Goal: Task Accomplishment & Management: Manage account settings

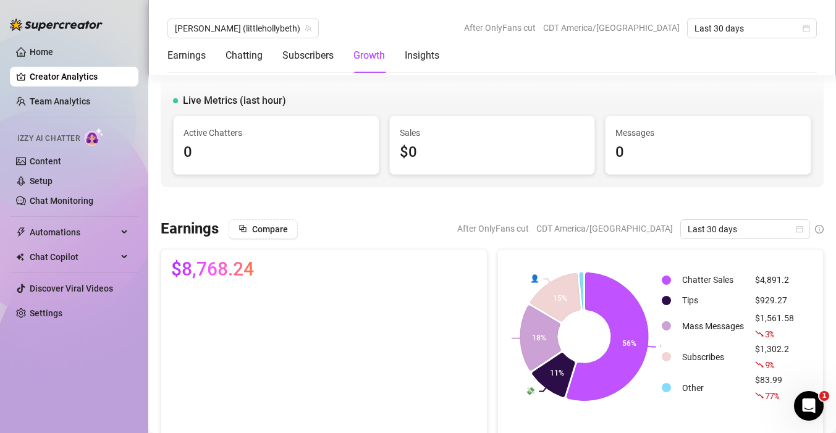
scroll to position [1393, 0]
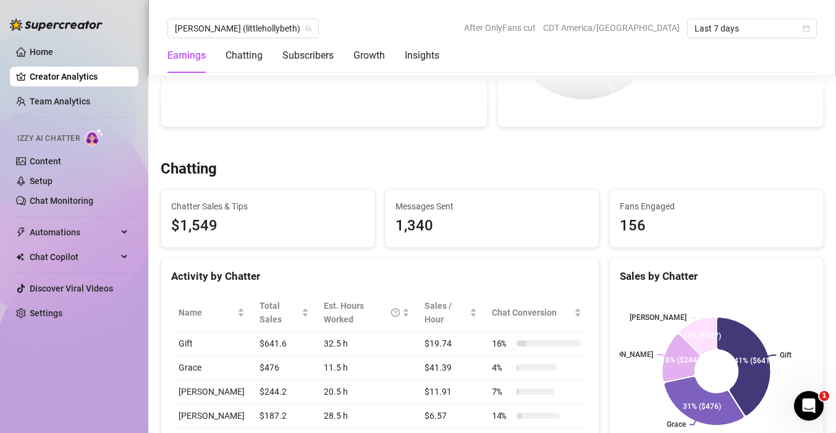
scroll to position [580, 0]
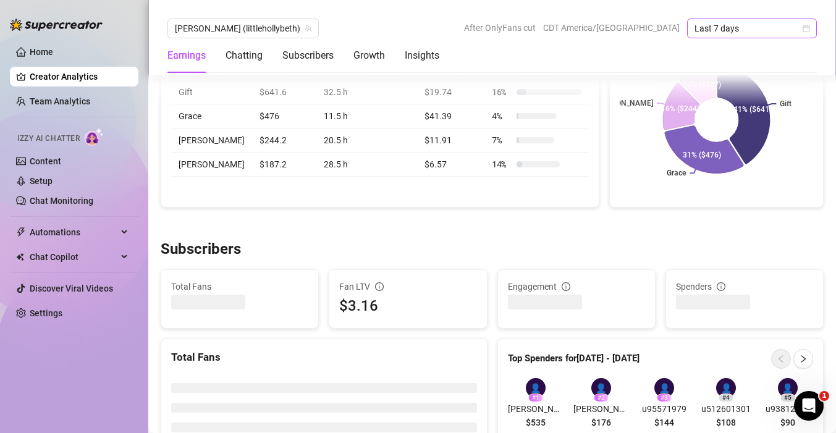
click at [735, 21] on span "Last 7 days" at bounding box center [751, 28] width 115 height 19
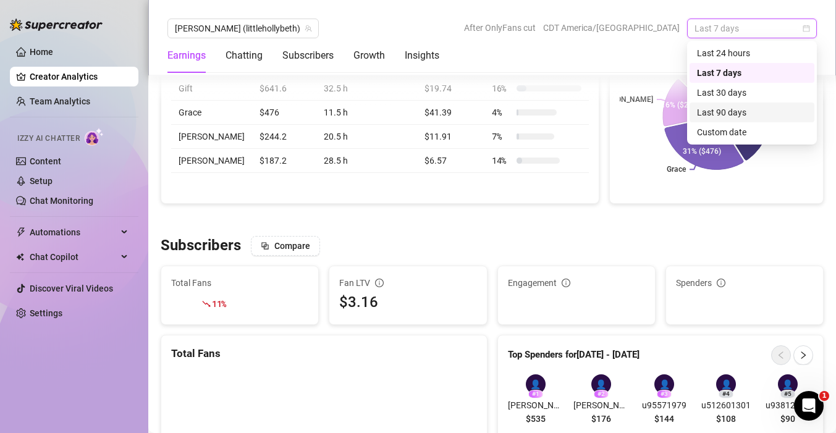
scroll to position [576, 0]
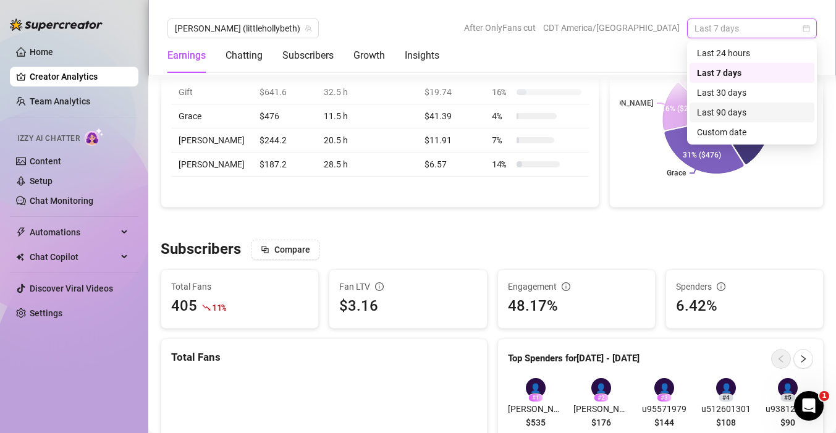
click at [737, 107] on div "Last 90 days" at bounding box center [752, 113] width 110 height 14
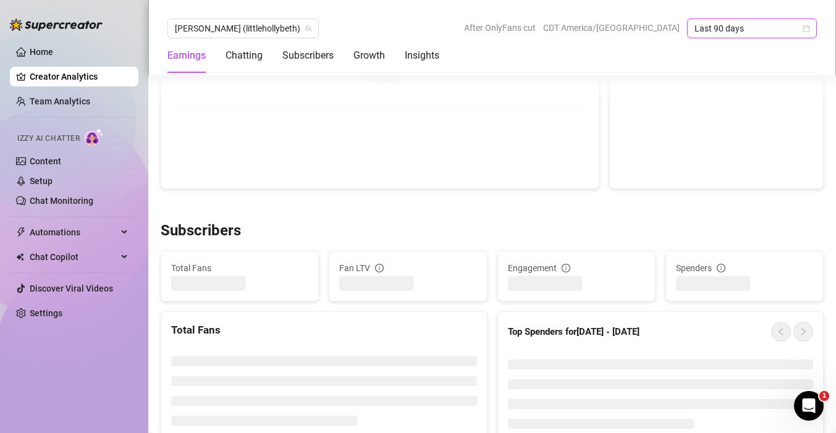
scroll to position [634, 0]
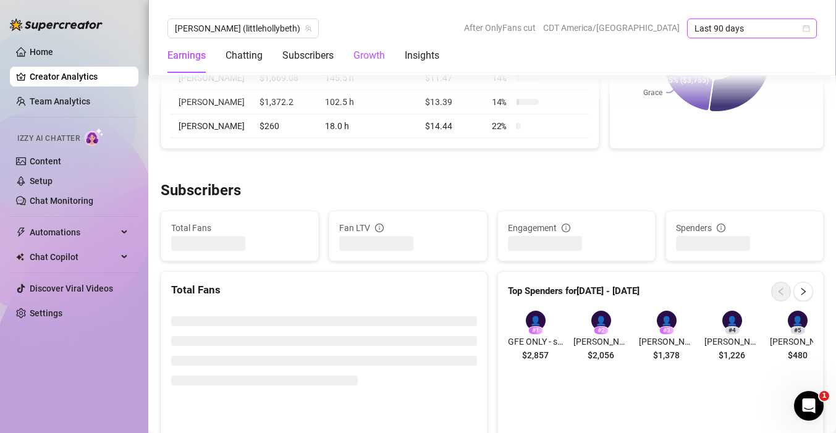
click at [362, 56] on div "Growth" at bounding box center [368, 55] width 31 height 15
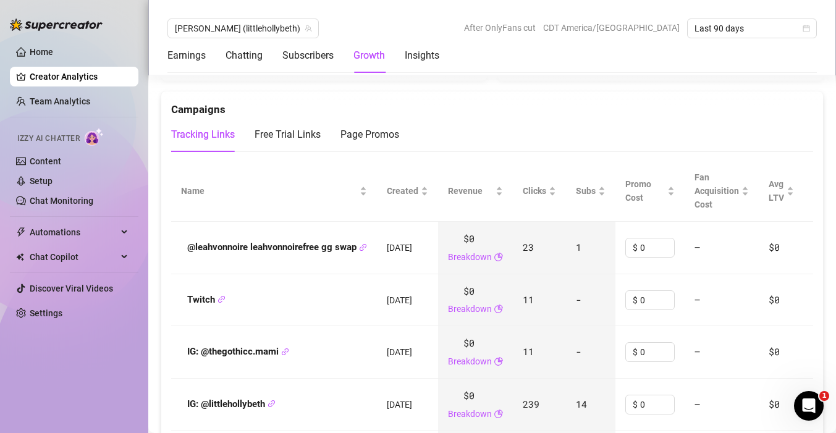
scroll to position [1351, 0]
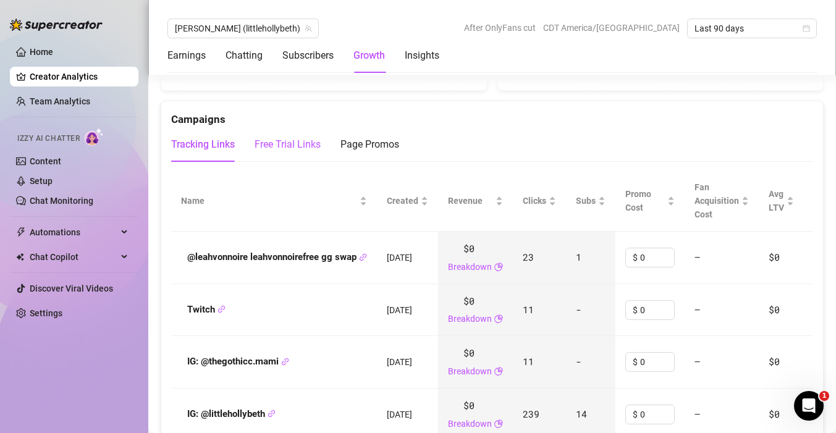
click at [299, 137] on div "Free Trial Links" at bounding box center [287, 144] width 66 height 15
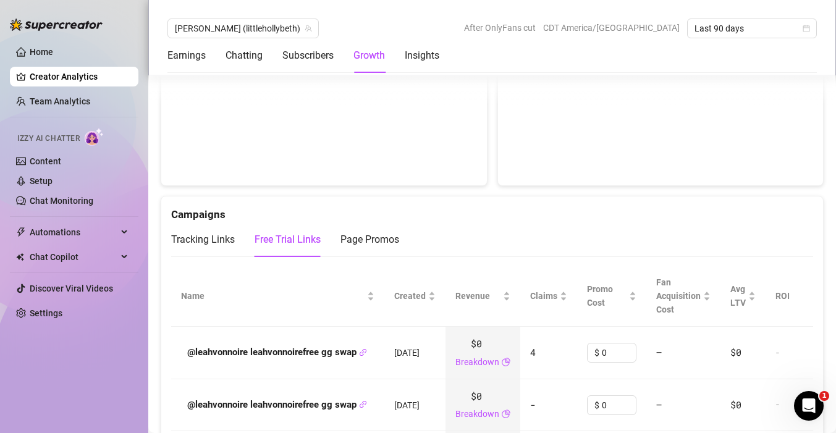
scroll to position [1252, 0]
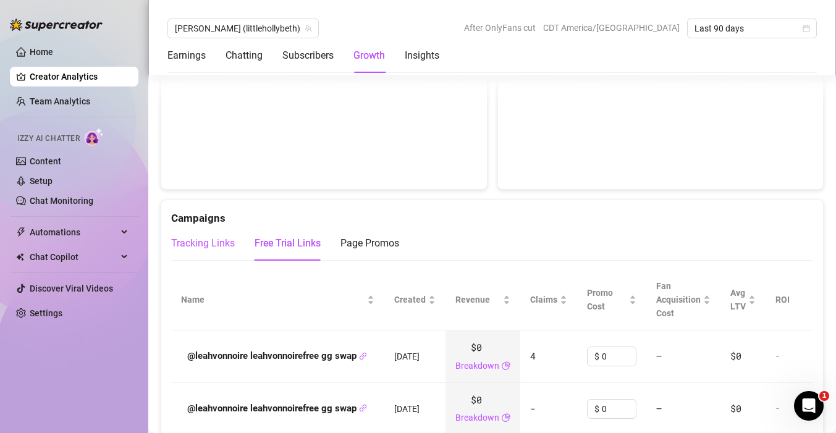
click at [193, 244] on div "Tracking Links" at bounding box center [203, 243] width 64 height 15
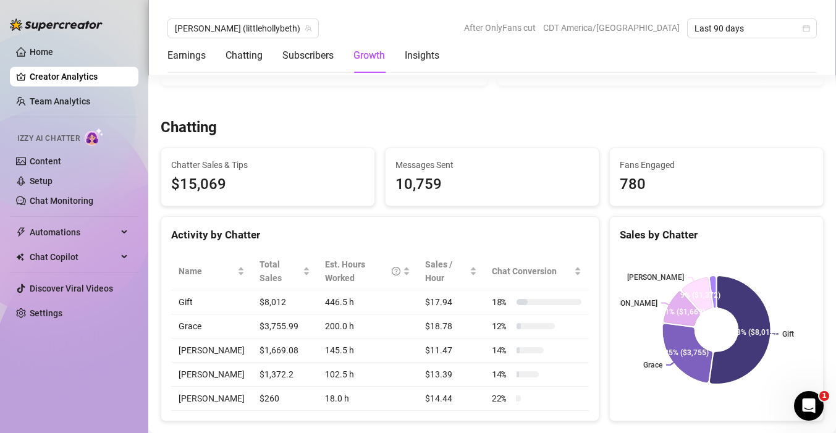
scroll to position [0, 0]
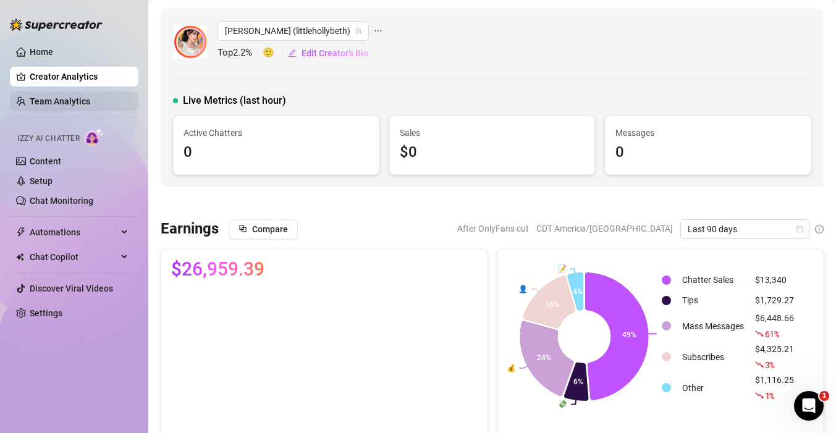
click at [48, 105] on link "Team Analytics" at bounding box center [60, 101] width 61 height 10
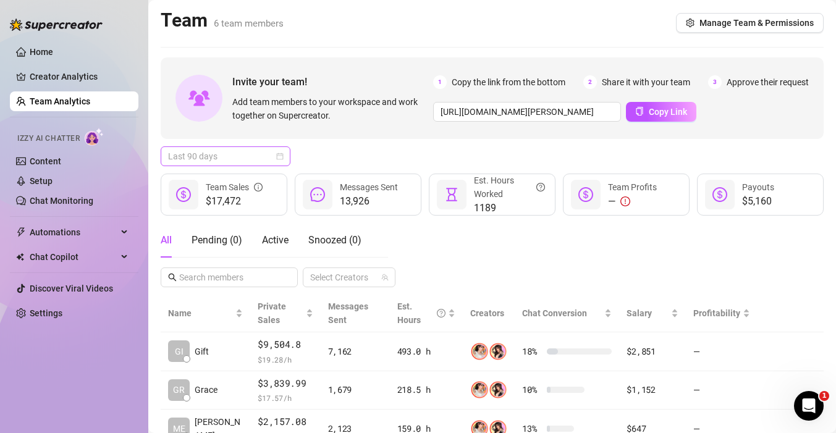
click at [235, 156] on span "Last 90 days" at bounding box center [225, 156] width 115 height 19
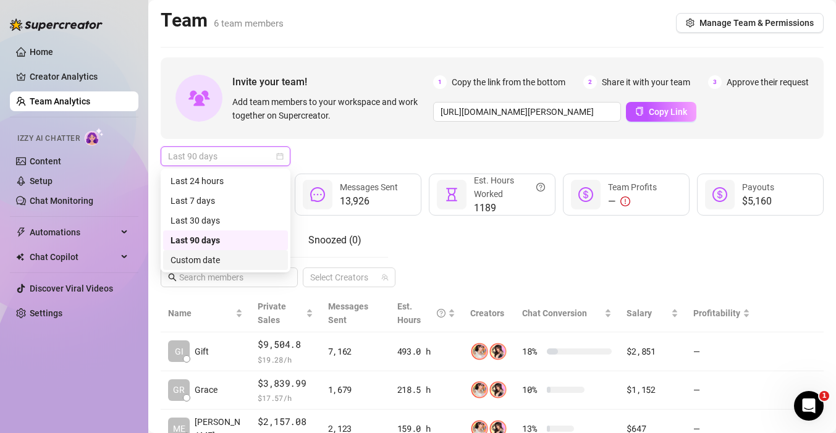
click at [191, 261] on div "Custom date" at bounding box center [225, 260] width 110 height 14
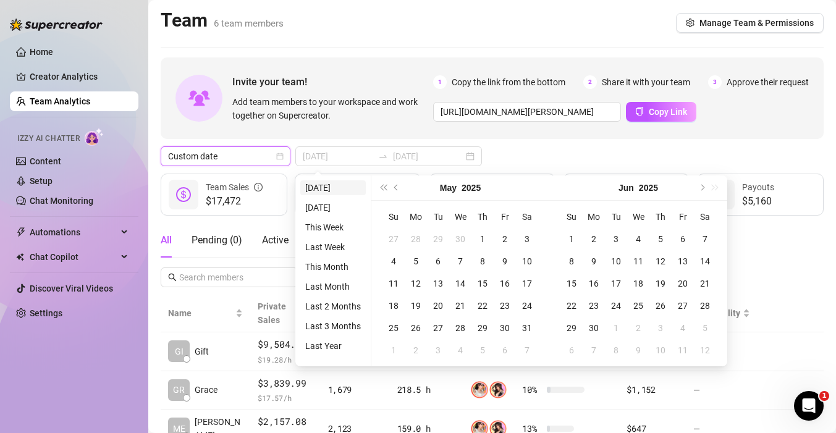
click at [327, 191] on li "Today" at bounding box center [332, 187] width 65 height 15
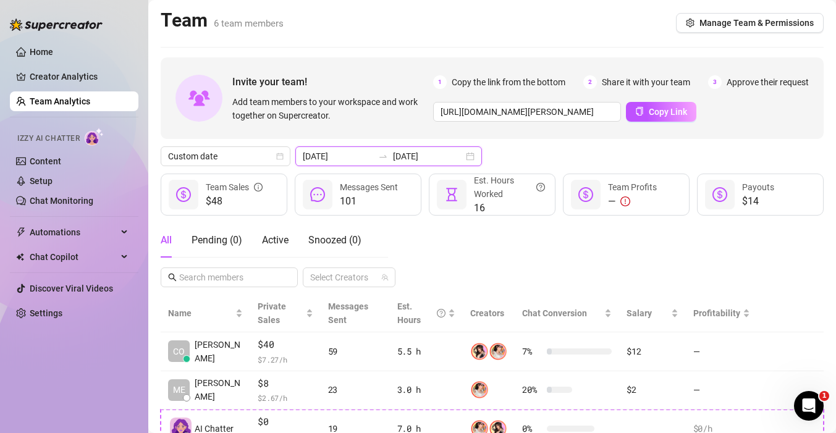
click at [338, 153] on input "2025-08-18" at bounding box center [338, 156] width 70 height 14
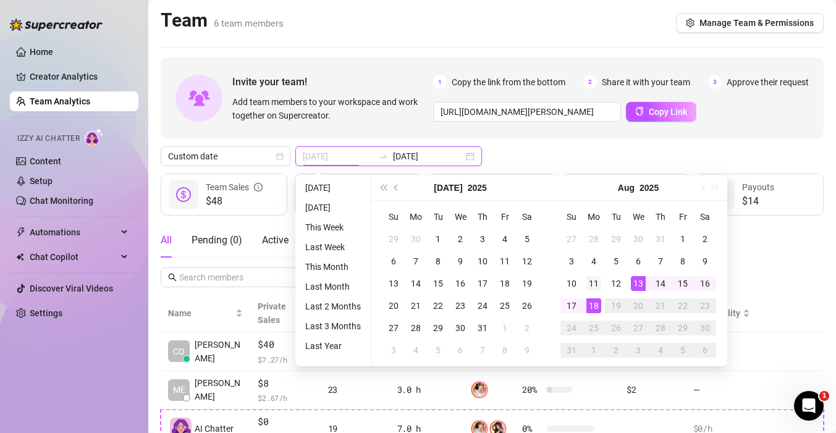
type input "2025-08-11"
click at [597, 287] on div "11" at bounding box center [593, 283] width 15 height 15
type input "2025-08-17"
click at [570, 306] on div "17" at bounding box center [571, 305] width 15 height 15
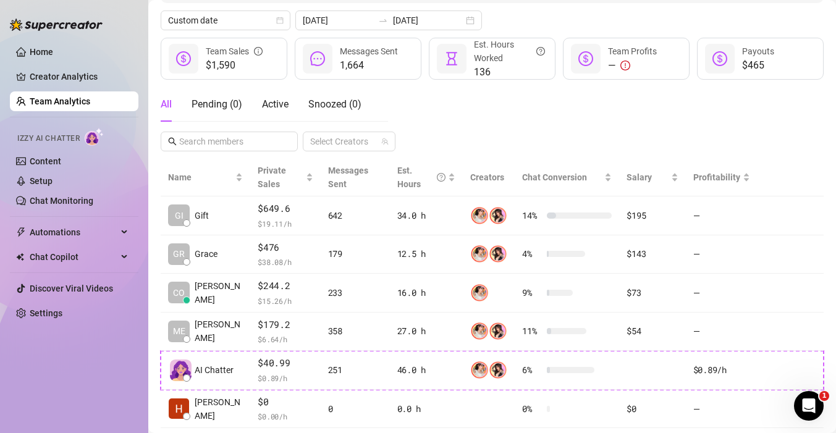
scroll to position [135, 0]
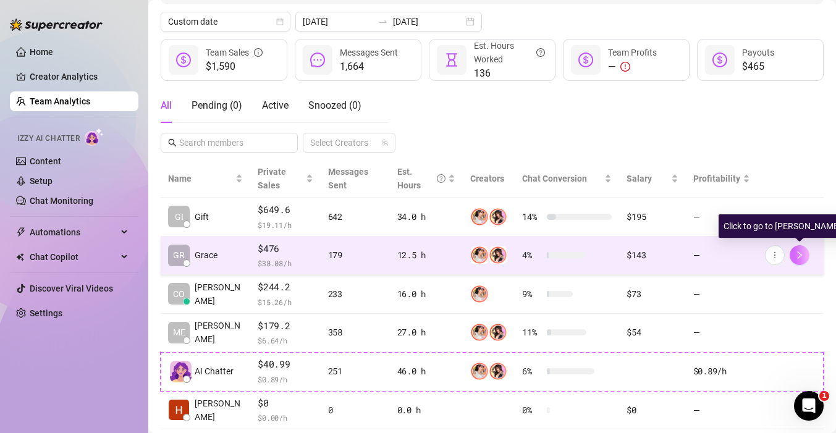
click at [802, 254] on icon "right" at bounding box center [799, 255] width 9 height 9
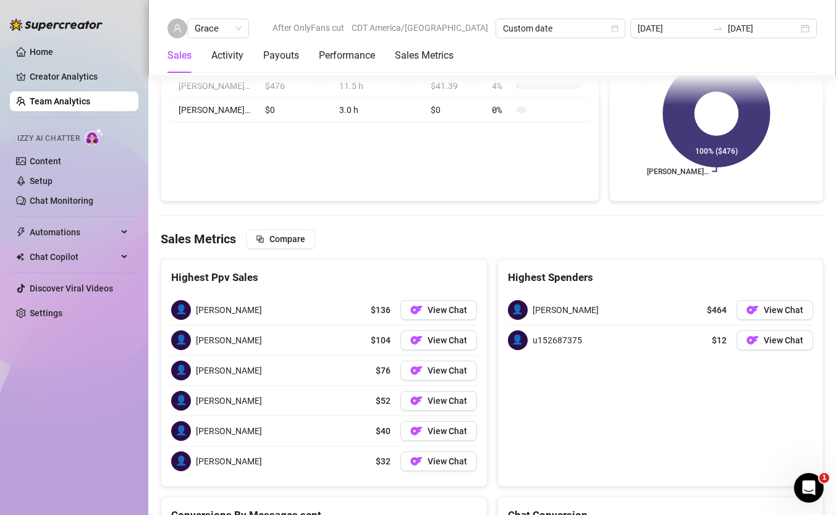
scroll to position [1369, 0]
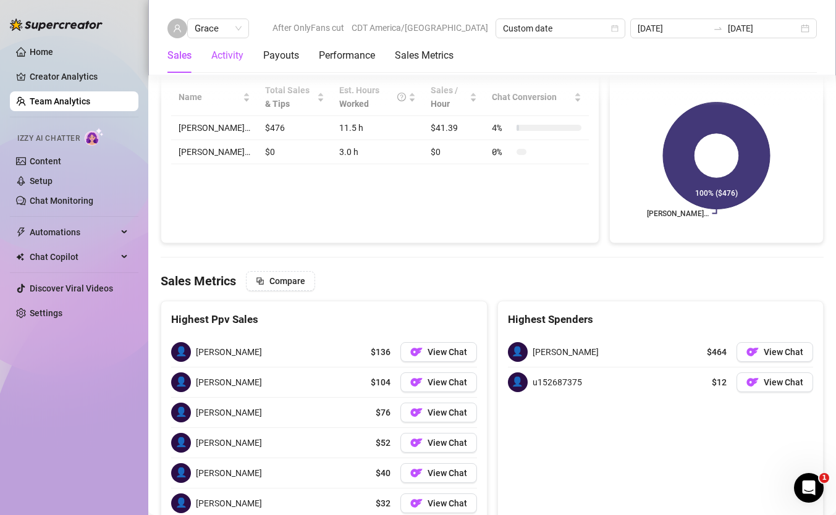
click at [237, 49] on div "Activity" at bounding box center [227, 55] width 32 height 15
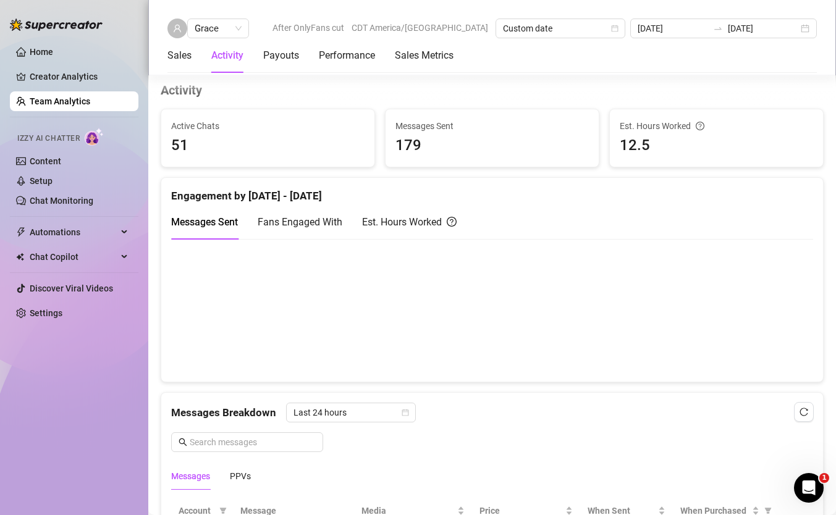
scroll to position [603, 0]
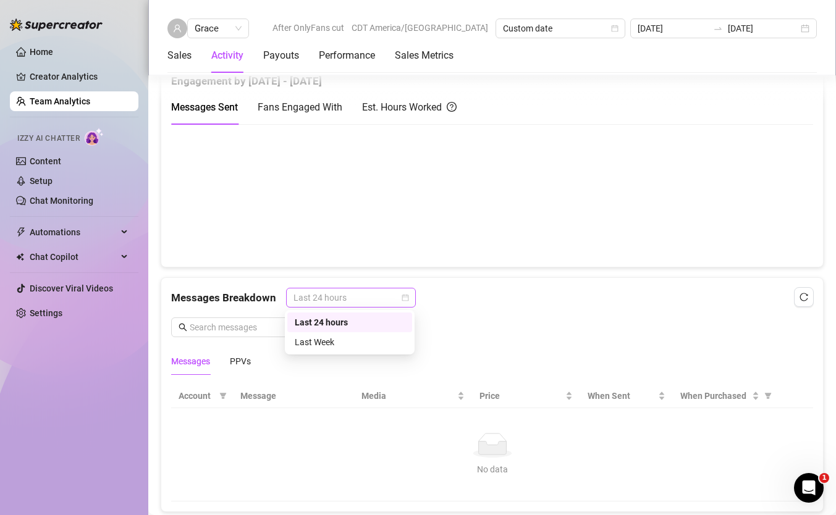
click at [358, 306] on span "Last 24 hours" at bounding box center [350, 297] width 115 height 19
click at [342, 340] on div "Last Week" at bounding box center [350, 342] width 110 height 14
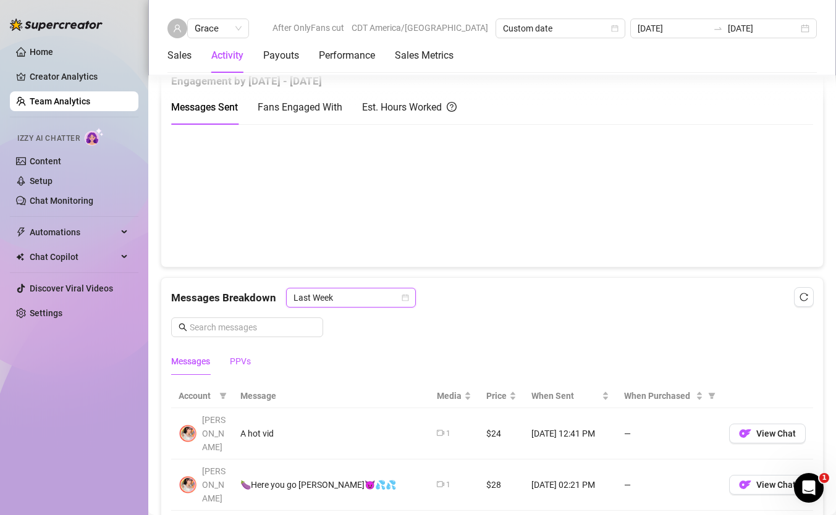
click at [245, 363] on div "PPVs" at bounding box center [240, 361] width 21 height 14
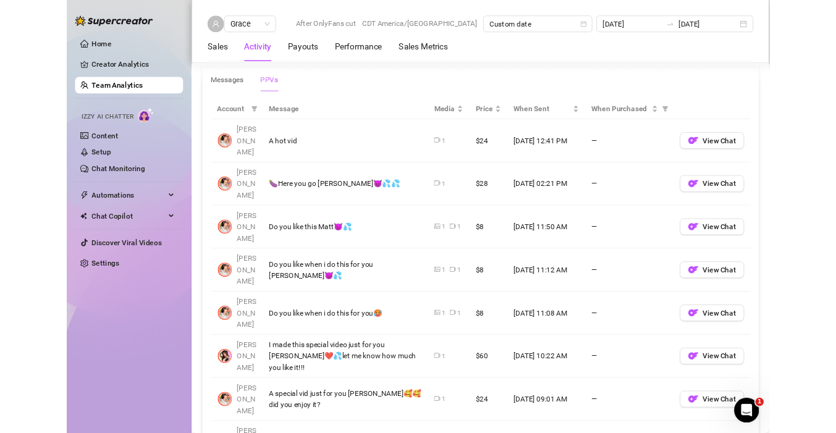
scroll to position [870, 0]
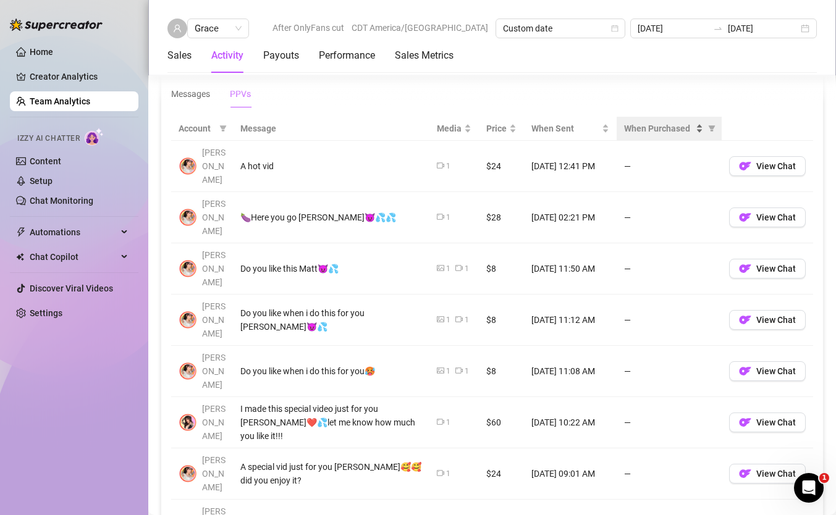
click at [699, 127] on div "When Purchased" at bounding box center [663, 129] width 79 height 14
click at [702, 135] on div "When Purchased" at bounding box center [663, 129] width 79 height 14
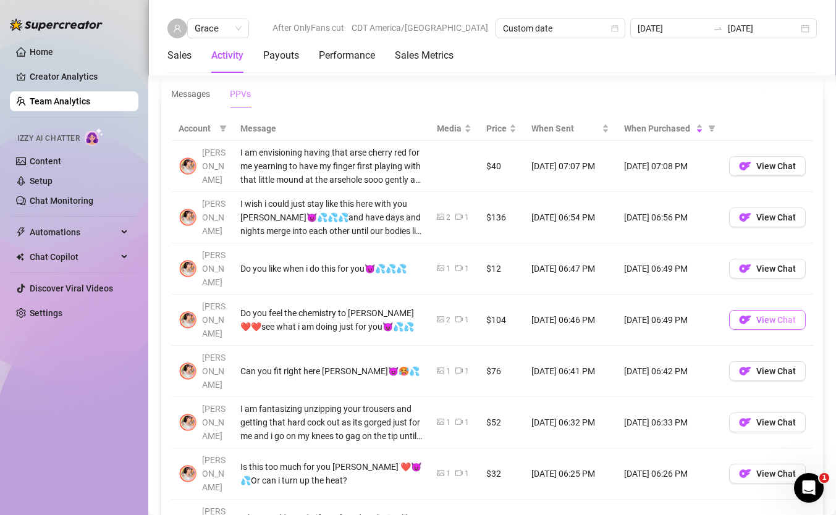
click at [774, 315] on span "View Chat" at bounding box center [776, 320] width 40 height 10
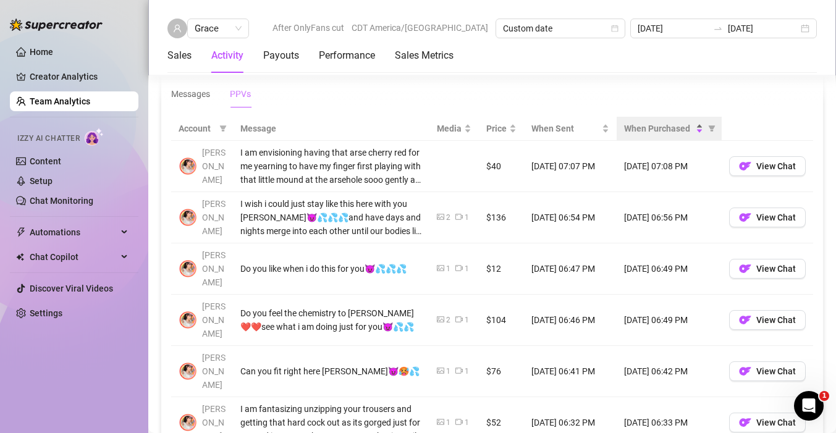
click at [696, 122] on div "When Purchased" at bounding box center [663, 129] width 79 height 14
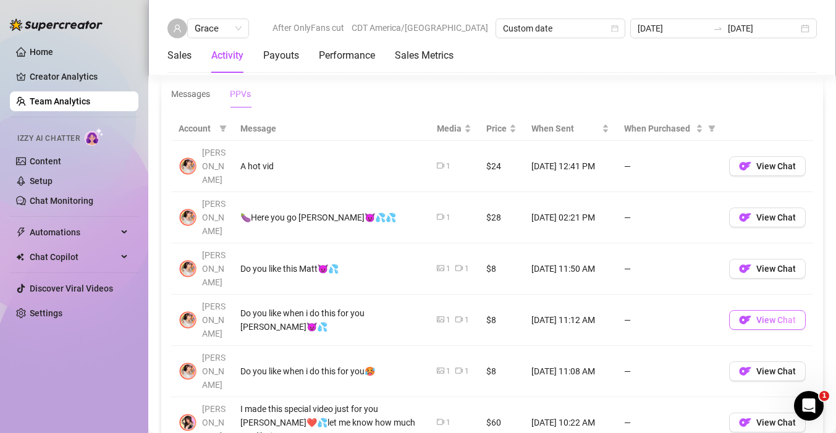
click at [761, 315] on span "View Chat" at bounding box center [776, 320] width 40 height 10
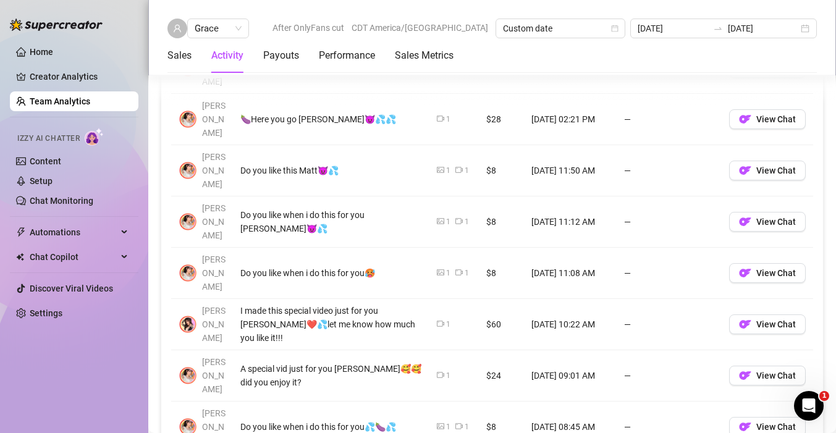
scroll to position [973, 0]
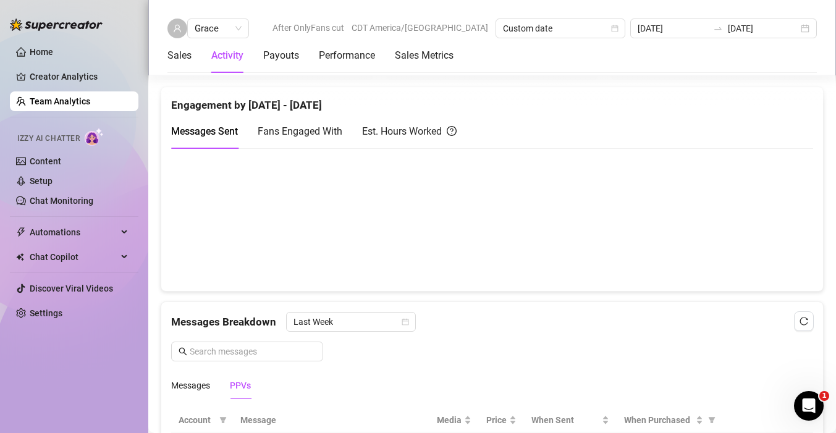
scroll to position [703, 0]
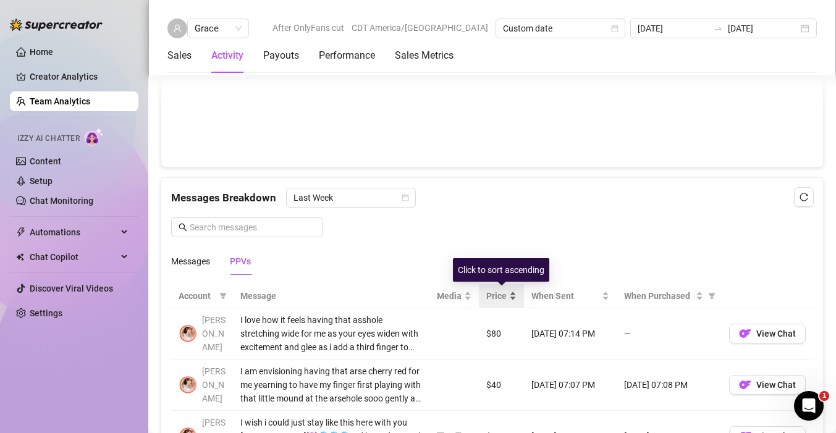
click at [512, 301] on div "Price" at bounding box center [501, 296] width 30 height 14
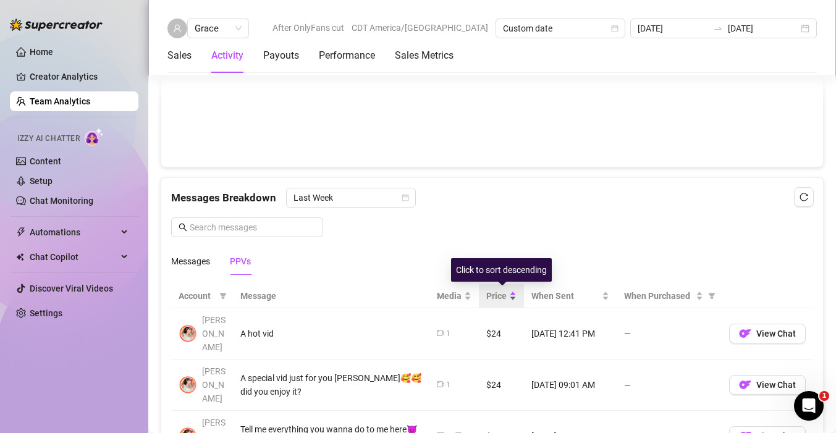
click at [512, 301] on div "Price" at bounding box center [501, 296] width 30 height 14
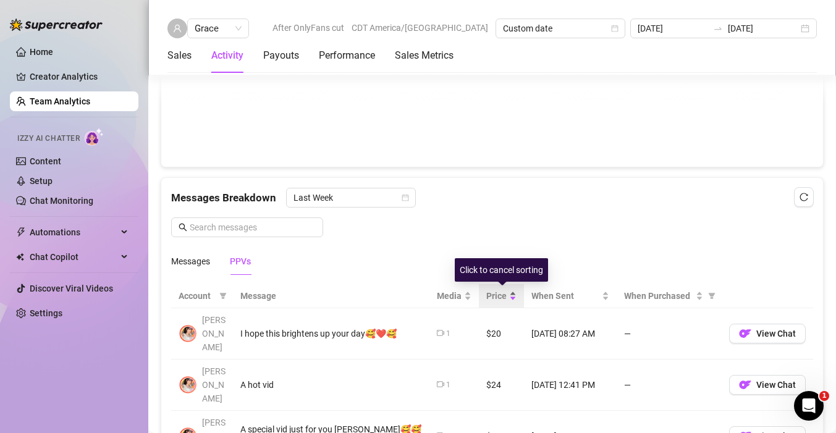
click at [512, 301] on div "Price" at bounding box center [501, 296] width 30 height 14
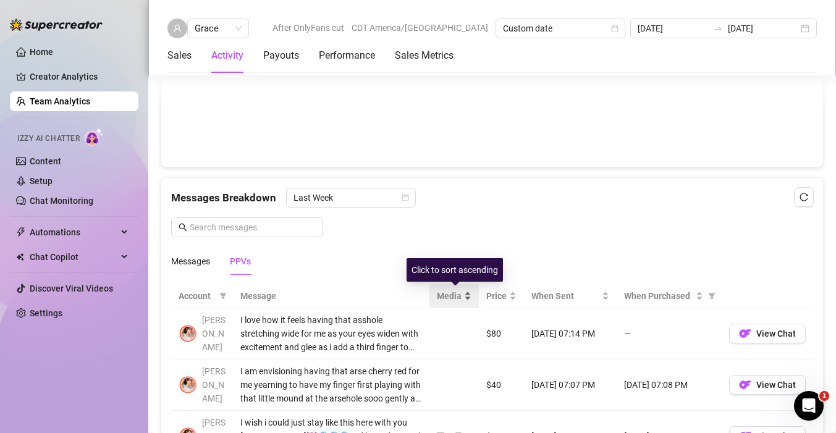
click at [464, 301] on div "Media" at bounding box center [454, 296] width 35 height 14
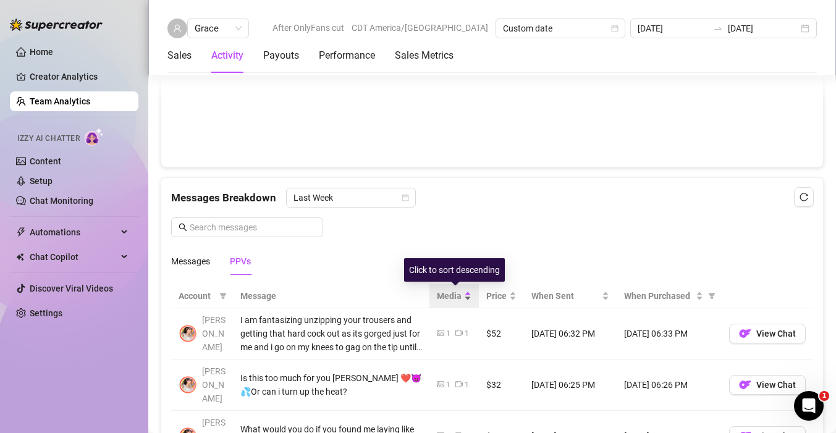
click at [464, 301] on div "Media" at bounding box center [454, 296] width 35 height 14
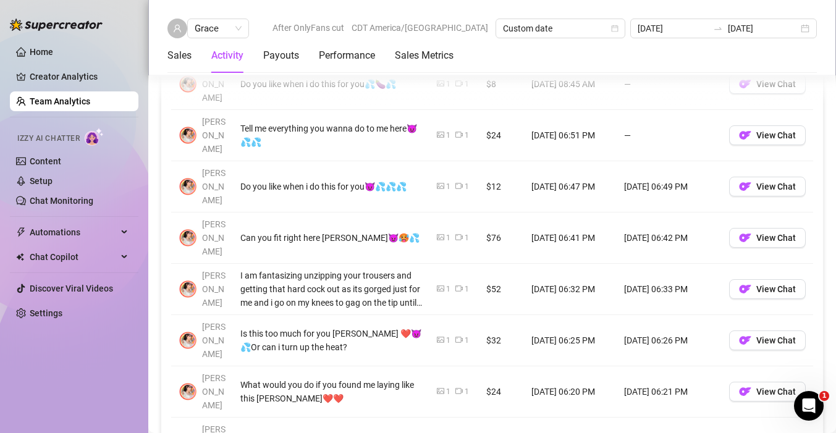
scroll to position [1089, 0]
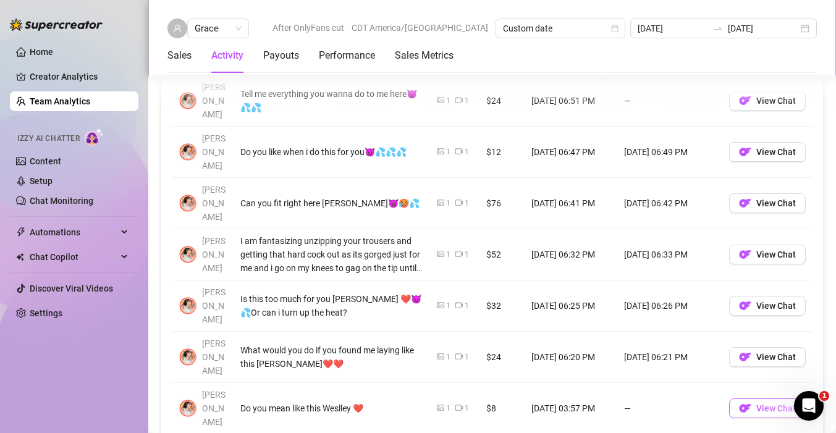
click at [773, 403] on span "View Chat" at bounding box center [776, 408] width 40 height 10
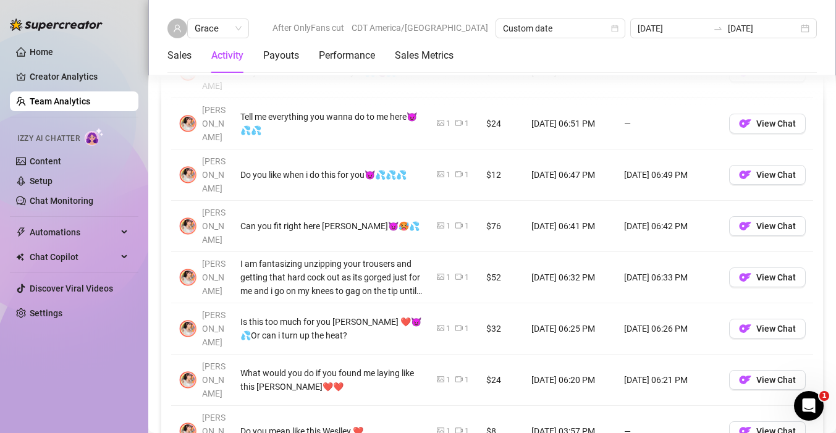
scroll to position [1062, 0]
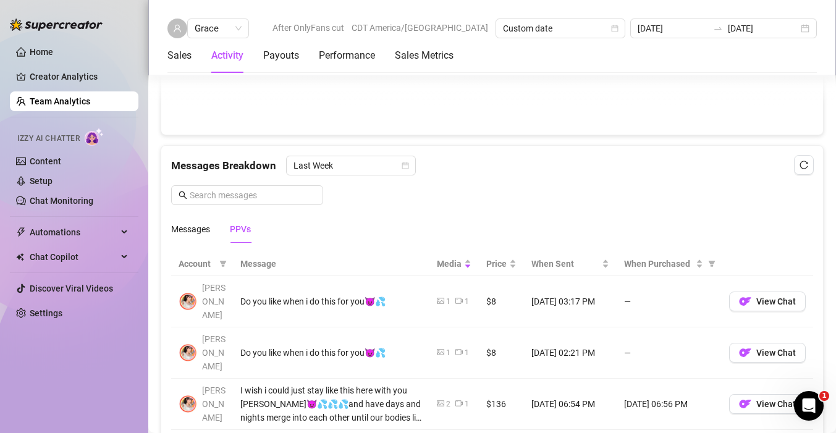
scroll to position [686, 0]
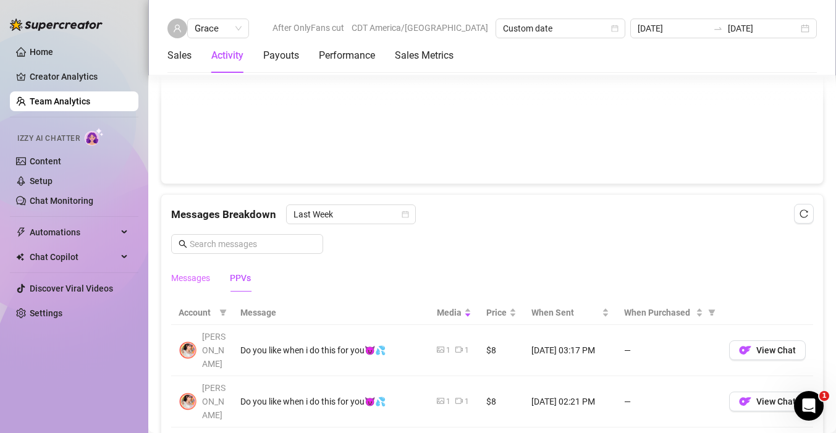
click at [190, 285] on div "Messages" at bounding box center [190, 278] width 39 height 28
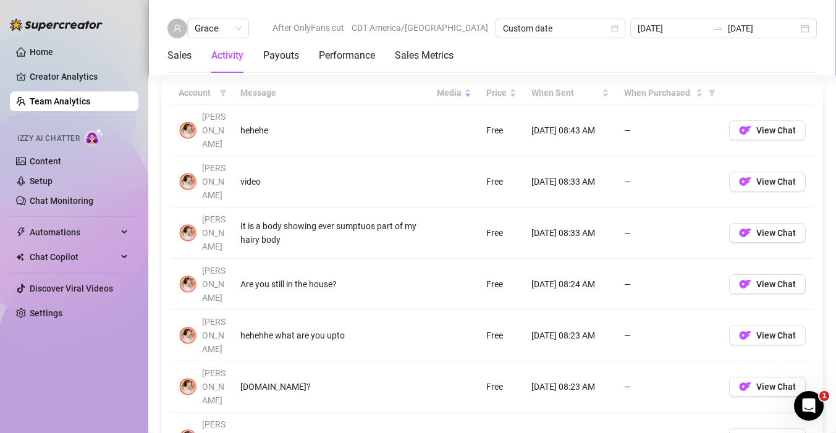
scroll to position [947, 0]
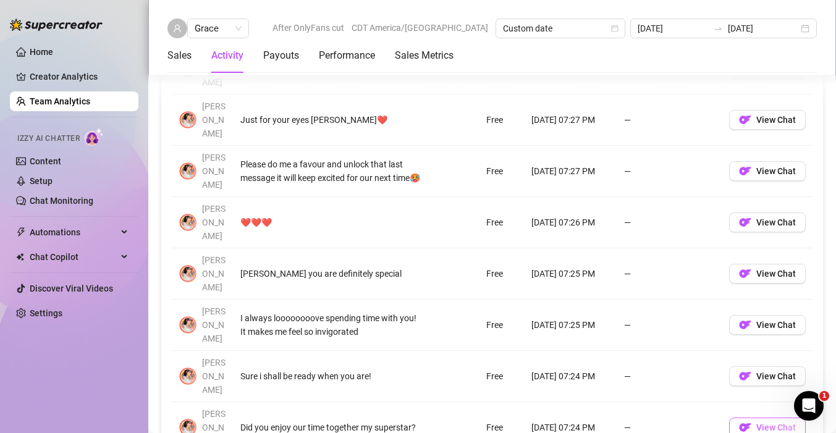
scroll to position [1003, 0]
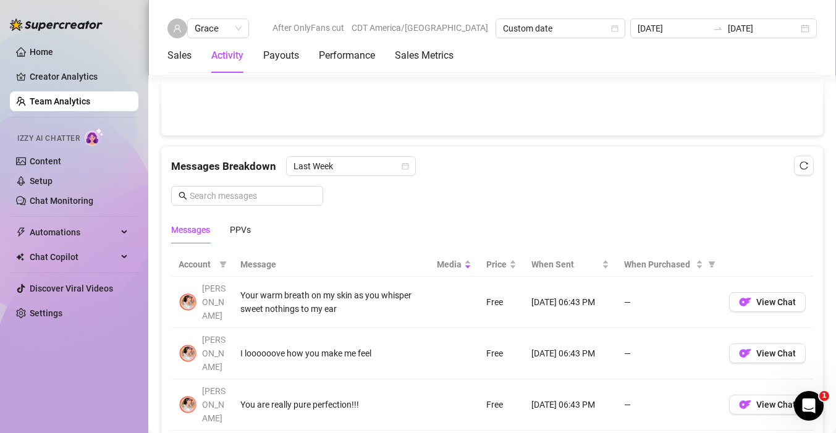
scroll to position [709, 0]
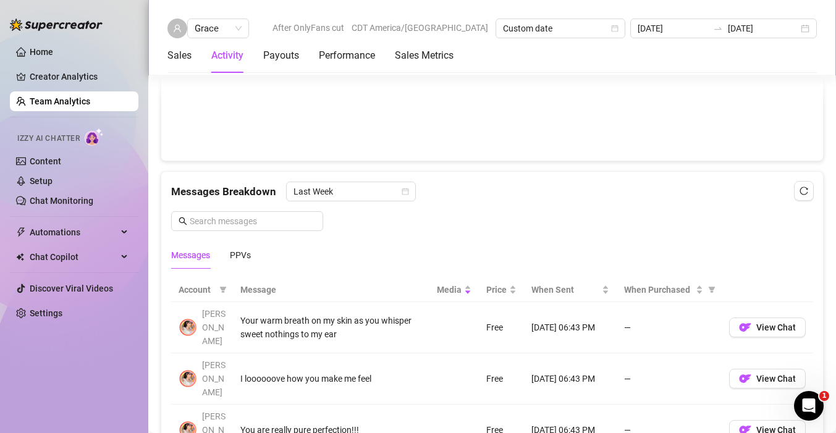
click at [90, 106] on link "Team Analytics" at bounding box center [60, 101] width 61 height 10
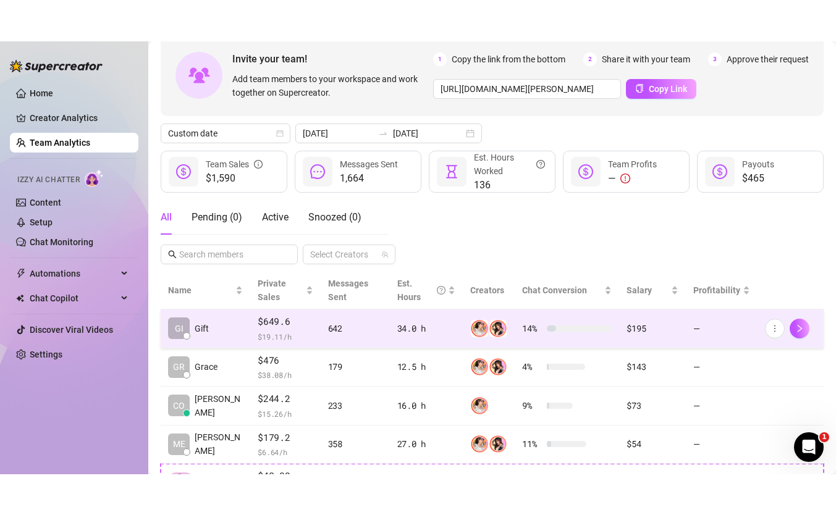
scroll to position [80, 0]
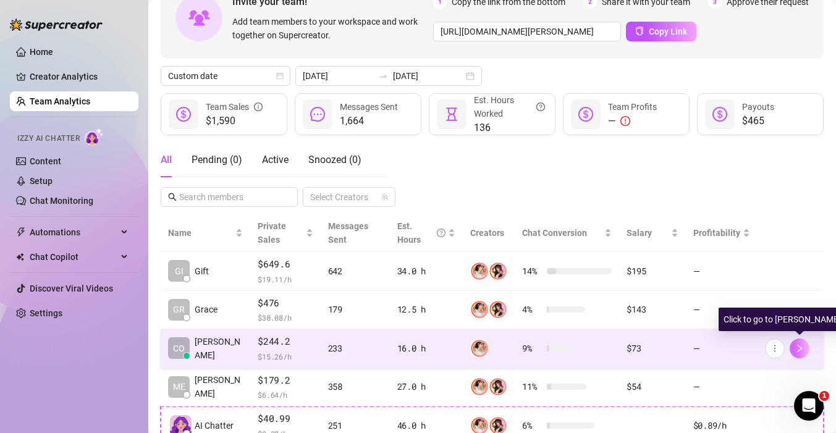
click at [802, 349] on icon "right" at bounding box center [799, 348] width 9 height 9
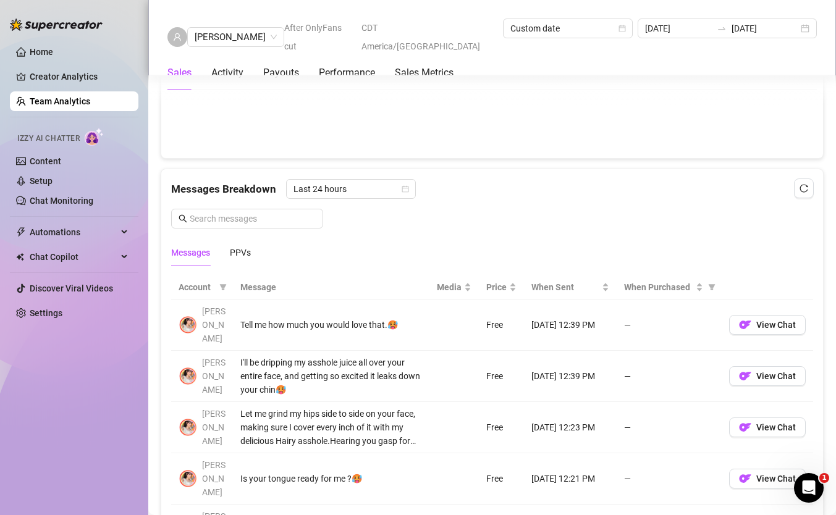
scroll to position [895, 0]
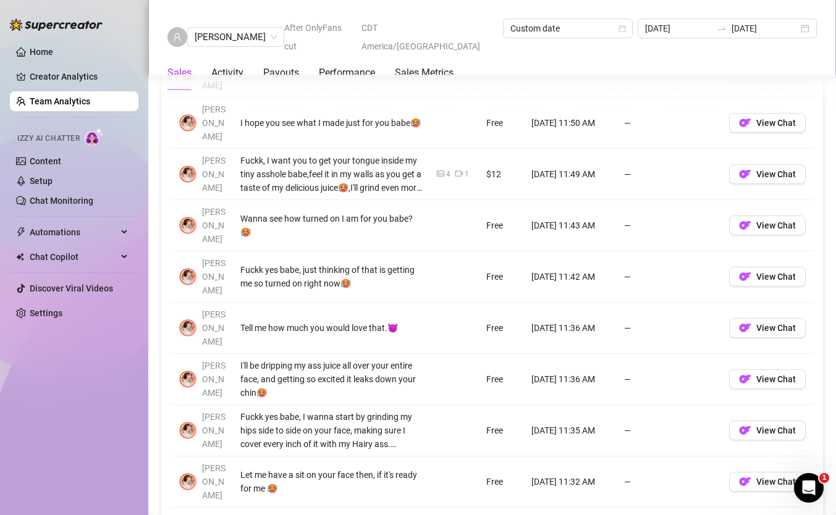
scroll to position [1028, 0]
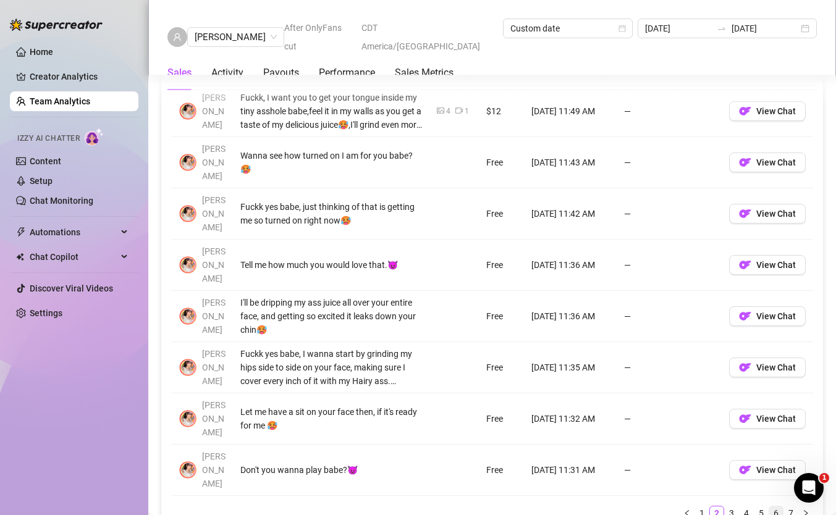
click at [769, 432] on link "6" at bounding box center [776, 513] width 14 height 14
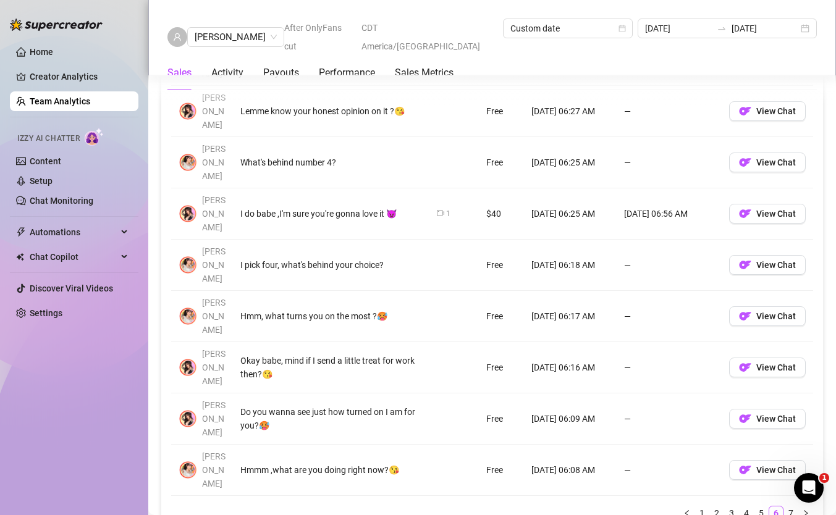
scroll to position [543, 0]
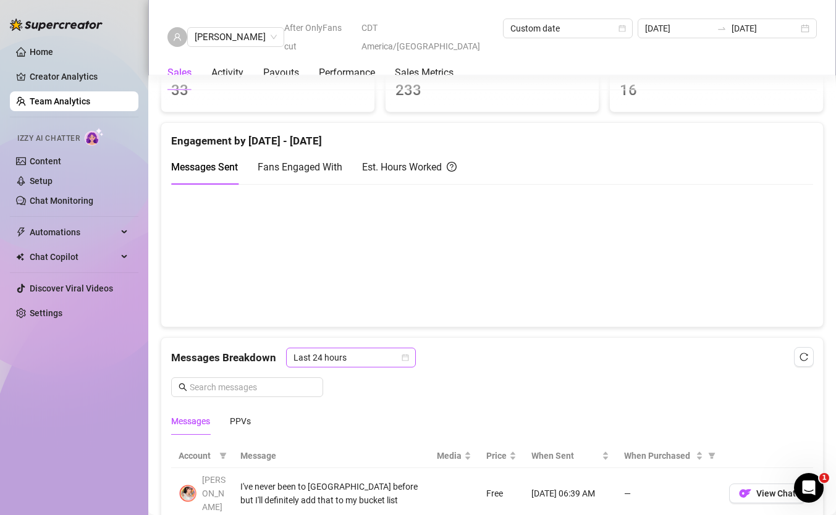
click at [363, 356] on span "Last 24 hours" at bounding box center [350, 357] width 115 height 19
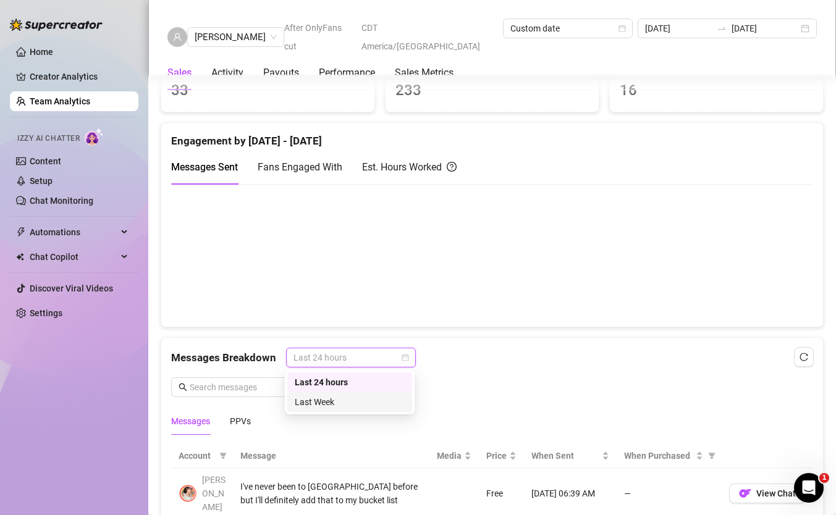
click at [348, 402] on div "Last Week" at bounding box center [350, 402] width 110 height 14
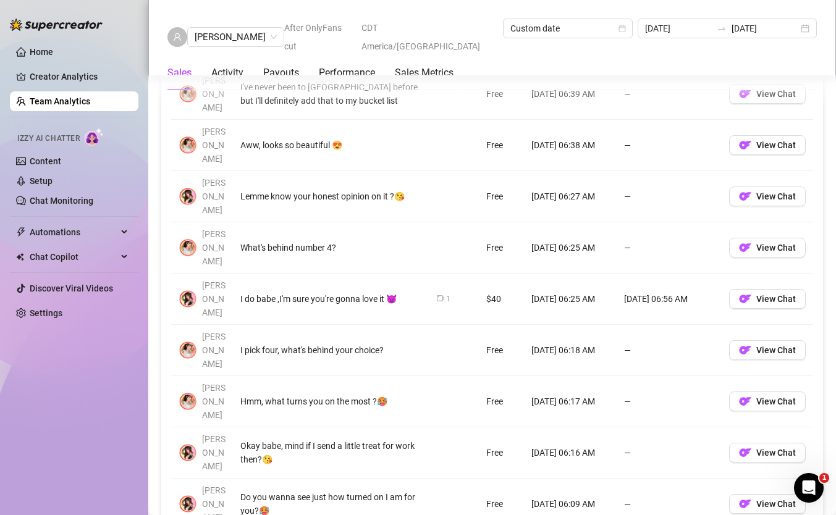
scroll to position [977, 0]
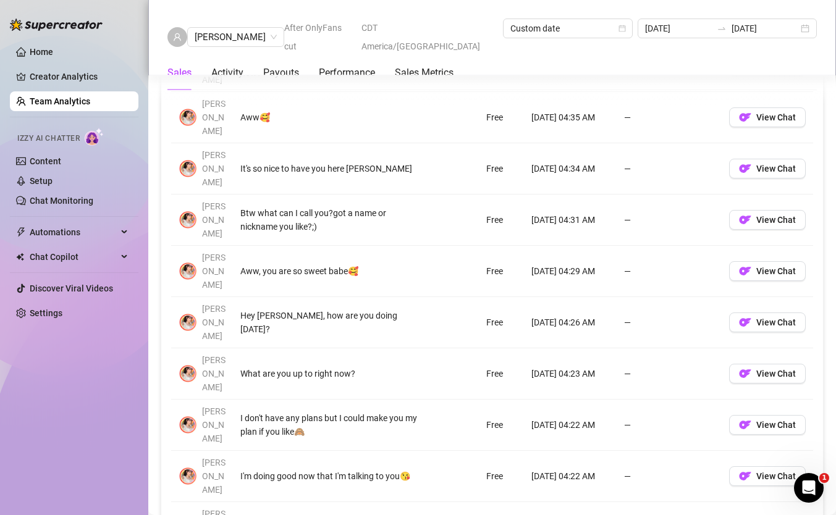
scroll to position [1023, 0]
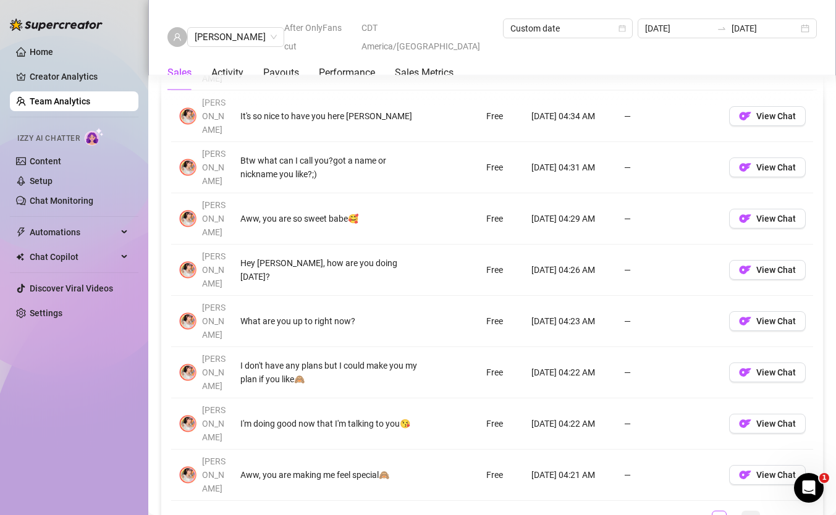
click at [753, 432] on link "10" at bounding box center [750, 518] width 17 height 14
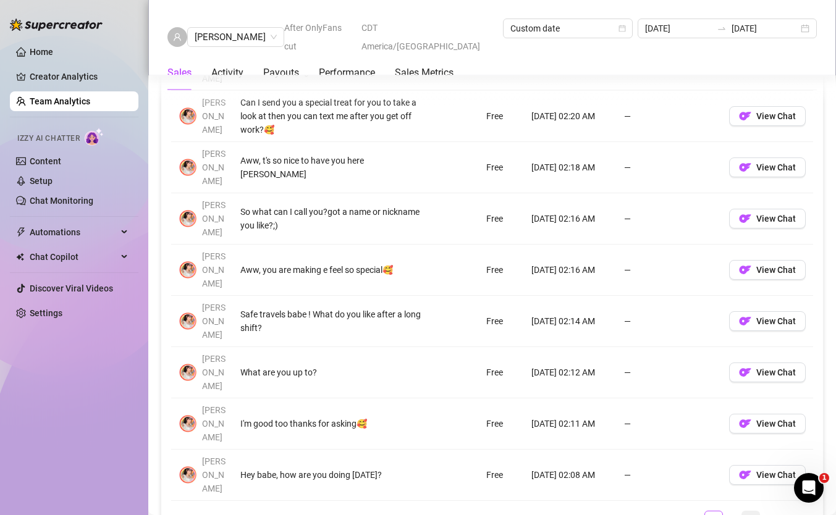
click at [753, 432] on link "12" at bounding box center [750, 518] width 17 height 14
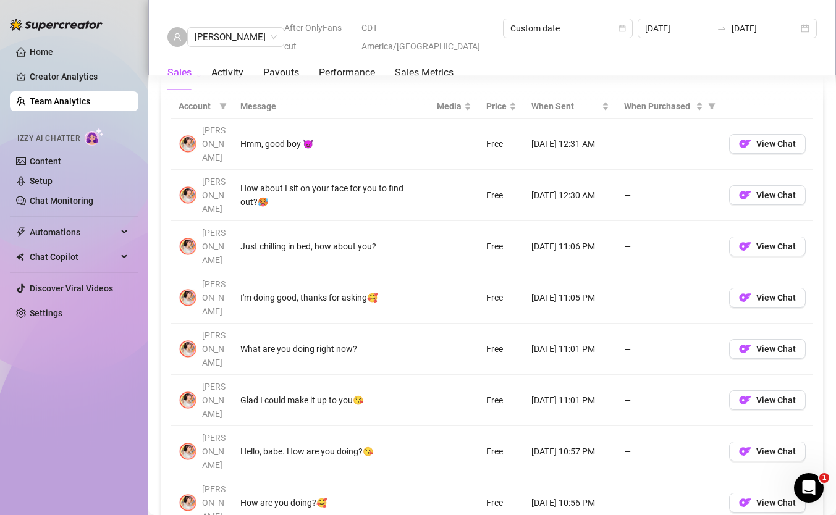
scroll to position [1276, 0]
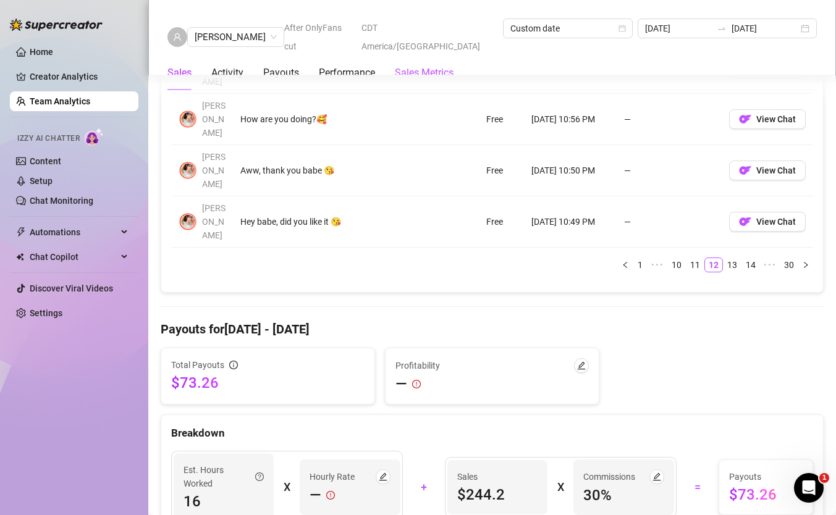
click at [412, 65] on Metrics "Sales Metrics" at bounding box center [424, 72] width 59 height 15
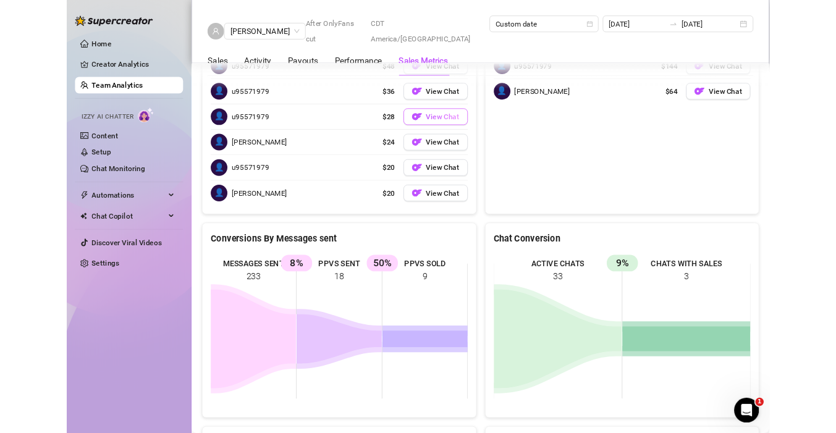
scroll to position [2093, 0]
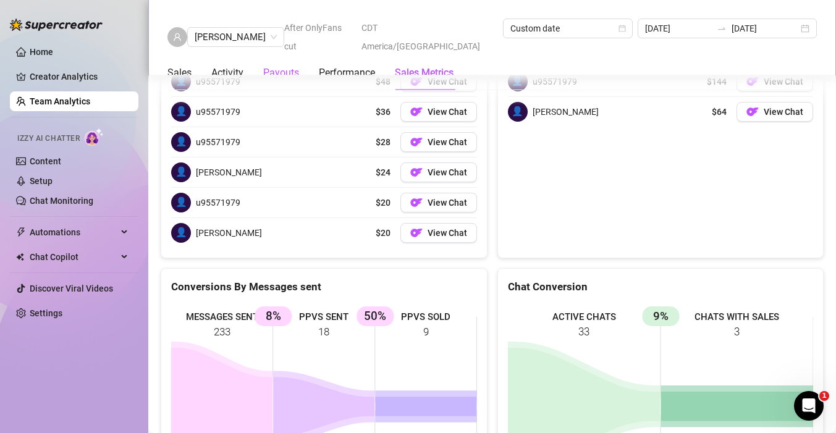
click at [282, 65] on div "Payouts" at bounding box center [281, 72] width 36 height 15
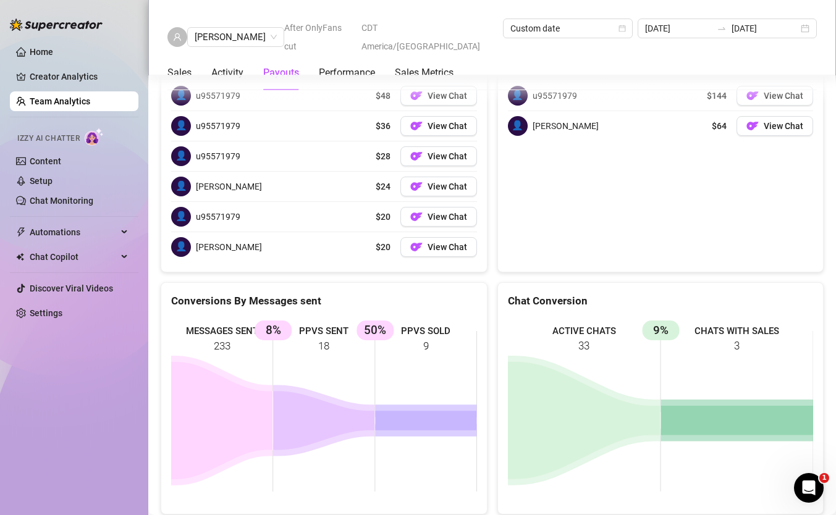
scroll to position [2084, 0]
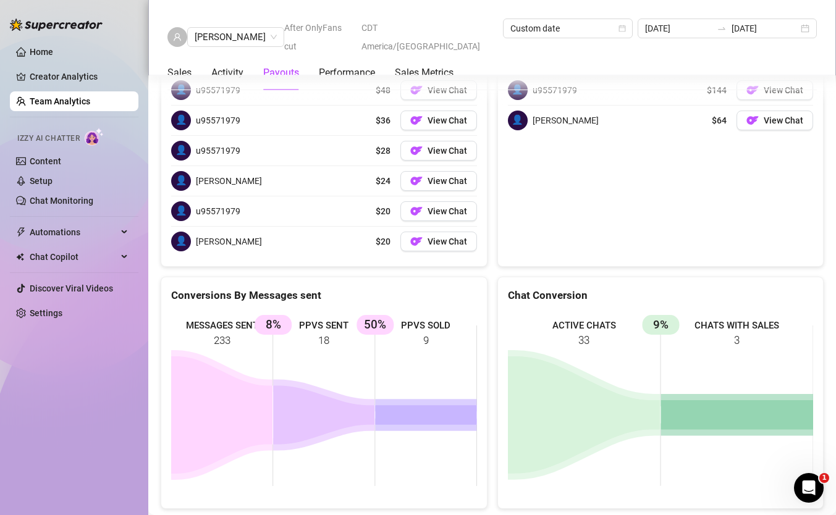
click at [65, 97] on link "Team Analytics" at bounding box center [60, 101] width 61 height 10
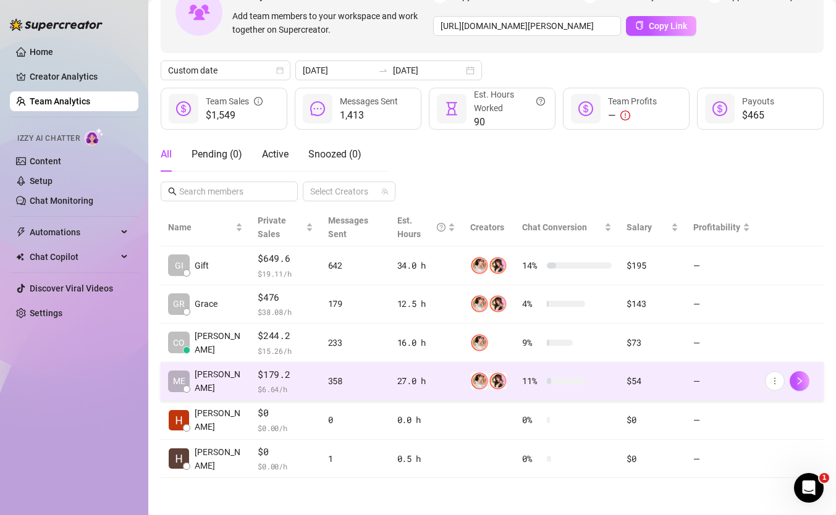
scroll to position [125, 0]
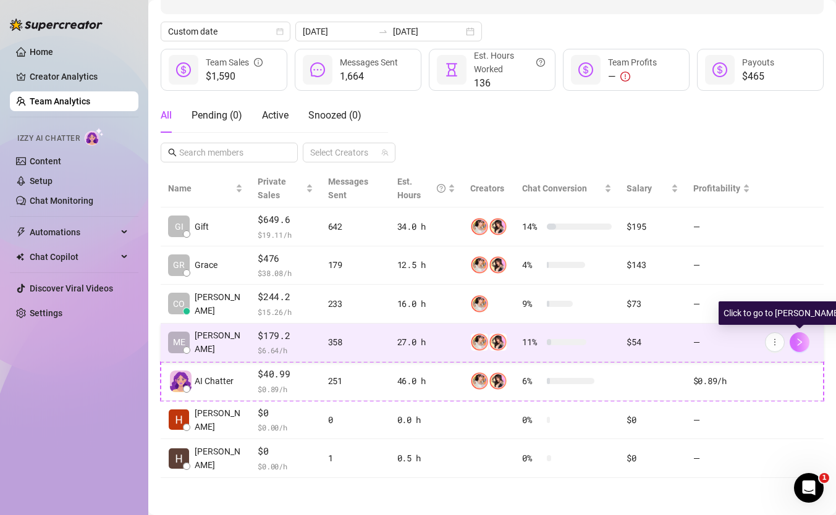
click at [803, 340] on button "button" at bounding box center [799, 342] width 20 height 20
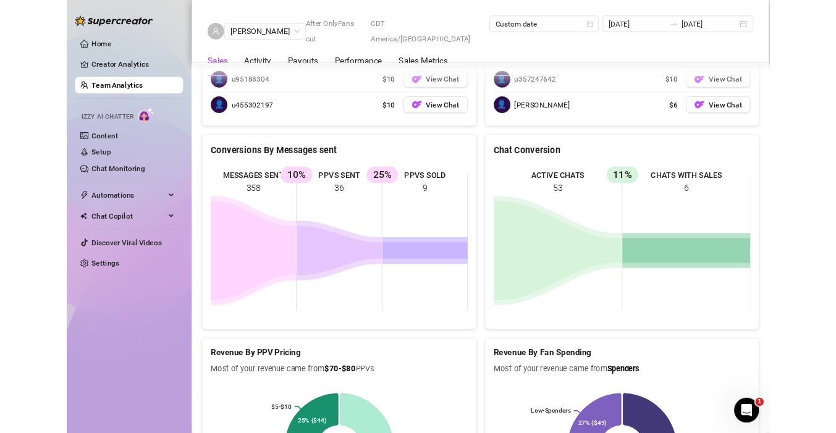
scroll to position [2206, 0]
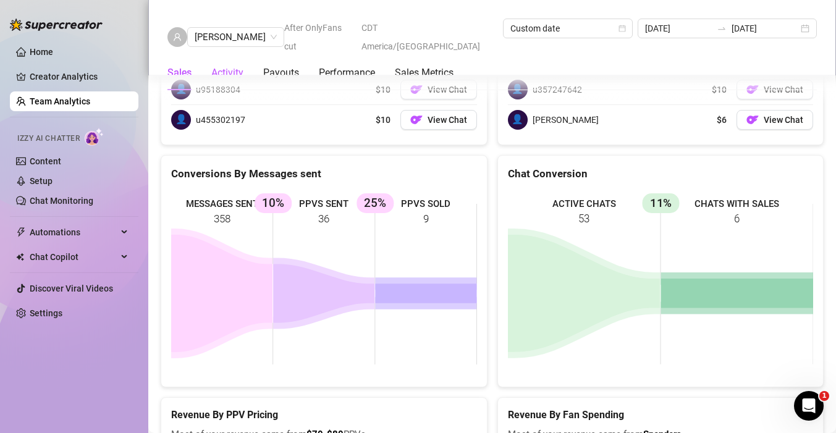
click at [229, 65] on div "Activity" at bounding box center [227, 72] width 32 height 15
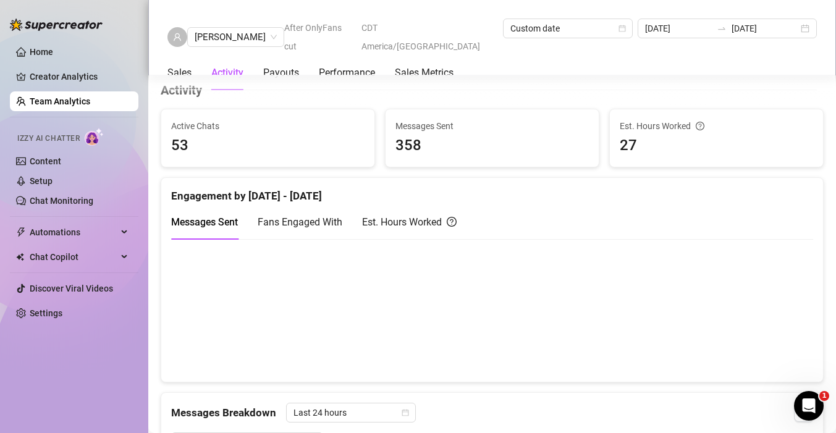
scroll to position [667, 0]
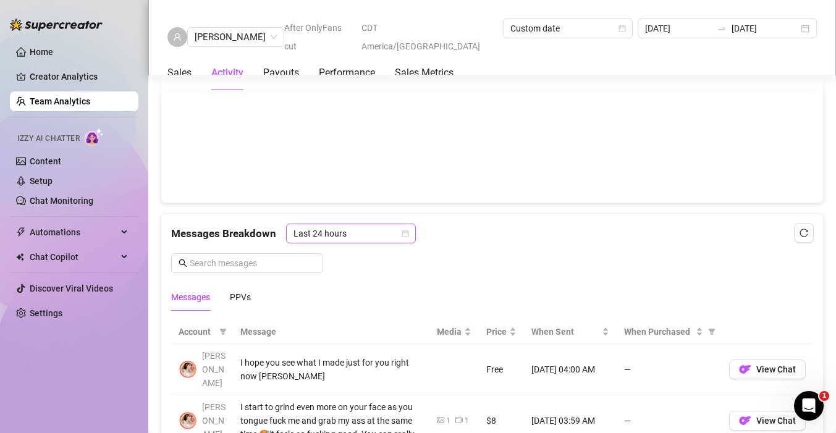
click at [336, 236] on span "Last 24 hours" at bounding box center [350, 233] width 115 height 19
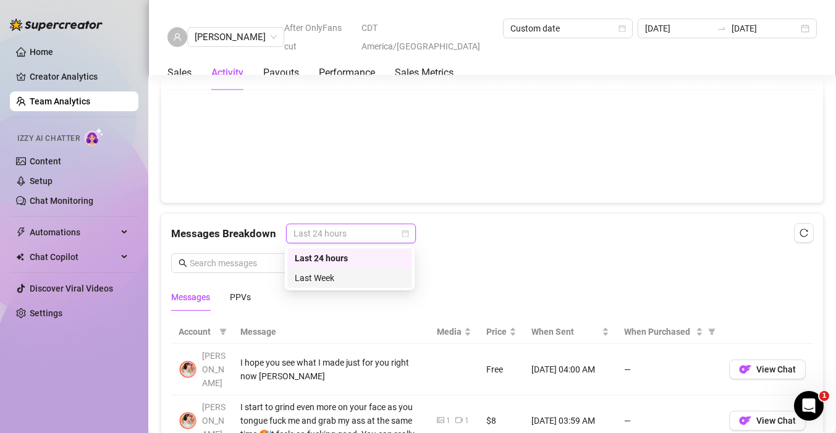
click at [343, 281] on div "Last Week" at bounding box center [350, 278] width 110 height 14
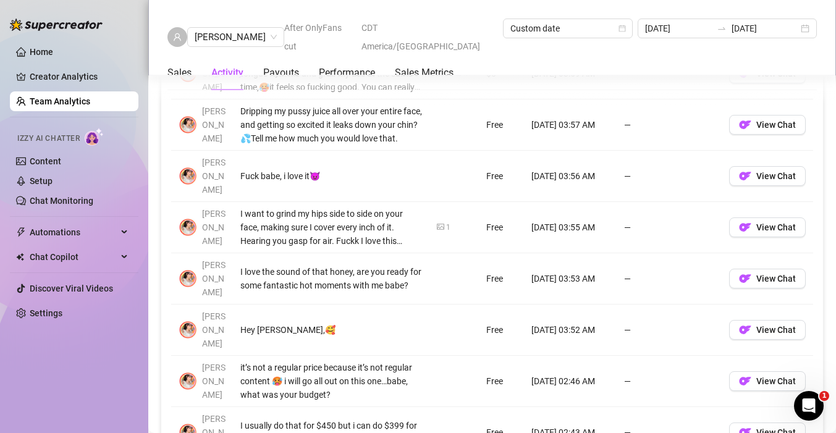
scroll to position [1013, 0]
click at [752, 218] on button "View Chat" at bounding box center [767, 228] width 77 height 20
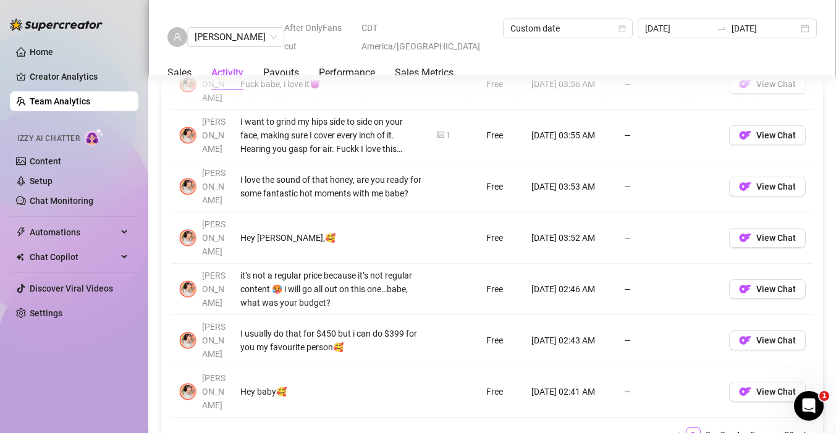
scroll to position [1154, 0]
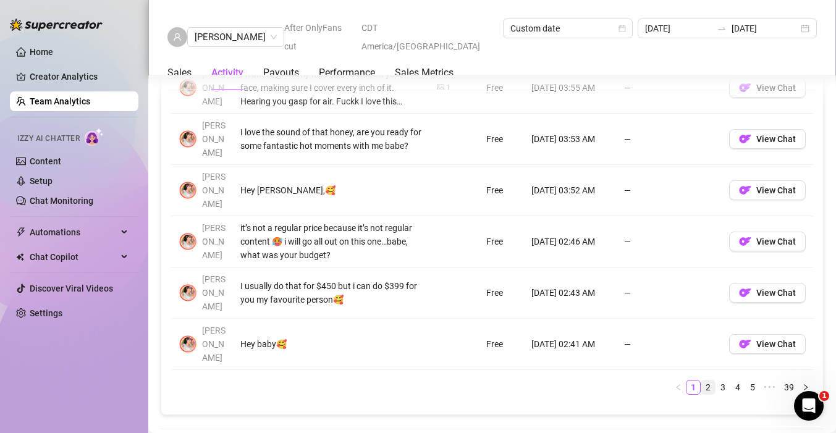
click at [715, 380] on li "2" at bounding box center [707, 387] width 15 height 15
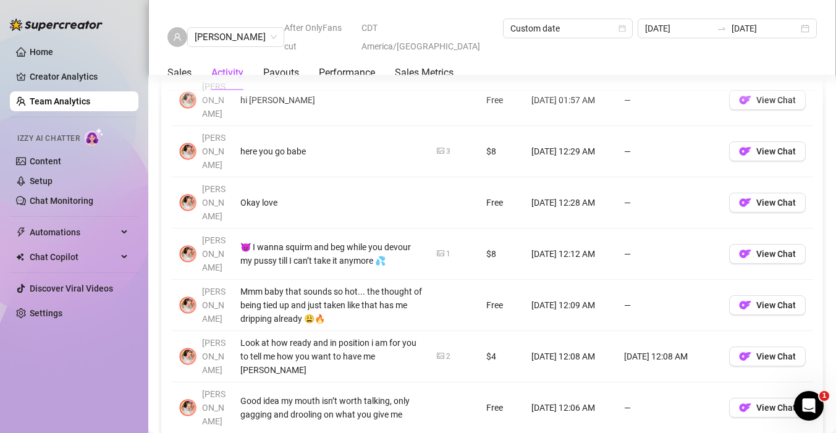
scroll to position [1089, 0]
click at [780, 348] on button "View Chat" at bounding box center [767, 358] width 77 height 20
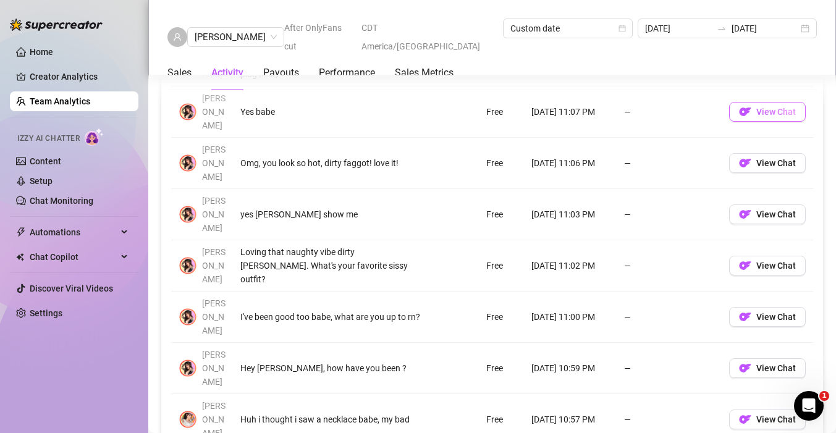
scroll to position [1082, 0]
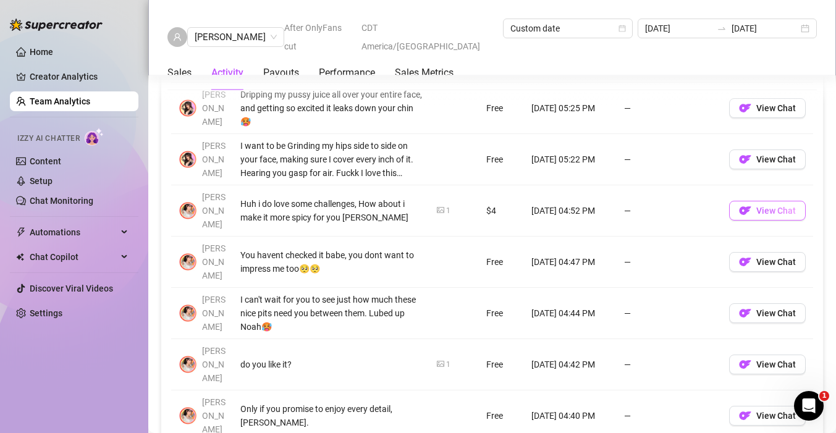
click at [775, 206] on span "View Chat" at bounding box center [776, 211] width 40 height 10
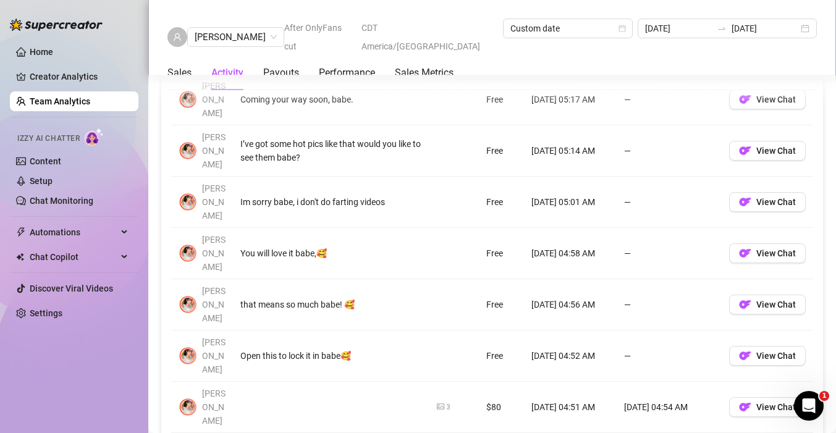
scroll to position [1050, 0]
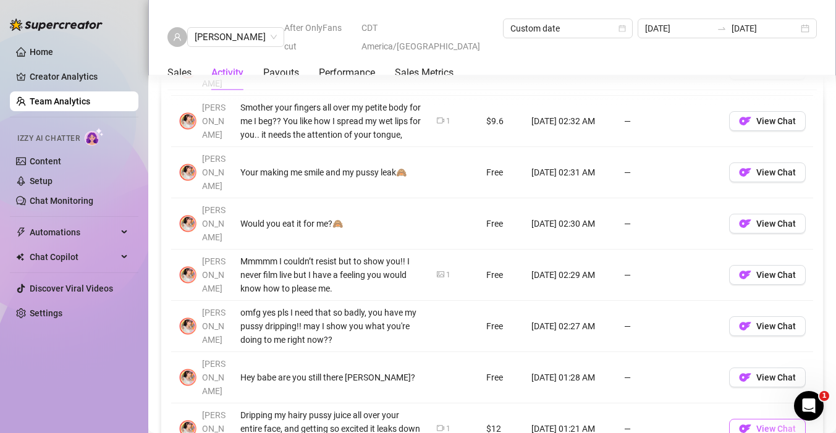
scroll to position [1073, 0]
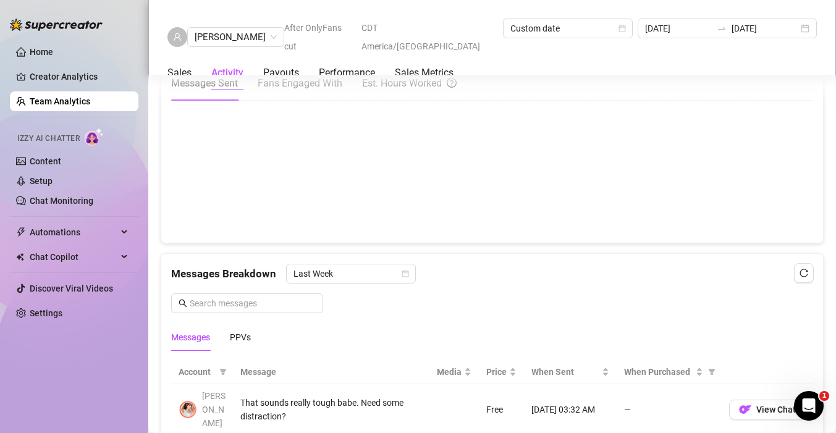
scroll to position [617, 0]
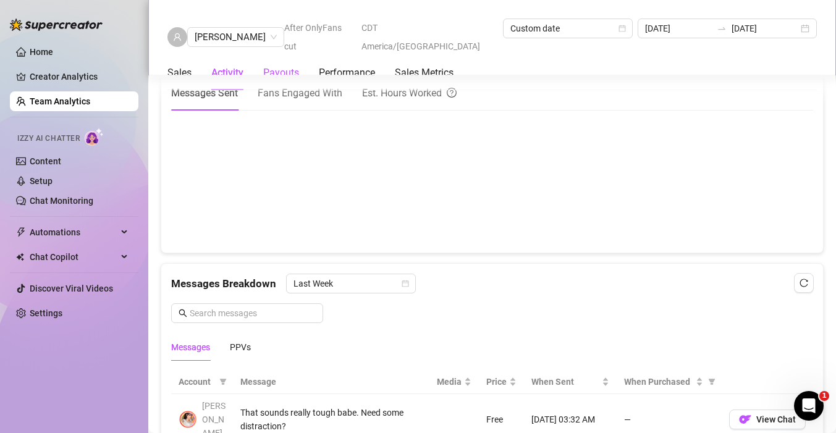
click at [285, 65] on div "Payouts" at bounding box center [281, 72] width 36 height 15
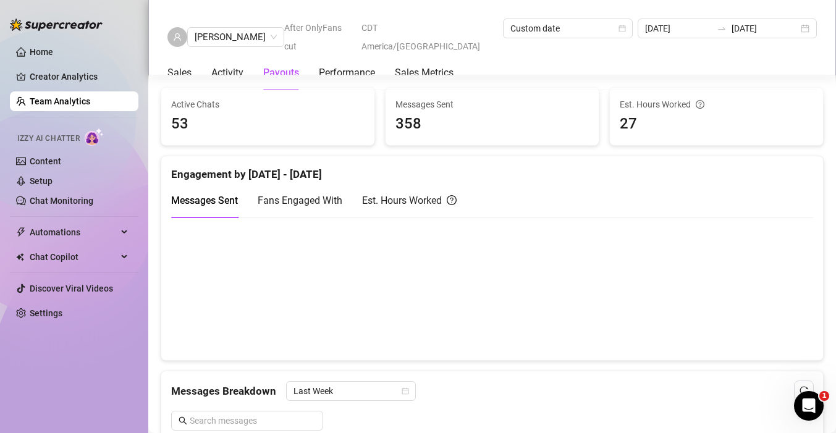
scroll to position [178, 0]
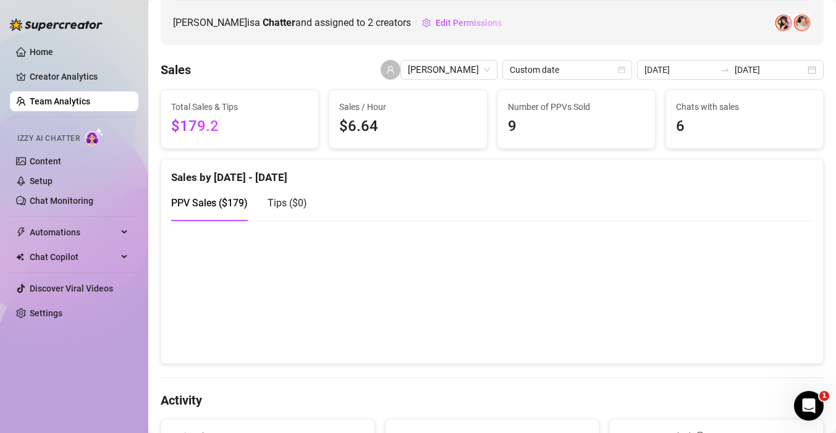
click at [217, 206] on span "PPV Sales ( $179 )" at bounding box center [209, 203] width 77 height 12
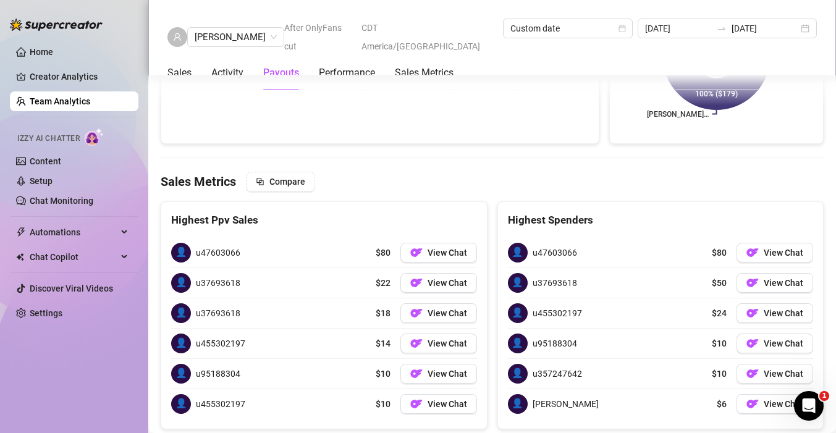
scroll to position [1969, 0]
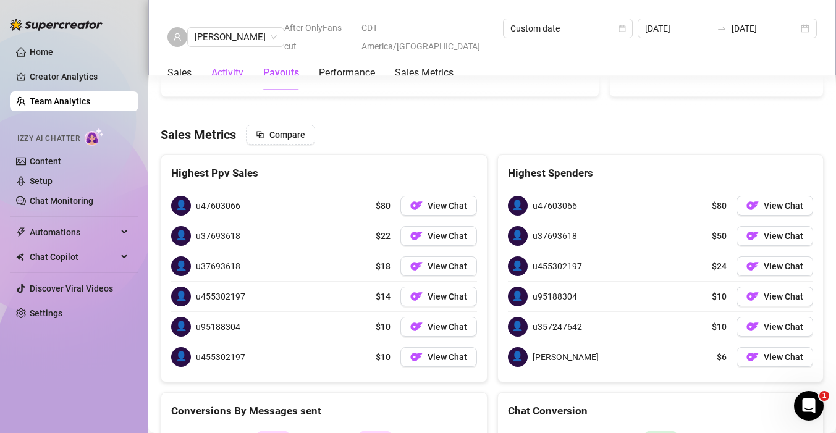
click at [237, 65] on div "Activity" at bounding box center [227, 72] width 32 height 15
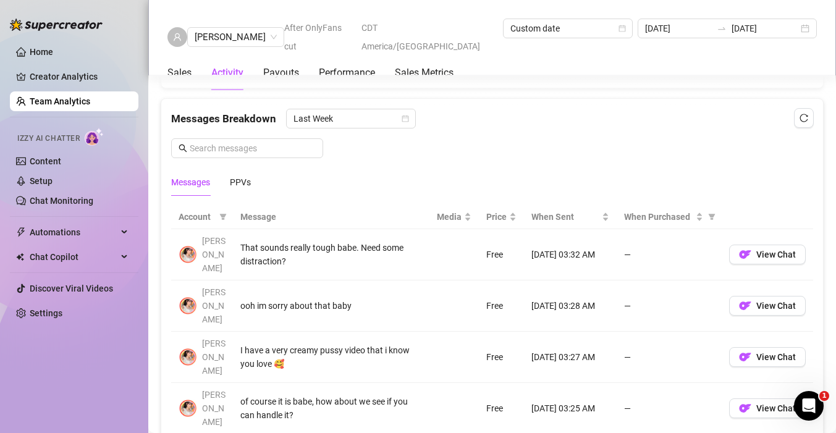
scroll to position [854, 0]
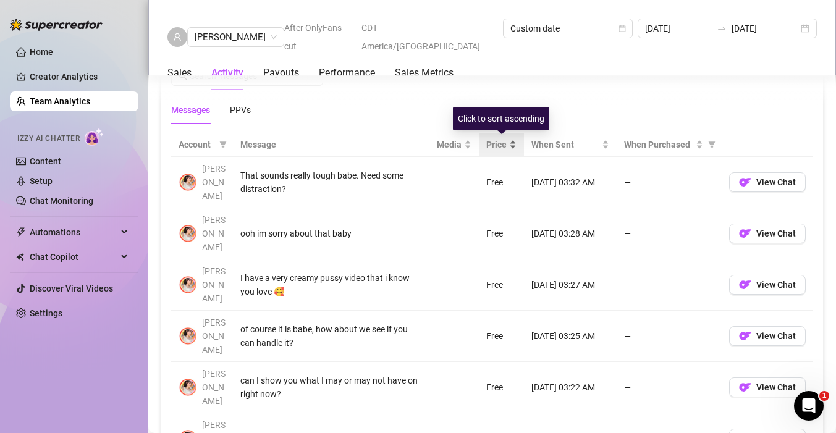
click at [514, 141] on div "Price" at bounding box center [501, 145] width 30 height 14
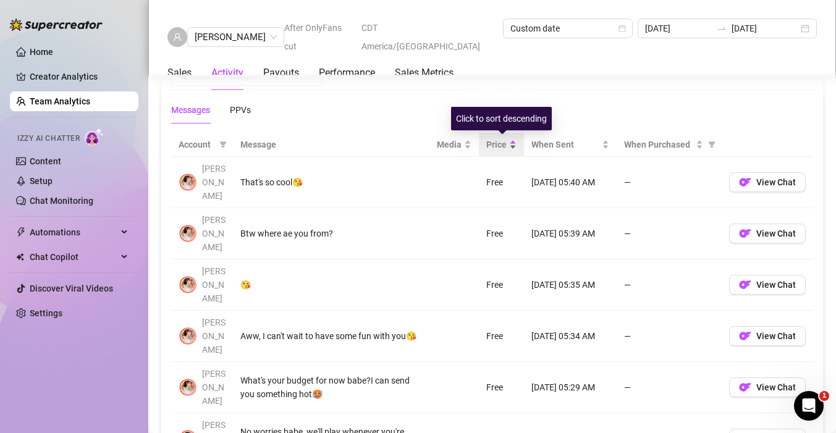
click at [514, 141] on div "Price" at bounding box center [501, 145] width 30 height 14
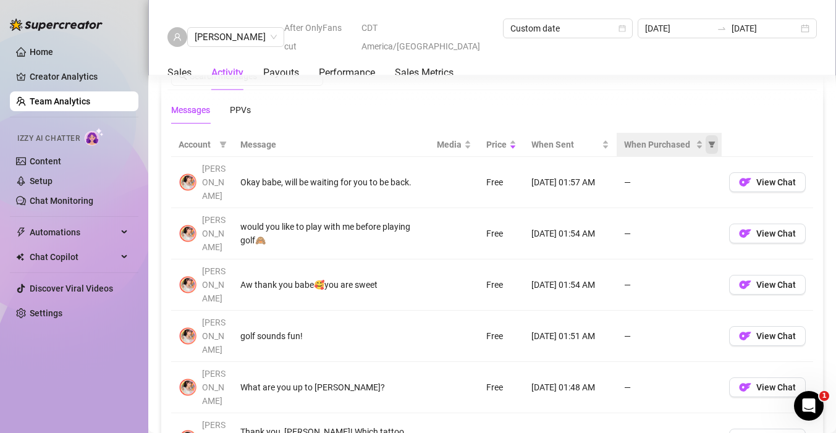
click at [706, 146] on span "When Purchased" at bounding box center [711, 144] width 12 height 19
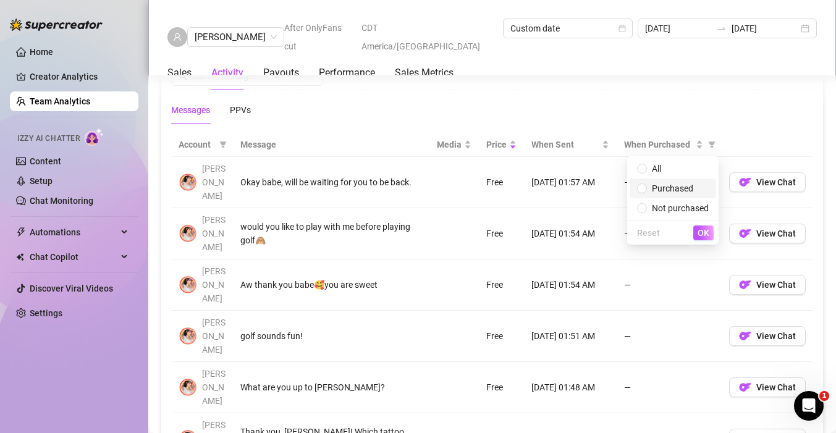
click at [651, 192] on span "Purchased" at bounding box center [673, 189] width 72 height 14
radio input "true"
click at [701, 231] on span "OK" at bounding box center [703, 233] width 12 height 10
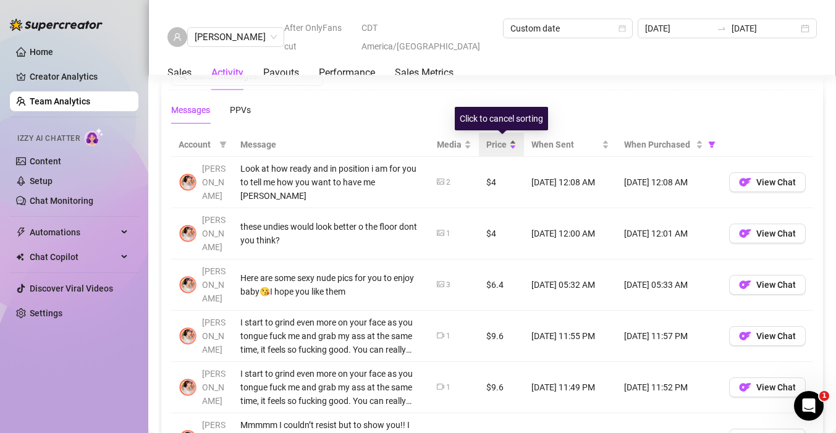
click at [514, 142] on div "Price" at bounding box center [501, 145] width 30 height 14
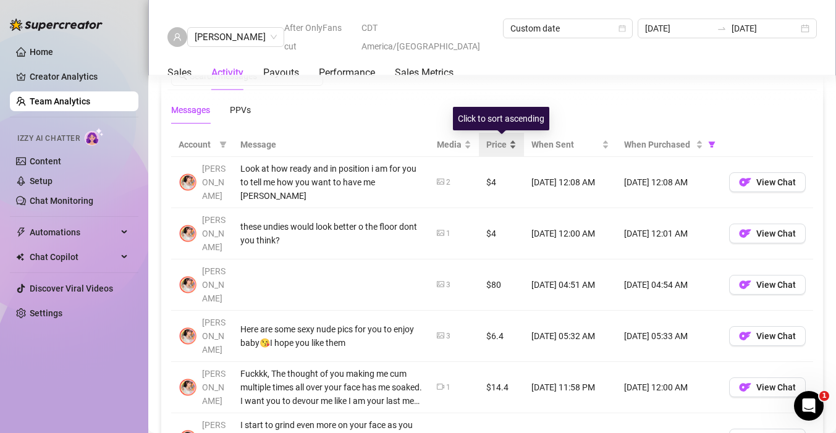
click at [514, 142] on div "Price" at bounding box center [501, 145] width 30 height 14
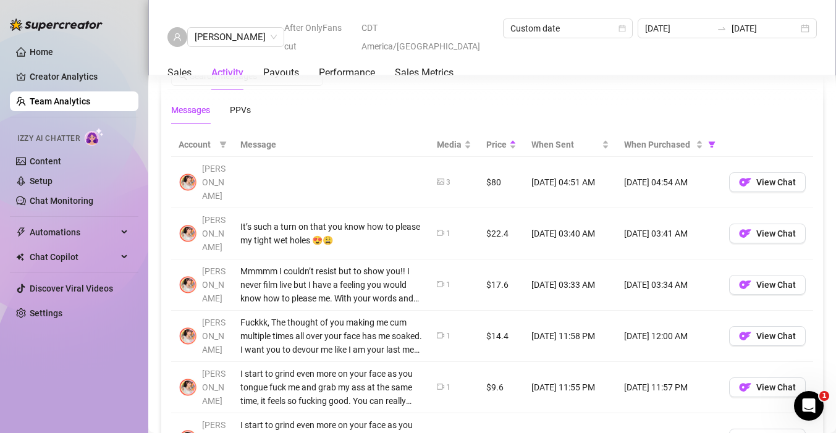
click at [450, 177] on div "3" at bounding box center [448, 183] width 4 height 12
click at [434, 173] on td "3" at bounding box center [453, 182] width 49 height 51
click at [773, 177] on span "View Chat" at bounding box center [776, 182] width 40 height 10
click at [235, 28] on span "[PERSON_NAME]" at bounding box center [236, 37] width 82 height 19
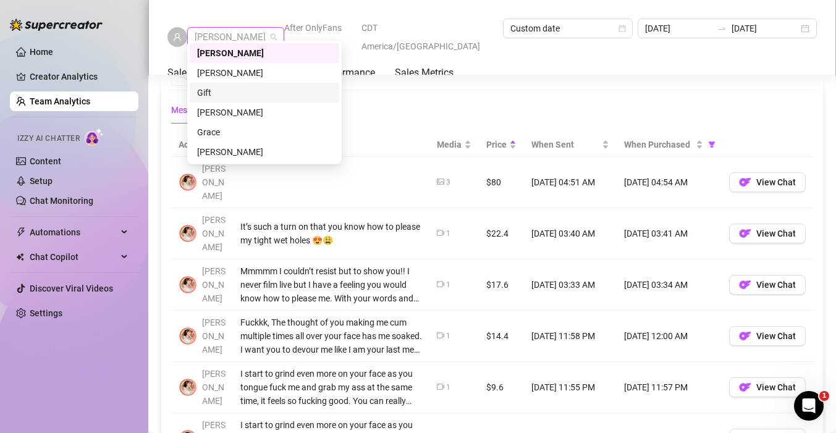
click at [214, 89] on div "Gift" at bounding box center [264, 93] width 135 height 14
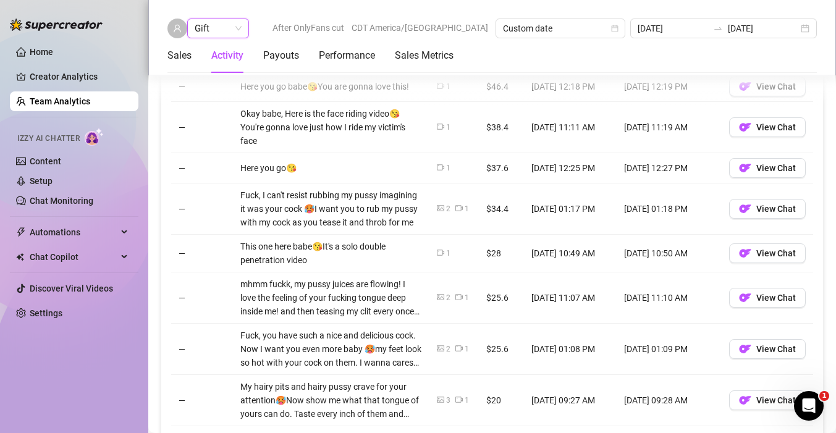
scroll to position [991, 0]
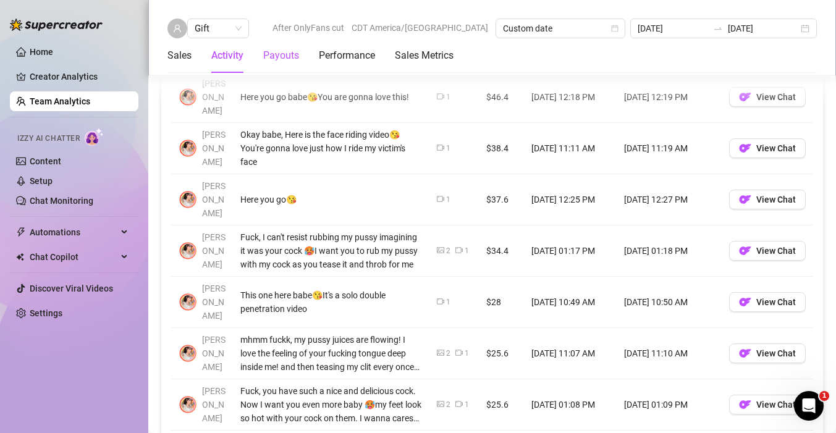
click at [283, 58] on div "Payouts" at bounding box center [281, 55] width 36 height 15
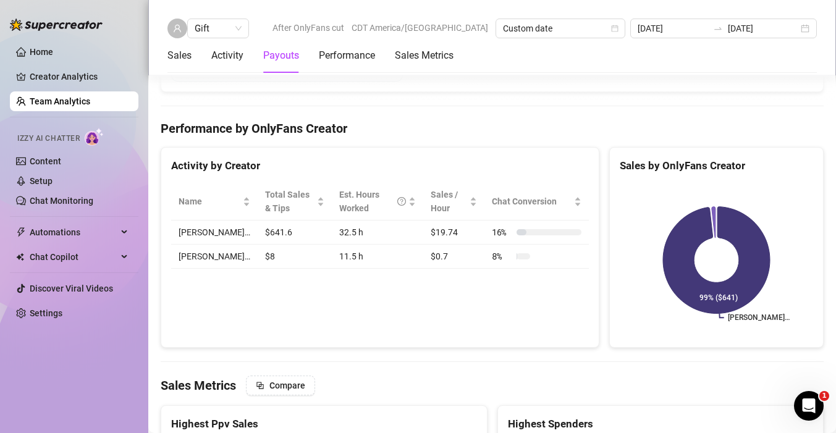
scroll to position [1798, 0]
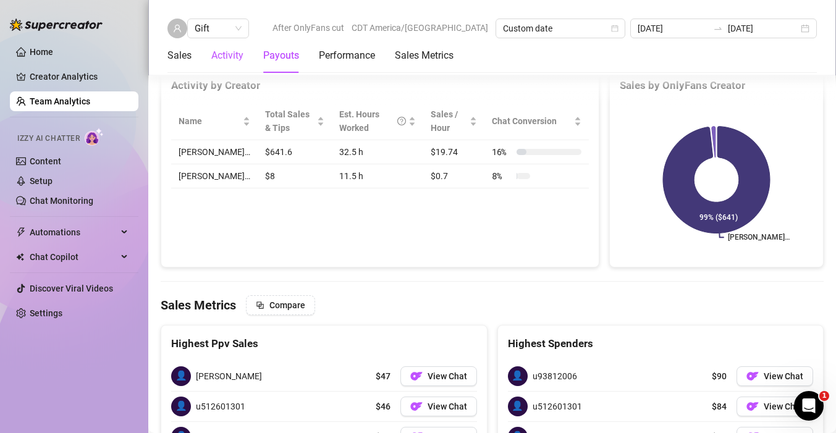
click at [221, 58] on div "Activity" at bounding box center [227, 55] width 32 height 15
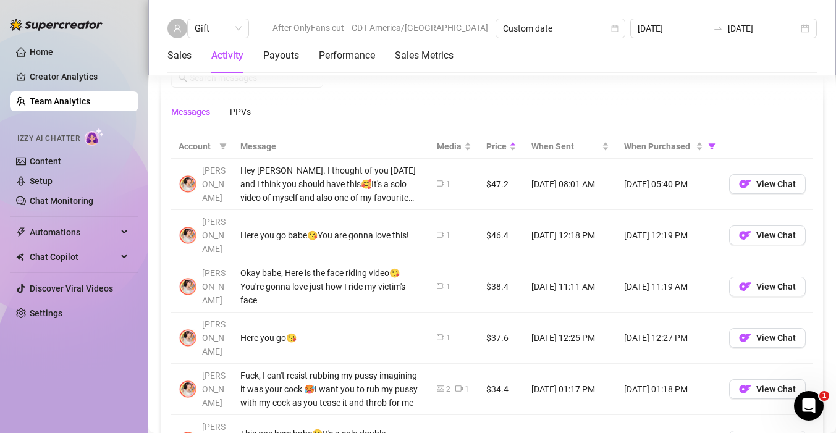
scroll to position [820, 0]
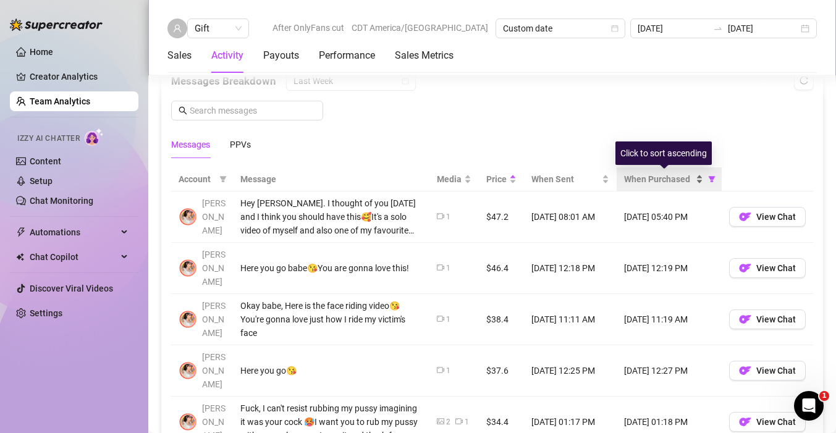
click at [698, 178] on div "When Purchased" at bounding box center [663, 179] width 79 height 14
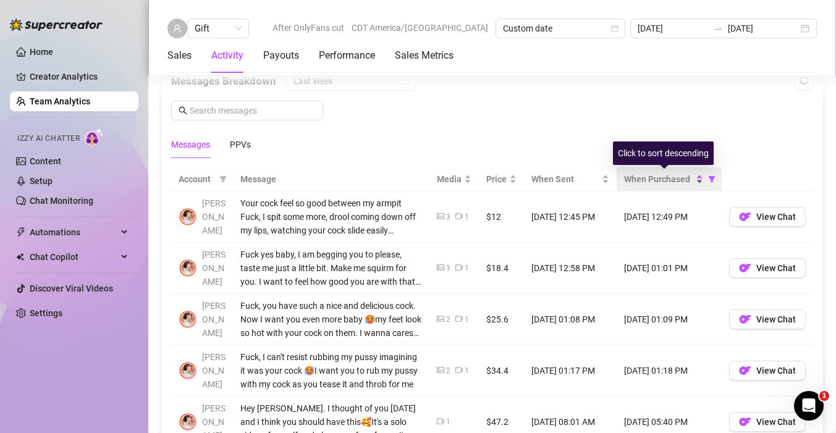
click at [700, 182] on div "When Purchased" at bounding box center [663, 179] width 79 height 14
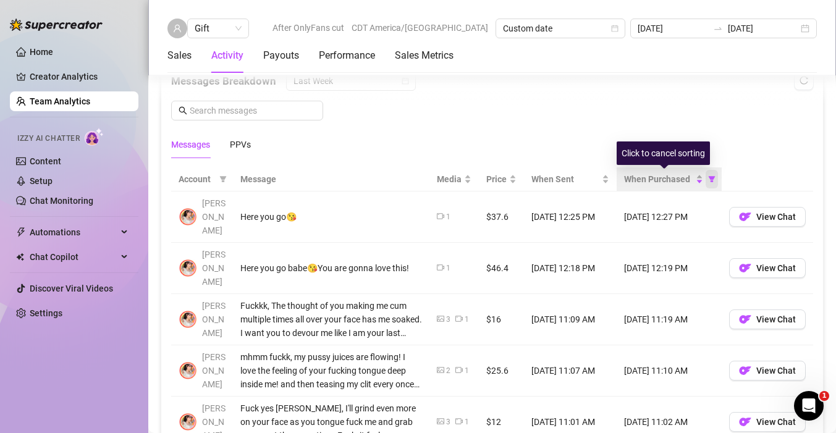
click at [714, 182] on icon "filter" at bounding box center [711, 178] width 7 height 7
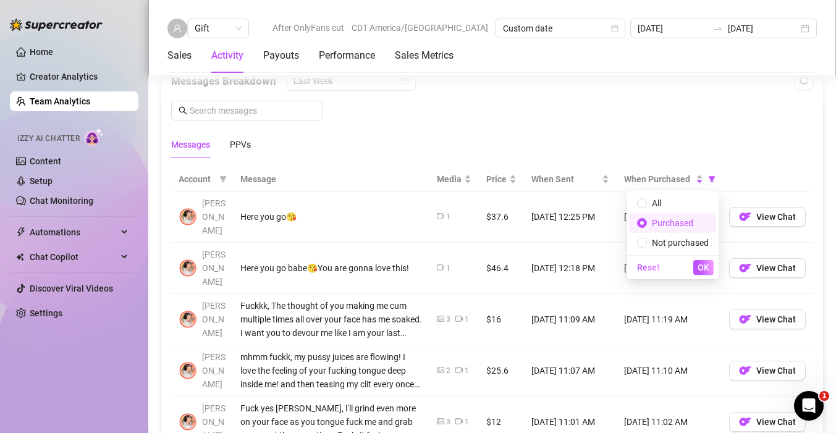
click at [720, 151] on div "Messages PPVs" at bounding box center [492, 144] width 642 height 28
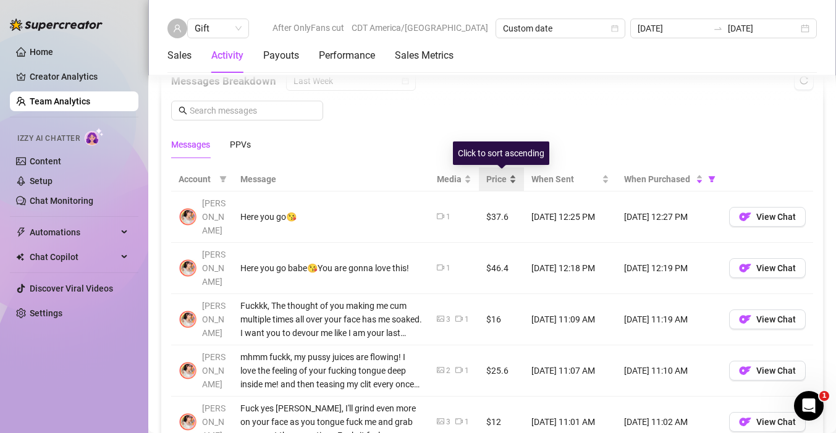
click at [514, 176] on div "Price" at bounding box center [501, 179] width 30 height 14
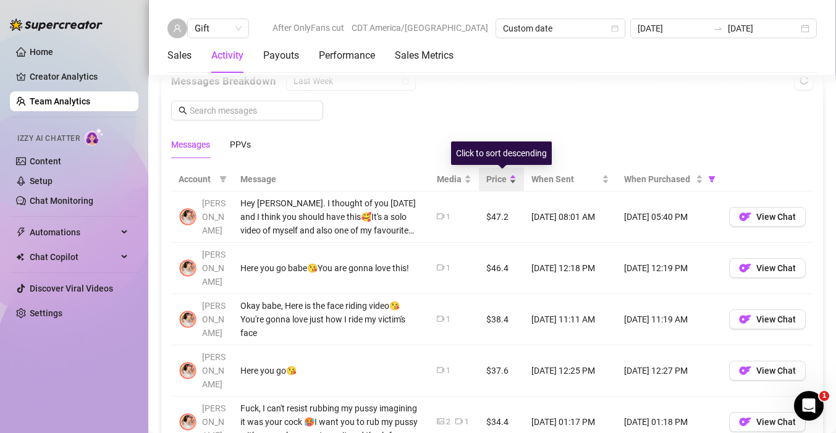
click at [514, 176] on div "Price" at bounding box center [501, 179] width 30 height 14
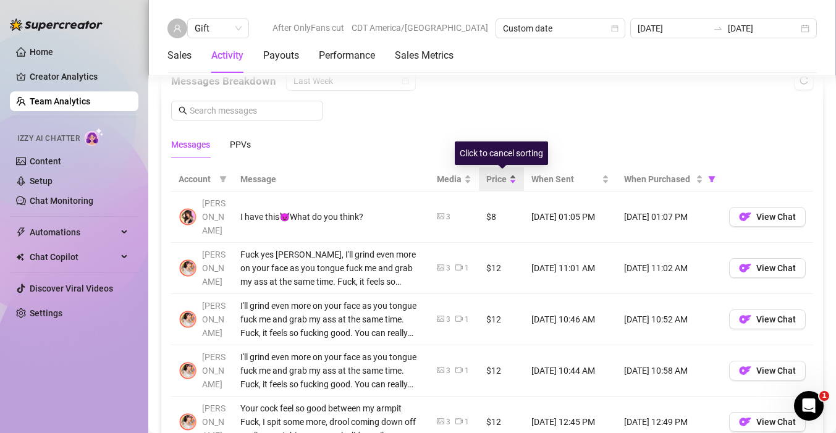
click at [514, 176] on div "Price" at bounding box center [501, 179] width 30 height 14
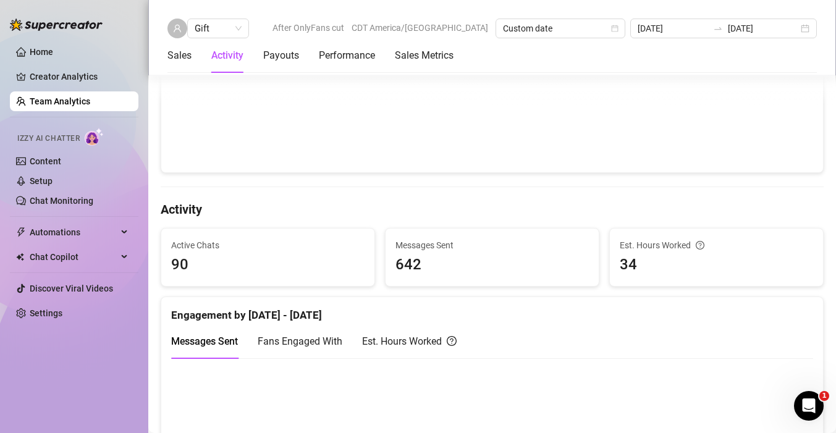
scroll to position [164, 0]
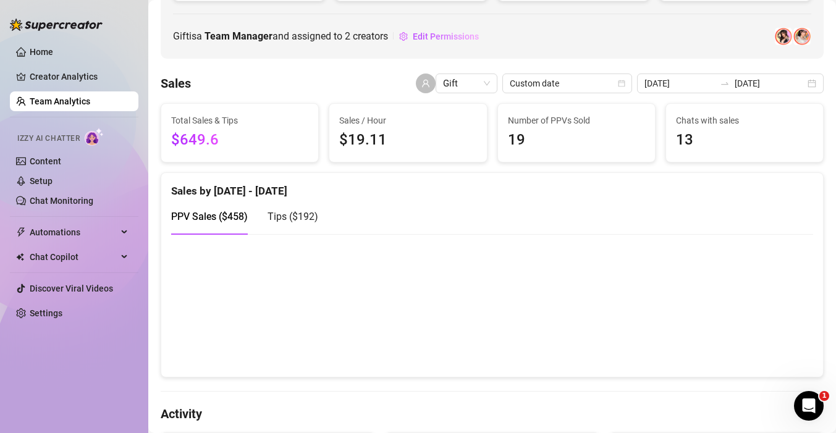
click at [303, 221] on span "Tips ( $192 )" at bounding box center [292, 217] width 51 height 12
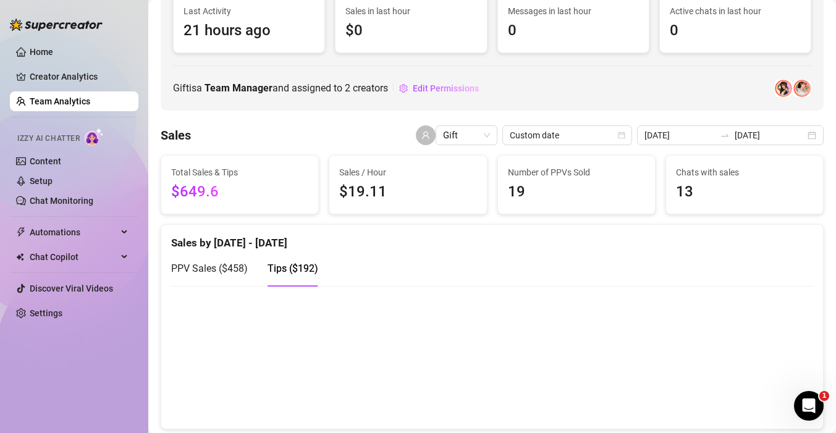
scroll to position [43, 0]
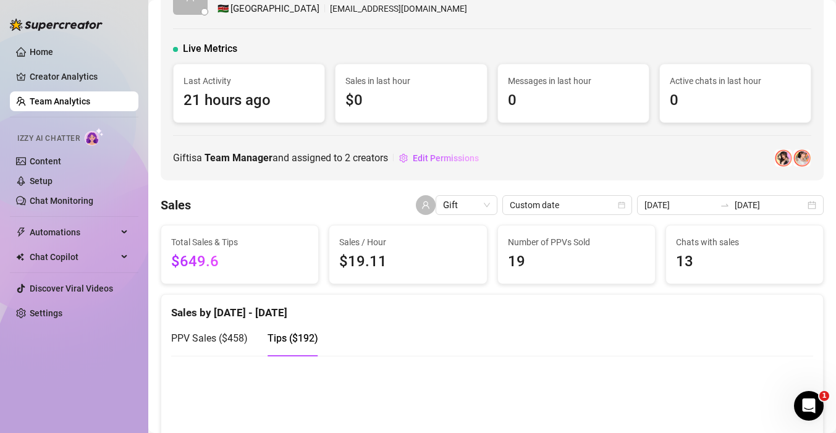
click at [301, 338] on span "Tips ( $192 )" at bounding box center [292, 338] width 51 height 12
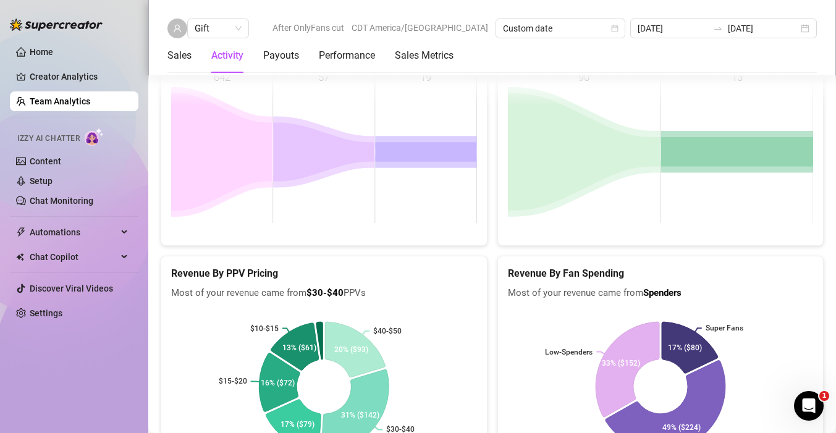
scroll to position [2384, 0]
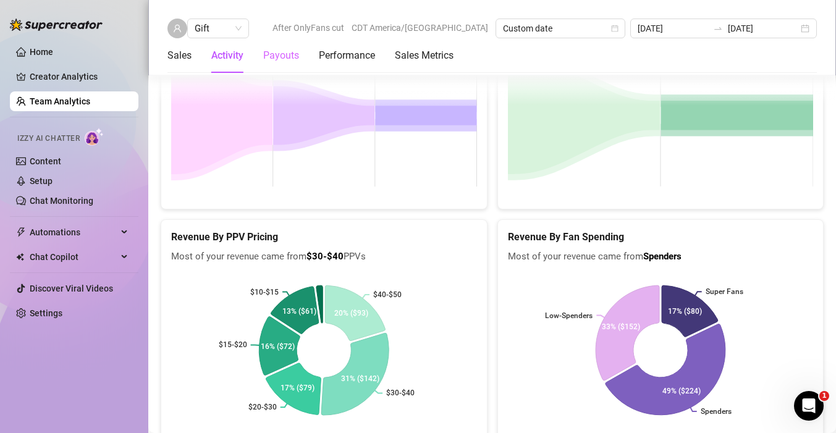
click at [269, 47] on div "Payouts" at bounding box center [281, 55] width 36 height 35
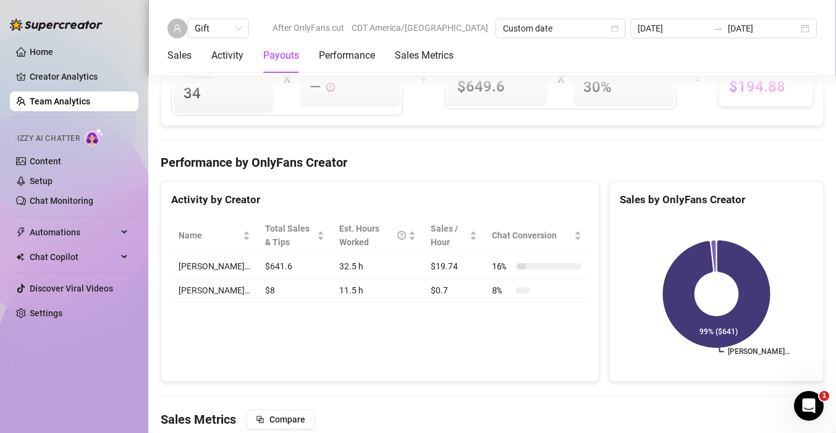
scroll to position [1473, 0]
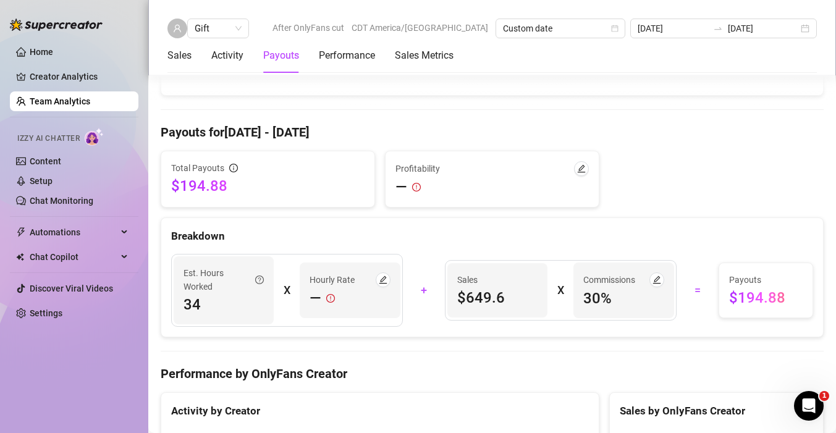
click at [54, 96] on link "Team Analytics" at bounding box center [60, 101] width 61 height 10
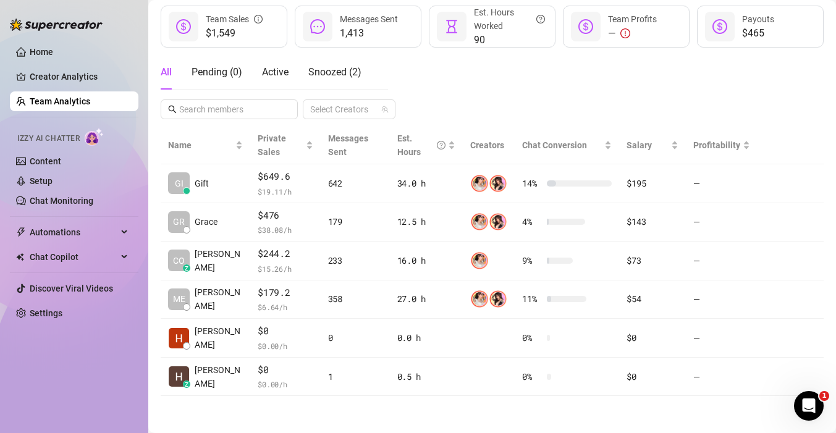
scroll to position [207, 0]
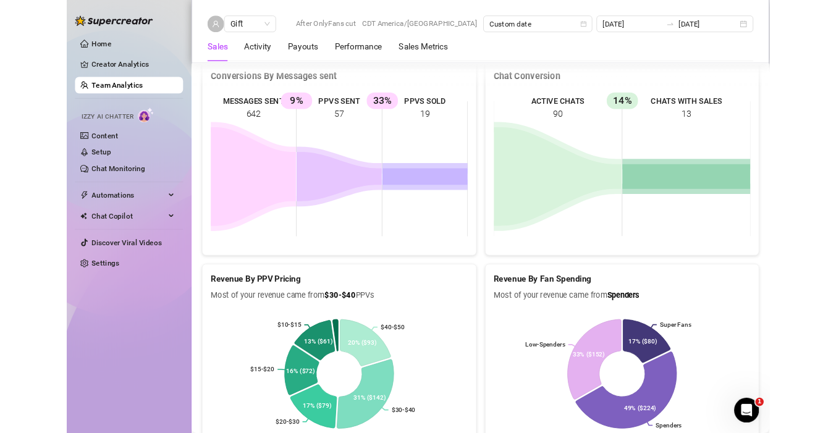
scroll to position [1836, 0]
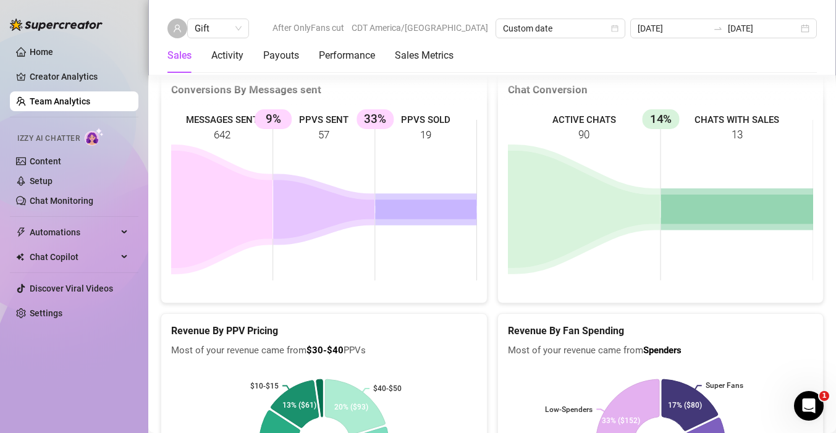
click at [56, 96] on link "Team Analytics" at bounding box center [60, 101] width 61 height 10
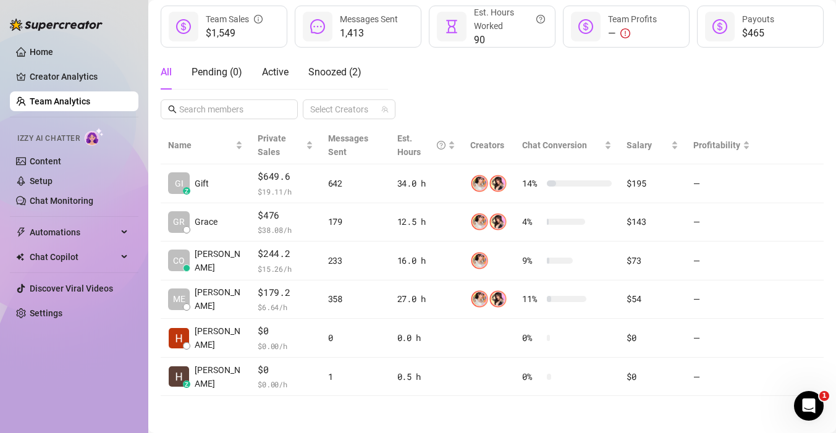
scroll to position [207, 0]
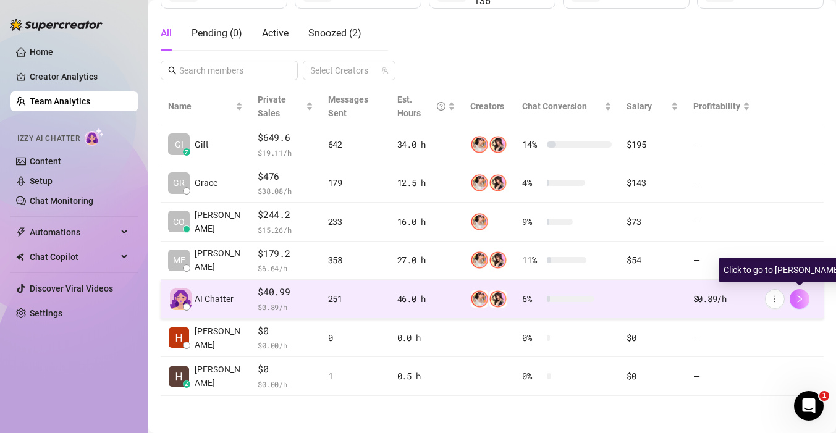
click at [800, 301] on icon "right" at bounding box center [799, 299] width 9 height 9
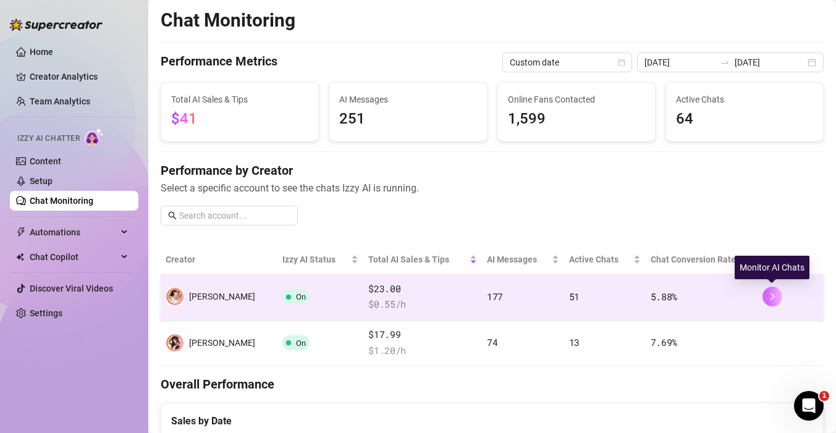
click at [777, 295] on button "button" at bounding box center [772, 297] width 20 height 20
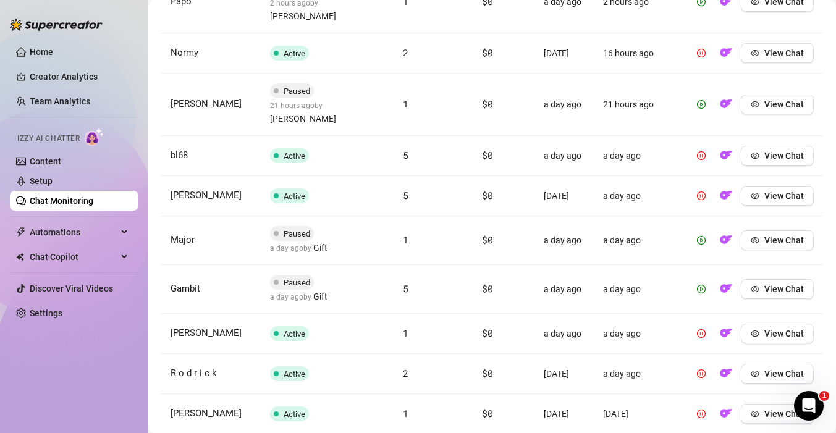
scroll to position [594, 0]
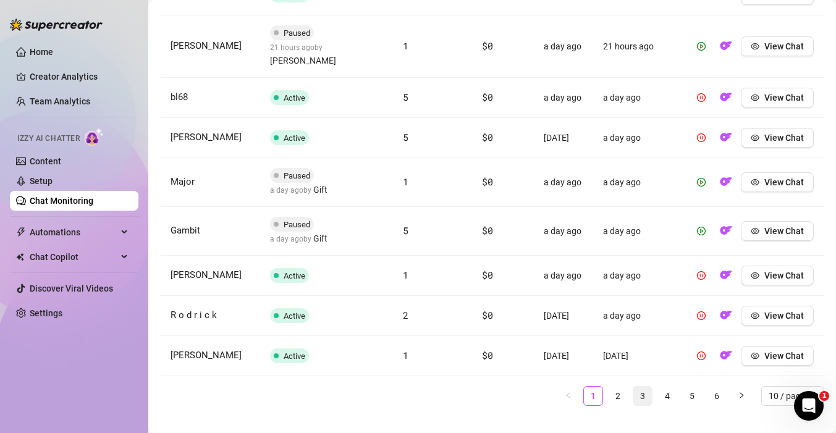
click at [642, 387] on link "3" at bounding box center [642, 396] width 19 height 19
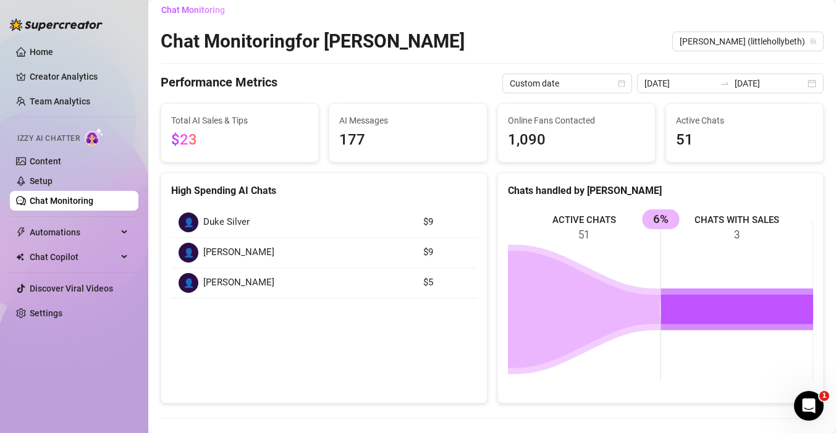
scroll to position [0, 0]
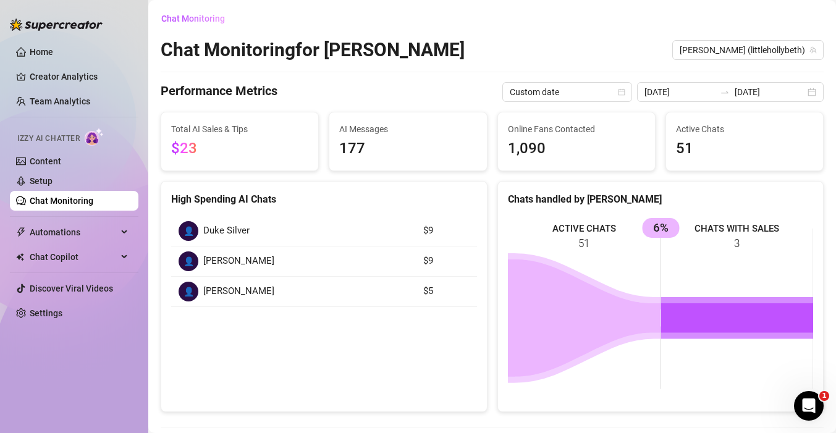
click at [51, 200] on link "Chat Monitoring" at bounding box center [62, 201] width 64 height 10
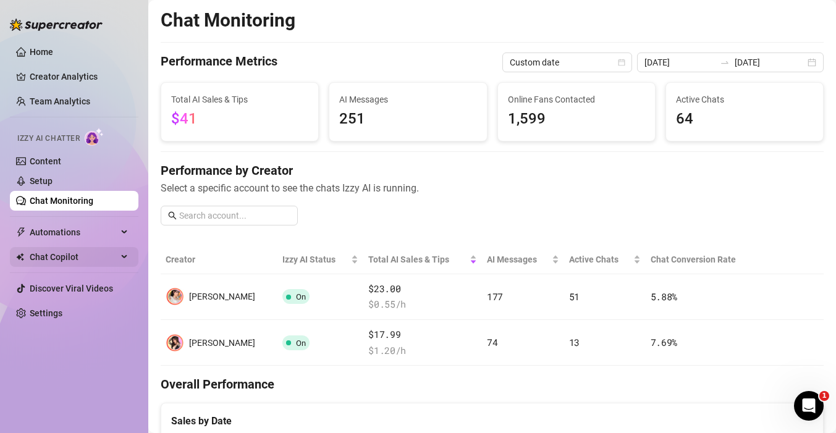
click at [74, 247] on span "Chat Copilot" at bounding box center [74, 257] width 88 height 20
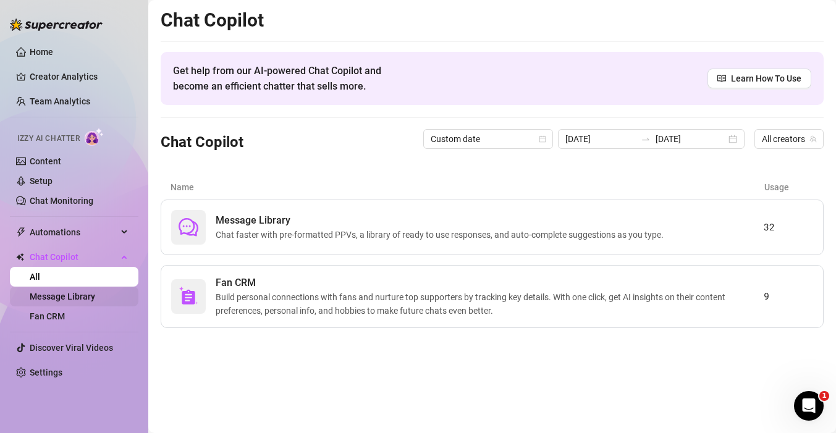
click at [69, 301] on link "Message Library" at bounding box center [62, 296] width 65 height 10
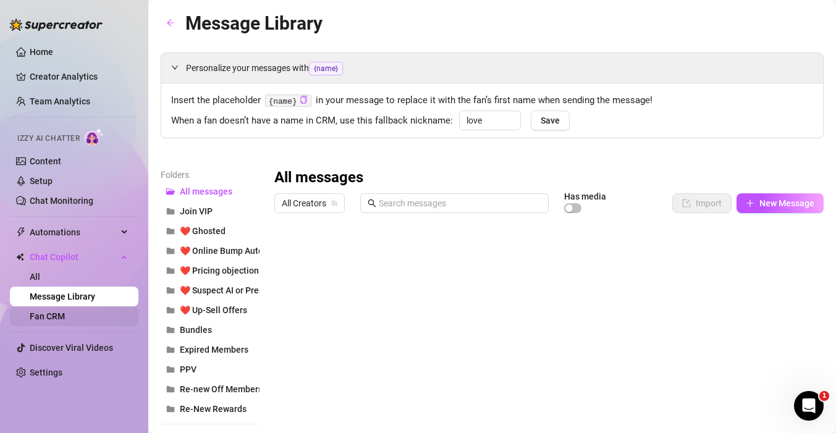
click at [64, 313] on link "Fan CRM" at bounding box center [47, 316] width 35 height 10
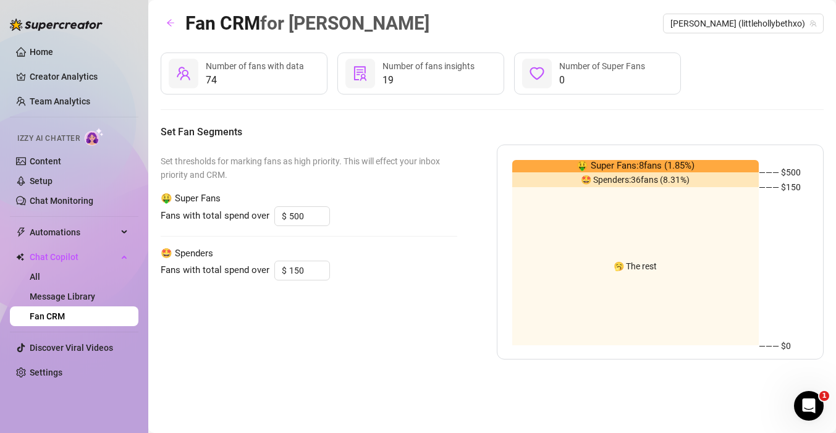
click at [447, 139] on h5 "Set Fan Segments" at bounding box center [492, 132] width 663 height 15
click at [256, 75] on span "74" at bounding box center [255, 80] width 98 height 15
click at [754, 25] on span "Holly (littlehollybethxo)" at bounding box center [743, 23] width 146 height 19
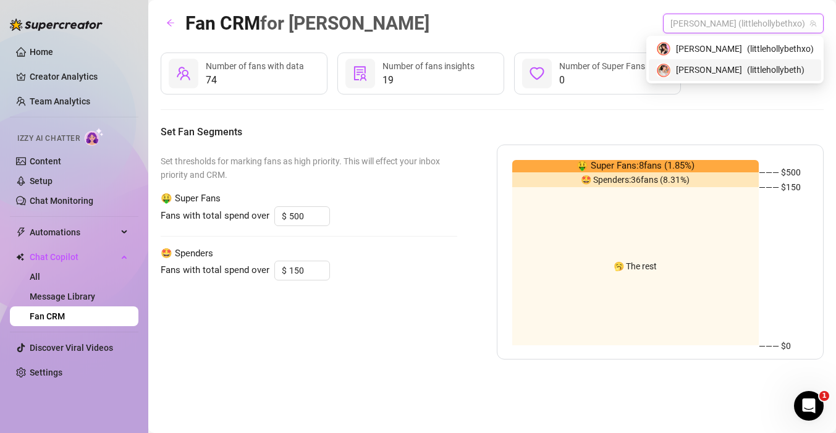
click at [755, 64] on span "( littlehollybeth )" at bounding box center [775, 70] width 57 height 14
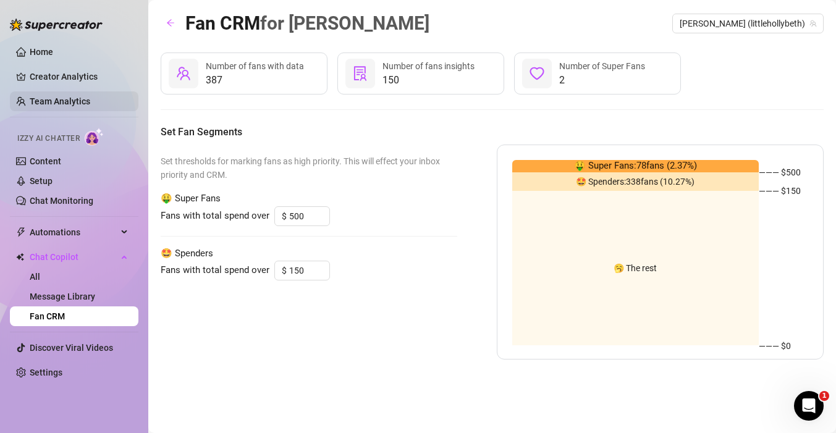
click at [41, 103] on link "Team Analytics" at bounding box center [60, 101] width 61 height 10
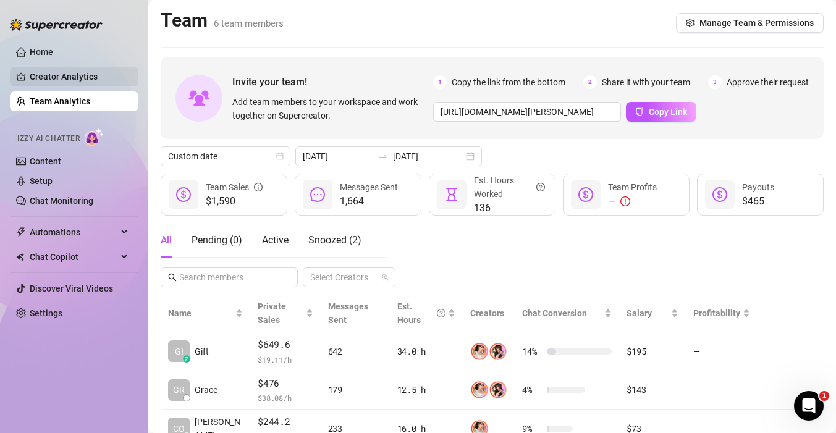
click at [47, 81] on link "Creator Analytics" at bounding box center [79, 77] width 99 height 20
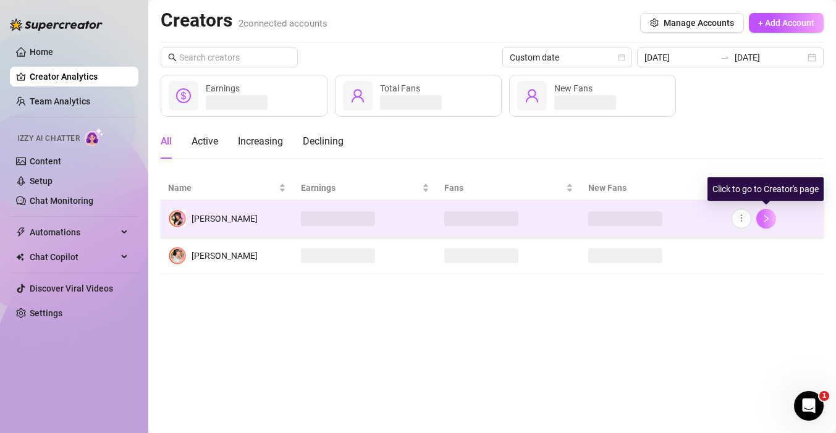
click at [765, 222] on icon "right" at bounding box center [765, 218] width 9 height 9
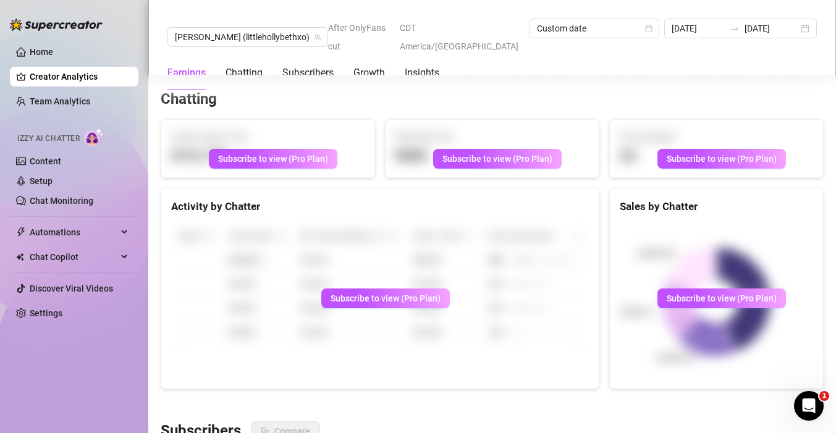
scroll to position [471, 0]
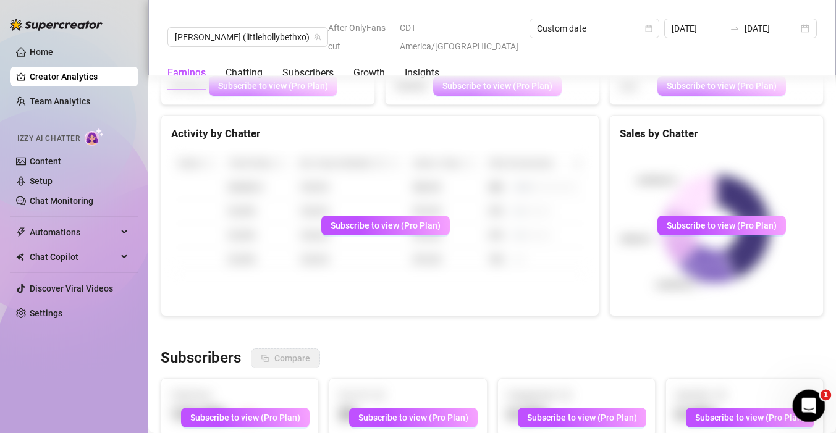
click at [808, 405] on icon "Open Intercom Messenger" at bounding box center [807, 404] width 20 height 20
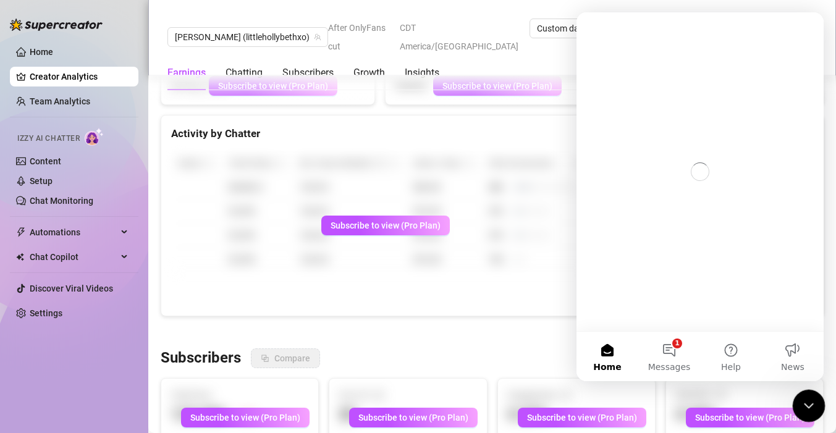
scroll to position [0, 0]
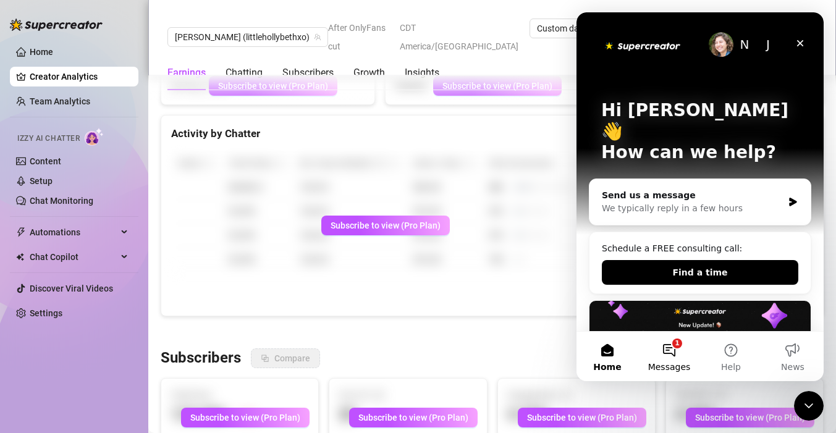
click at [666, 354] on button "1 Messages" at bounding box center [669, 356] width 62 height 49
click at [673, 350] on button "1 Messages" at bounding box center [669, 356] width 62 height 49
click at [673, 357] on button "1 Messages" at bounding box center [669, 356] width 62 height 49
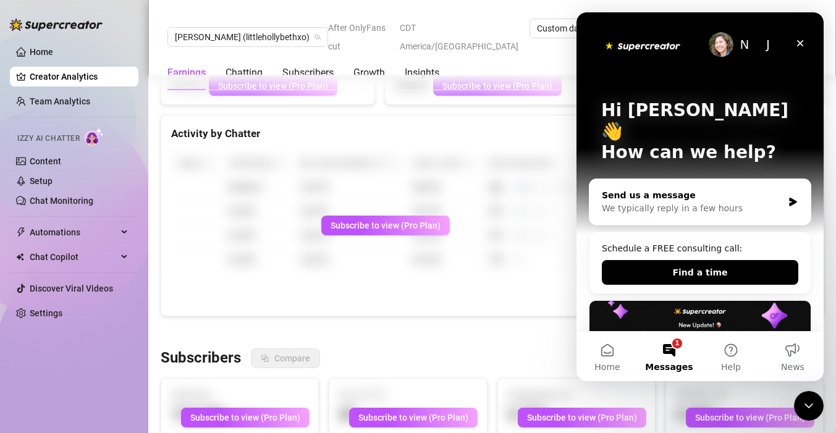
drag, startPoint x: 770, startPoint y: 178, endPoint x: 1341, endPoint y: 14, distance: 594.4
click at [770, 189] on div "Send us a message" at bounding box center [692, 195] width 181 height 13
click at [801, 36] on div "Close" at bounding box center [800, 43] width 22 height 22
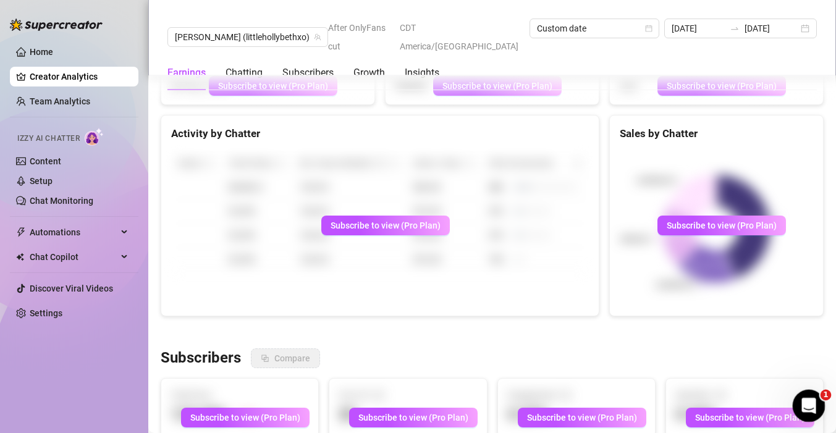
click at [810, 395] on div "Open Intercom Messenger" at bounding box center [806, 404] width 41 height 41
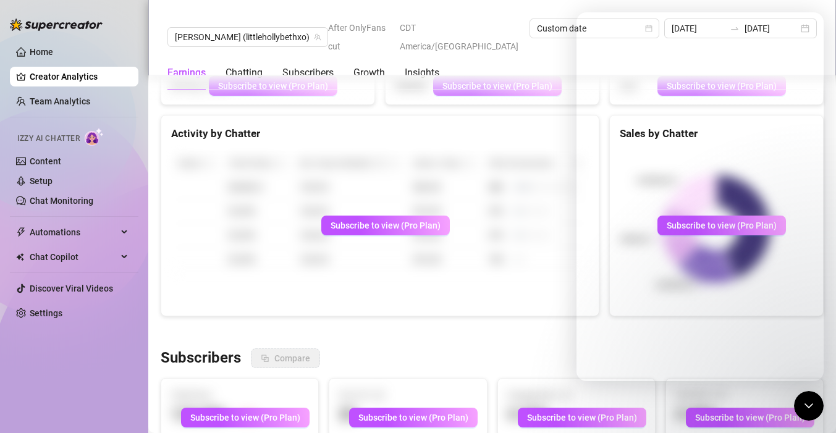
click at [452, 235] on div "Name Total Sales Est. Hours Worked Sales / Hour Chat Conversion $4,542.4 123.0 …" at bounding box center [379, 211] width 437 height 140
click at [813, 400] on icon "Close Intercom Messenger" at bounding box center [806, 403] width 15 height 15
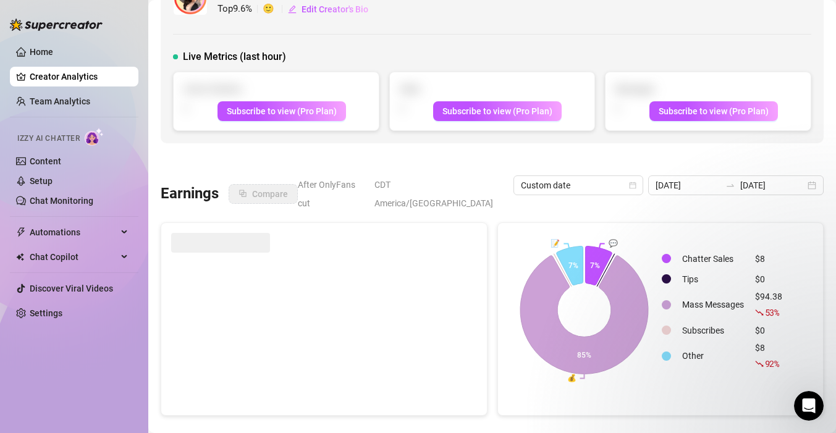
scroll to position [47, 0]
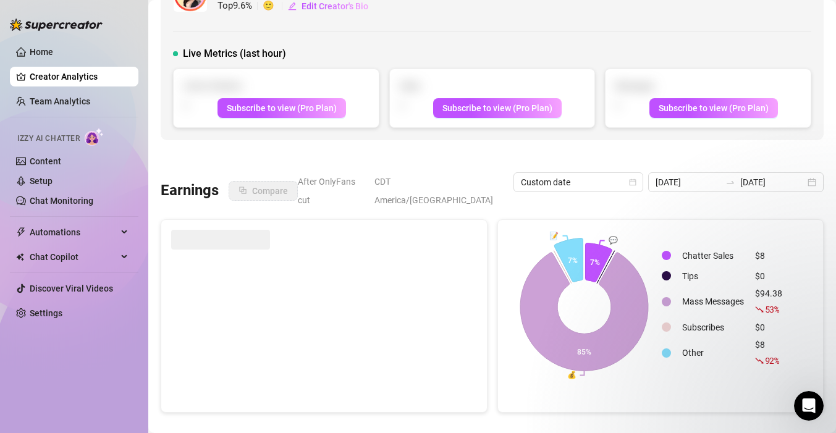
click at [576, 238] on icon at bounding box center [568, 260] width 28 height 44
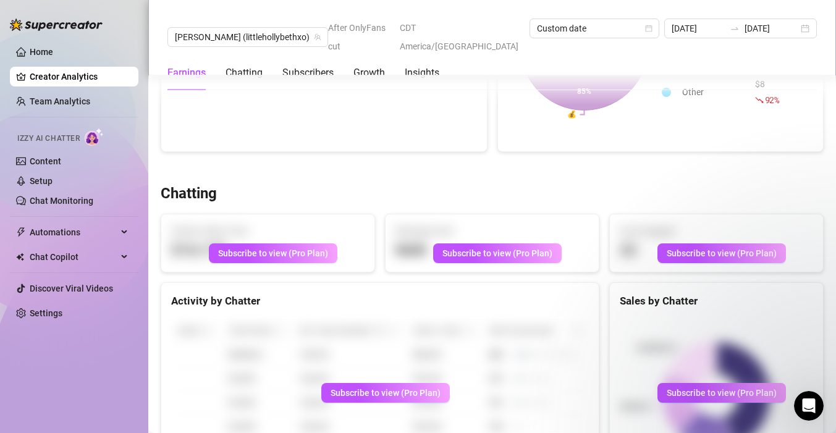
scroll to position [579, 0]
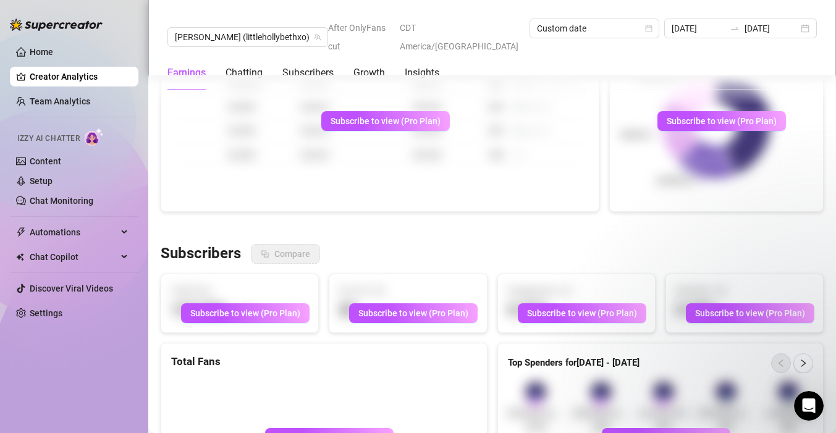
click at [541, 172] on div "Activity by Chatter Name Total Sales Est. Hours Worked Sales / Hour Chat Conver…" at bounding box center [380, 110] width 438 height 201
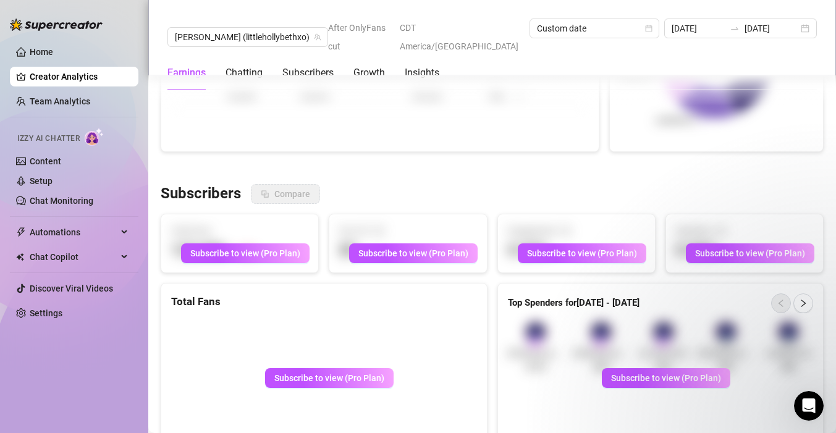
scroll to position [719, 0]
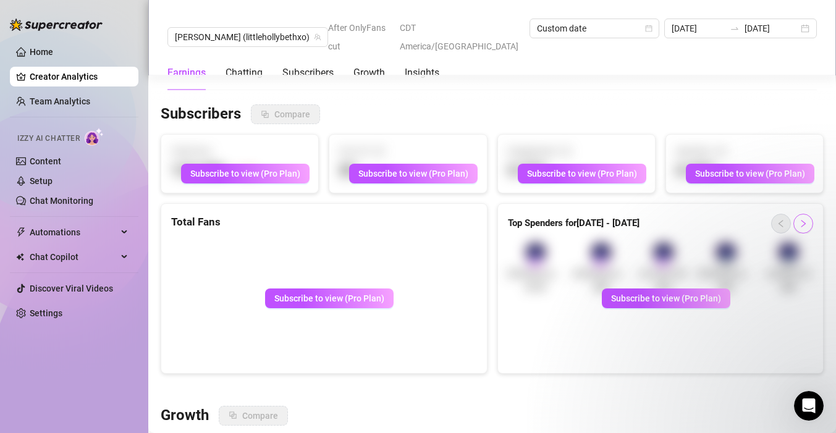
click at [799, 219] on icon "right" at bounding box center [803, 223] width 9 height 9
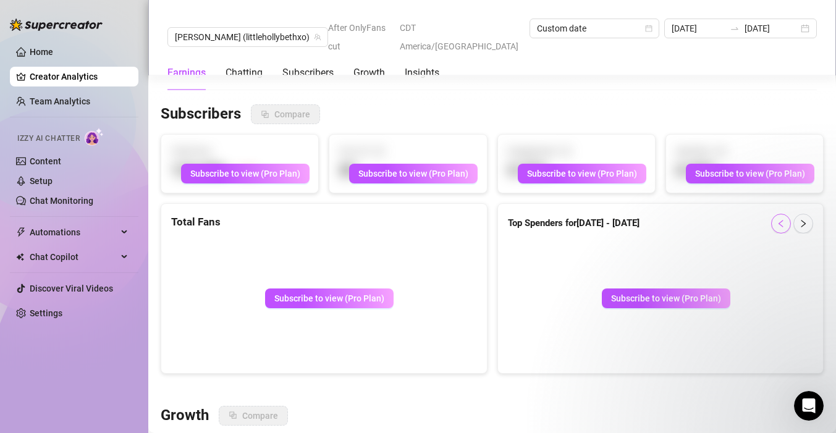
click at [783, 219] on icon "left" at bounding box center [780, 223] width 9 height 9
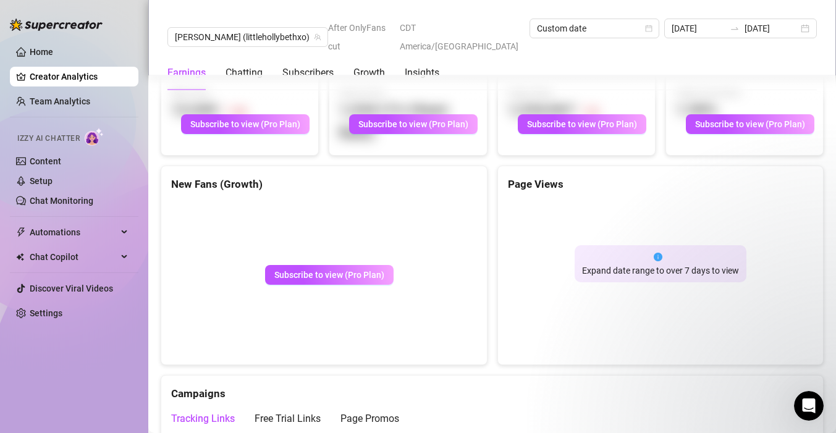
scroll to position [1306, 0]
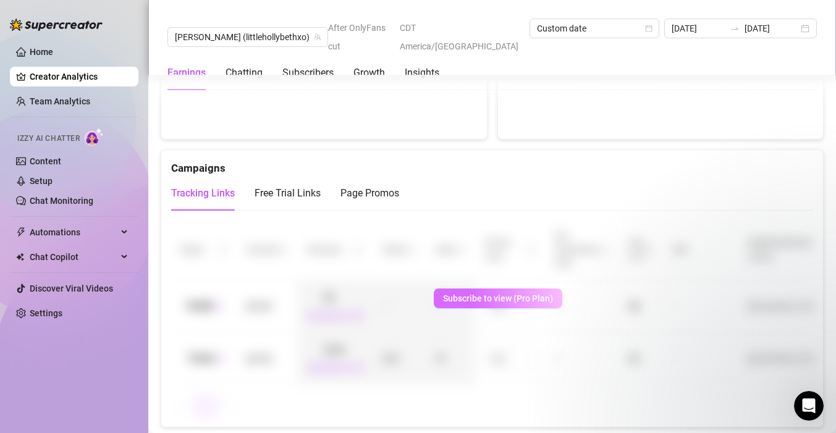
click at [519, 288] on button "Subscribe to view (Pro Plan)" at bounding box center [498, 298] width 128 height 20
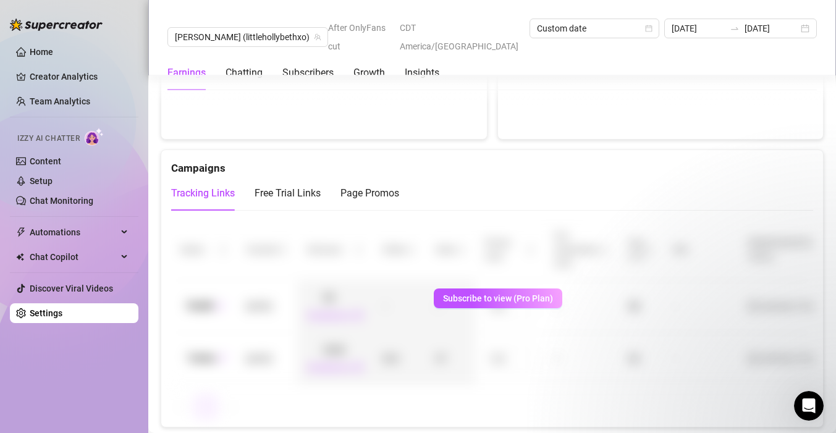
click at [62, 318] on link "Settings" at bounding box center [46, 313] width 33 height 10
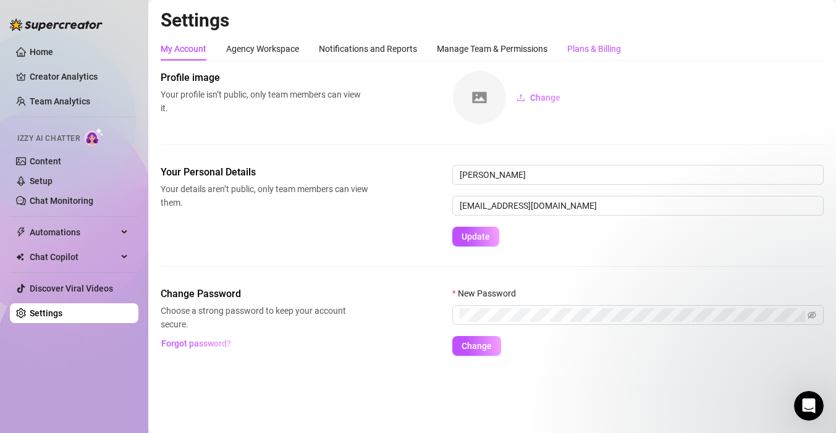
click at [603, 42] on div "Plans & Billing" at bounding box center [594, 49] width 54 height 14
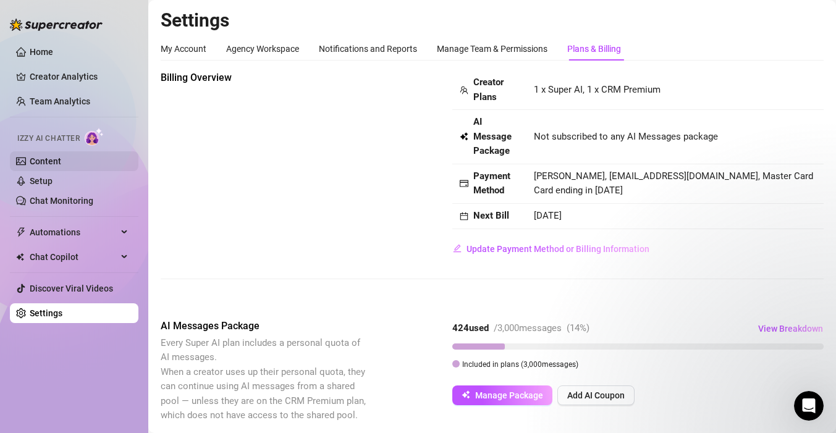
click at [42, 164] on link "Content" at bounding box center [45, 161] width 31 height 10
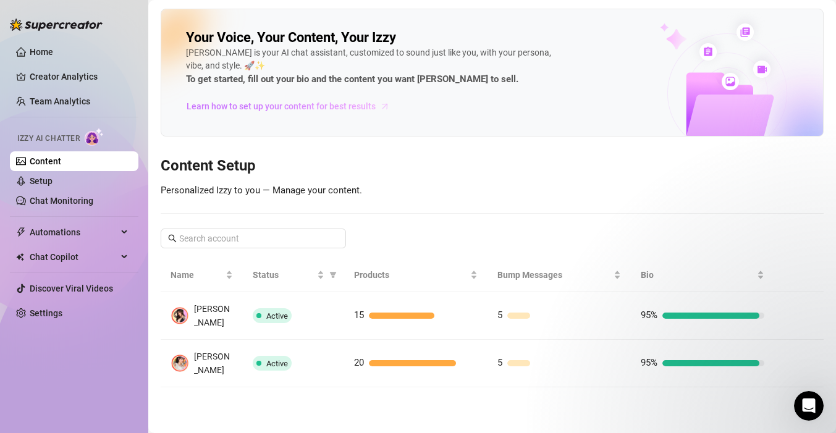
click at [254, 109] on span "Learn how to set up your content for best results" at bounding box center [281, 106] width 189 height 14
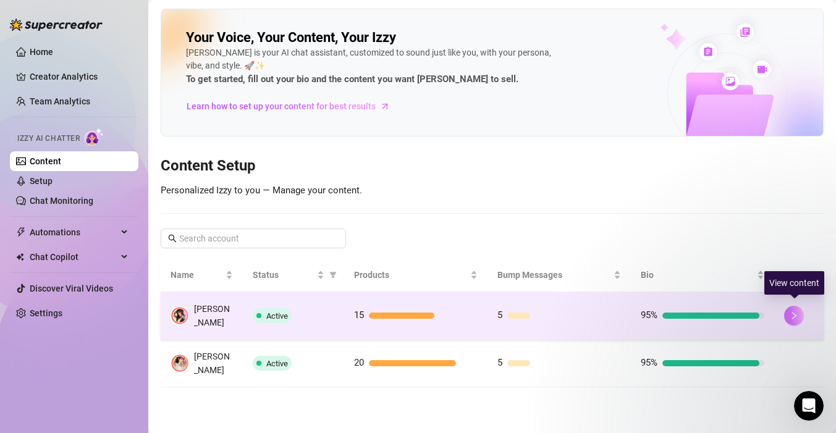
click at [797, 307] on button "button" at bounding box center [794, 316] width 20 height 20
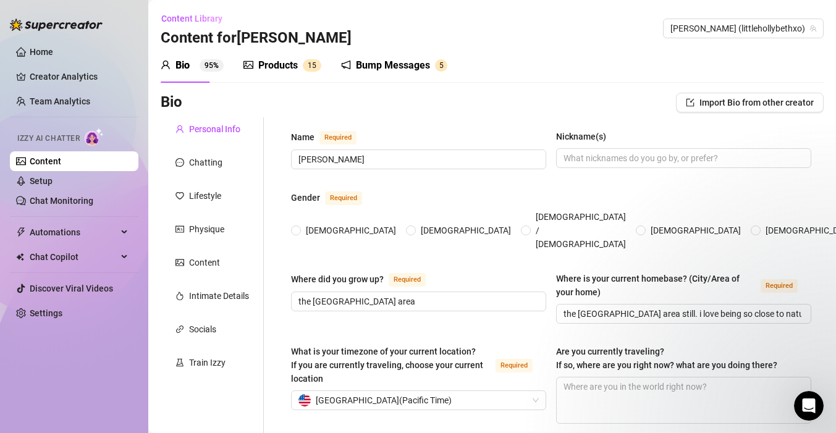
radio input "true"
type input "October 30th, 1999"
click at [219, 162] on div "Chatting" at bounding box center [205, 163] width 33 height 14
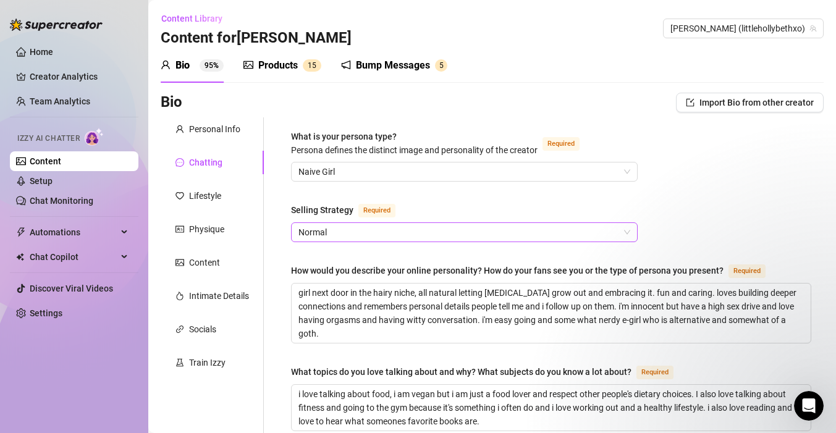
click at [373, 224] on span "Normal" at bounding box center [464, 232] width 332 height 19
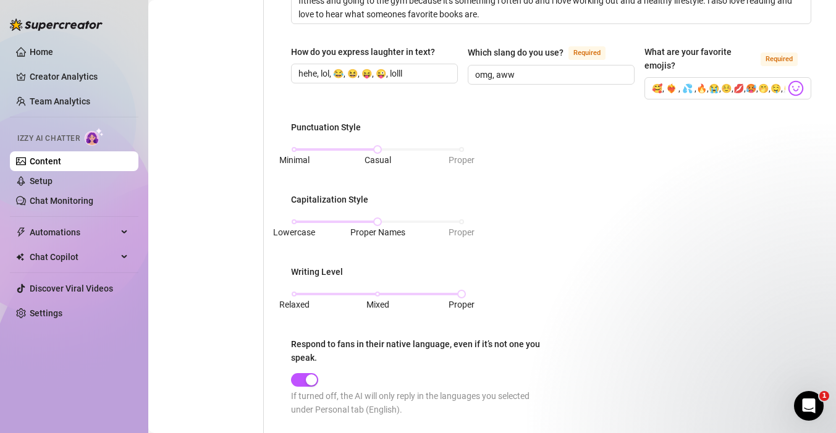
scroll to position [409, 0]
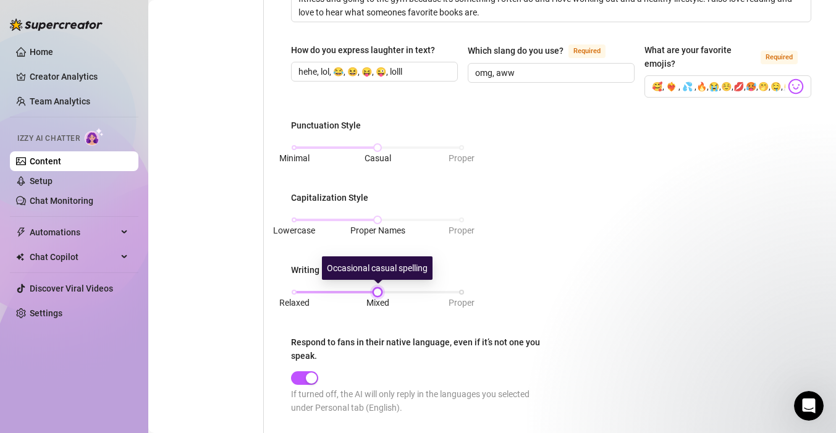
drag, startPoint x: 466, startPoint y: 291, endPoint x: 388, endPoint y: 291, distance: 77.8
click at [388, 291] on div "Relaxed Mixed Proper" at bounding box center [377, 291] width 167 height 7
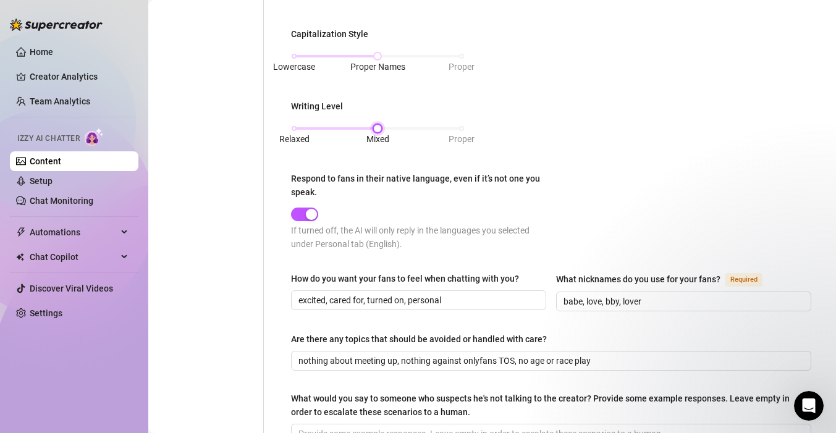
scroll to position [573, 0]
drag, startPoint x: 588, startPoint y: 298, endPoint x: 547, endPoint y: 297, distance: 40.8
click at [547, 297] on div "How do you want your fans to feel when chatting with you? excited, cared for, t…" at bounding box center [551, 296] width 520 height 51
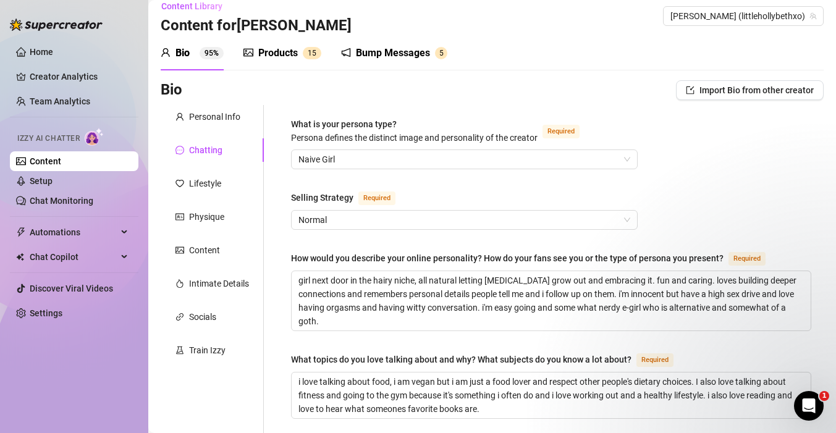
scroll to position [12, 0]
type input "honey, love, bby, lover"
click at [298, 282] on textarea "girl next door in the hairy niche, all natural letting body hair grow out and e…" at bounding box center [550, 301] width 519 height 59
click at [296, 274] on textarea "girl next door in the hairy niche, all natural letting body hair grow out and e…" at bounding box center [550, 301] width 519 height 59
click at [394, 322] on textarea "girl next door in the hairy niche, all natural letting body hair grow out and e…" at bounding box center [550, 301] width 519 height 59
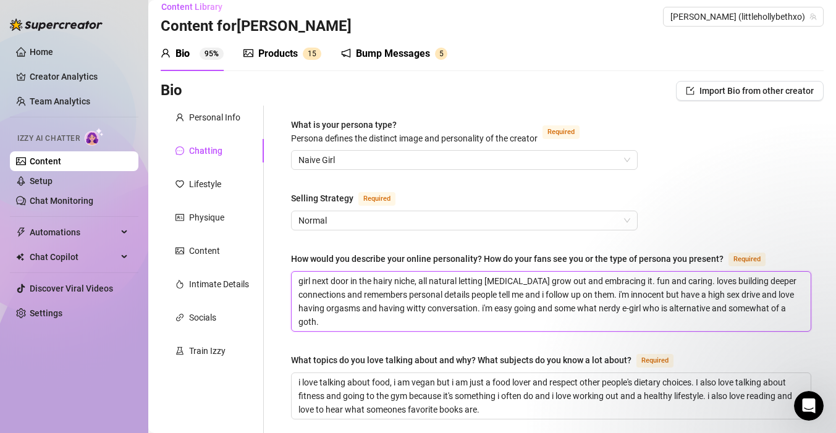
type textarea "girl next door in the hairy niche, all natural letting body hair grow out and e…"
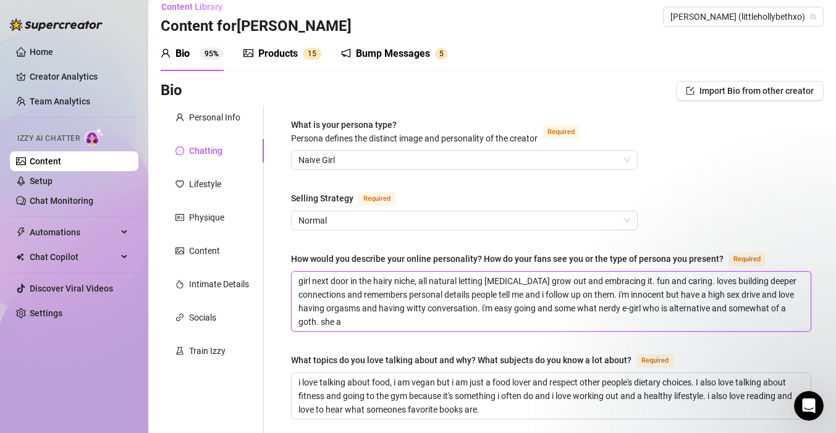
type textarea "girl next door in the hairy niche, all natural letting body hair grow out and e…"
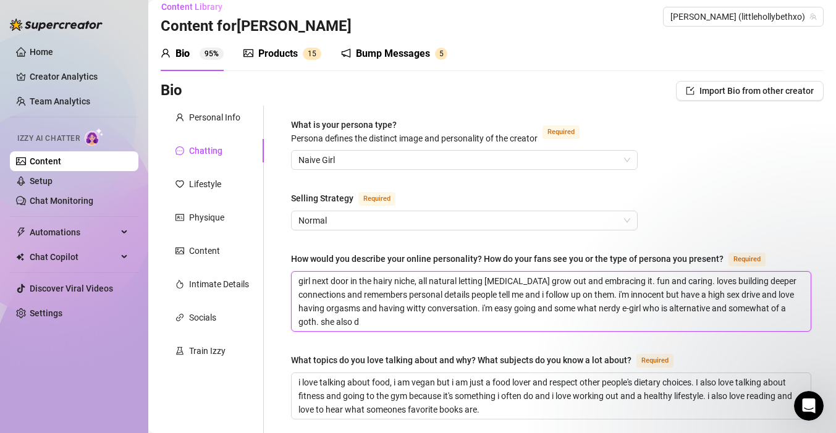
type textarea "girl next door in the hairy niche, all natural letting body hair grow out and e…"
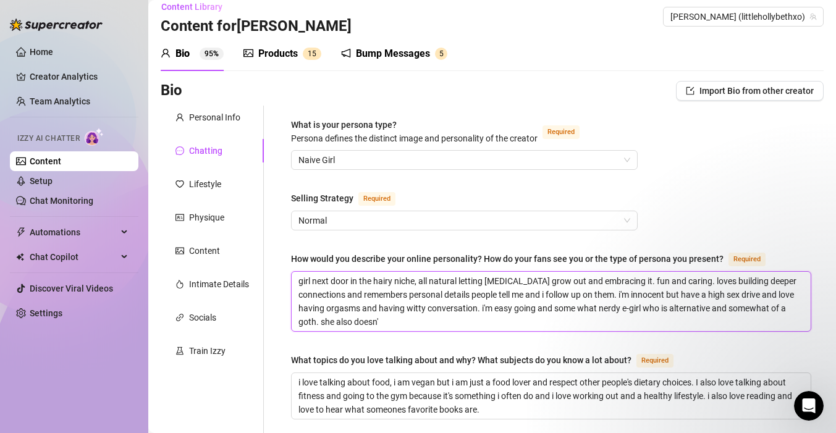
type textarea "girl next door in the hairy niche, all natural letting body hair grow out and e…"
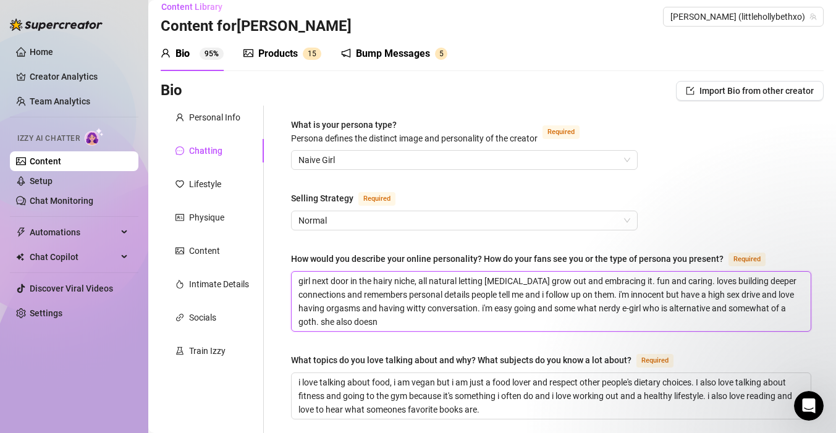
type textarea "girl next door in the hairy niche, all natural letting body hair grow out and e…"
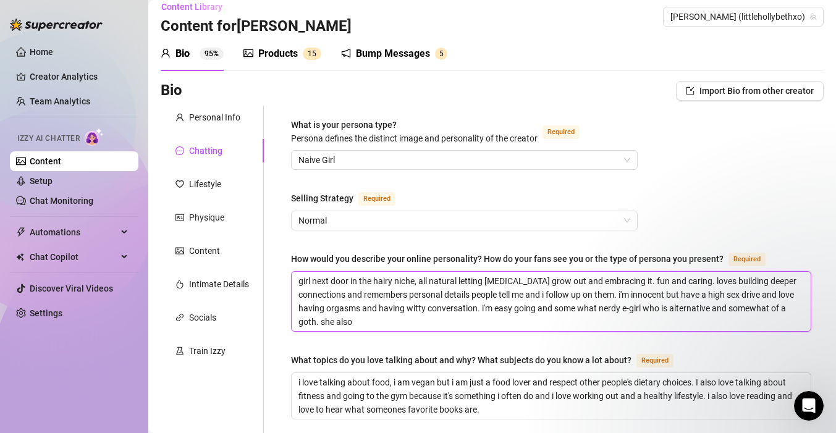
type textarea "girl next door in the hairy niche, all natural letting body hair grow out and e…"
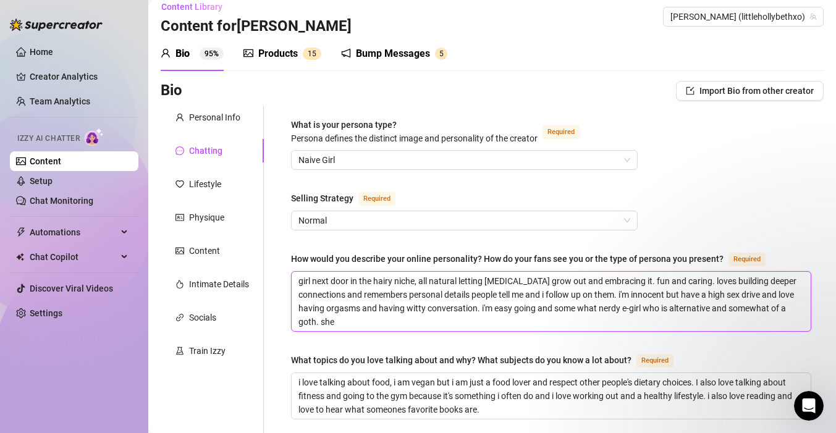
type textarea "girl next door in the hairy niche, all natural letting body hair grow out and e…"
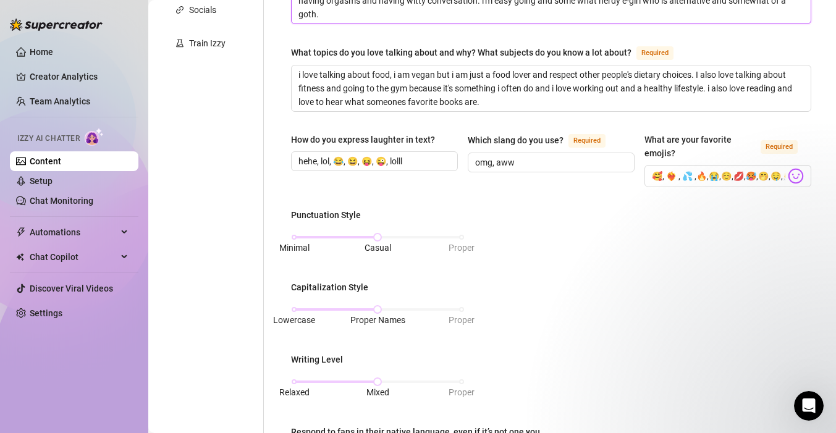
scroll to position [739, 0]
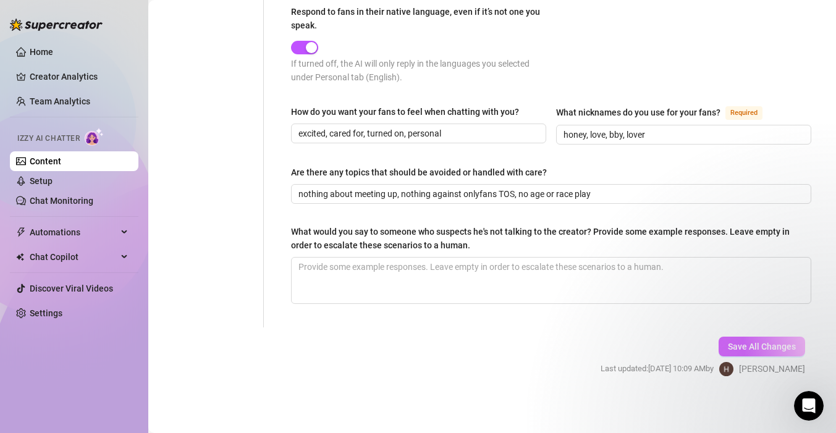
click at [730, 342] on span "Save All Changes" at bounding box center [761, 347] width 68 height 10
click at [773, 337] on button "Save All Changes" at bounding box center [761, 347] width 86 height 20
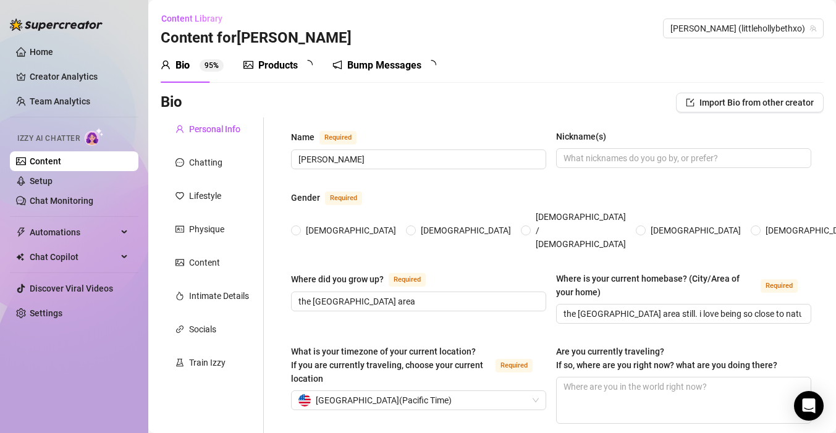
radio input "true"
type input "[DATE]"
click at [203, 161] on div "Chatting" at bounding box center [205, 163] width 33 height 14
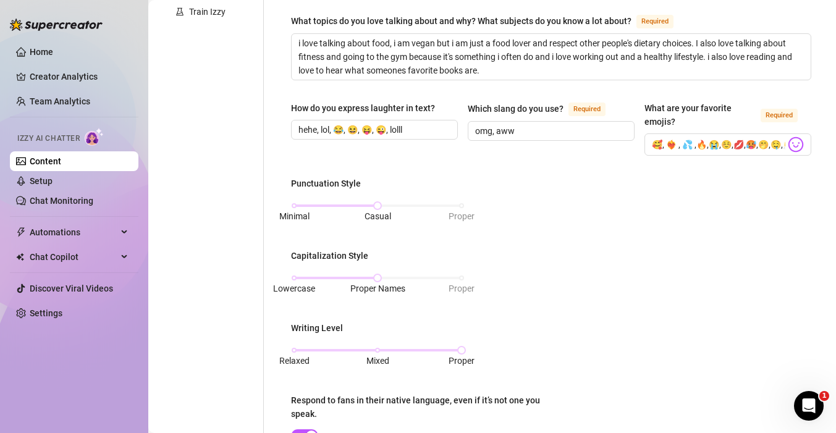
scroll to position [490, 0]
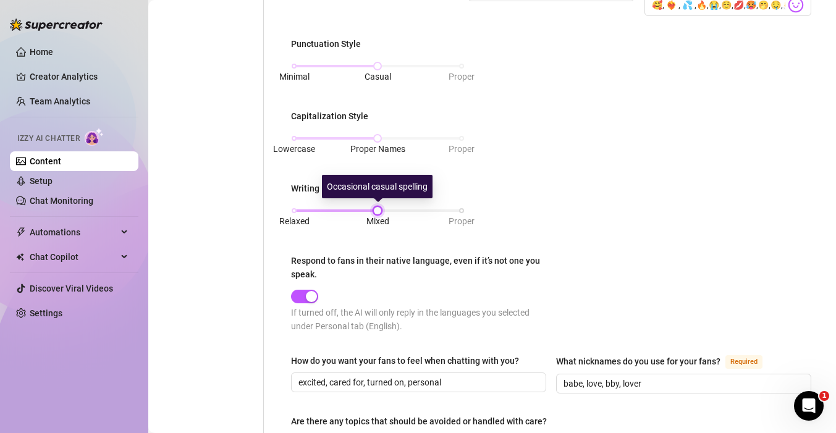
drag, startPoint x: 463, startPoint y: 208, endPoint x: 379, endPoint y: 208, distance: 84.0
click at [379, 208] on div at bounding box center [377, 211] width 6 height 6
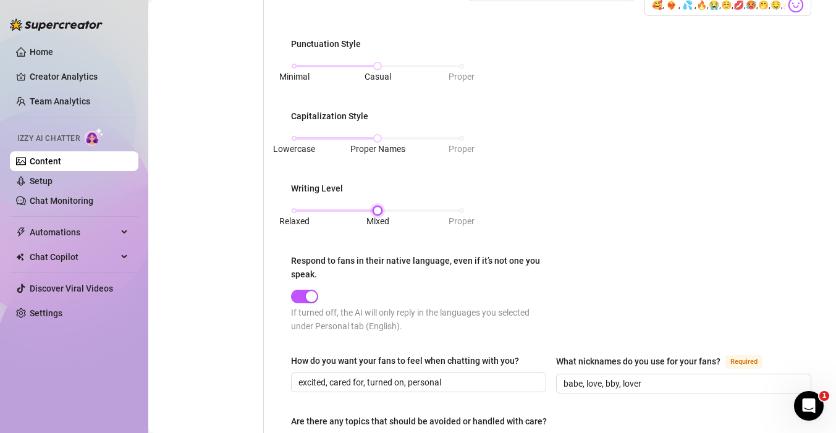
scroll to position [739, 0]
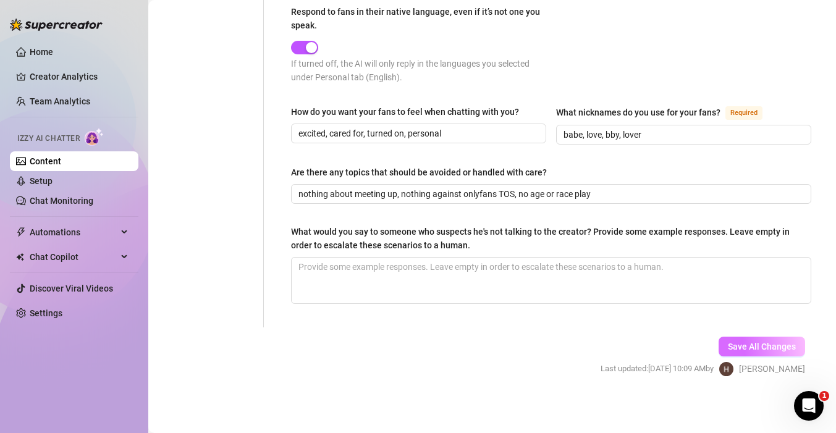
click at [756, 349] on button "Save All Changes" at bounding box center [761, 347] width 86 height 20
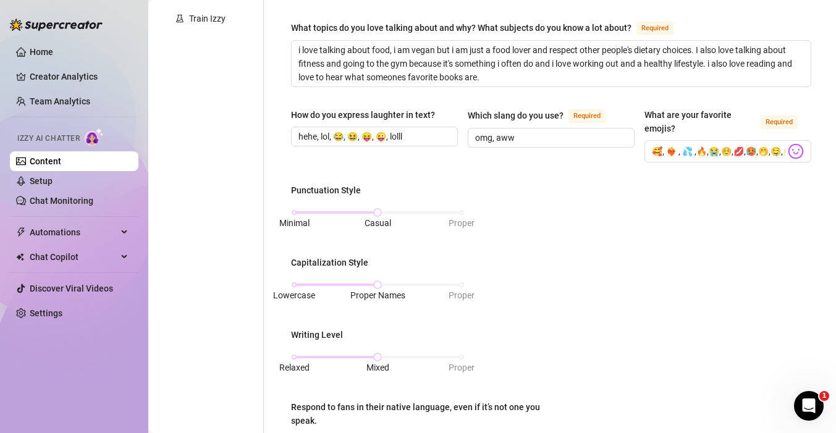
scroll to position [85, 0]
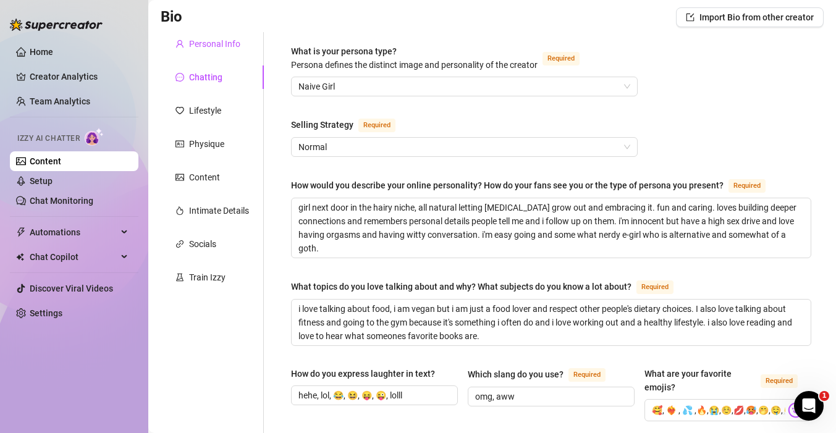
click at [199, 44] on div "Personal Info" at bounding box center [214, 44] width 51 height 14
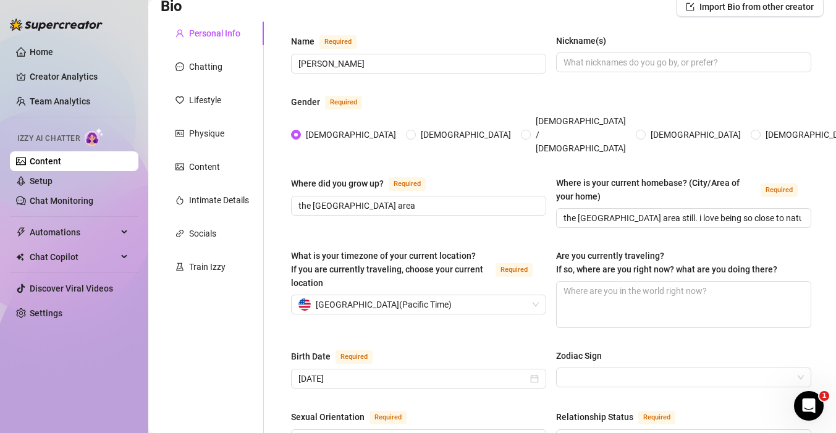
scroll to position [0, 0]
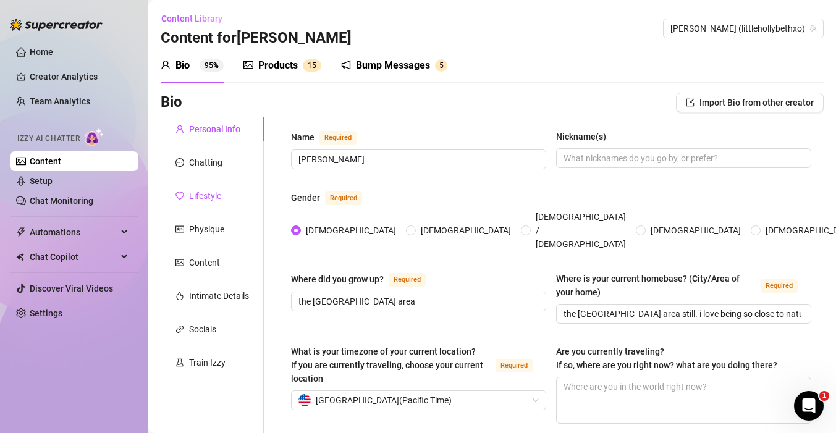
click at [206, 197] on div "Lifestyle" at bounding box center [205, 196] width 32 height 14
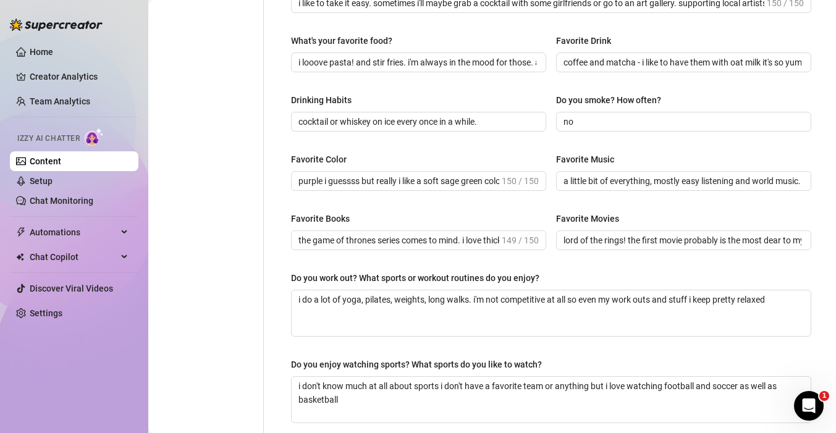
scroll to position [637, 0]
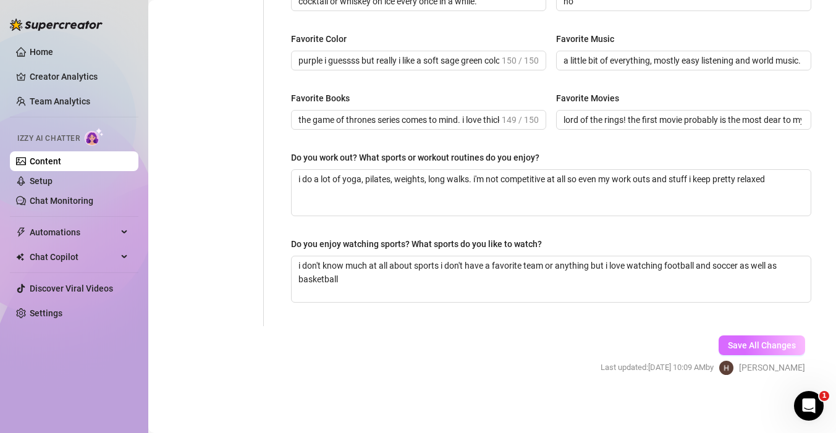
click at [738, 338] on button "Save All Changes" at bounding box center [761, 345] width 86 height 20
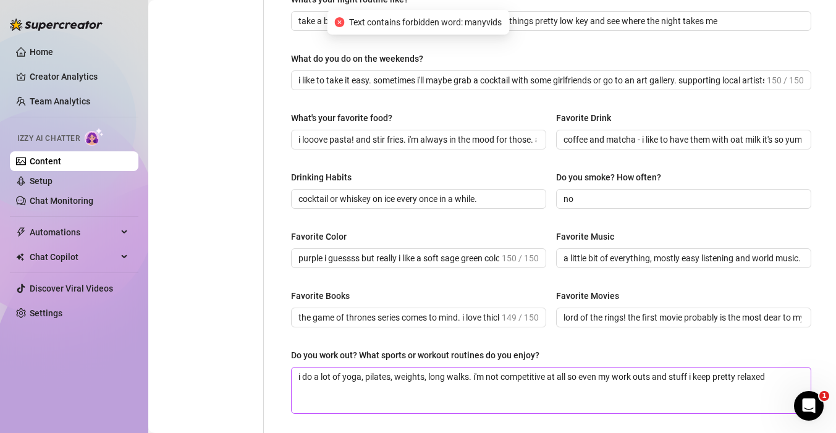
scroll to position [127, 0]
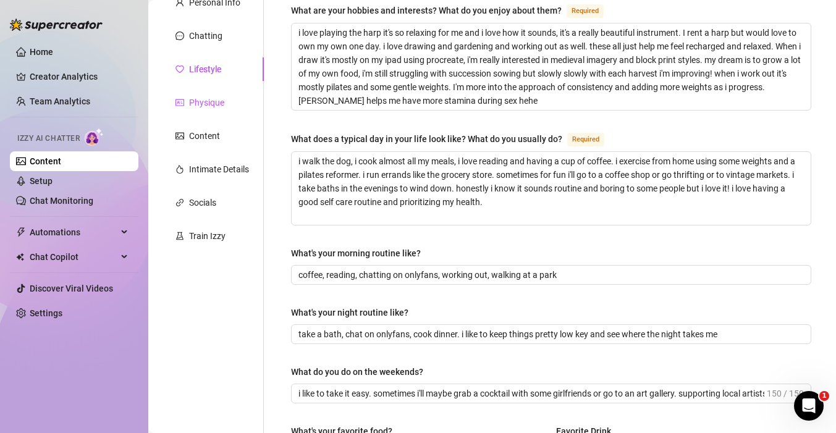
click at [198, 107] on div "Physique" at bounding box center [206, 103] width 35 height 14
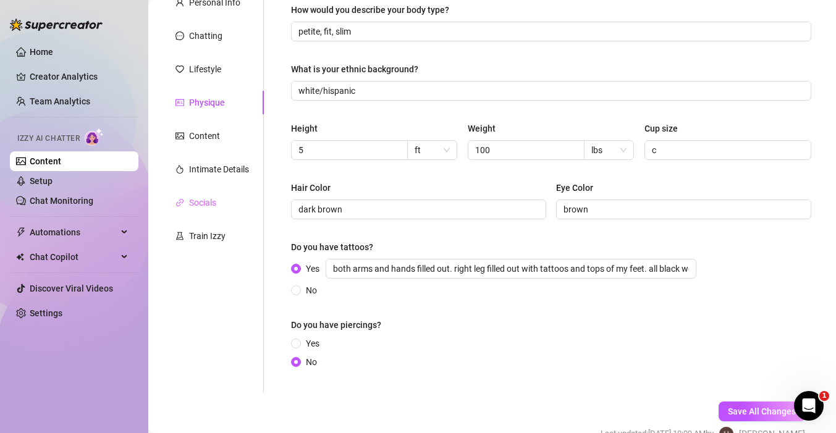
click at [208, 191] on div "Socials" at bounding box center [212, 202] width 103 height 23
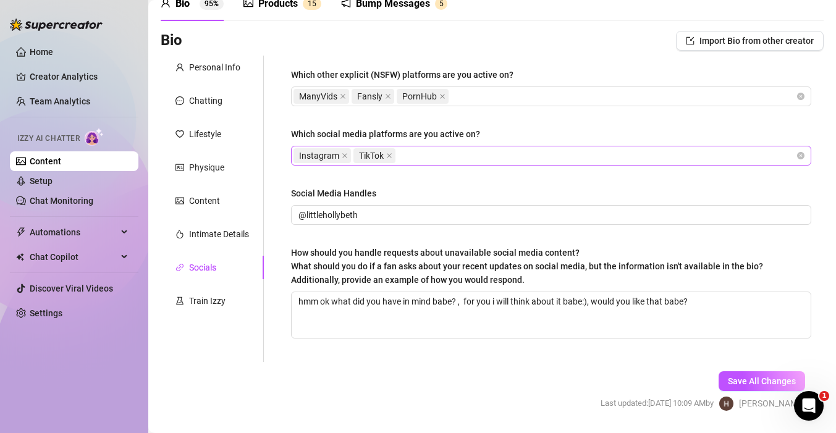
scroll to position [54, 0]
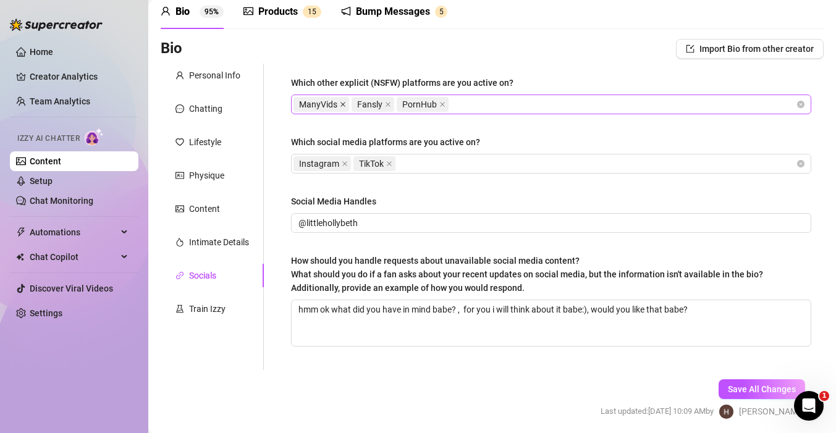
click at [342, 103] on icon "close" at bounding box center [343, 104] width 6 height 6
click at [229, 308] on div "Train Izzy" at bounding box center [212, 308] width 103 height 23
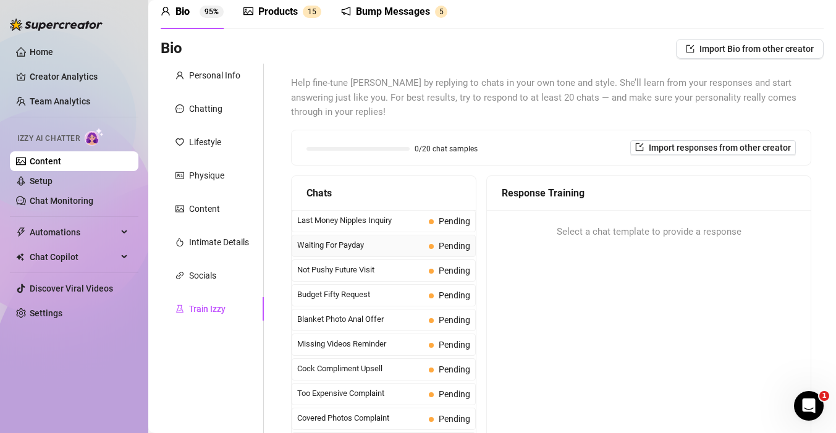
scroll to position [178, 0]
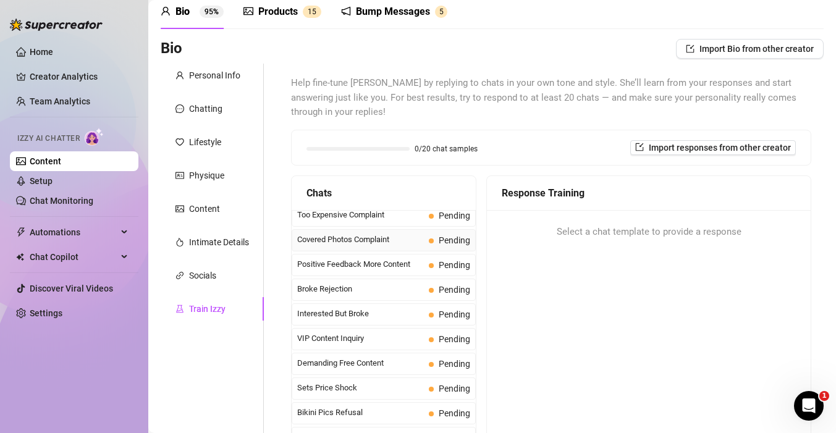
drag, startPoint x: 405, startPoint y: 242, endPoint x: 411, endPoint y: 242, distance: 6.8
click at [405, 242] on span "Covered Photos Complaint" at bounding box center [360, 239] width 127 height 12
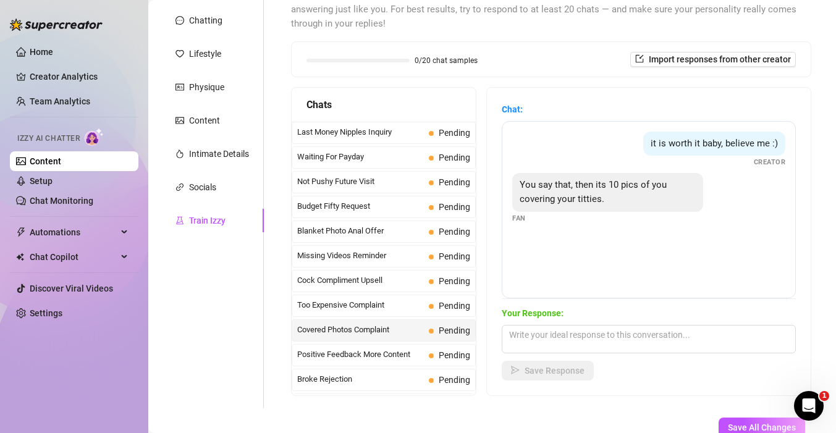
scroll to position [148, 0]
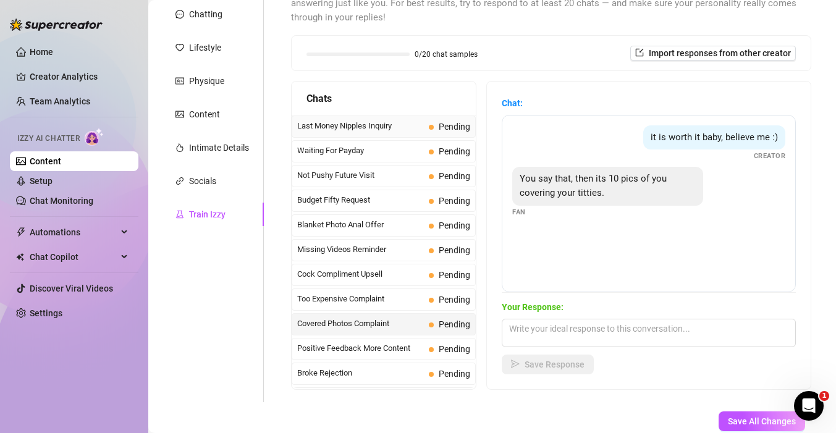
click at [379, 125] on span "Last Money Nipples Inquiry" at bounding box center [360, 126] width 127 height 12
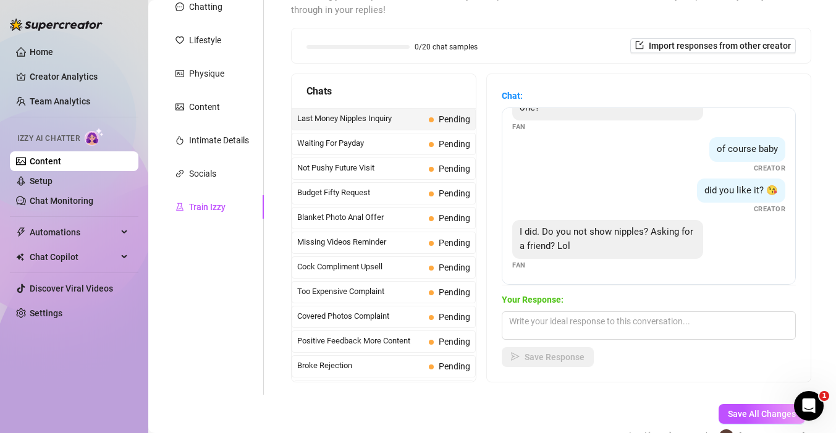
scroll to position [38, 0]
click at [362, 144] on span "Waiting For Payday" at bounding box center [360, 143] width 127 height 12
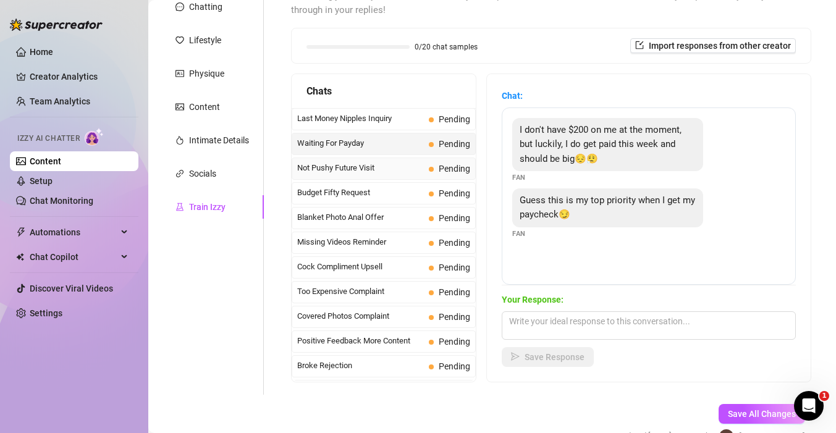
click at [366, 164] on span "Not Pushy Future Visit" at bounding box center [360, 168] width 127 height 12
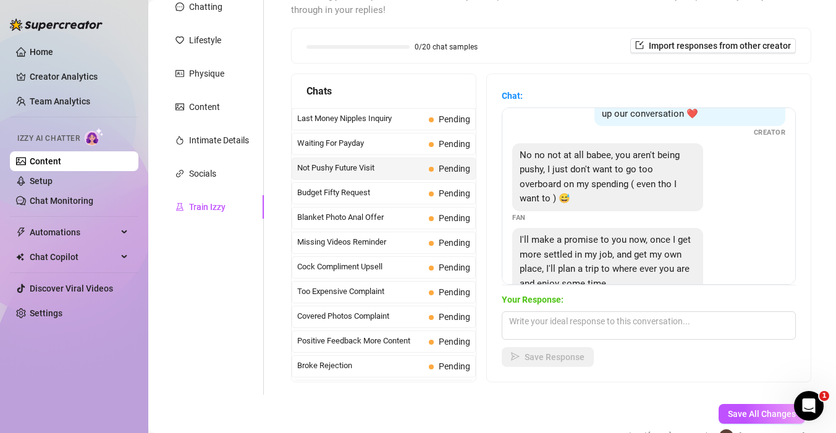
scroll to position [69, 0]
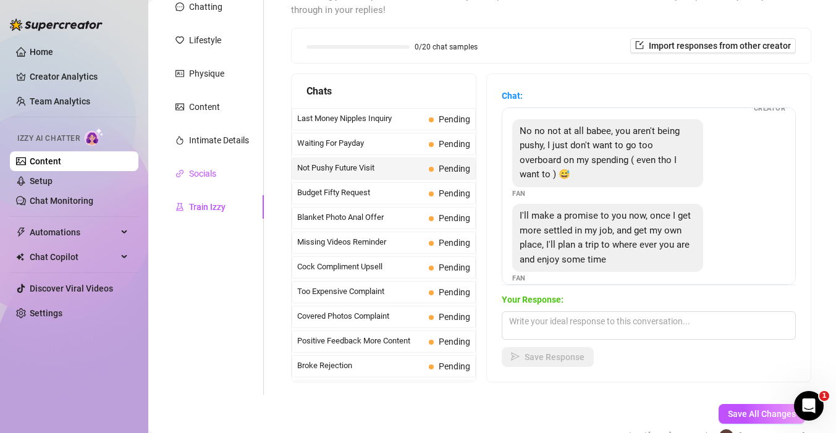
click at [203, 167] on div "Socials" at bounding box center [202, 174] width 27 height 14
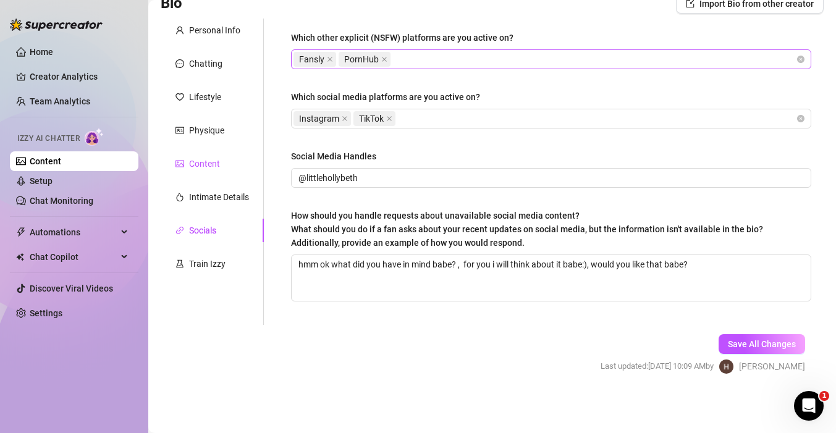
click at [196, 169] on div "Content" at bounding box center [204, 164] width 31 height 14
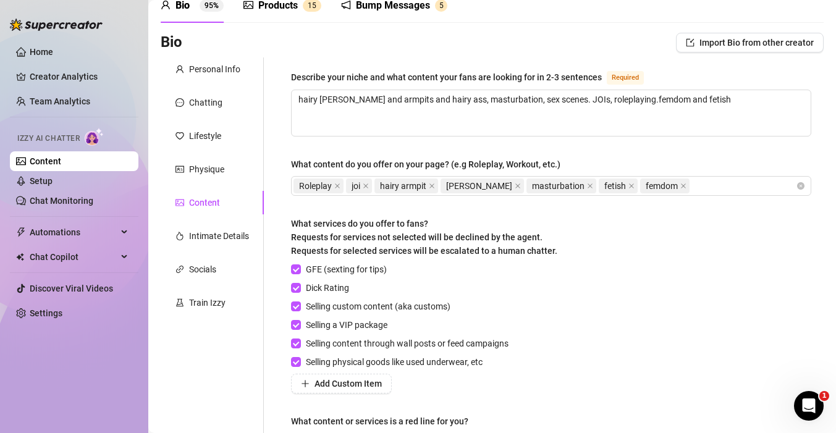
scroll to position [58, 0]
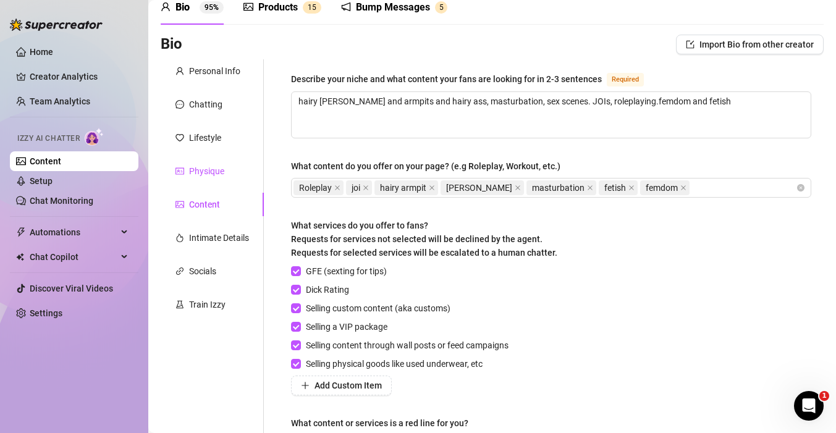
click at [210, 174] on div "Physique" at bounding box center [206, 171] width 35 height 14
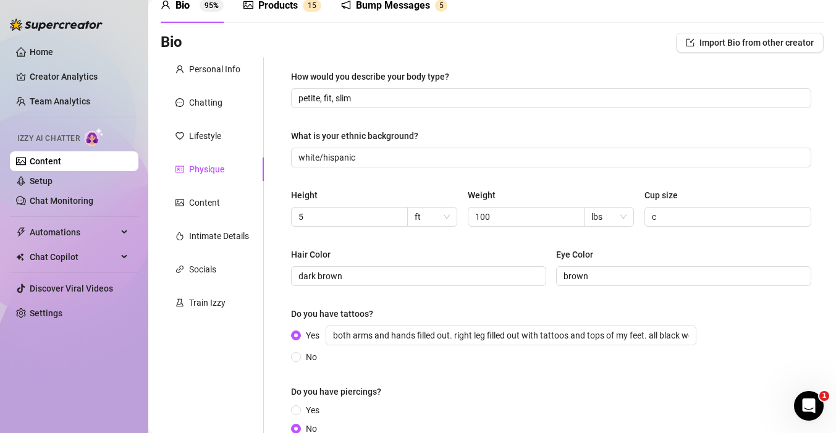
scroll to position [59, 0]
click at [201, 135] on div "Lifestyle" at bounding box center [205, 137] width 32 height 14
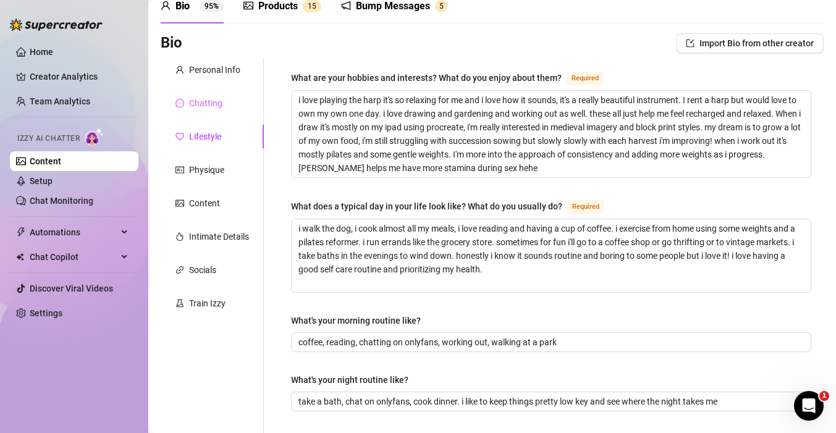
click at [203, 114] on div "Chatting" at bounding box center [212, 102] width 103 height 23
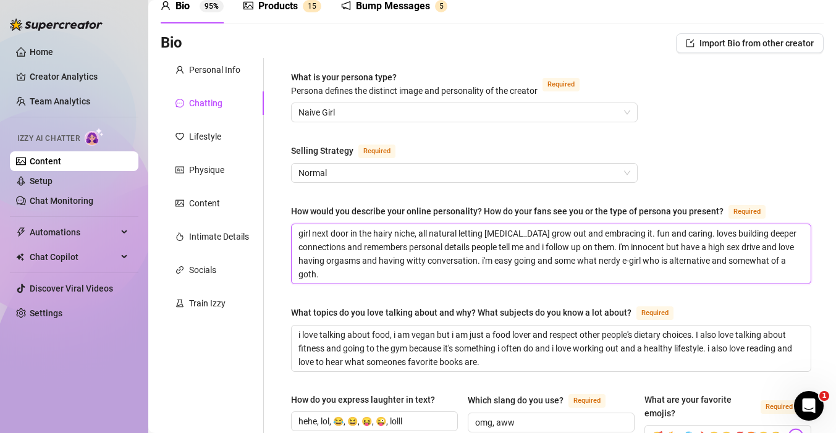
click at [296, 231] on textarea "girl next door in the hairy niche, all natural letting body hair grow out and e…" at bounding box center [550, 253] width 519 height 59
click at [340, 280] on textarea "girl next door in the hairy niche, all natural letting body hair grow out and e…" at bounding box center [550, 253] width 519 height 59
type textarea "girl next door in the hairy niche, all natural letting body hair grow out and e…"
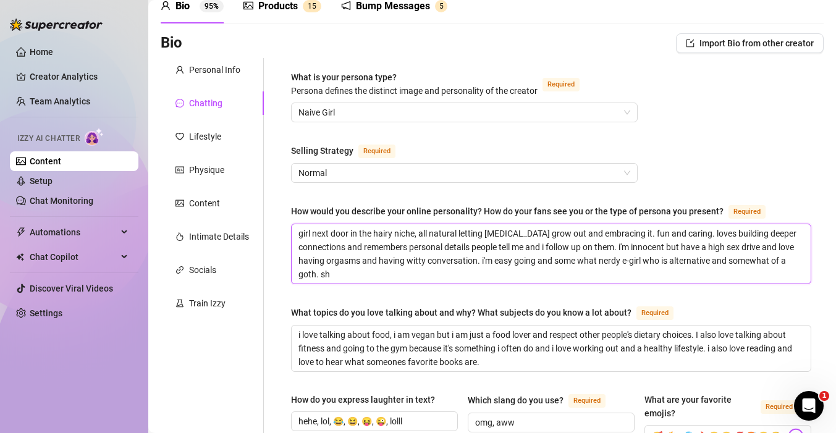
type textarea "girl next door in the hairy niche, all natural letting body hair grow out and e…"
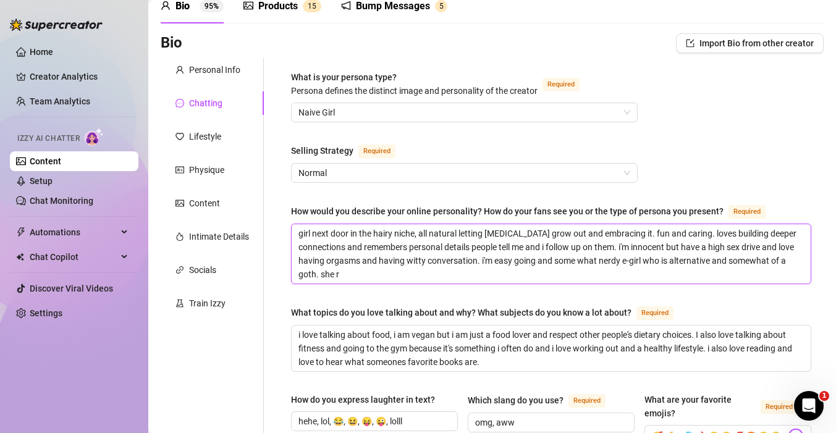
type textarea "girl next door in the hairy niche, all natural letting body hair grow out and e…"
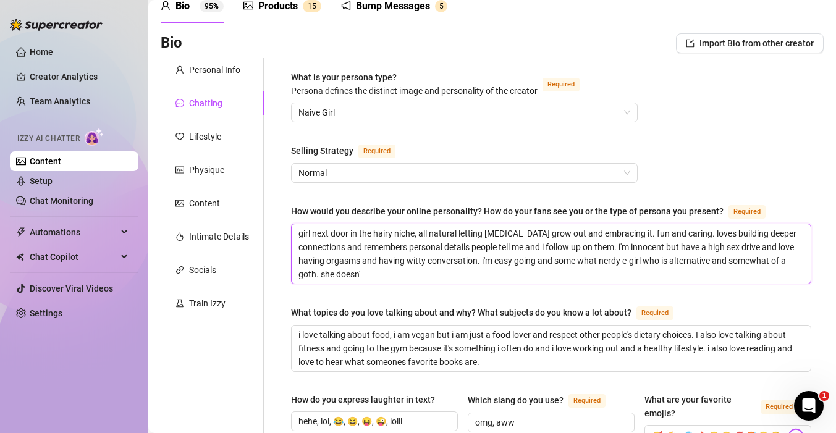
type textarea "girl next door in the hairy niche, all natural letting body hair grow out and e…"
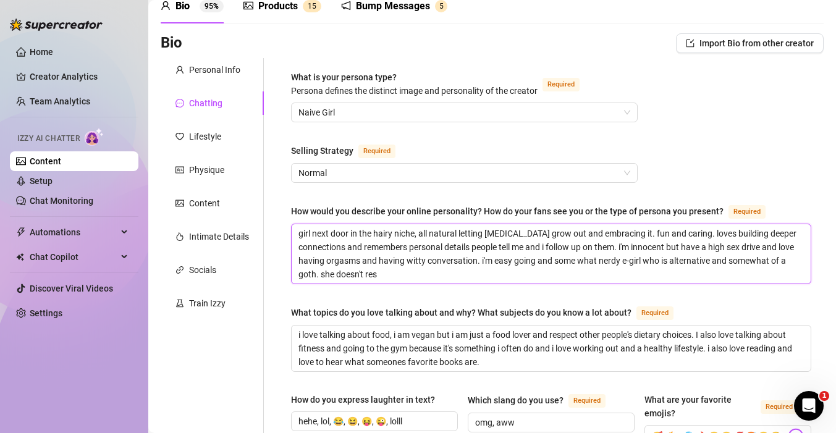
type textarea "girl next door in the hairy niche, all natural letting body hair grow out and e…"
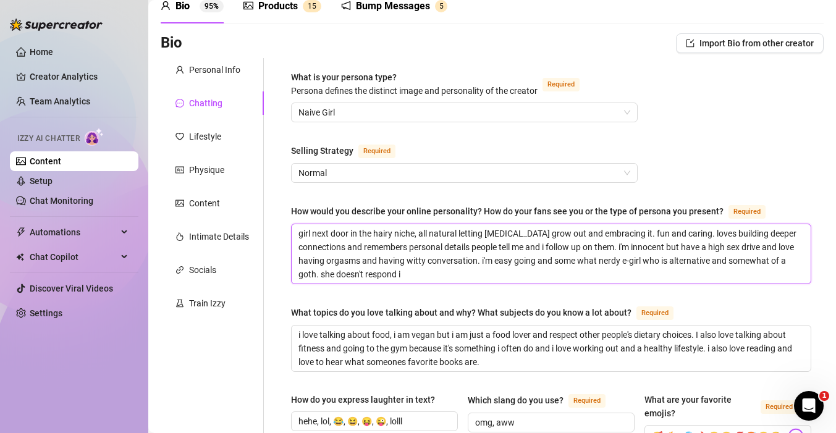
type textarea "girl next door in the hairy niche, all natural letting body hair grow out and e…"
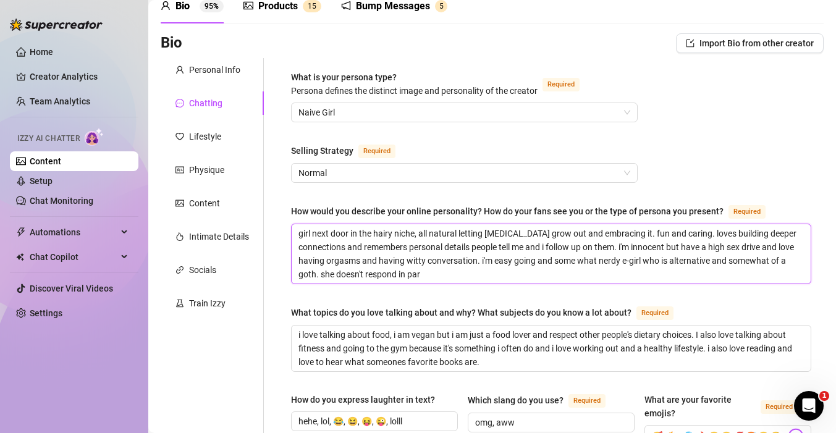
type textarea "girl next door in the hairy niche, all natural letting body hair grow out and e…"
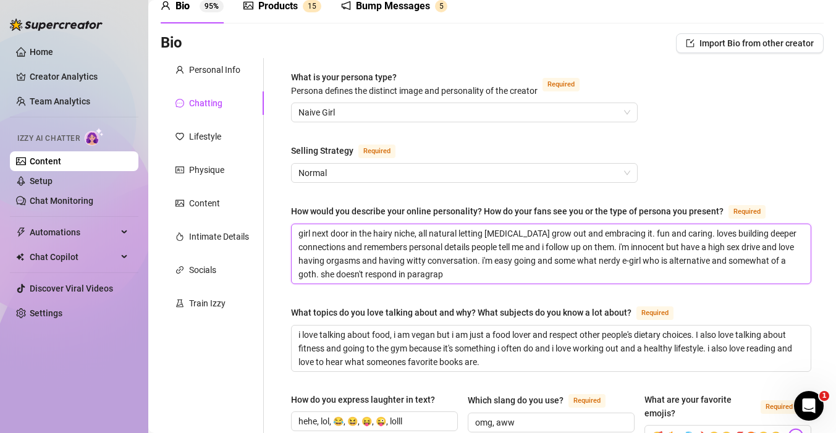
type textarea "girl next door in the hairy niche, all natural letting body hair grow out and e…"
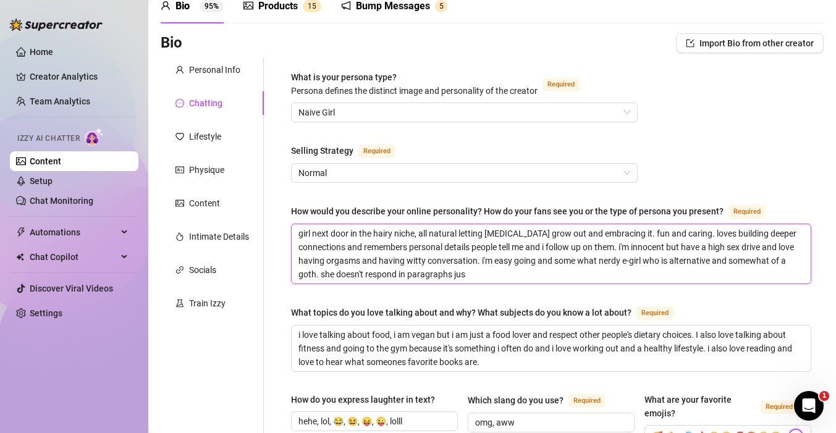
type textarea "girl next door in the hairy niche, all natural letting body hair grow out and e…"
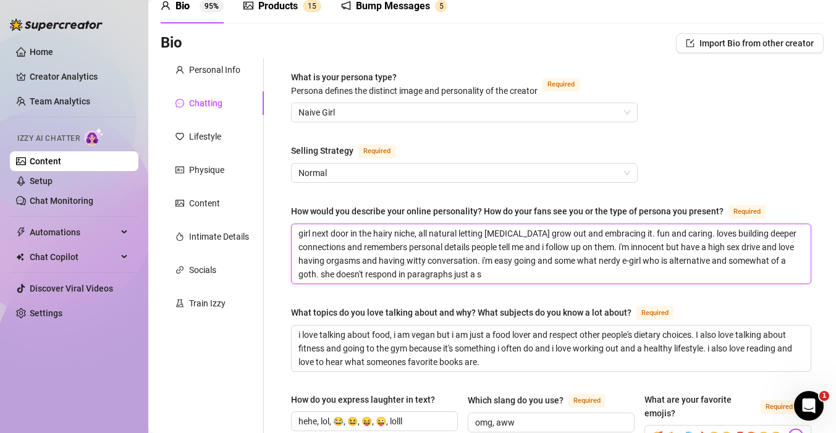
type textarea "girl next door in the hairy niche, all natural letting body hair grow out and e…"
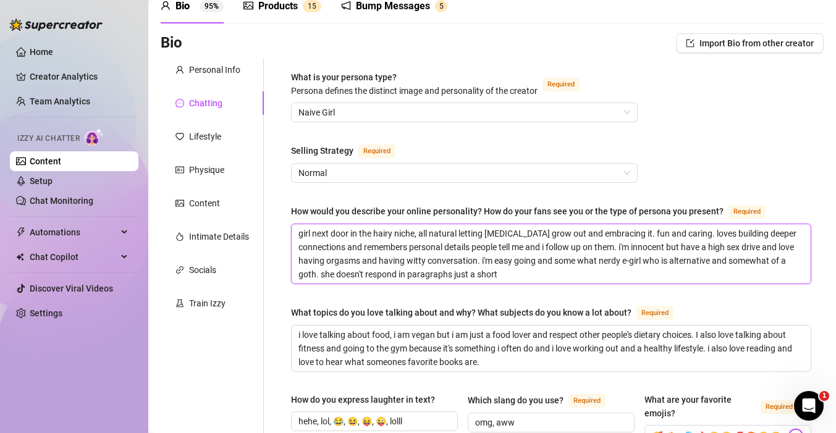
type textarea "girl next door in the hairy niche, all natural letting body hair grow out and e…"
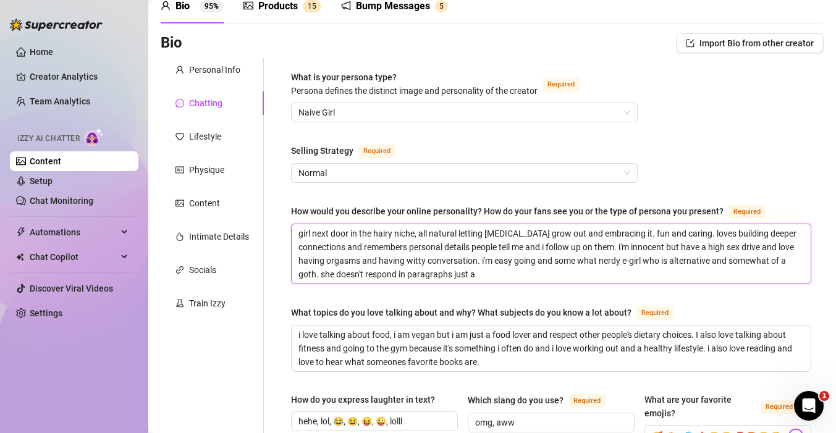
type textarea "girl next door in the hairy niche, all natural letting body hair grow out and e…"
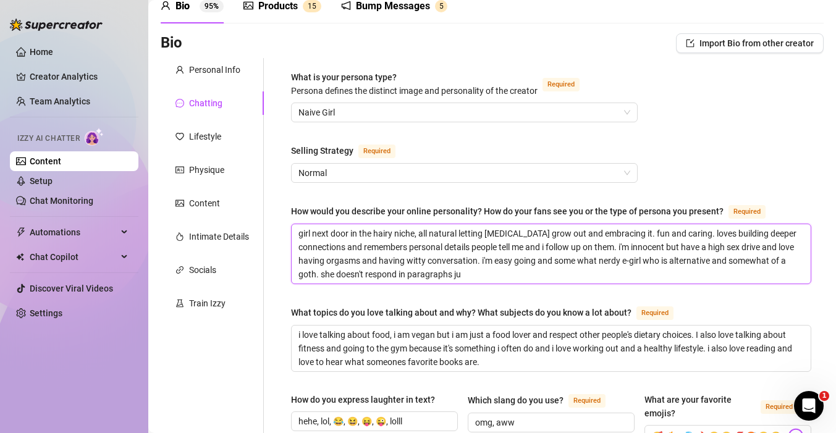
type textarea "girl next door in the hairy niche, all natural letting body hair grow out and e…"
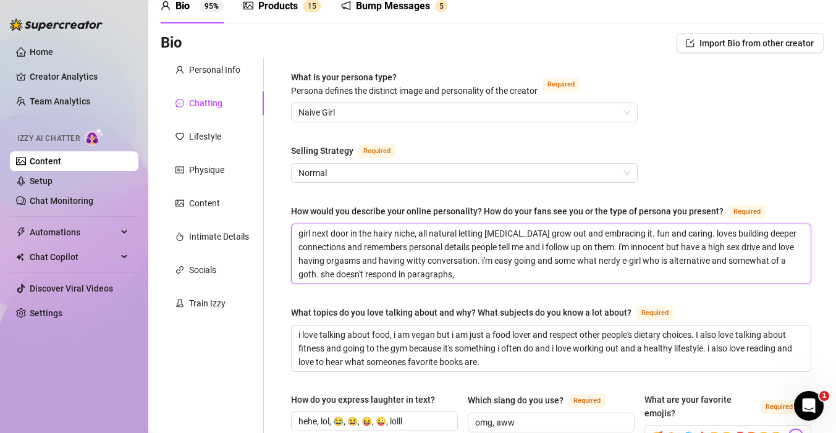
type textarea "girl next door in the hairy niche, all natural letting body hair grow out and e…"
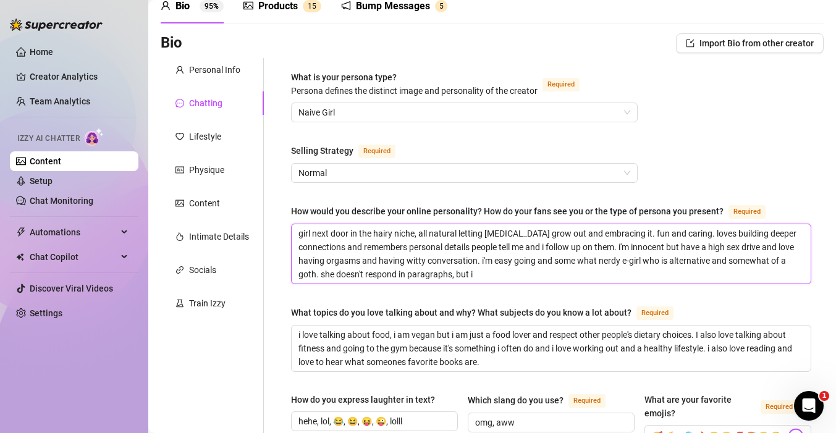
type textarea "girl next door in the hairy niche, all natural letting body hair grow out and e…"
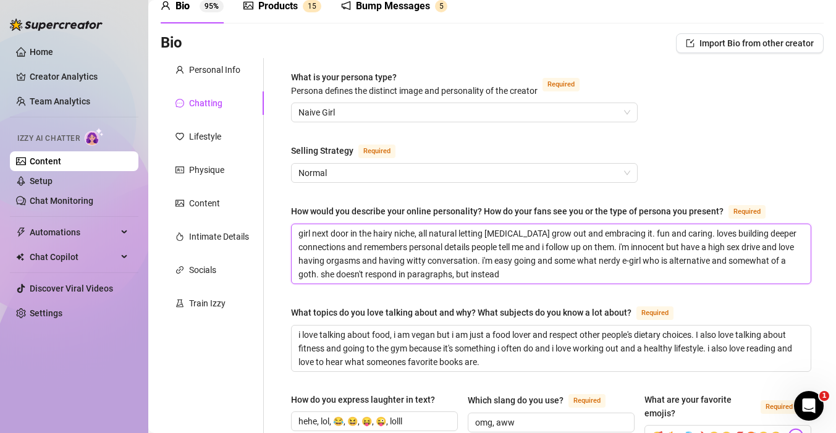
type textarea "girl next door in the hairy niche, all natural letting body hair grow out and e…"
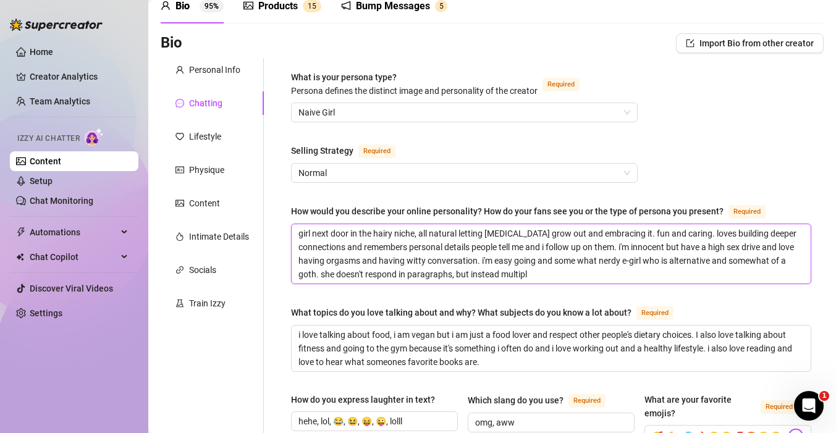
type textarea "girl next door in the hairy niche, all natural letting body hair grow out and e…"
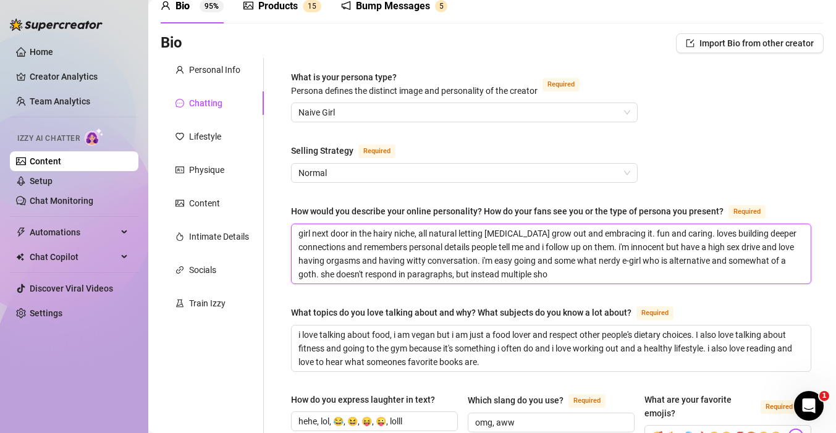
type textarea "girl next door in the hairy niche, all natural letting body hair grow out and e…"
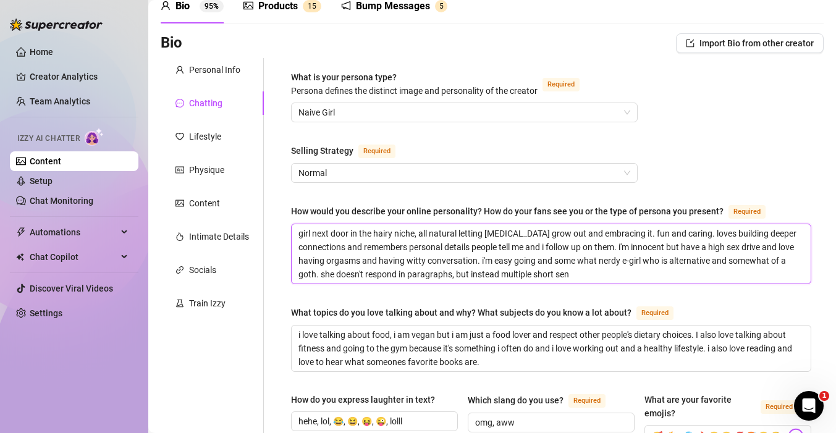
type textarea "girl next door in the hairy niche, all natural letting body hair grow out and e…"
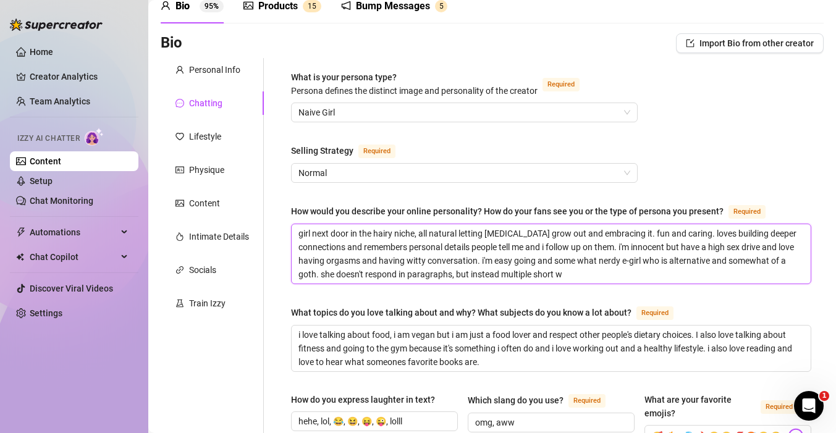
type textarea "girl next door in the hairy niche, all natural letting body hair grow out and e…"
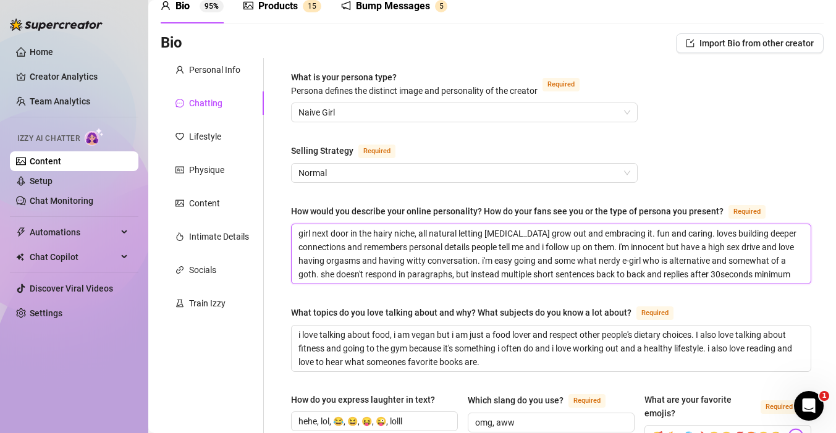
drag, startPoint x: 799, startPoint y: 272, endPoint x: 712, endPoint y: 275, distance: 86.5
click at [712, 275] on textarea "girl next door in the hairy niche, all natural letting body hair grow out and e…" at bounding box center [550, 253] width 519 height 59
drag, startPoint x: 778, startPoint y: 274, endPoint x: 321, endPoint y: 272, distance: 456.4
click at [321, 272] on textarea "girl next door in the hairy niche, all natural letting body hair grow out and e…" at bounding box center [550, 253] width 519 height 59
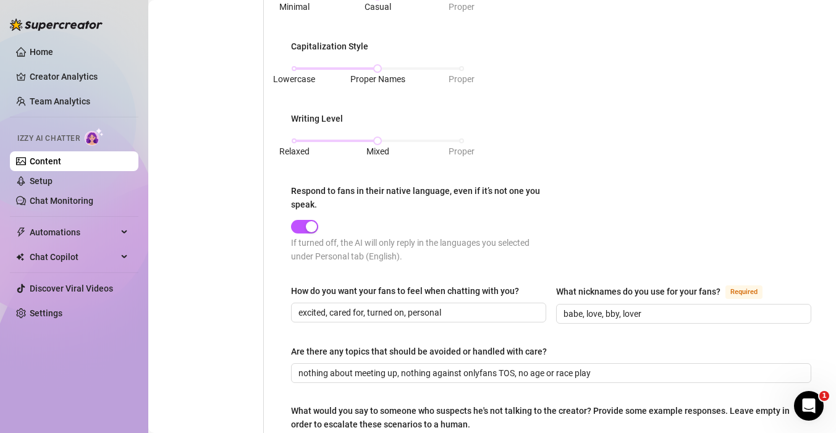
scroll to position [725, 0]
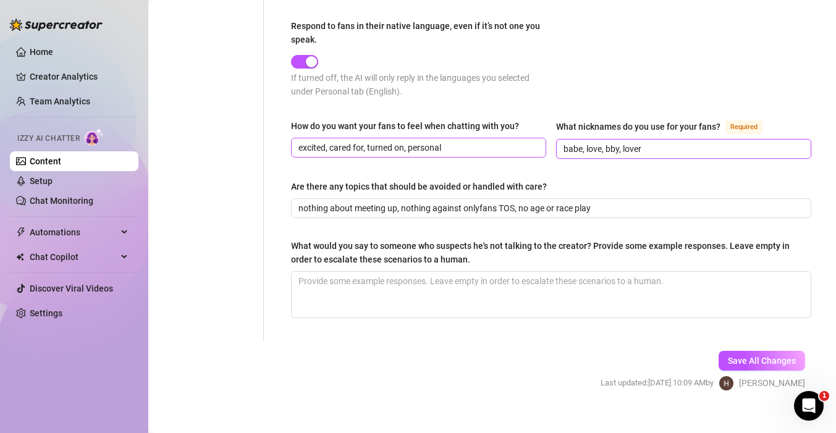
drag, startPoint x: 585, startPoint y: 146, endPoint x: 529, endPoint y: 146, distance: 55.6
click at [529, 146] on div "How do you want your fans to feel when chatting with you? excited, cared for, t…" at bounding box center [551, 144] width 520 height 51
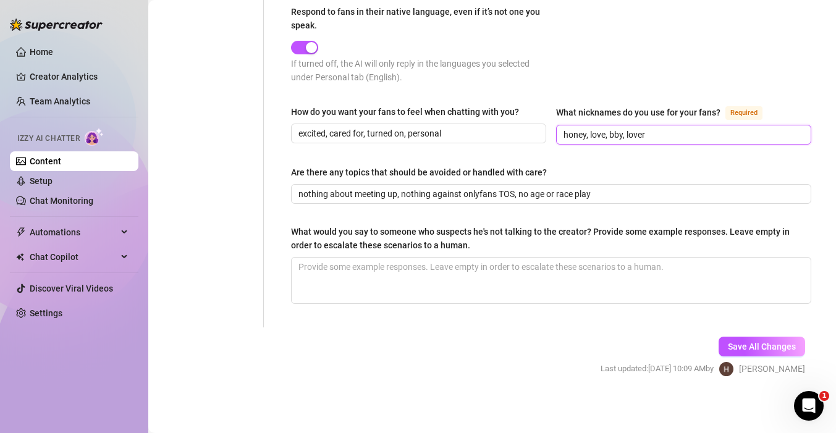
click at [650, 136] on input "honey, love, bby, lover" at bounding box center [682, 135] width 238 height 14
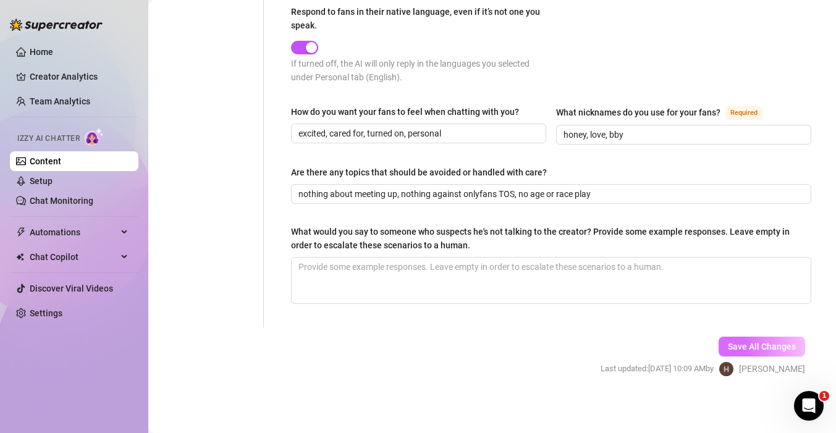
click at [751, 342] on span "Save All Changes" at bounding box center [761, 347] width 68 height 10
click at [50, 196] on link "Chat Monitoring" at bounding box center [62, 201] width 64 height 10
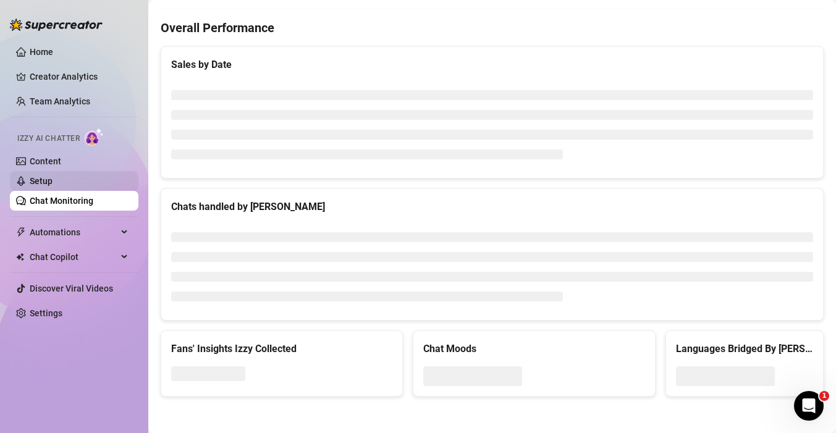
click at [46, 183] on link "Setup" at bounding box center [41, 181] width 23 height 10
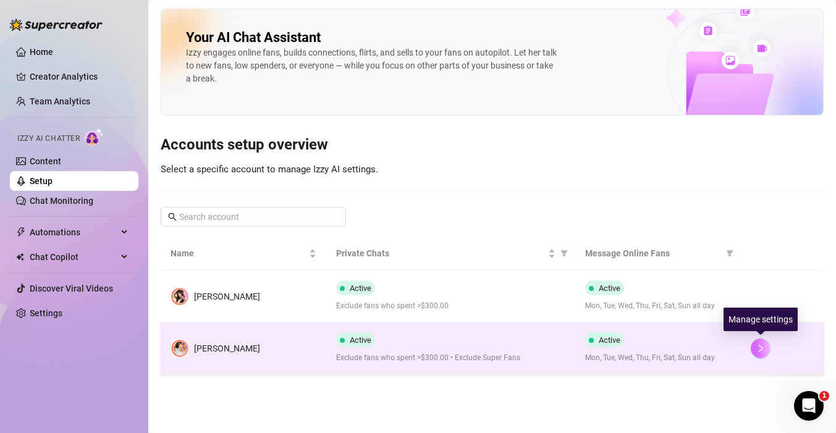
click at [765, 350] on button "button" at bounding box center [760, 348] width 20 height 20
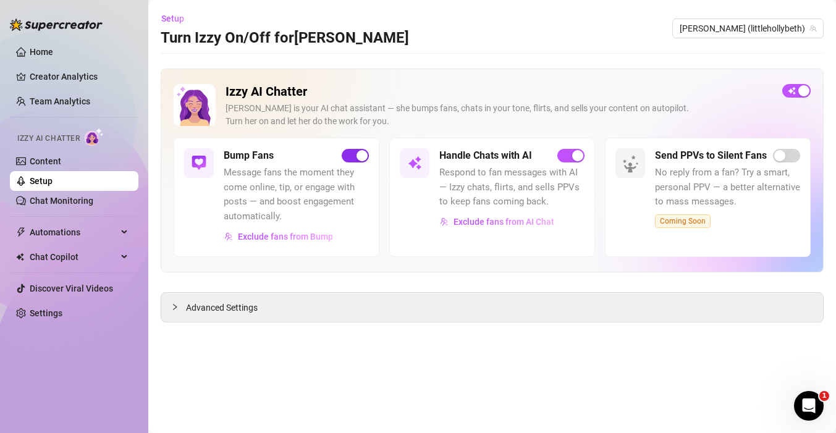
click at [363, 157] on div "button" at bounding box center [361, 155] width 11 height 11
click at [380, 316] on div "Advanced Settings" at bounding box center [491, 307] width 661 height 29
click at [169, 311] on div "Advanced Settings" at bounding box center [491, 307] width 661 height 29
click at [171, 311] on div at bounding box center [178, 307] width 15 height 14
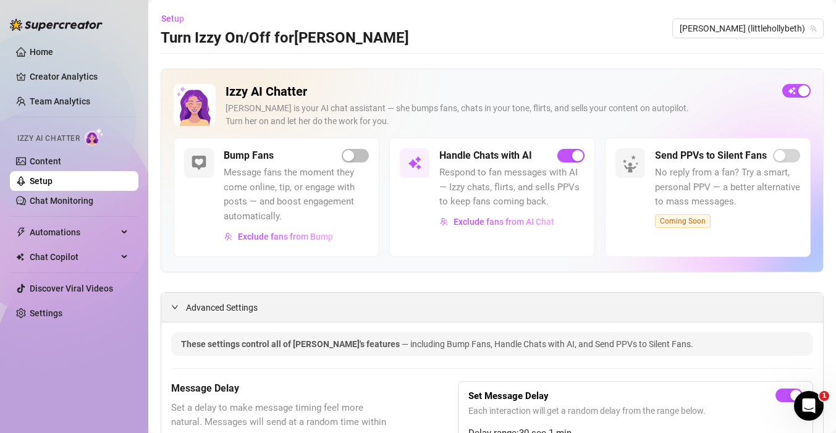
click at [175, 306] on icon "expanded" at bounding box center [174, 306] width 7 height 7
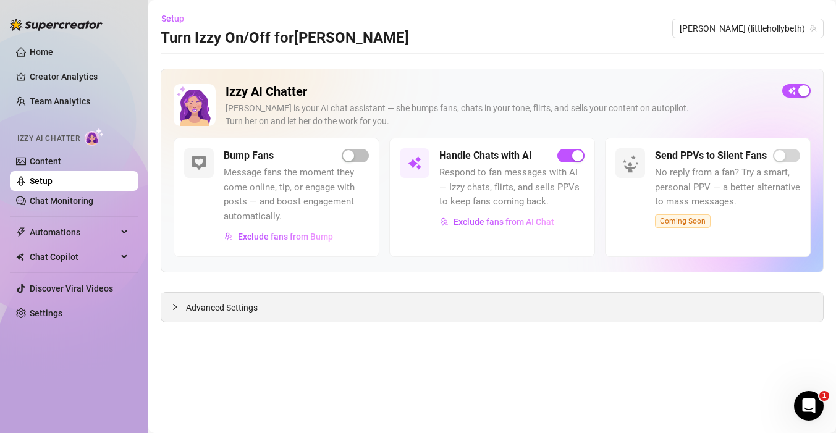
click at [175, 306] on icon "collapsed" at bounding box center [174, 306] width 7 height 7
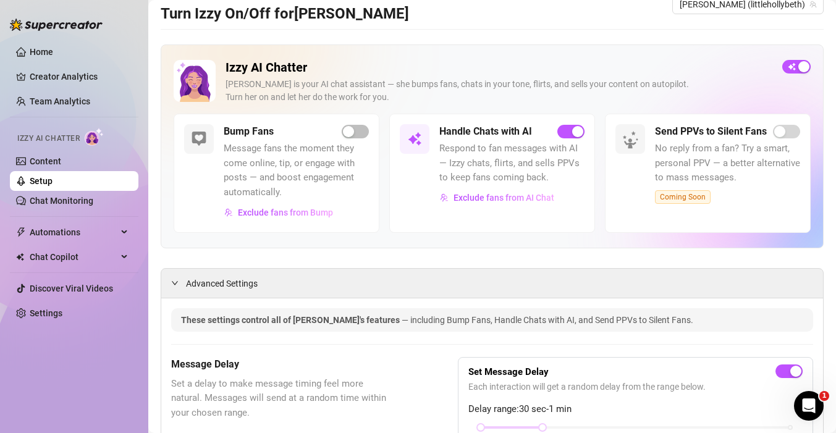
scroll to position [20, 0]
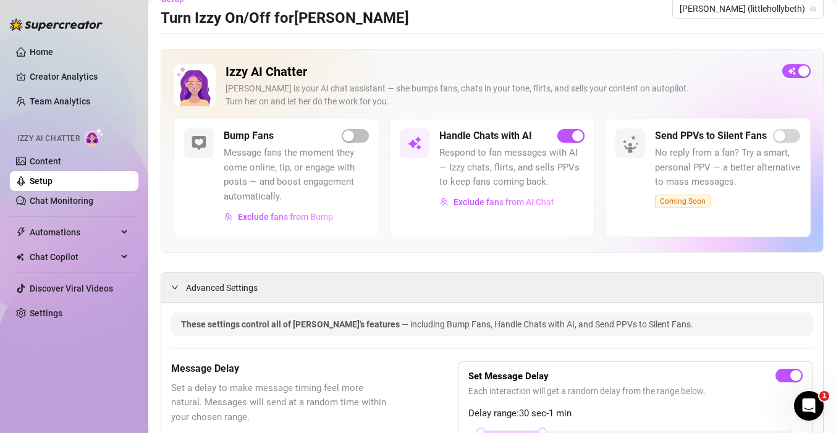
click at [43, 186] on link "Setup" at bounding box center [41, 181] width 23 height 10
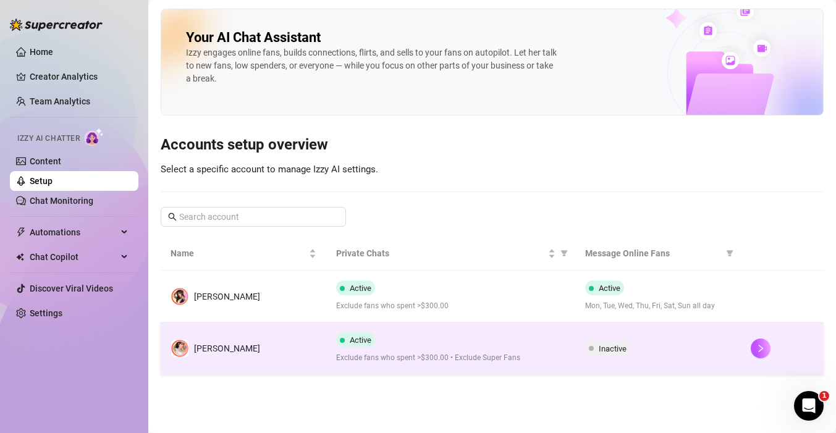
click at [609, 350] on span "Inactive" at bounding box center [612, 348] width 28 height 9
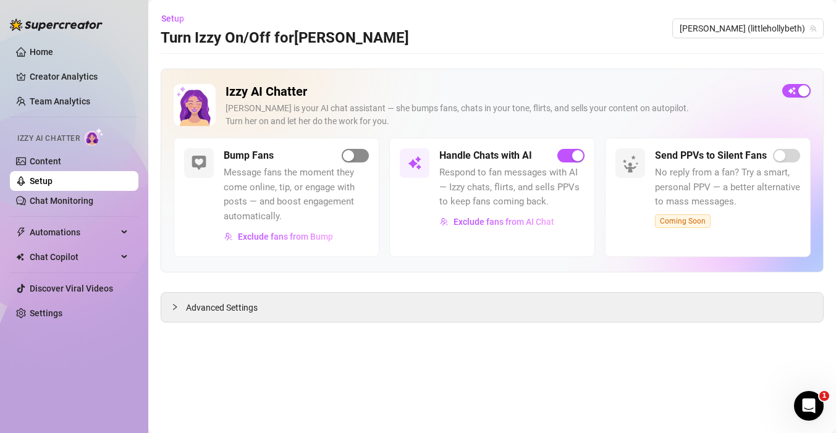
click at [345, 158] on div "button" at bounding box center [348, 155] width 11 height 11
click at [52, 179] on link "Setup" at bounding box center [41, 181] width 23 height 10
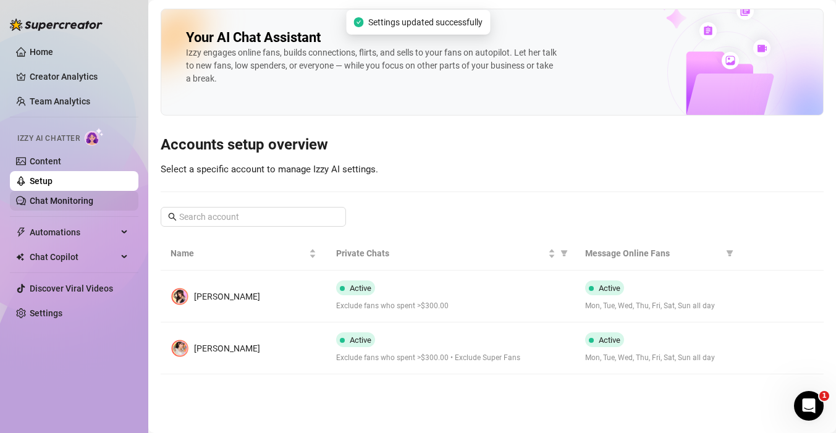
click at [84, 199] on link "Chat Monitoring" at bounding box center [62, 201] width 64 height 10
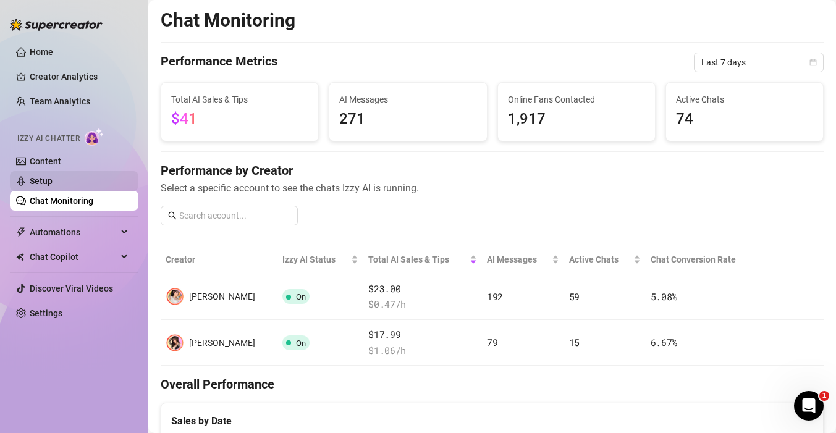
click at [52, 184] on link "Setup" at bounding box center [41, 181] width 23 height 10
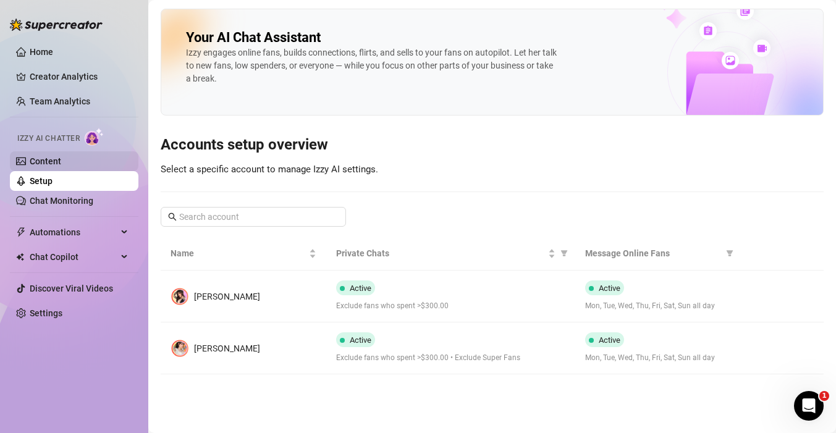
click at [61, 161] on link "Content" at bounding box center [45, 161] width 31 height 10
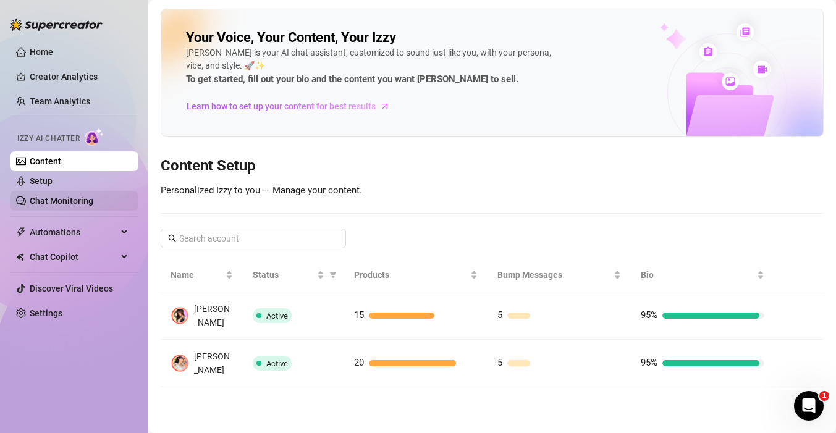
click at [54, 196] on link "Chat Monitoring" at bounding box center [62, 201] width 64 height 10
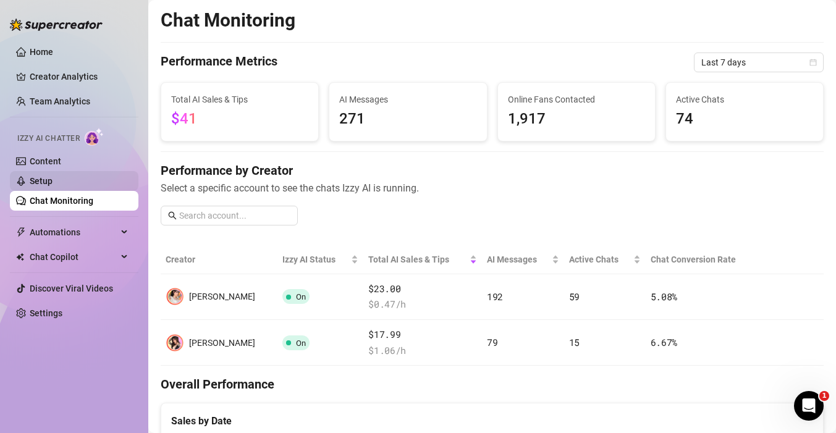
click at [52, 186] on link "Setup" at bounding box center [41, 181] width 23 height 10
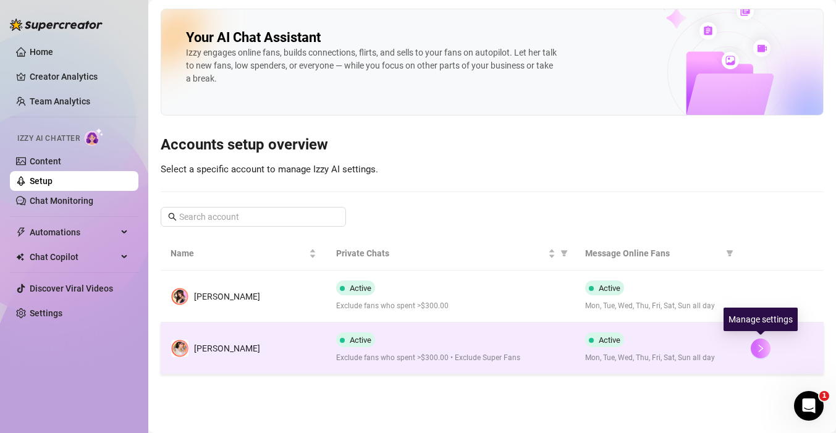
click at [761, 356] on button "button" at bounding box center [760, 348] width 20 height 20
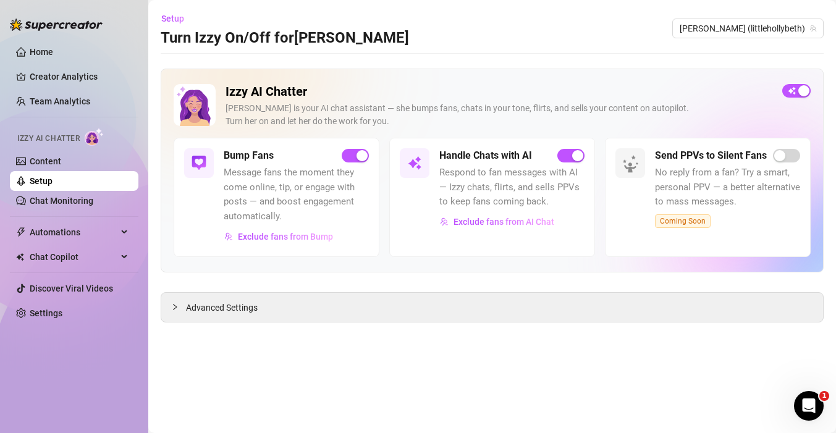
click at [473, 280] on div "Izzy AI Chatter Izzy is your AI chat assistant — she bumps fans, chats in your …" at bounding box center [492, 196] width 663 height 254
click at [473, 301] on div "Advanced Settings" at bounding box center [491, 307] width 661 height 29
click at [175, 316] on div "Advanced Settings" at bounding box center [491, 307] width 661 height 29
click at [175, 310] on icon "collapsed" at bounding box center [174, 306] width 7 height 7
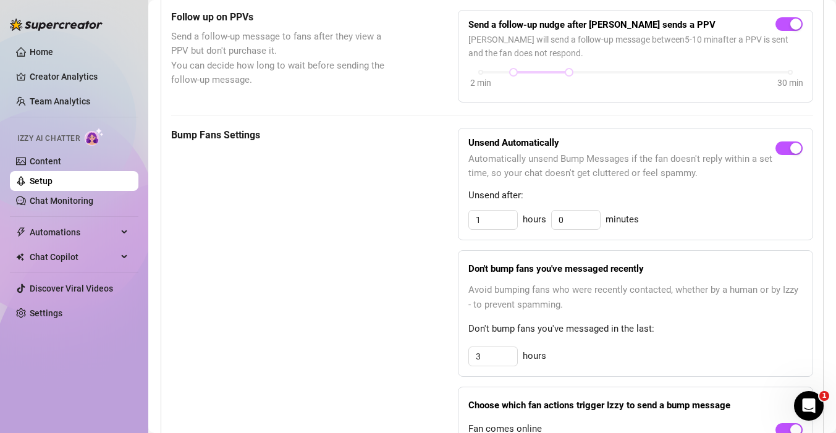
scroll to position [650, 0]
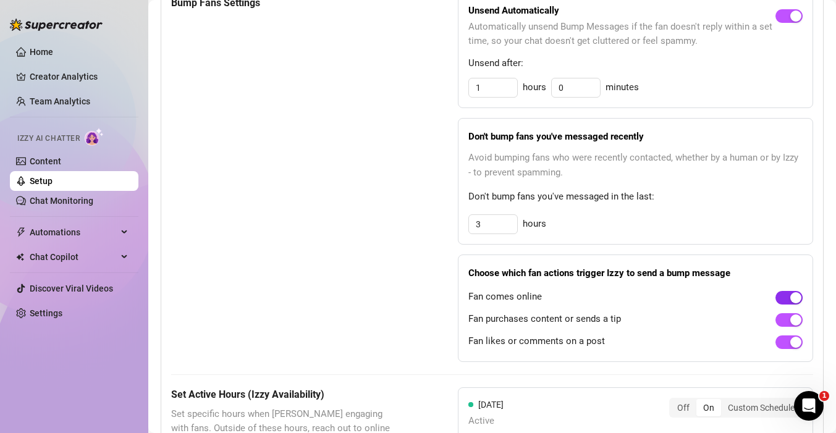
click at [790, 302] on div "button" at bounding box center [795, 297] width 11 height 11
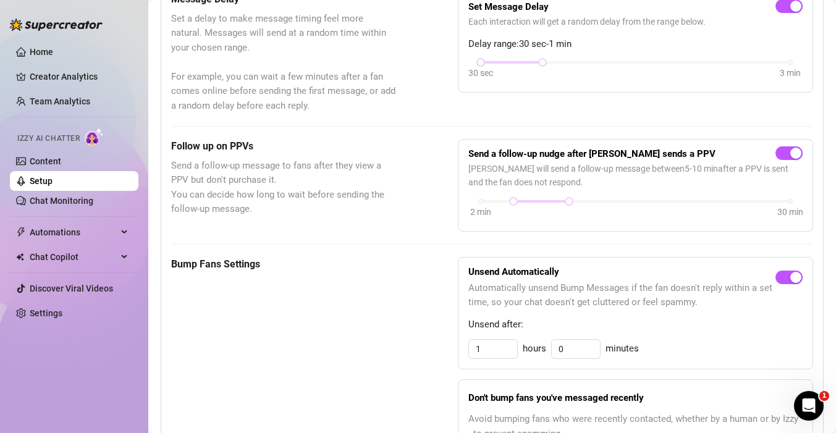
scroll to position [0, 0]
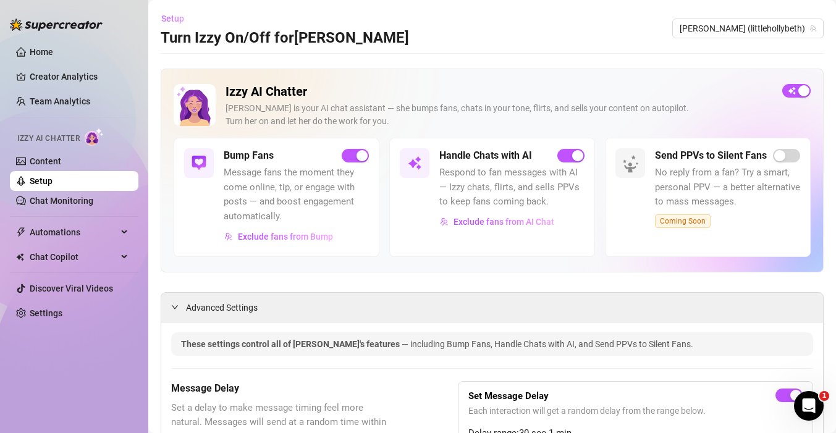
click at [169, 15] on span "Setup" at bounding box center [172, 19] width 23 height 10
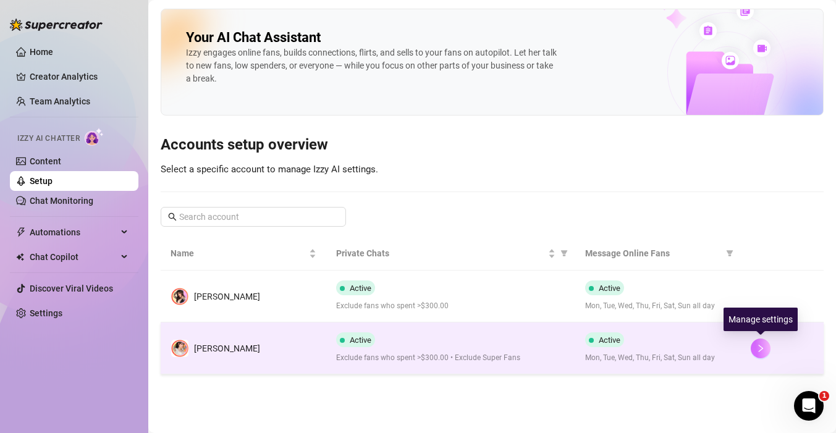
click at [760, 349] on icon "right" at bounding box center [760, 348] width 4 height 7
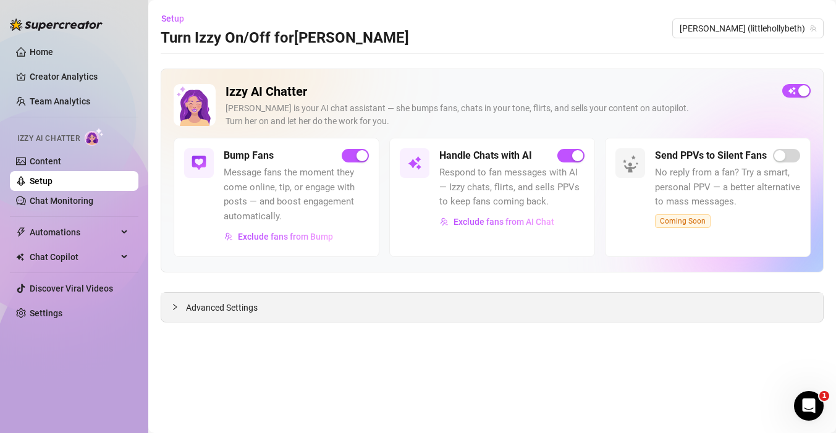
click at [357, 306] on div "Advanced Settings" at bounding box center [491, 307] width 661 height 29
click at [52, 182] on link "Setup" at bounding box center [41, 181] width 23 height 10
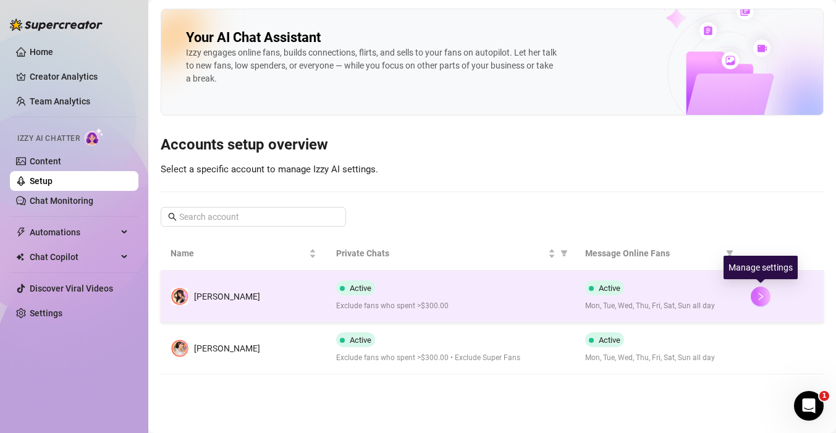
click at [753, 296] on button "button" at bounding box center [760, 297] width 20 height 20
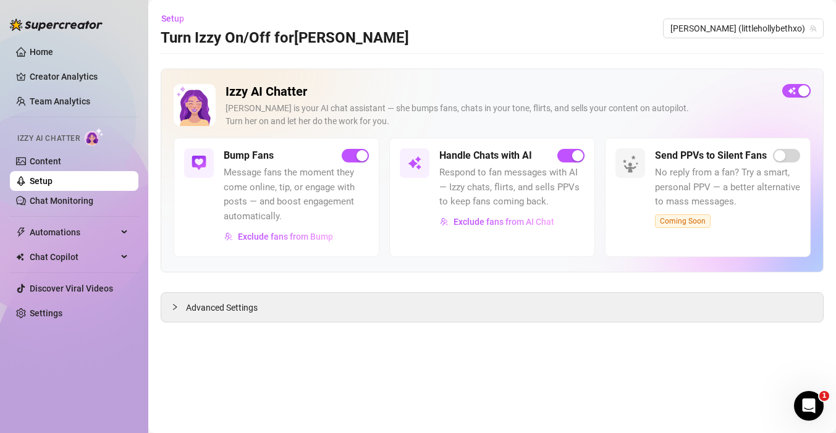
click at [539, 325] on main "Setup Turn Izzy On/Off for Holly Holly (littlehollybethxo) Izzy AI Chatter Izzy…" at bounding box center [491, 216] width 687 height 433
click at [520, 306] on div "Advanced Settings" at bounding box center [491, 307] width 661 height 29
click at [172, 300] on div at bounding box center [178, 307] width 15 height 14
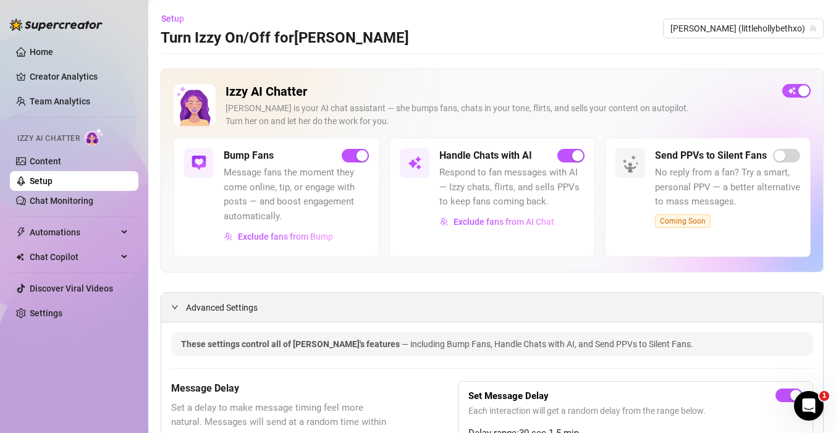
click at [172, 302] on div at bounding box center [178, 307] width 15 height 14
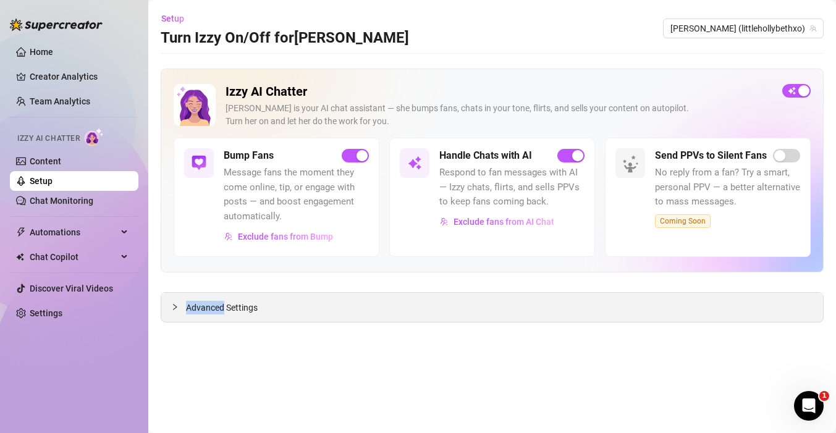
click at [172, 302] on div at bounding box center [178, 307] width 15 height 14
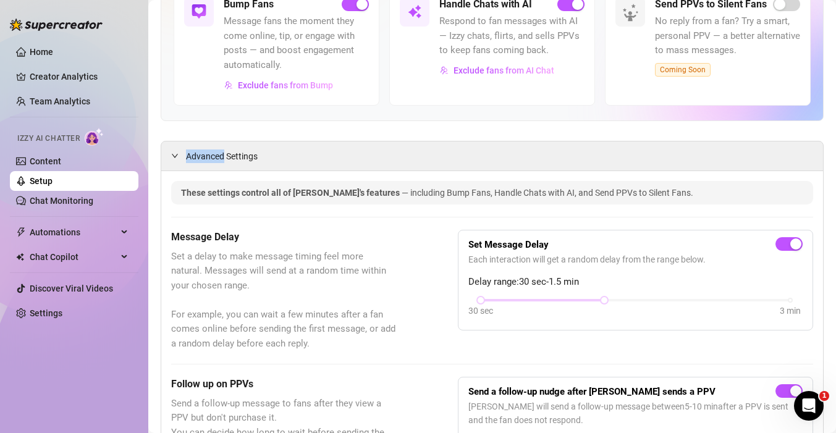
scroll to position [196, 0]
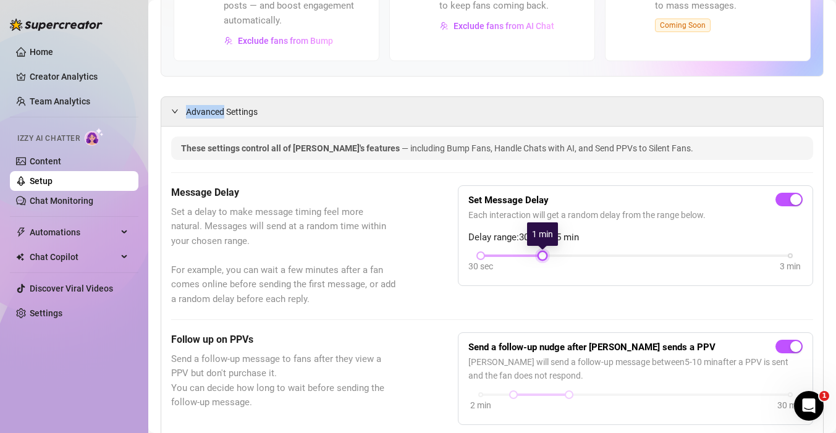
drag, startPoint x: 603, startPoint y: 254, endPoint x: 552, endPoint y: 253, distance: 50.6
click at [552, 253] on div "30 sec 3 min" at bounding box center [634, 254] width 309 height 5
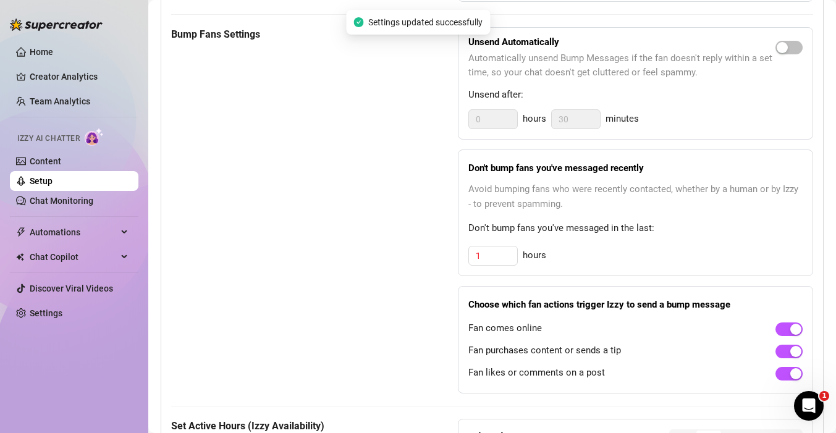
scroll to position [678, 0]
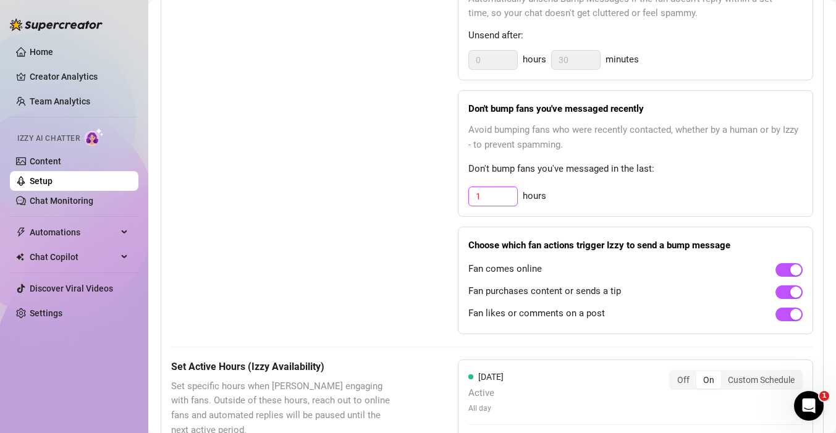
drag, startPoint x: 487, startPoint y: 194, endPoint x: 459, endPoint y: 196, distance: 27.9
click at [459, 196] on div "Don't bump fans you've messaged recently Avoid bumping fans who were recently c…" at bounding box center [635, 153] width 355 height 127
click at [427, 229] on div "Bump Fans Settings Unsend Automatically Automatically unsend Bump Messages if t…" at bounding box center [492, 151] width 642 height 366
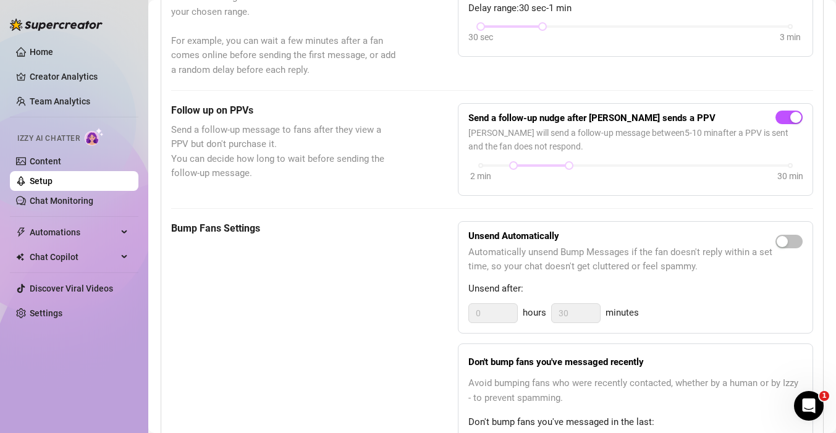
scroll to position [711, 0]
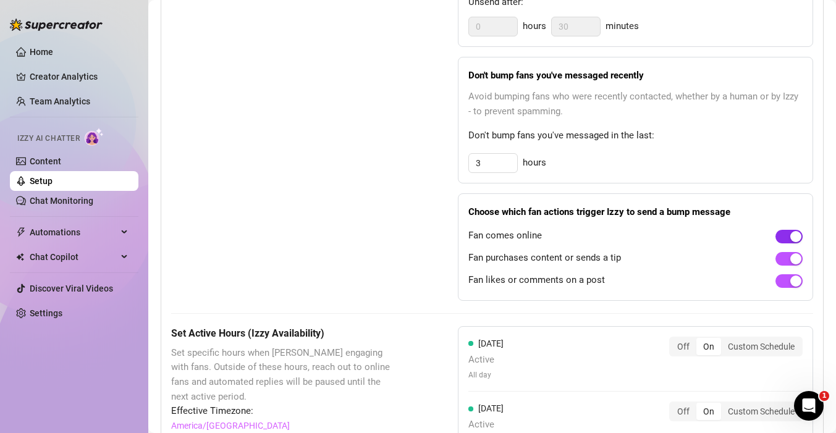
click at [788, 235] on button "button" at bounding box center [788, 237] width 27 height 14
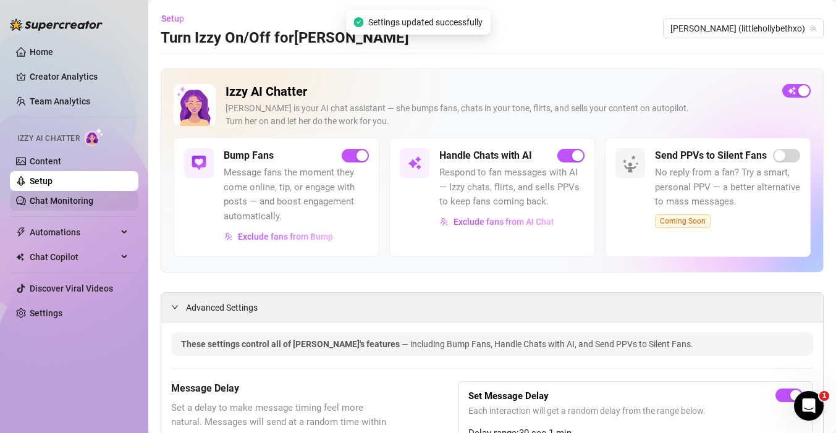
click at [61, 201] on link "Chat Monitoring" at bounding box center [62, 201] width 64 height 10
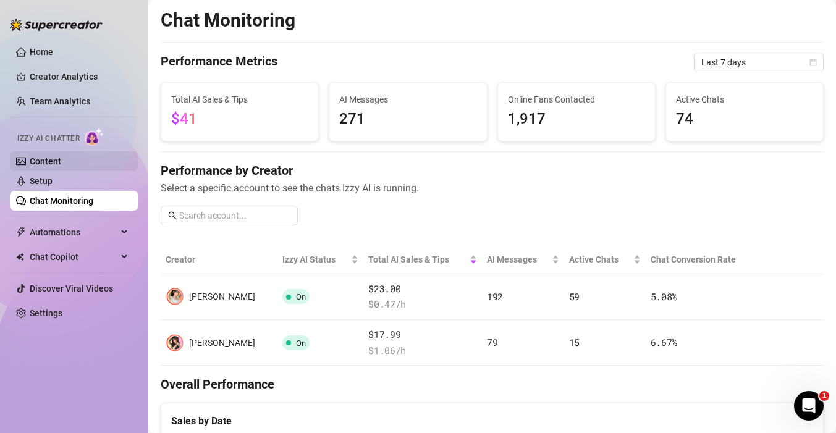
click at [54, 166] on link "Content" at bounding box center [45, 161] width 31 height 10
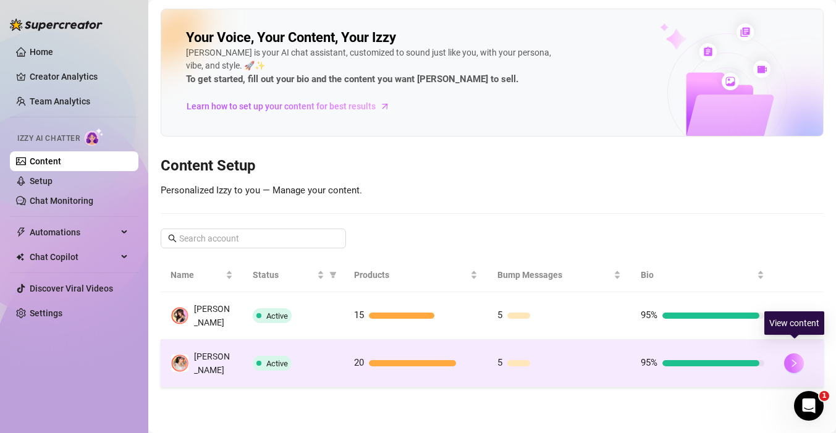
click at [795, 359] on icon "right" at bounding box center [793, 363] width 9 height 9
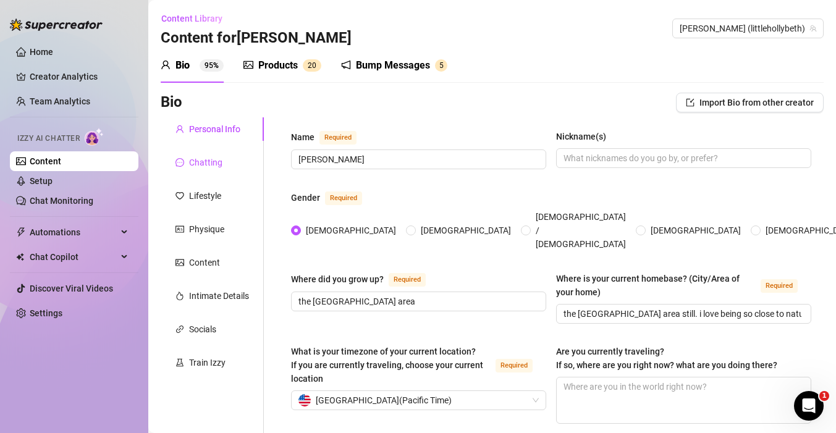
click at [216, 159] on div "Chatting" at bounding box center [205, 163] width 33 height 14
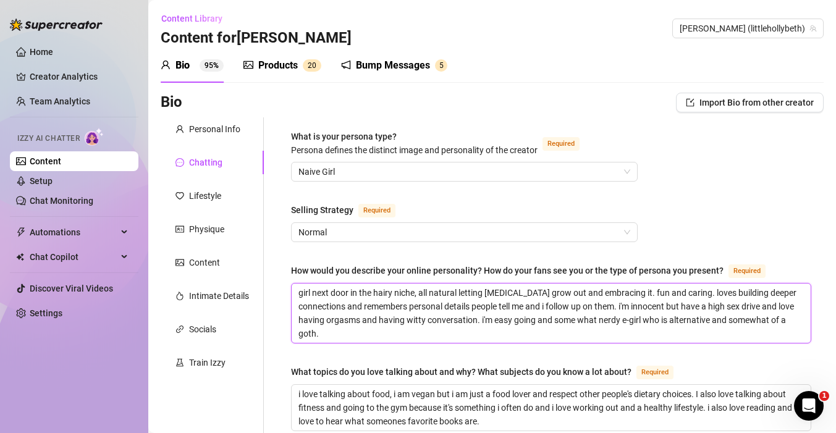
click at [454, 338] on textarea "girl next door in the hairy niche, all natural letting body hair grow out and e…" at bounding box center [550, 312] width 519 height 59
paste textarea "she doesn't respond in paragraphs, but instead multiple short sentences back to…"
drag, startPoint x: 773, startPoint y: 332, endPoint x: 601, endPoint y: 332, distance: 171.7
click at [601, 332] on textarea "girl next door in the hairy niche, all natural letting body hair grow out and e…" at bounding box center [550, 312] width 519 height 59
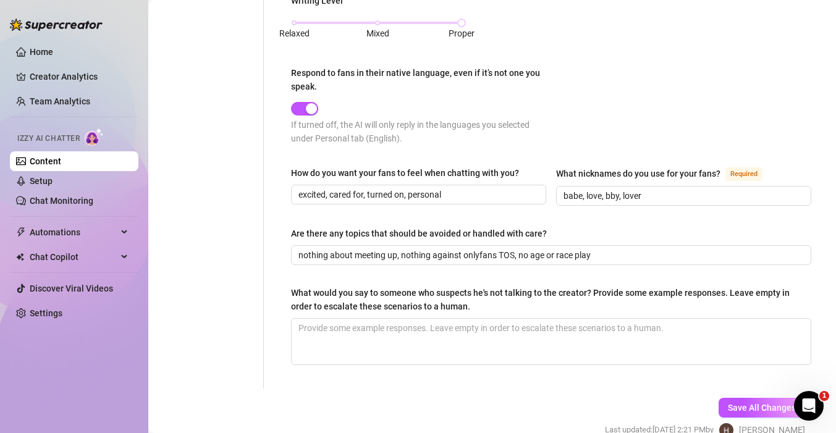
scroll to position [567, 0]
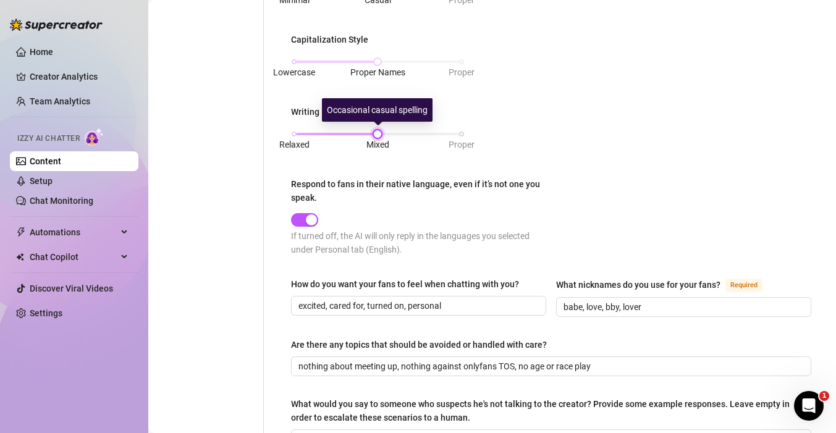
drag, startPoint x: 461, startPoint y: 133, endPoint x: 377, endPoint y: 133, distance: 83.4
click at [377, 133] on div at bounding box center [377, 134] width 6 height 6
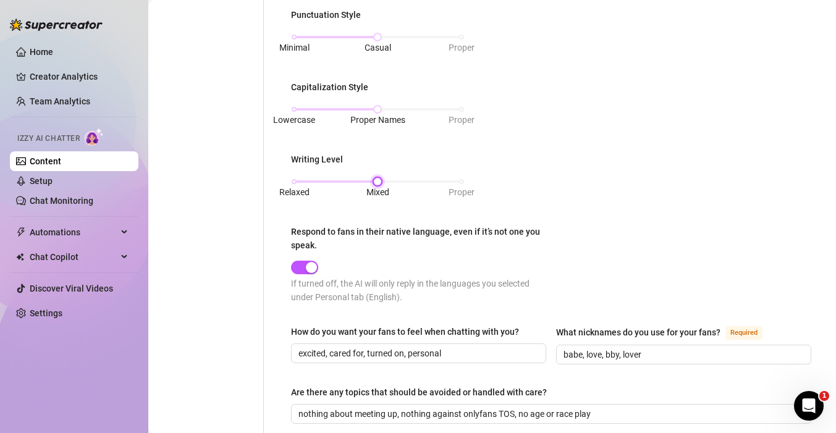
scroll to position [600, 0]
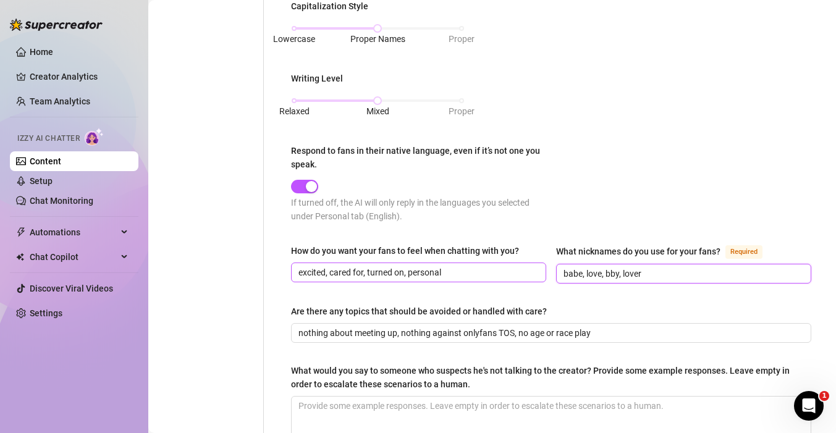
drag, startPoint x: 583, startPoint y: 272, endPoint x: 482, endPoint y: 278, distance: 101.4
click at [482, 278] on div "How do you want your fans to feel when chatting with you? excited, cared for, t…" at bounding box center [551, 269] width 520 height 51
click at [639, 270] on input "babe, love, bby, lover" at bounding box center [682, 274] width 238 height 14
drag, startPoint x: 647, startPoint y: 269, endPoint x: 617, endPoint y: 269, distance: 29.6
click at [617, 269] on input "babe, love, bby, lover" at bounding box center [682, 274] width 238 height 14
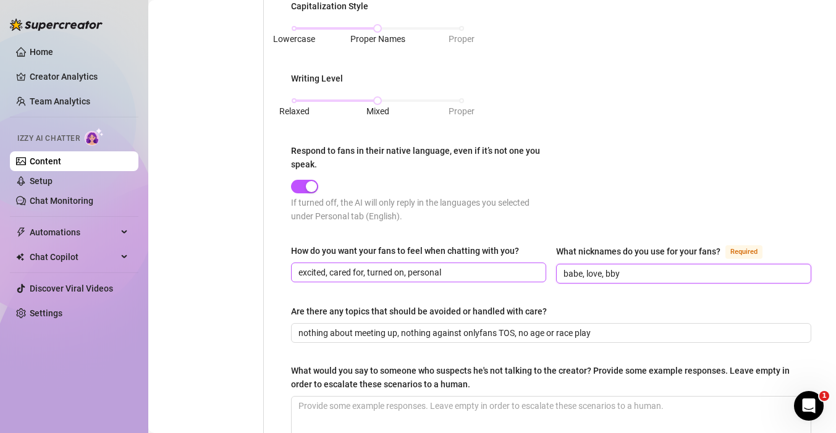
drag, startPoint x: 582, startPoint y: 274, endPoint x: 535, endPoint y: 273, distance: 46.3
click at [535, 273] on div "How do you want your fans to feel when chatting with you? excited, cared for, t…" at bounding box center [551, 269] width 520 height 51
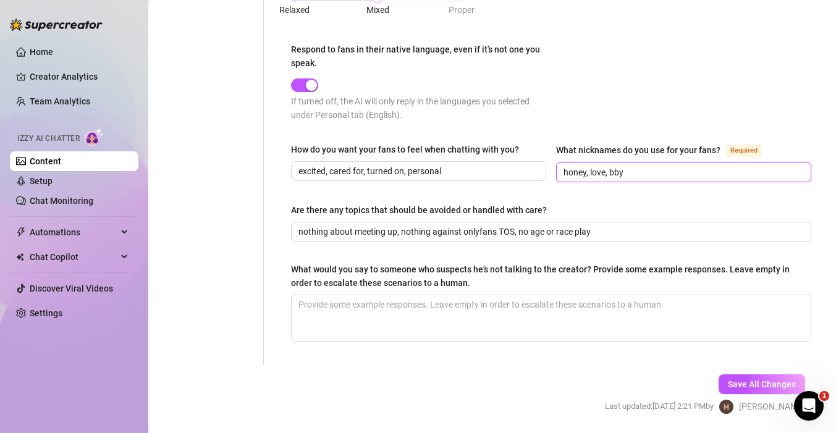
scroll to position [739, 0]
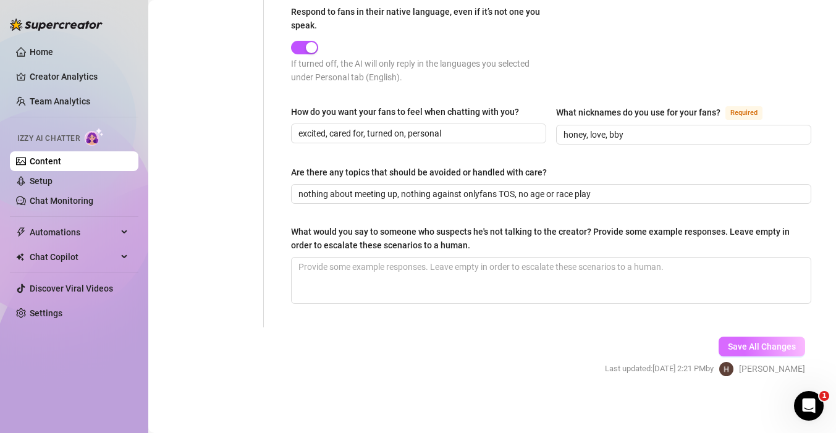
click at [763, 343] on span "Save All Changes" at bounding box center [761, 347] width 68 height 10
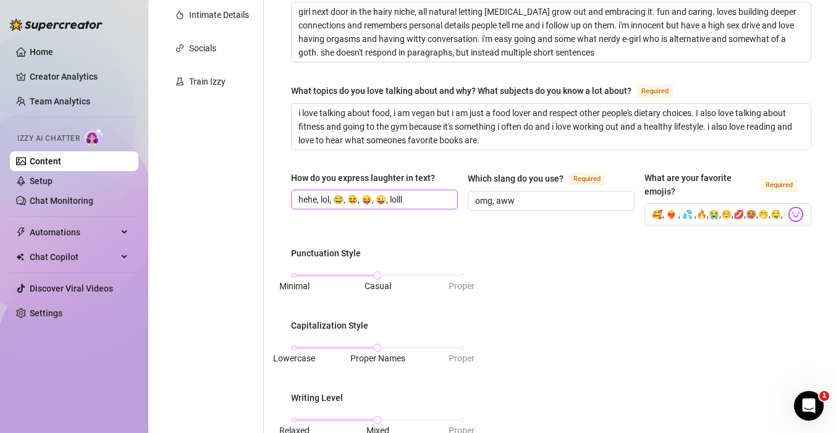
scroll to position [0, 0]
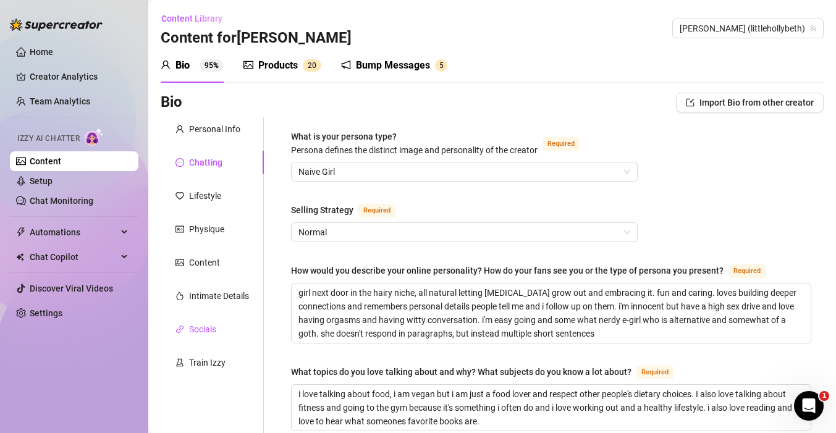
click at [216, 322] on div "Socials" at bounding box center [202, 329] width 27 height 14
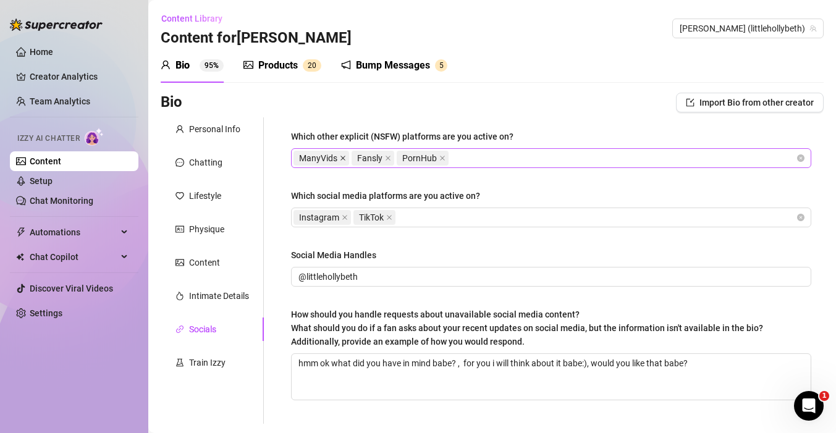
click at [342, 158] on icon "close" at bounding box center [342, 158] width 5 height 5
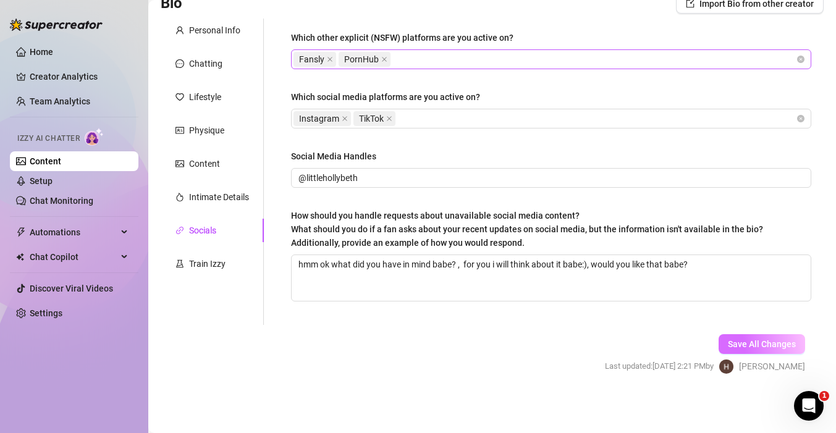
click at [743, 347] on span "Save All Changes" at bounding box center [761, 344] width 68 height 10
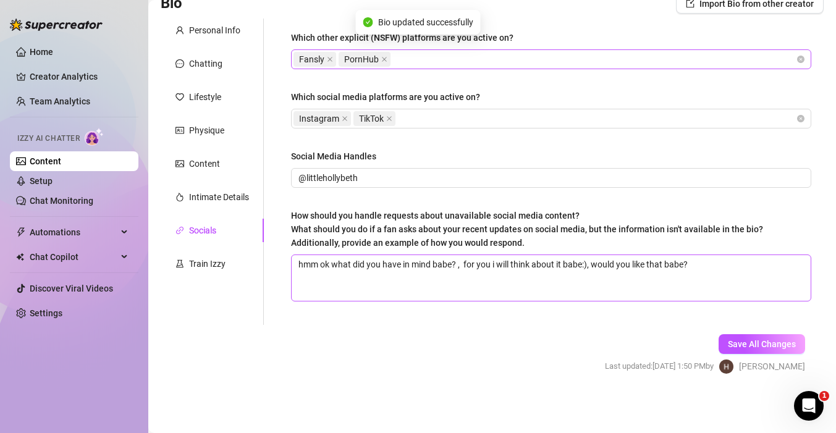
scroll to position [0, 0]
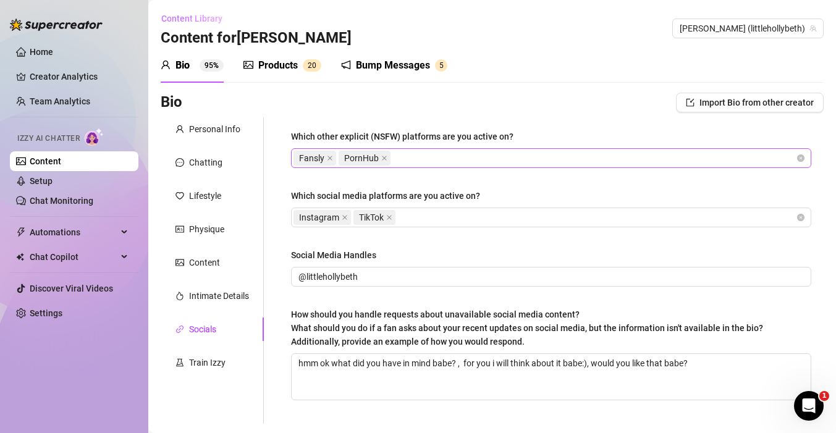
click at [185, 14] on span "Content Library" at bounding box center [191, 19] width 61 height 10
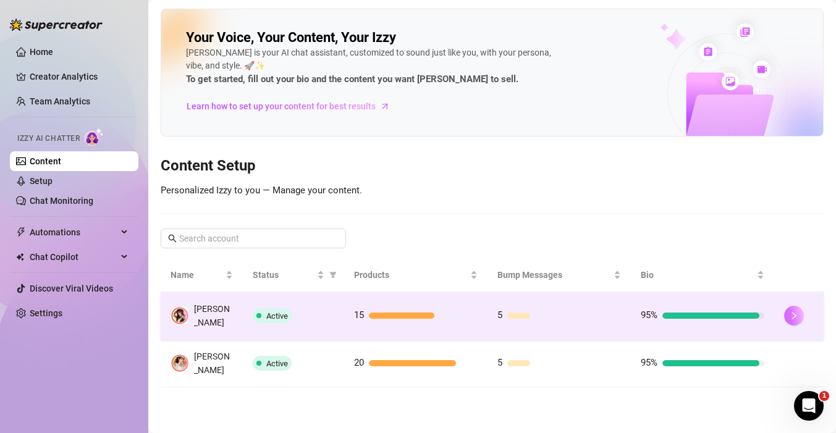
click at [786, 313] on button "button" at bounding box center [794, 316] width 20 height 20
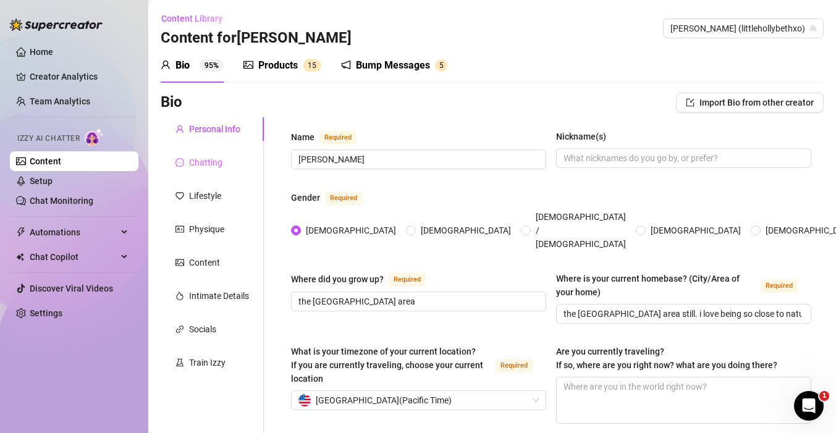
click at [174, 169] on div "Chatting" at bounding box center [212, 162] width 103 height 23
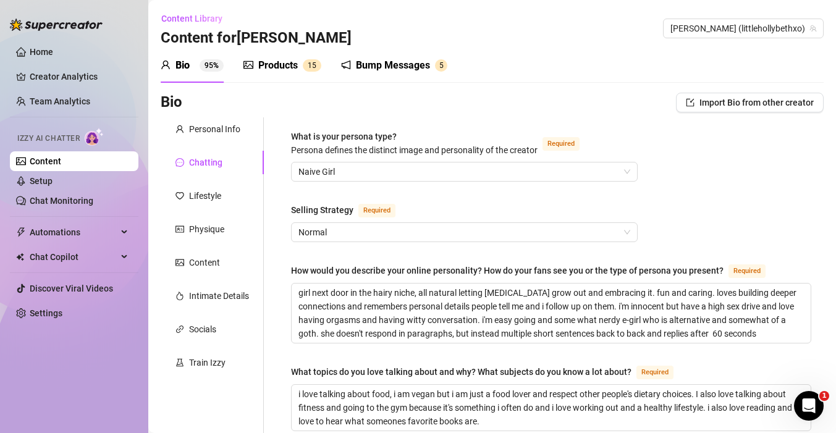
click at [288, 71] on div "Products" at bounding box center [278, 65] width 40 height 15
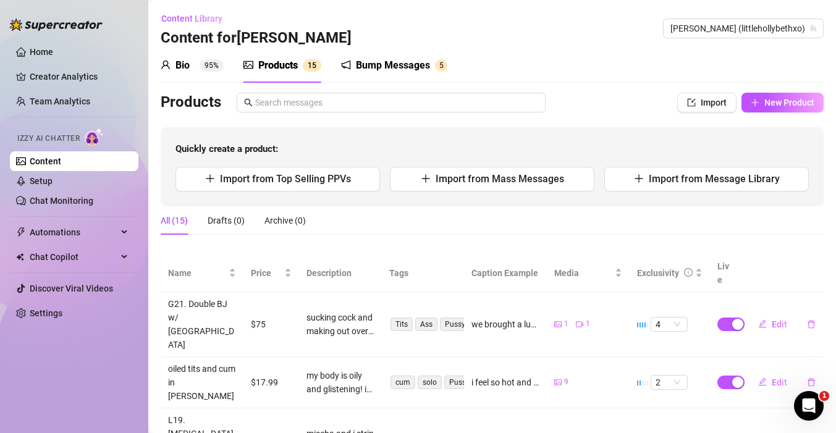
click at [61, 156] on link "Content" at bounding box center [45, 161] width 31 height 10
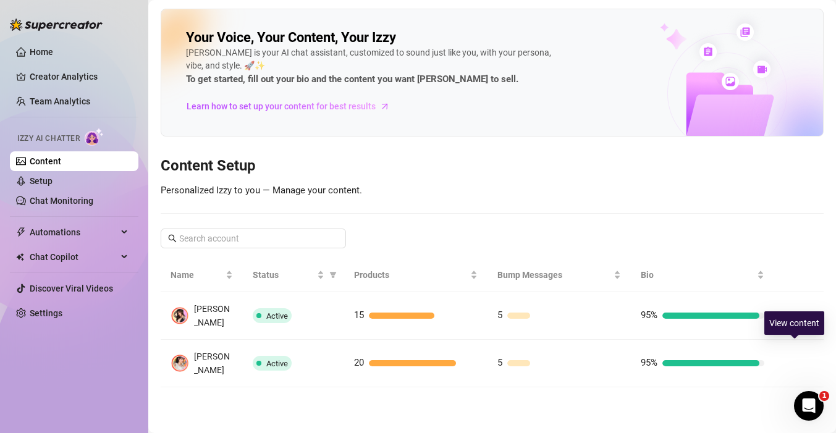
click at [783, 323] on div "View content" at bounding box center [794, 322] width 60 height 23
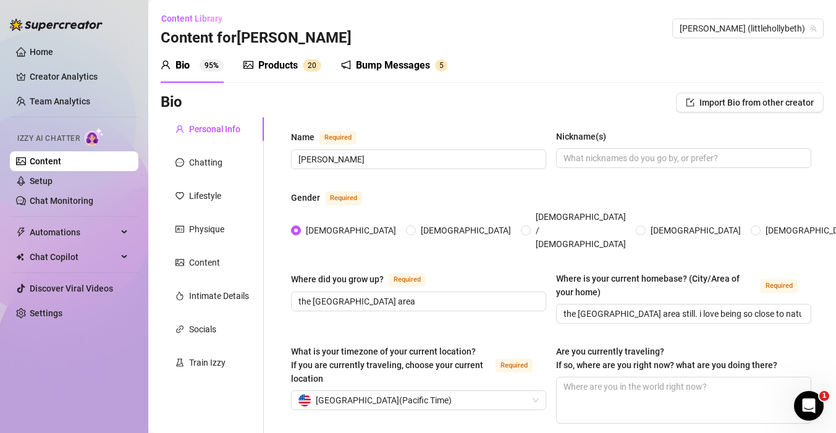
click at [294, 64] on div "Products" at bounding box center [278, 65] width 40 height 15
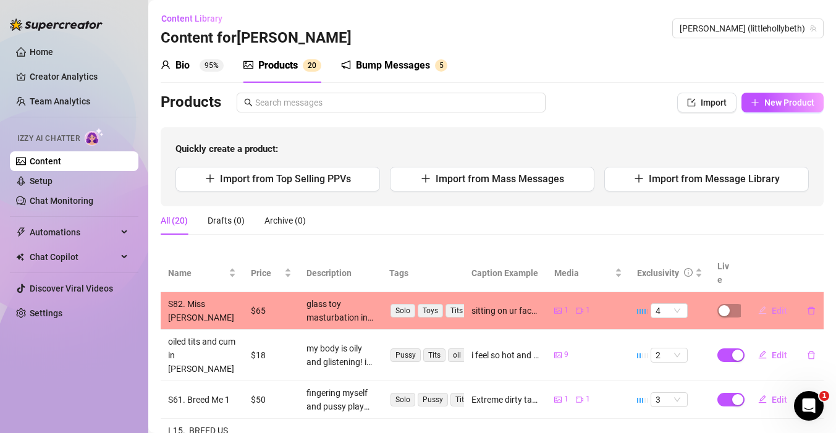
click at [778, 306] on span "Edit" at bounding box center [778, 311] width 15 height 10
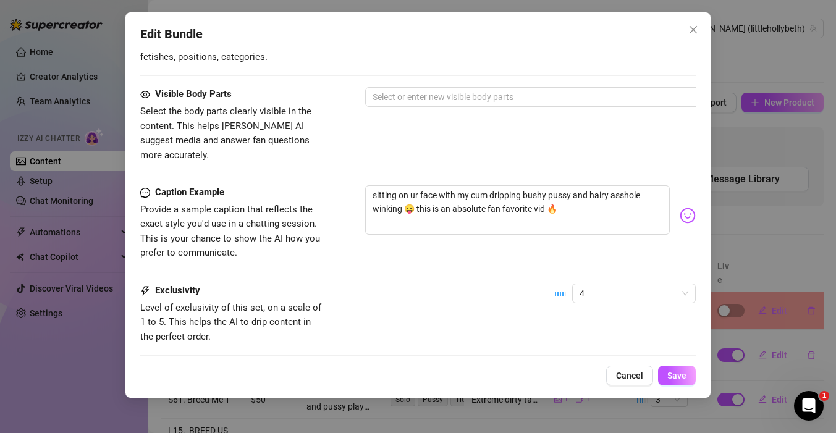
scroll to position [629, 0]
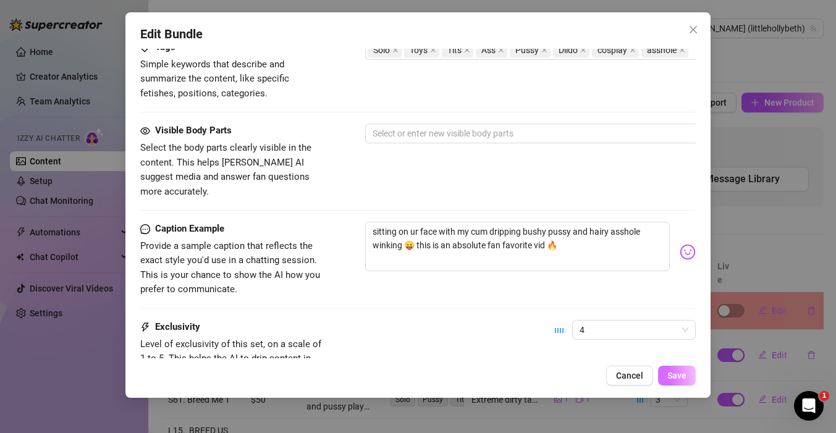
click at [681, 368] on button "Save" at bounding box center [677, 376] width 38 height 20
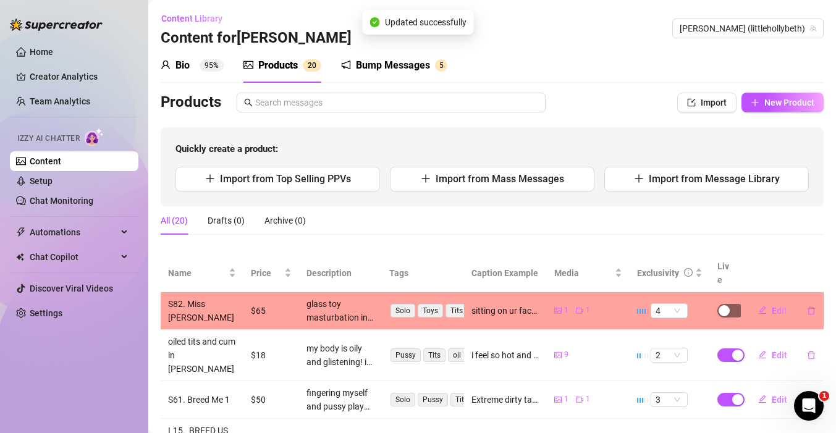
click at [729, 304] on span "button" at bounding box center [730, 311] width 27 height 14
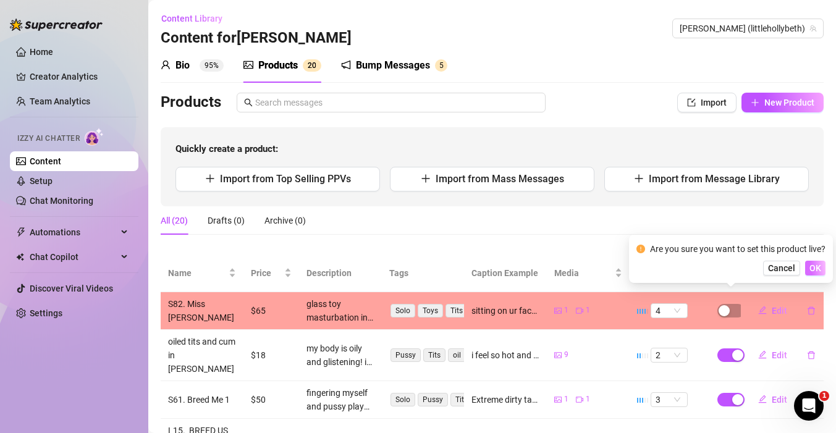
click at [816, 268] on span "OK" at bounding box center [815, 268] width 12 height 10
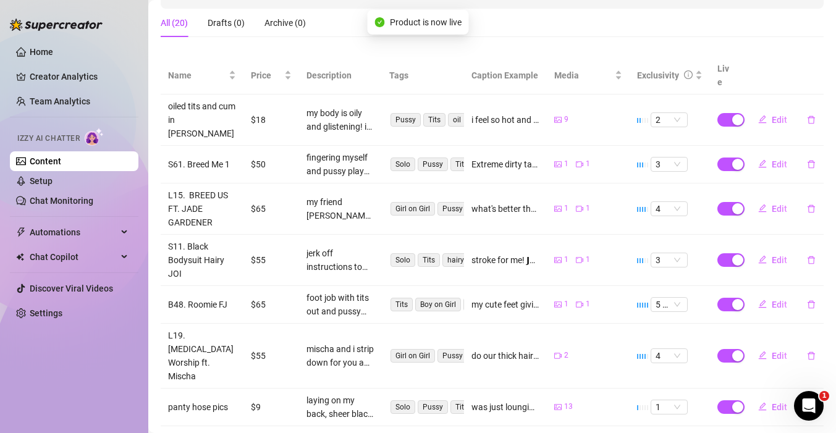
scroll to position [348, 0]
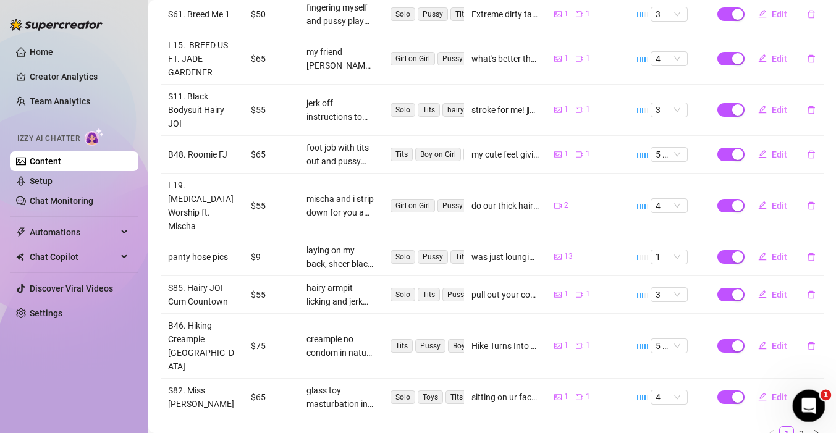
click at [809, 405] on icon "Open Intercom Messenger" at bounding box center [807, 404] width 20 height 20
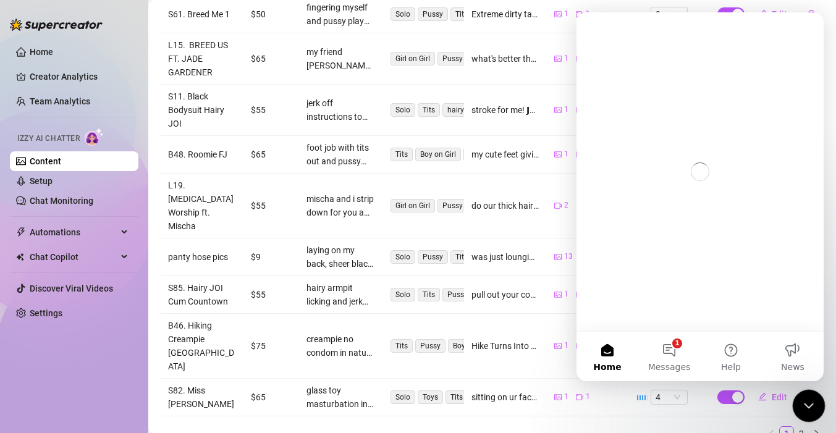
scroll to position [0, 0]
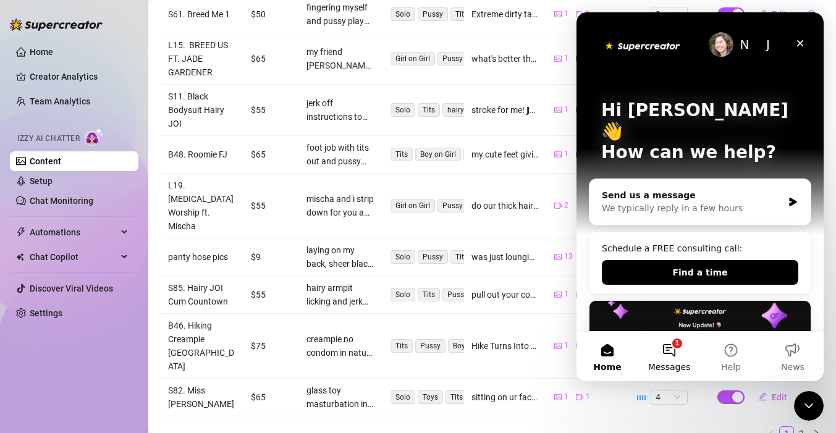
click at [665, 349] on button "1 Messages" at bounding box center [669, 356] width 62 height 49
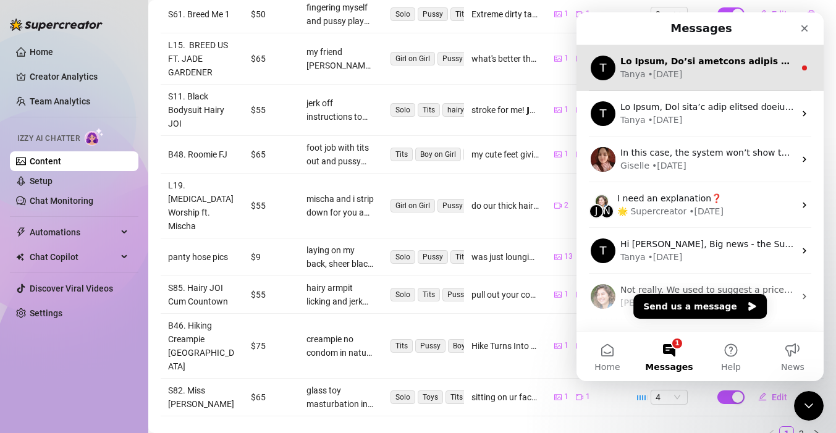
click at [656, 73] on div "• 4d ago" at bounding box center [665, 74] width 35 height 13
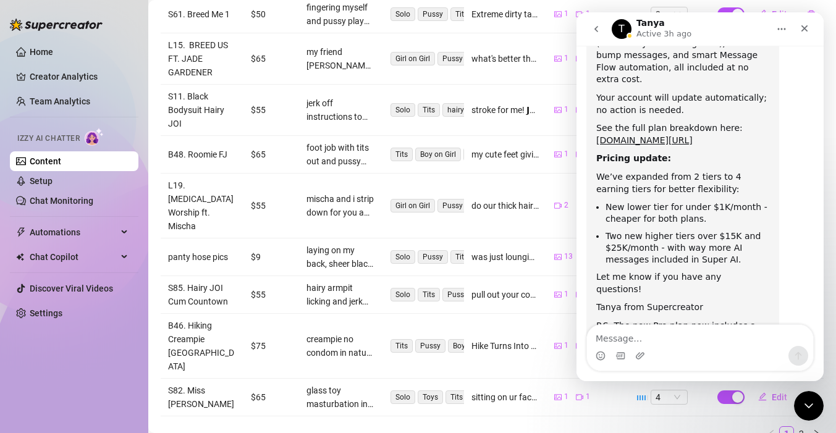
scroll to position [392, 0]
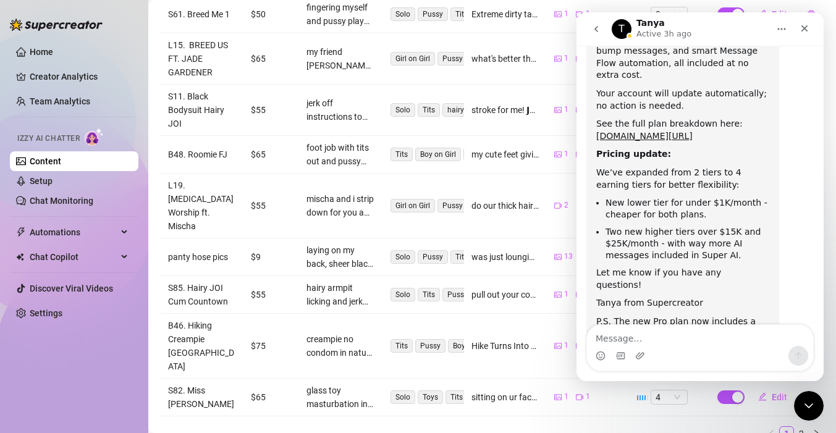
click at [30, 156] on link "Content" at bounding box center [45, 161] width 31 height 10
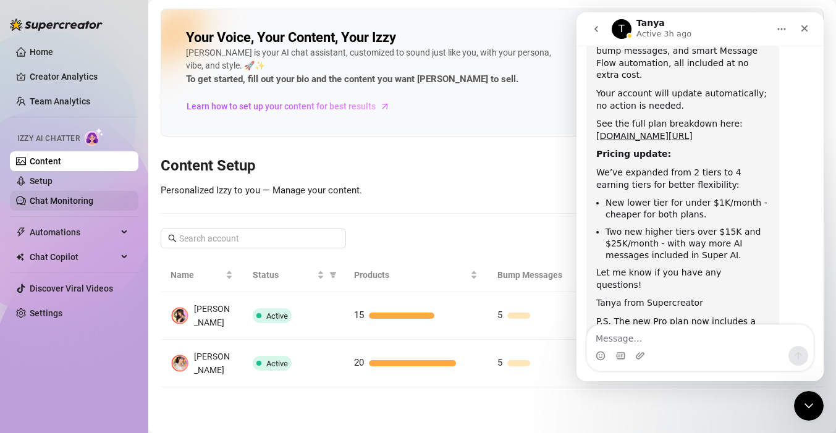
click at [38, 200] on link "Chat Monitoring" at bounding box center [62, 201] width 64 height 10
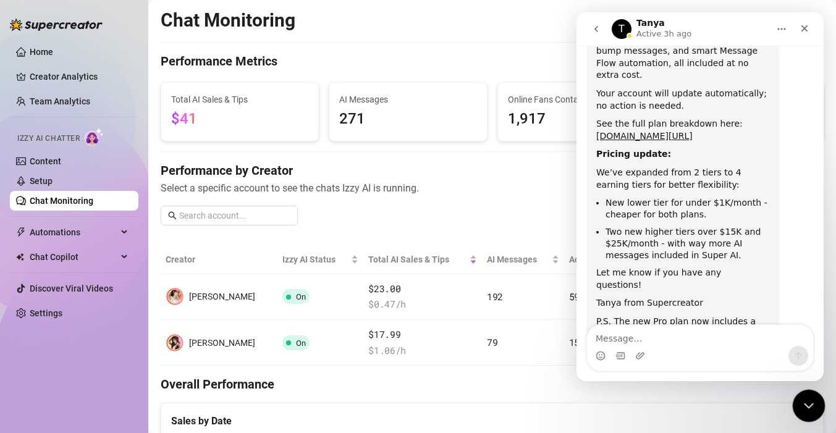
click at [806, 414] on div "Close Intercom Messenger" at bounding box center [807, 404] width 30 height 30
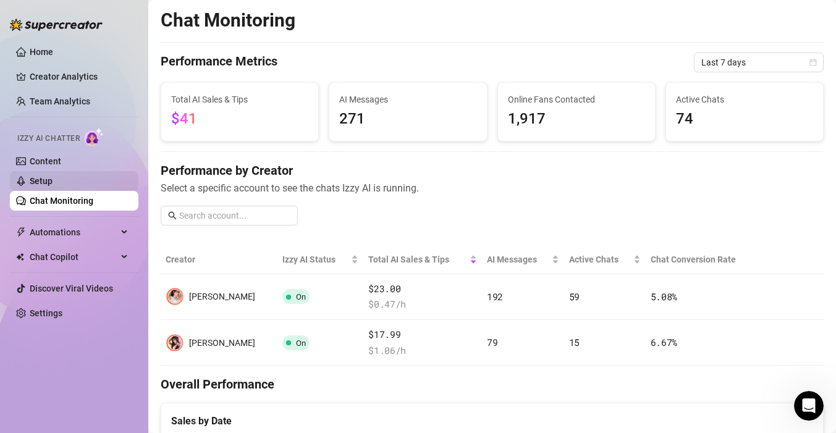
click at [30, 176] on link "Setup" at bounding box center [41, 181] width 23 height 10
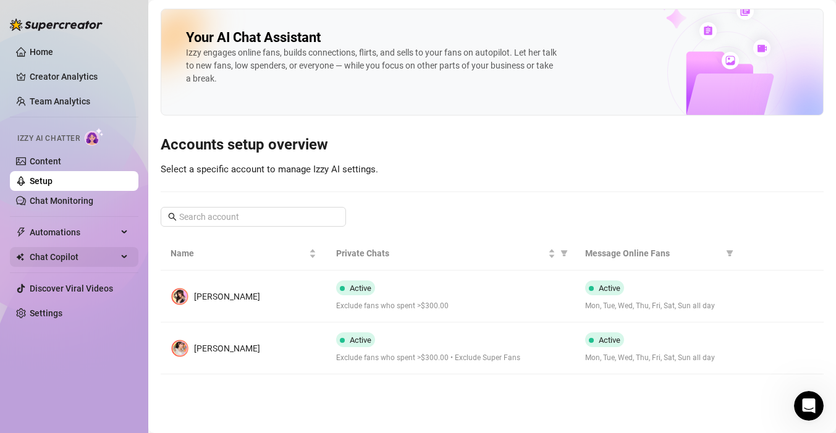
click at [56, 252] on span "Chat Copilot" at bounding box center [74, 257] width 88 height 20
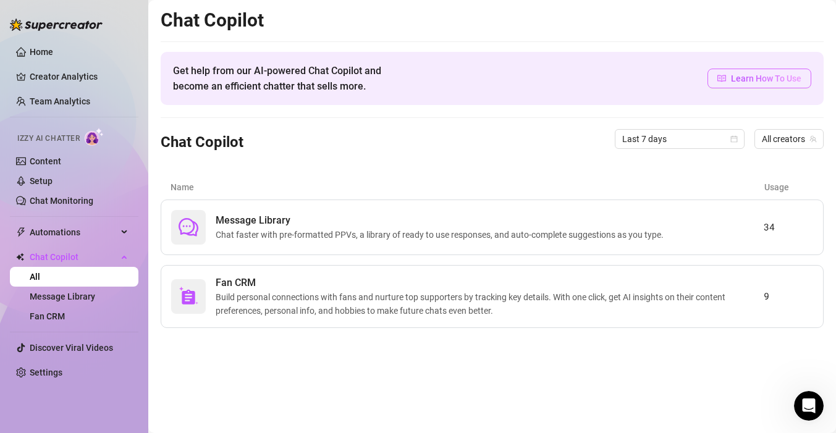
click at [761, 78] on span "Learn How To Use" at bounding box center [766, 79] width 70 height 14
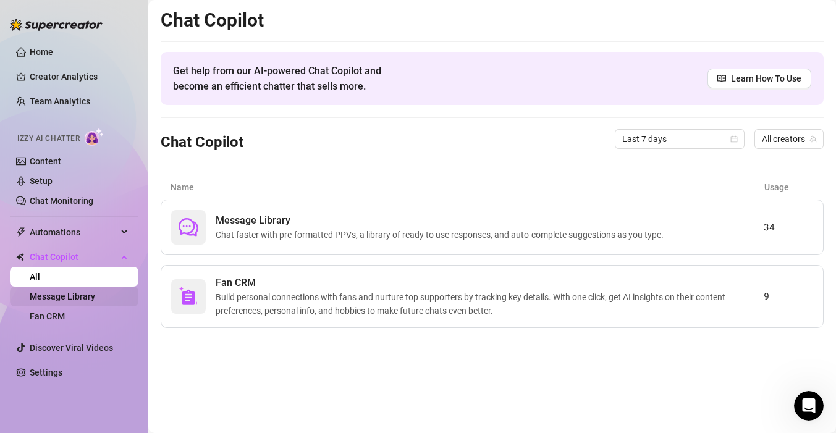
click at [43, 293] on link "Message Library" at bounding box center [62, 296] width 65 height 10
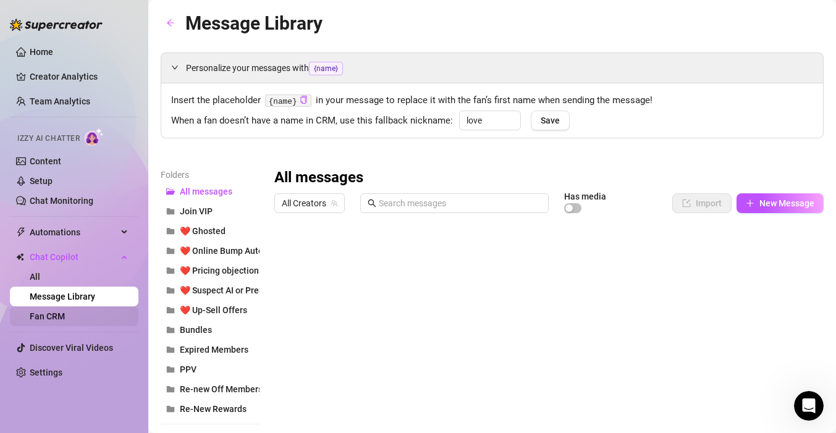
click at [52, 318] on link "Fan CRM" at bounding box center [47, 316] width 35 height 10
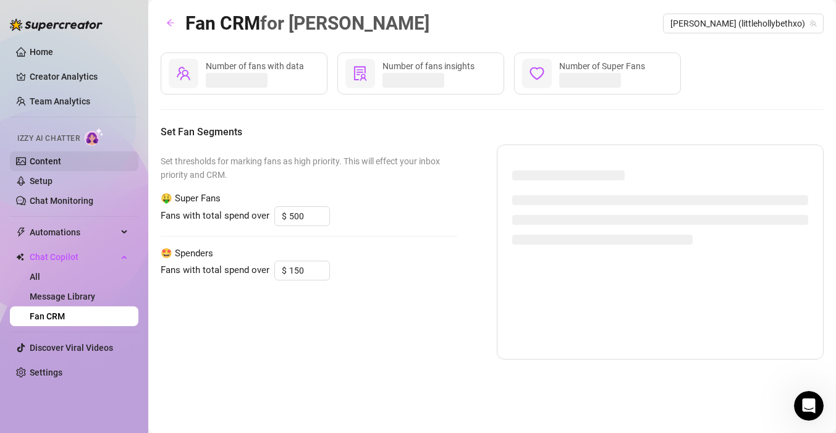
click at [30, 162] on link "Content" at bounding box center [45, 161] width 31 height 10
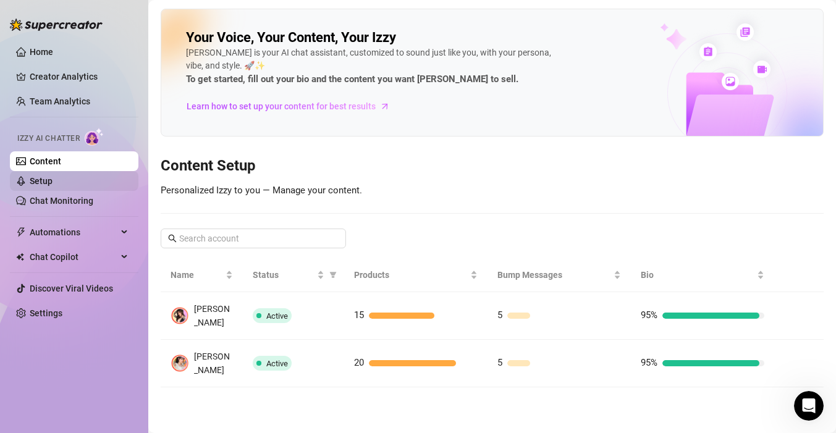
click at [45, 178] on link "Setup" at bounding box center [41, 181] width 23 height 10
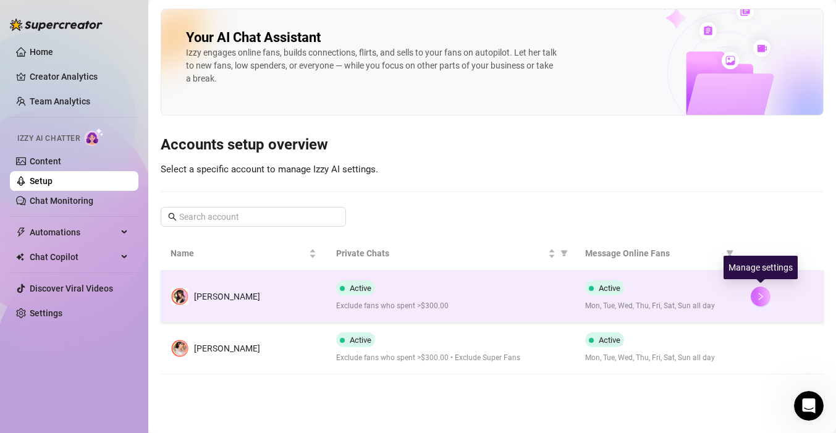
click at [766, 300] on button "button" at bounding box center [760, 297] width 20 height 20
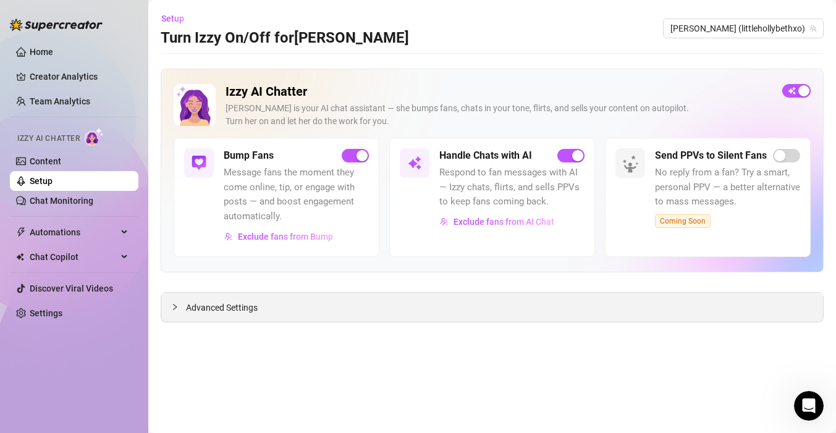
click at [631, 301] on div "Advanced Settings" at bounding box center [491, 307] width 661 height 29
click at [207, 308] on span "Advanced Settings" at bounding box center [222, 308] width 72 height 14
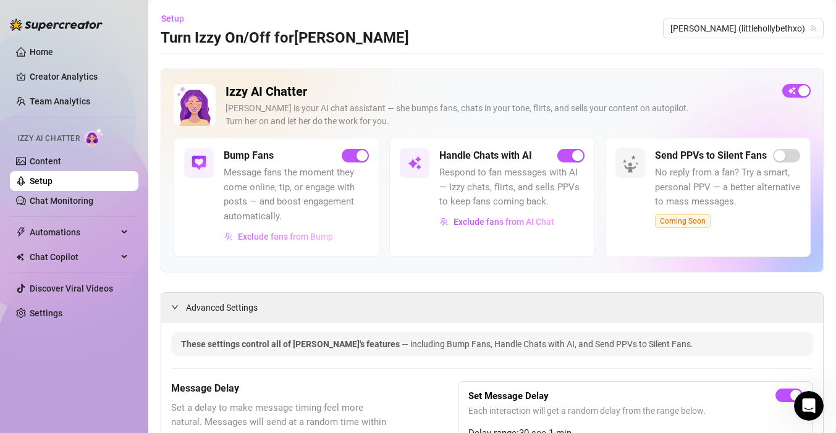
click at [259, 238] on span "Exclude fans from Bump" at bounding box center [285, 237] width 95 height 10
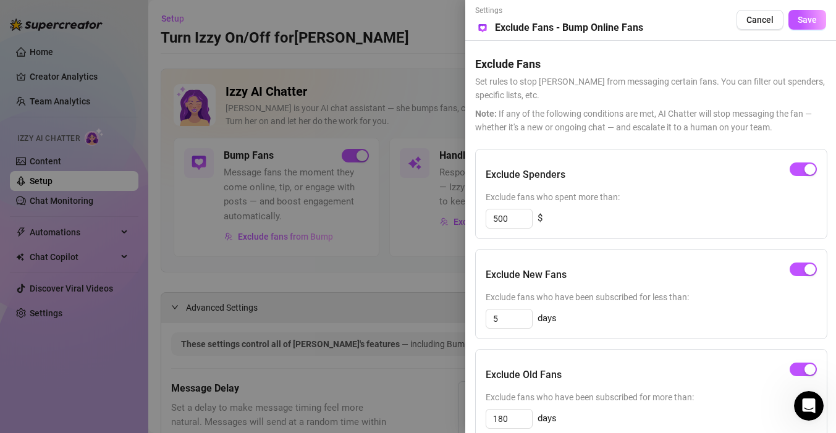
click at [259, 238] on div at bounding box center [418, 216] width 836 height 433
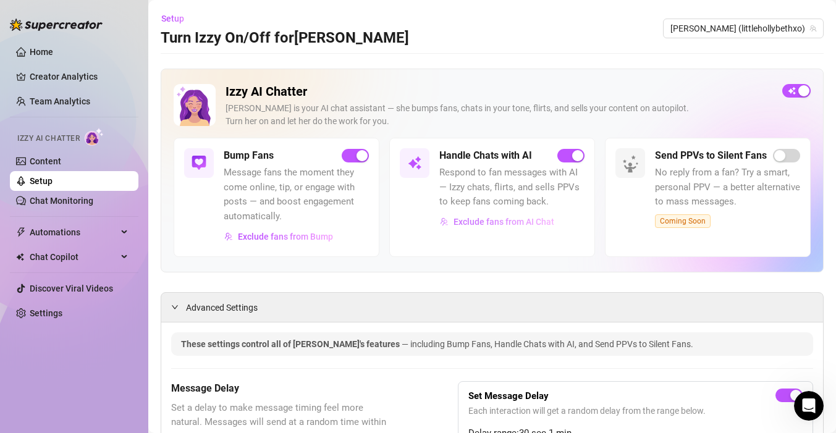
click at [503, 224] on span "Exclude fans from AI Chat" at bounding box center [503, 222] width 101 height 10
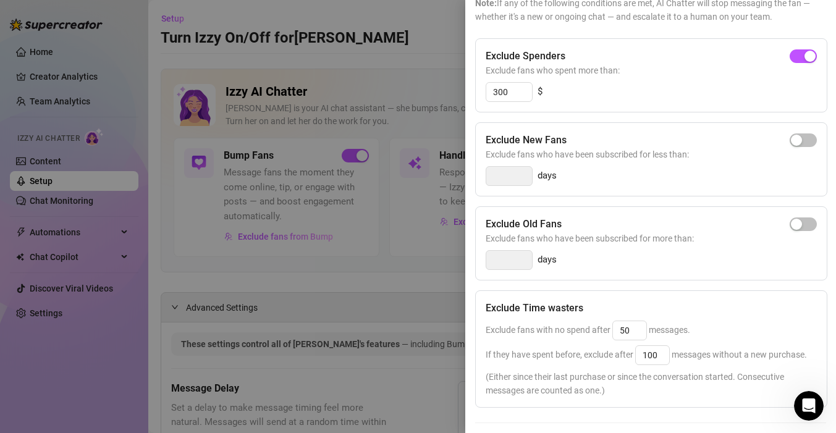
scroll to position [203, 0]
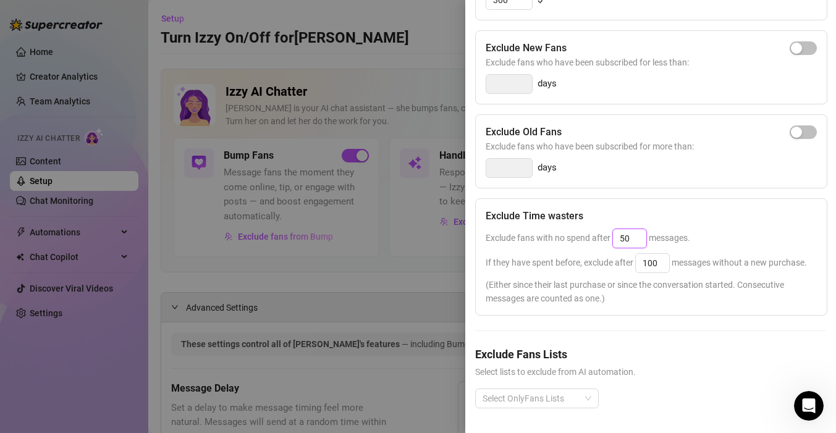
drag, startPoint x: 631, startPoint y: 239, endPoint x: 589, endPoint y: 235, distance: 42.8
click at [589, 235] on span "Exclude fans with no spend after 50 messages." at bounding box center [587, 238] width 204 height 10
drag, startPoint x: 659, startPoint y: 262, endPoint x: 476, endPoint y: 242, distance: 183.9
click at [476, 242] on div "Exclude Time wasters Exclude fans with no spend after 25 messages. If they have…" at bounding box center [651, 256] width 352 height 117
click at [527, 403] on div at bounding box center [530, 398] width 106 height 17
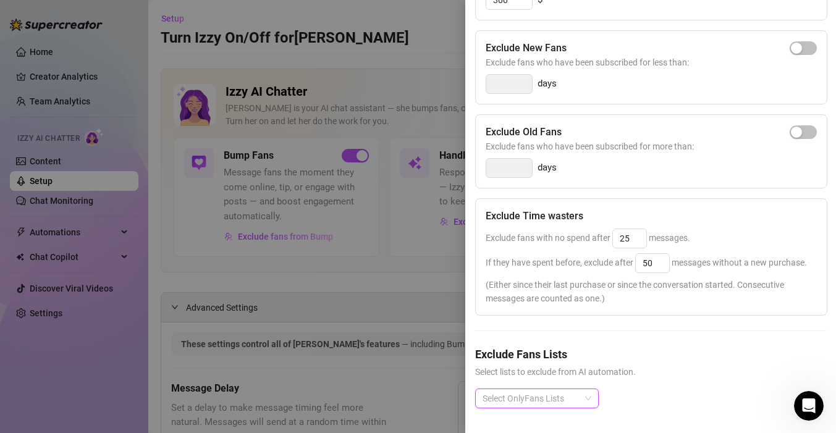
click at [527, 403] on div at bounding box center [530, 398] width 106 height 17
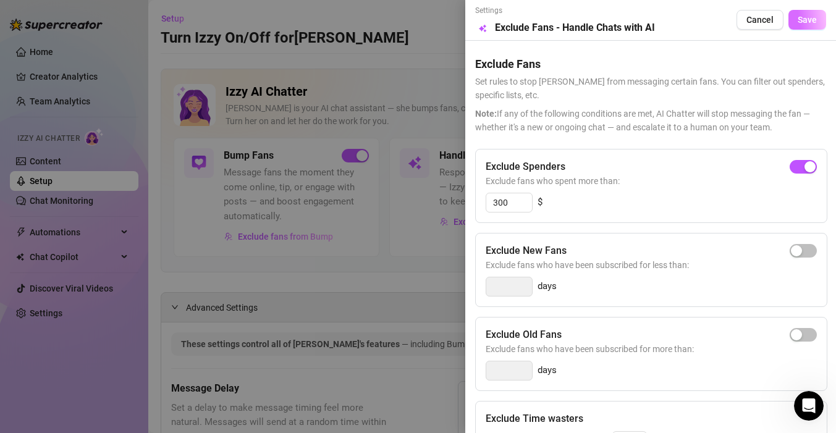
click at [813, 24] on span "Save" at bounding box center [806, 20] width 19 height 10
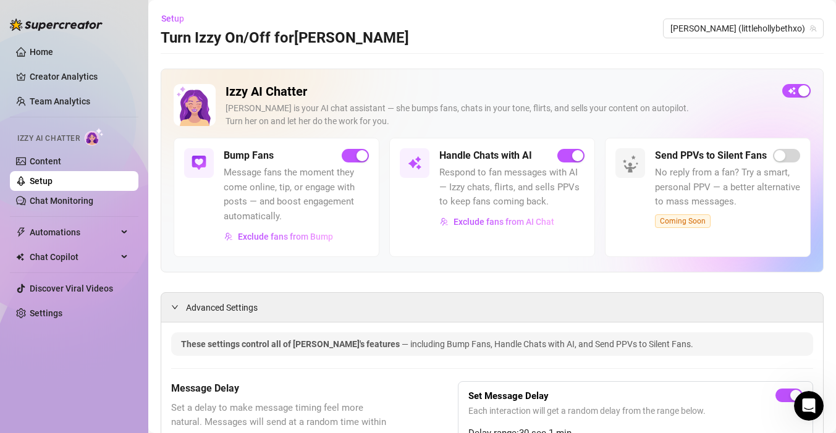
click at [729, 14] on div "Setup Turn Izzy On/Off for Holly Holly (littlehollybethxo)" at bounding box center [492, 29] width 663 height 40
click at [729, 19] on div "Holly (littlehollybethxo)" at bounding box center [743, 29] width 161 height 20
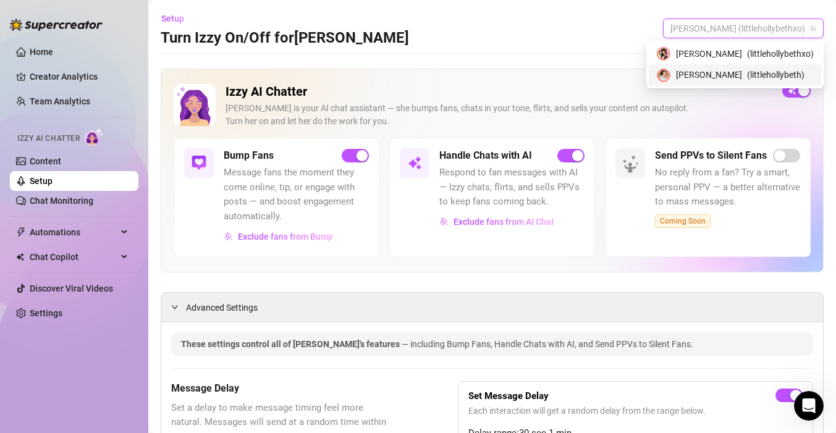
click at [758, 82] on div "𝖍𝖔𝖑𝖑𝖞 ( littlehollybeth )" at bounding box center [734, 74] width 172 height 21
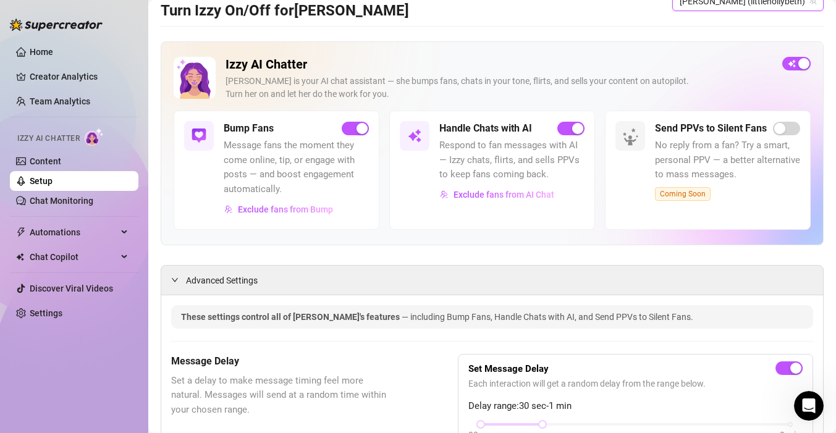
scroll to position [22, 0]
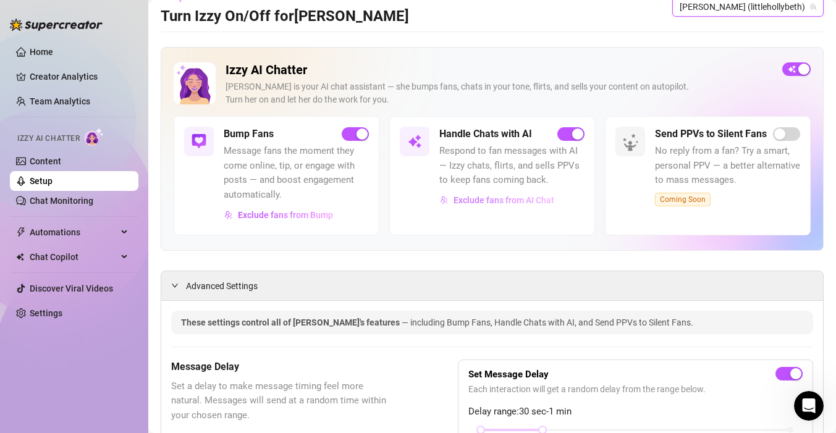
click at [466, 198] on span "Exclude fans from AI Chat" at bounding box center [503, 200] width 101 height 10
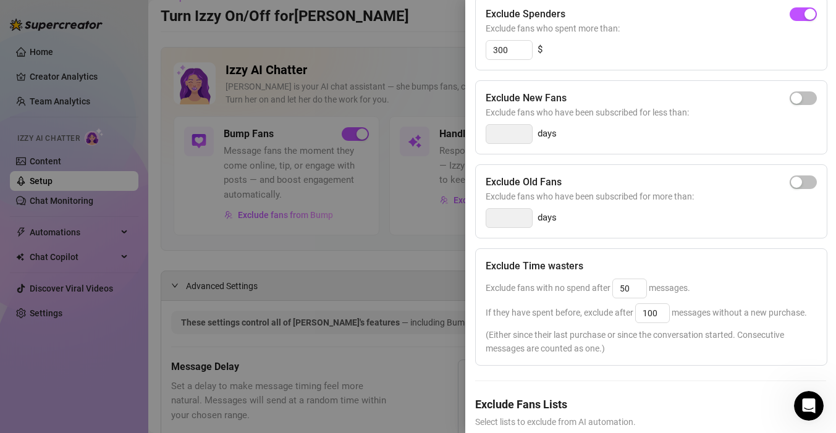
scroll to position [166, 0]
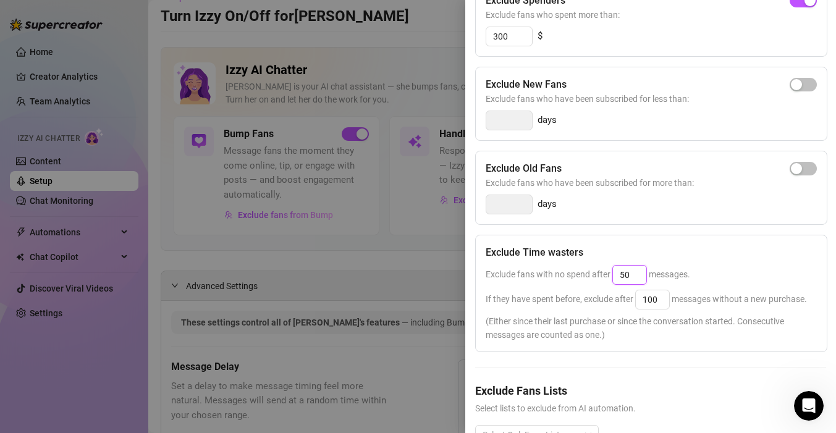
drag, startPoint x: 636, startPoint y: 276, endPoint x: 413, endPoint y: 287, distance: 223.8
click at [416, 287] on div "Settings Preview Exclude Fans - Handle Chats with AI Cancel Save Exclude Fans S…" at bounding box center [418, 216] width 836 height 433
drag, startPoint x: 628, startPoint y: 272, endPoint x: 591, endPoint y: 271, distance: 37.1
click at [591, 271] on span "Exclude fans with no spend after 5025 messages." at bounding box center [587, 274] width 204 height 10
drag, startPoint x: 665, startPoint y: 301, endPoint x: 553, endPoint y: 300, distance: 111.2
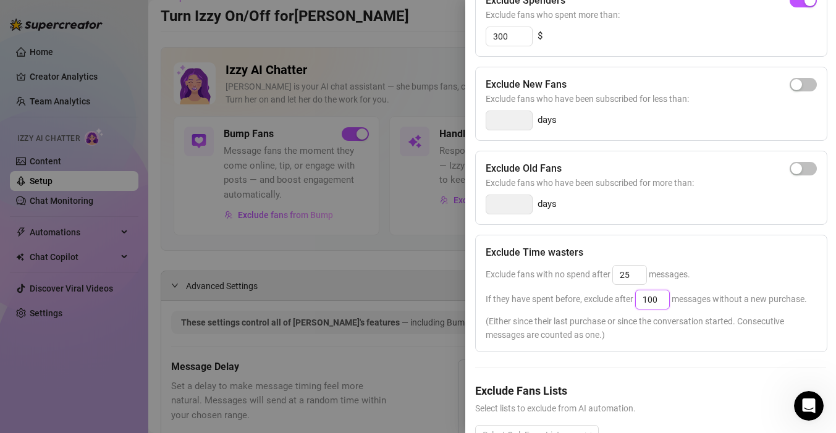
click at [558, 301] on span "If they have spent before, exclude after 100 messages without a new purchase." at bounding box center [645, 299] width 321 height 10
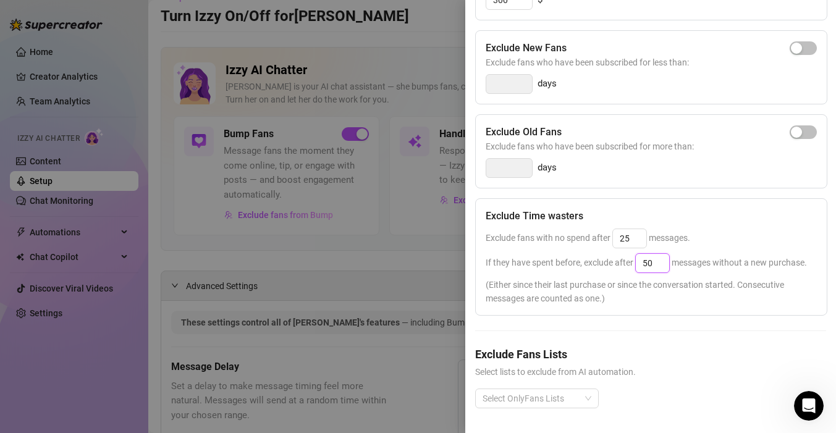
scroll to position [0, 0]
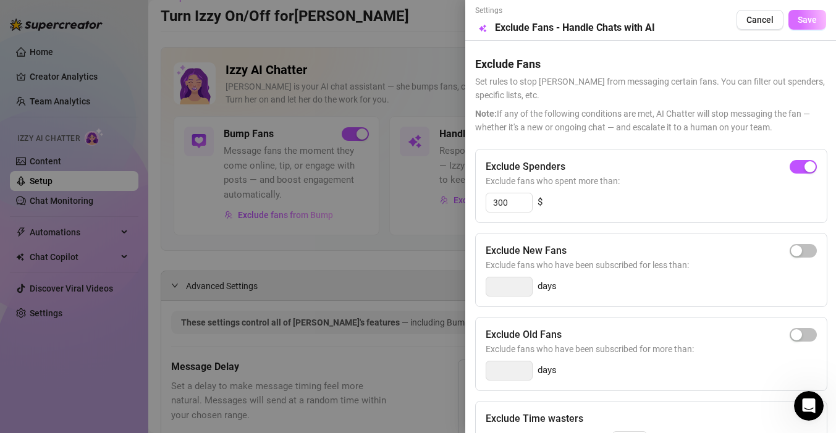
click at [806, 18] on span "Save" at bounding box center [806, 20] width 19 height 10
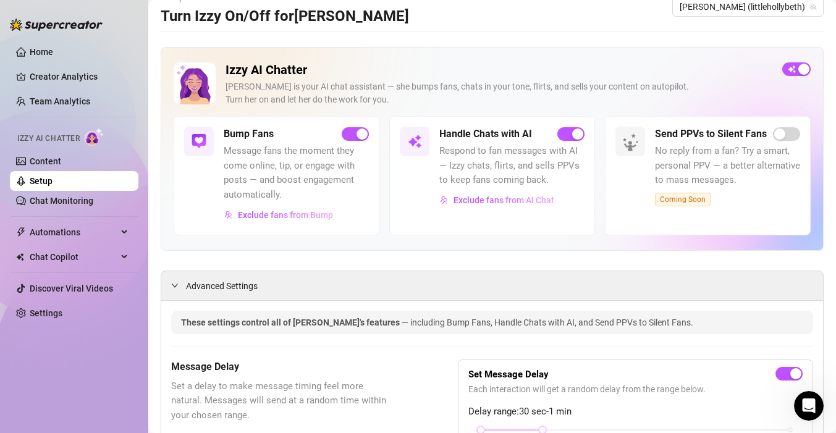
click at [48, 182] on link "Setup" at bounding box center [41, 181] width 23 height 10
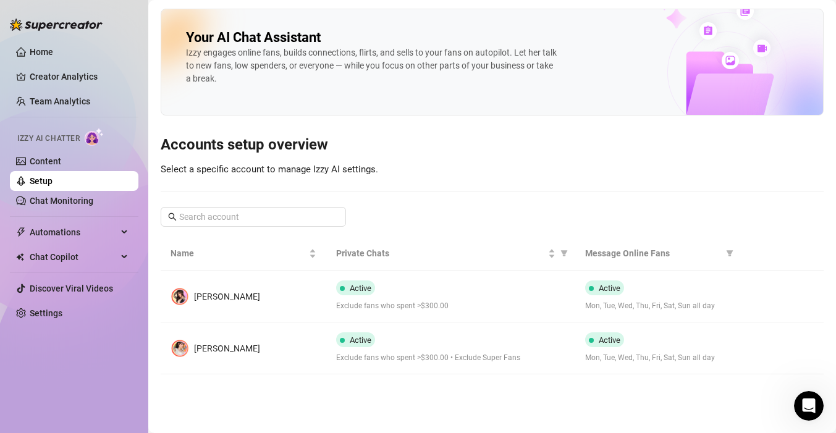
click at [53, 90] on ul "Home Creator Analytics Team Analytics Izzy AI Chatter Content Setup Chat Monito…" at bounding box center [74, 182] width 128 height 291
click at [53, 97] on link "Team Analytics" at bounding box center [60, 101] width 61 height 10
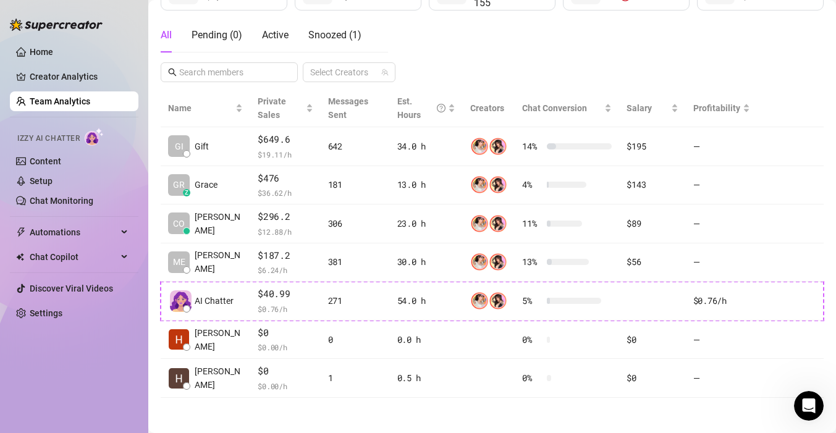
scroll to position [207, 0]
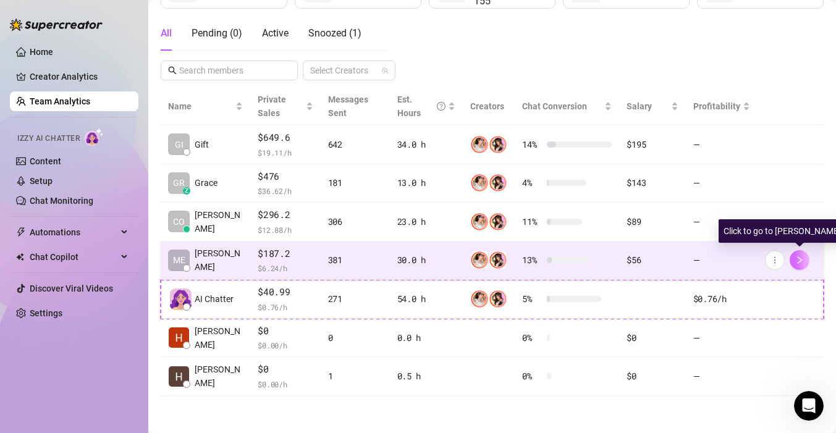
click at [799, 260] on icon "right" at bounding box center [799, 260] width 9 height 9
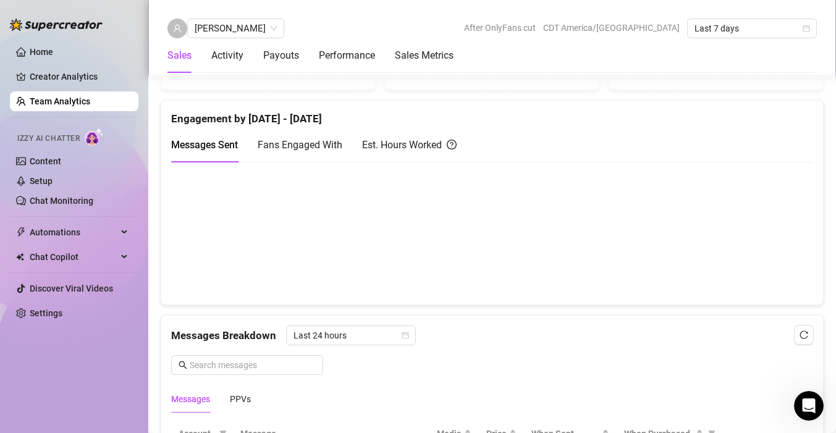
scroll to position [568, 0]
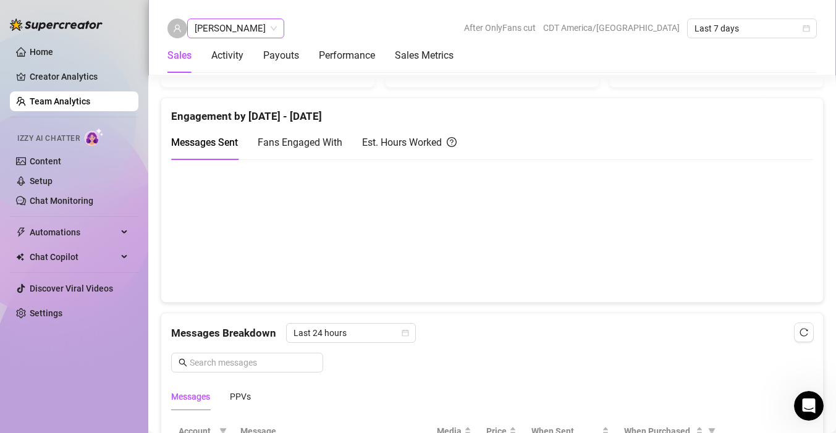
click at [218, 22] on span "[PERSON_NAME]" at bounding box center [236, 28] width 82 height 19
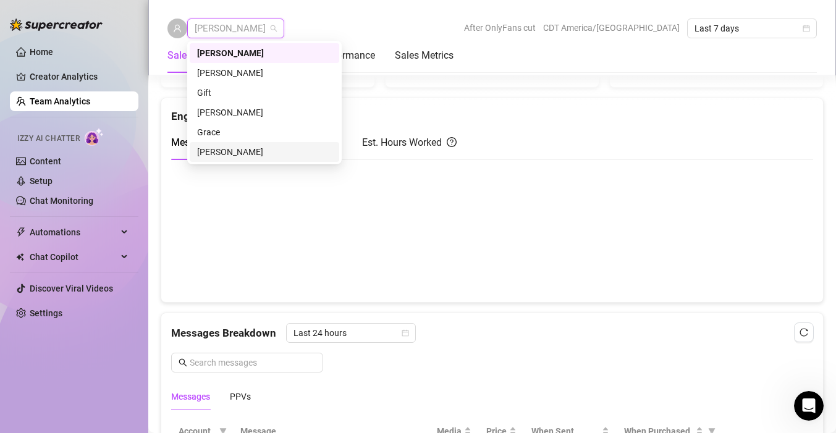
click at [64, 97] on link "Team Analytics" at bounding box center [60, 101] width 61 height 10
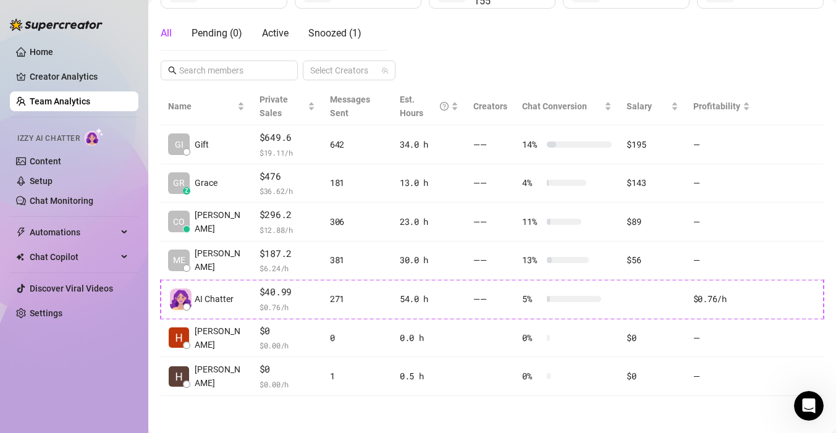
scroll to position [207, 0]
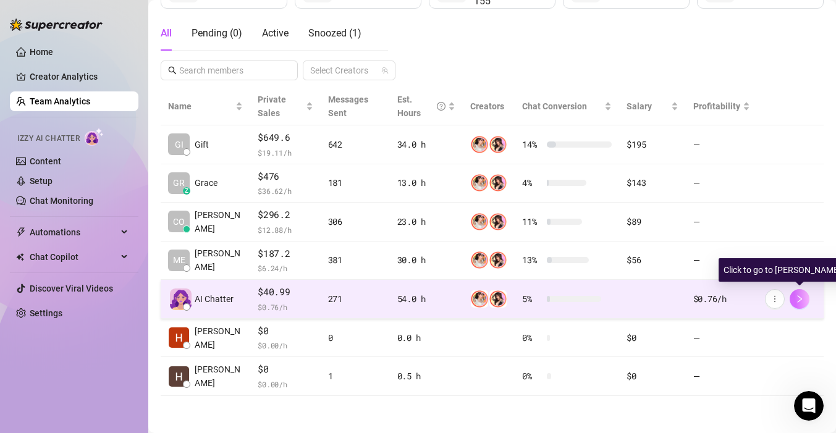
click at [799, 298] on icon "right" at bounding box center [799, 299] width 9 height 9
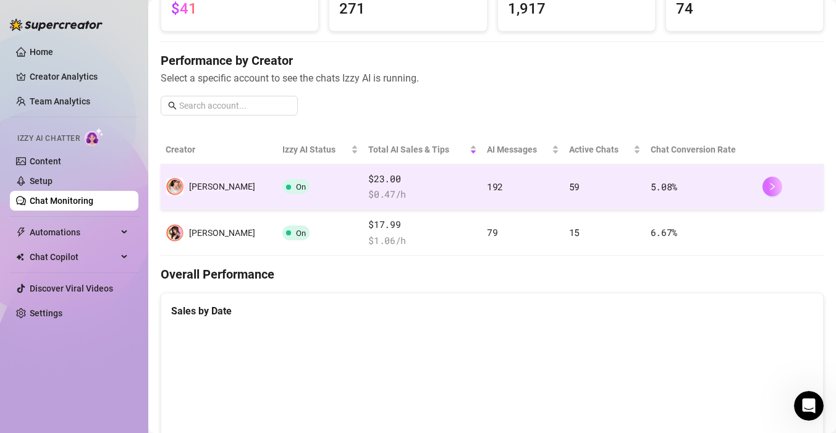
scroll to position [111, 0]
click at [770, 183] on icon "right" at bounding box center [771, 185] width 4 height 7
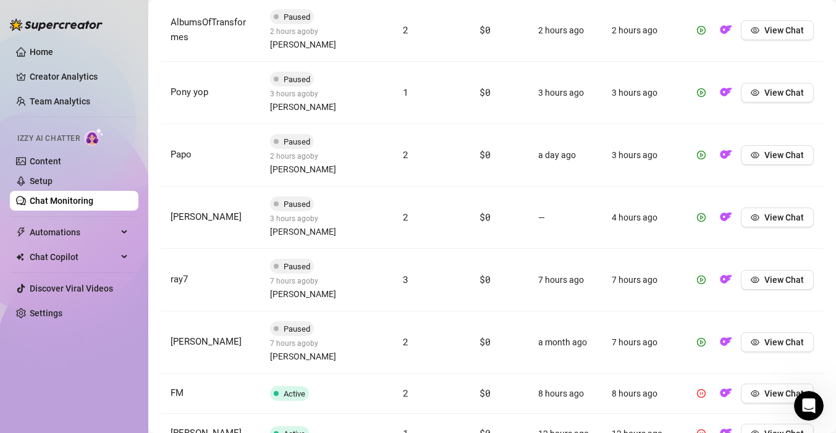
scroll to position [612, 0]
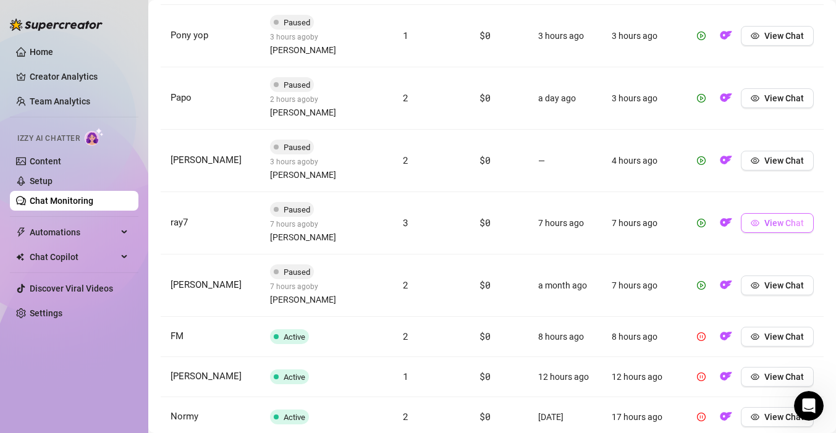
click at [769, 218] on span "View Chat" at bounding box center [784, 223] width 40 height 10
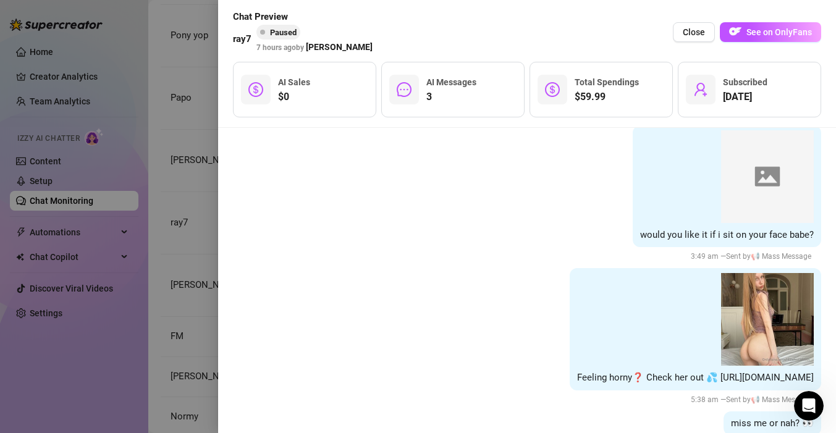
scroll to position [2859, 0]
click at [196, 110] on div at bounding box center [418, 216] width 836 height 433
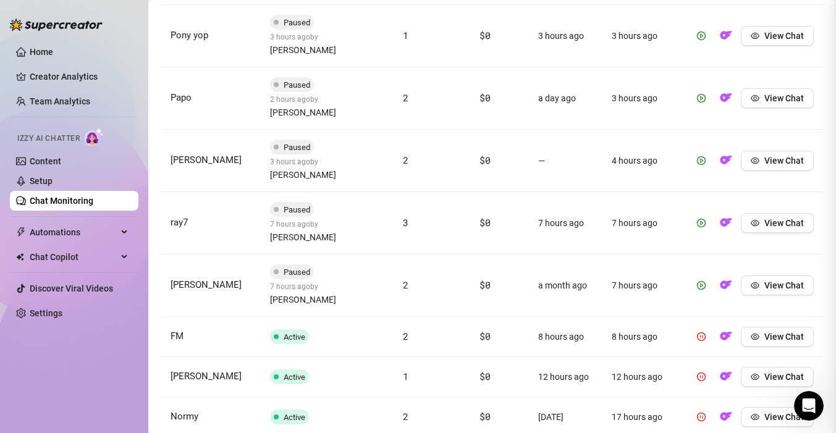
scroll to position [0, 0]
click at [769, 407] on button "View Chat" at bounding box center [776, 417] width 73 height 20
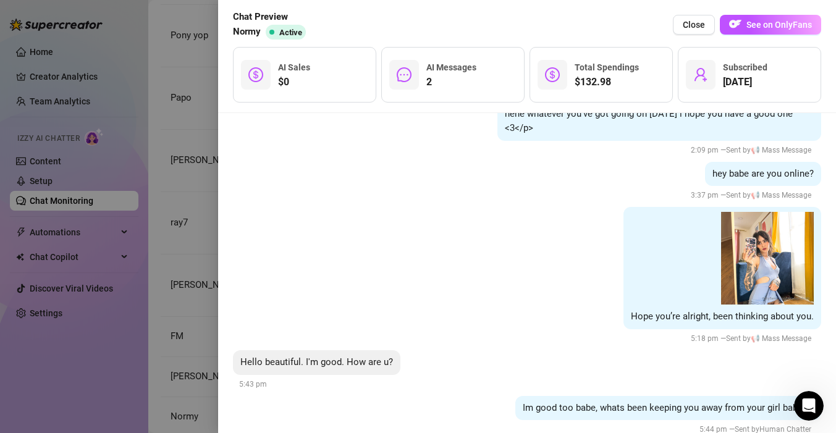
scroll to position [4381, 0]
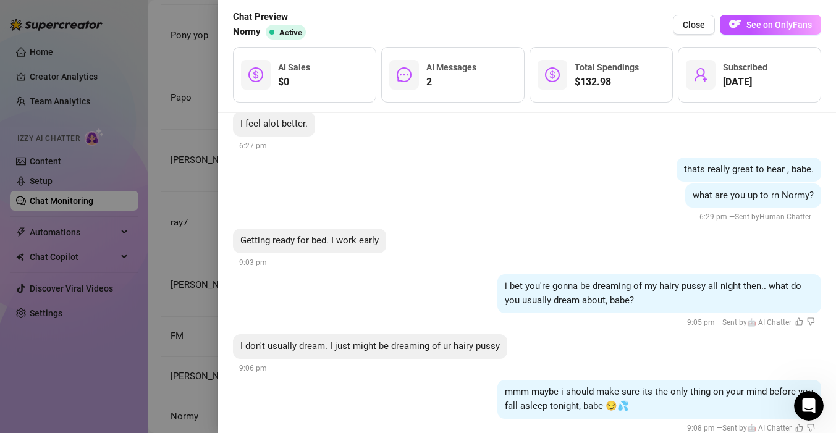
click at [36, 277] on div at bounding box center [418, 216] width 836 height 433
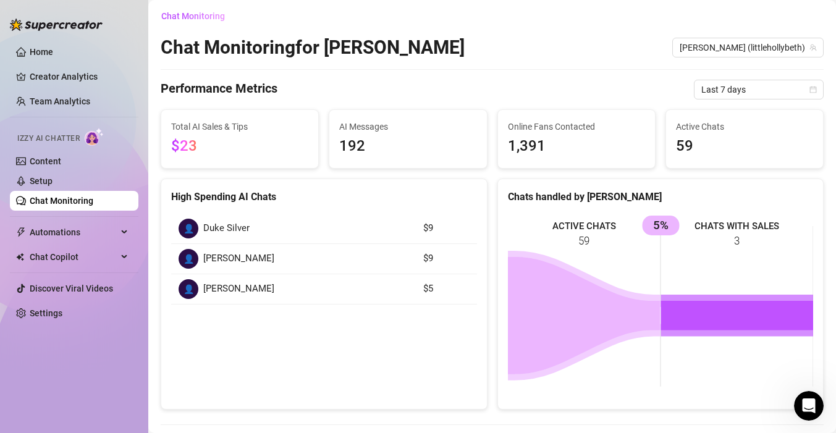
scroll to position [0, 0]
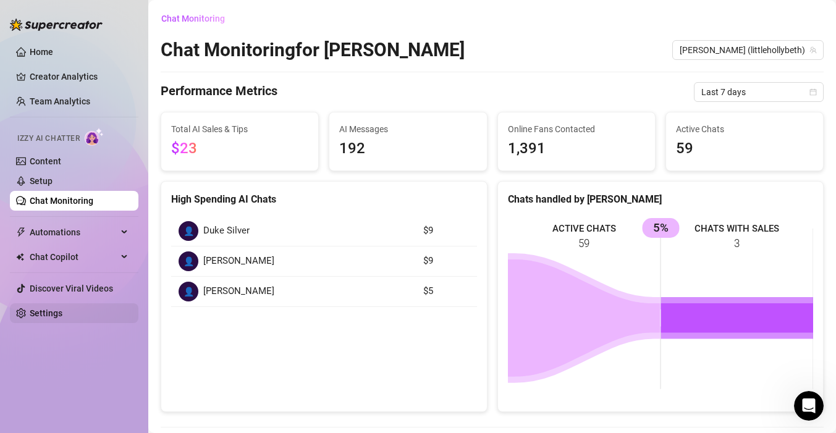
click at [52, 312] on link "Settings" at bounding box center [46, 313] width 33 height 10
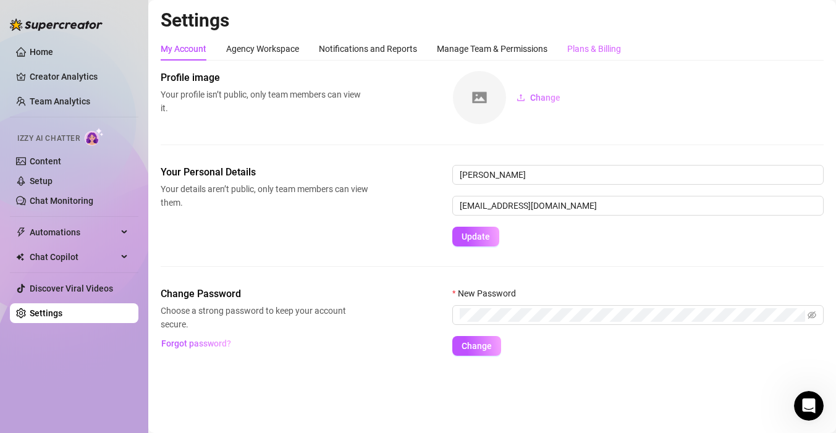
click at [595, 57] on div "Plans & Billing" at bounding box center [594, 48] width 54 height 23
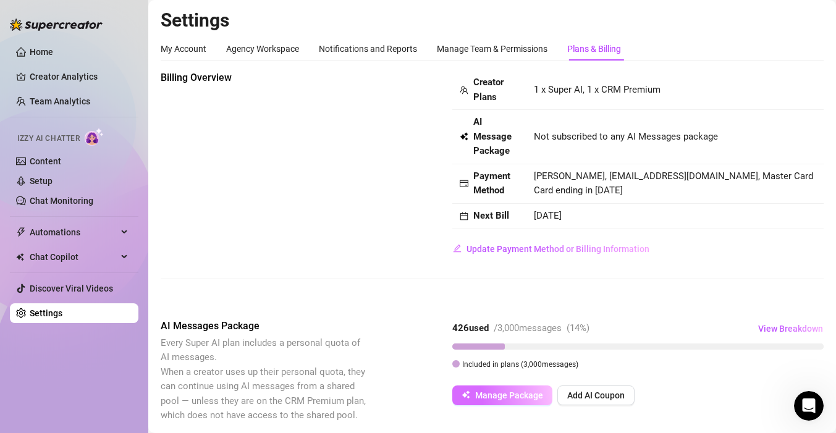
click at [504, 396] on span "Manage Package" at bounding box center [509, 395] width 68 height 10
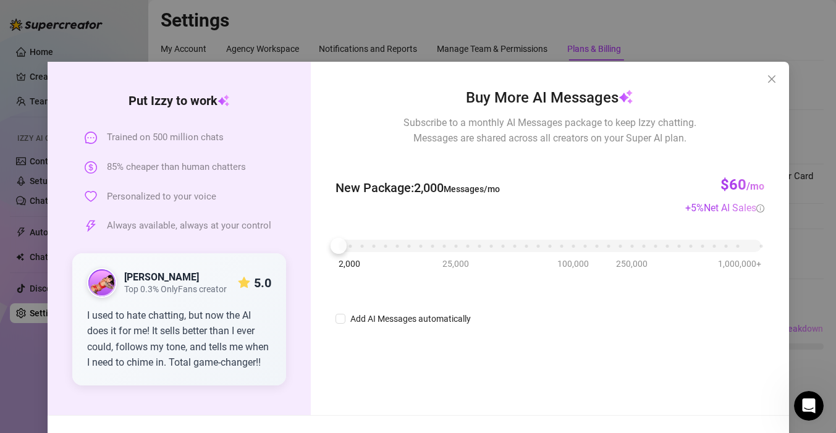
scroll to position [57, 0]
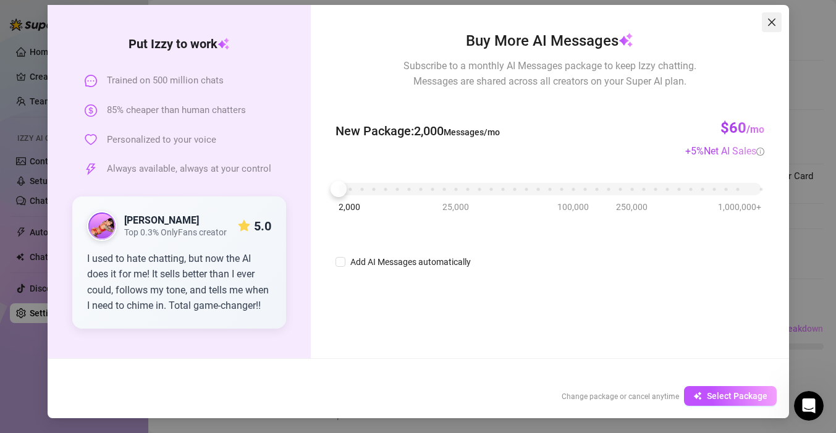
click at [768, 19] on icon "close" at bounding box center [770, 22] width 7 height 7
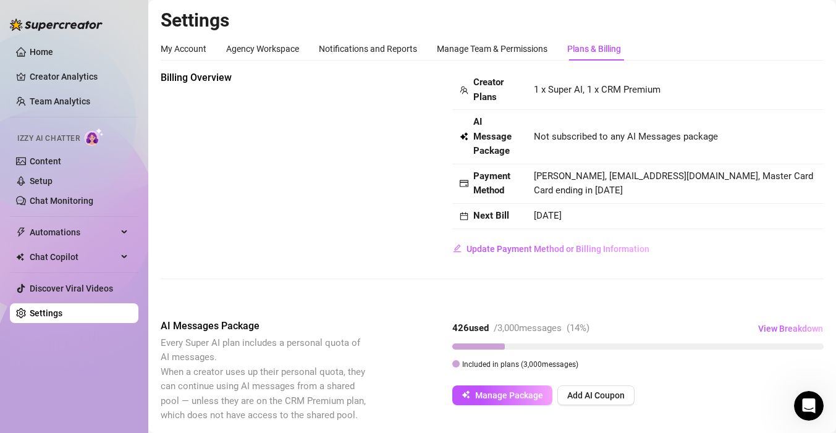
scroll to position [0, 0]
click at [787, 324] on span "View Breakdown" at bounding box center [790, 329] width 65 height 10
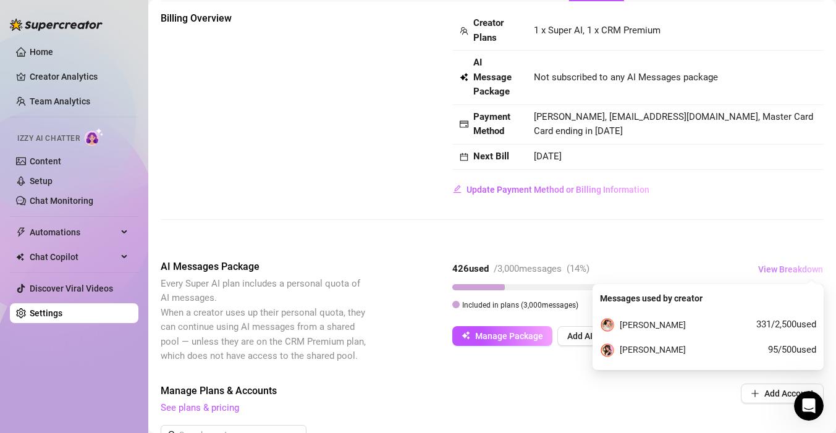
scroll to position [62, 0]
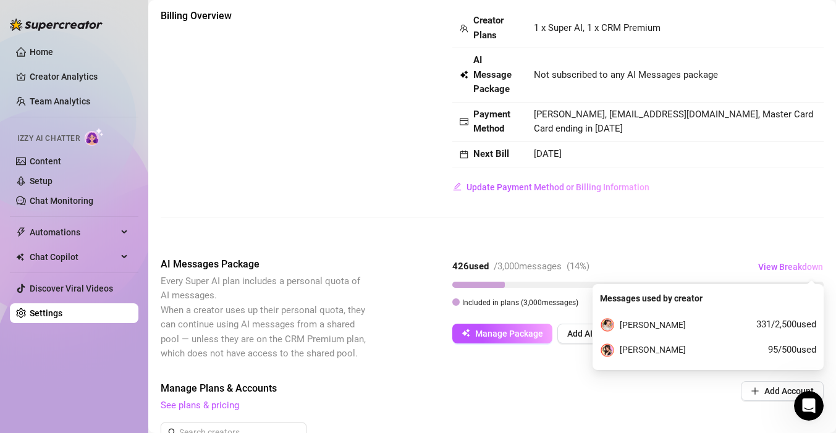
click at [724, 221] on div "Billing Overview Creator Plans 1 x Super AI, 1 x CRM Premium AI Message Package…" at bounding box center [492, 123] width 663 height 229
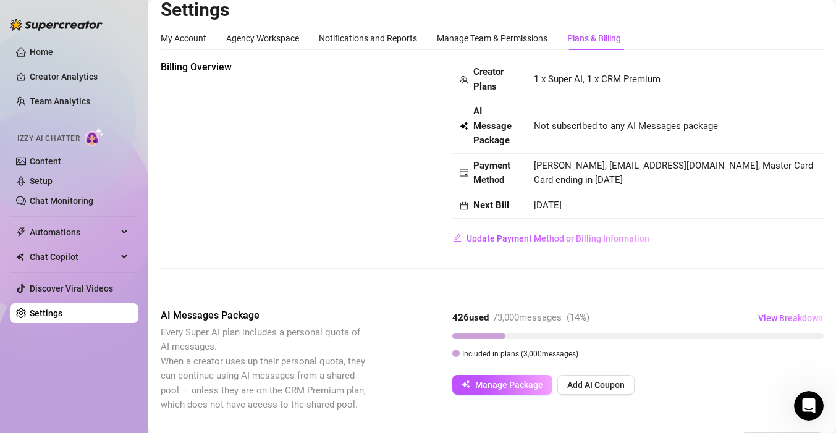
scroll to position [0, 0]
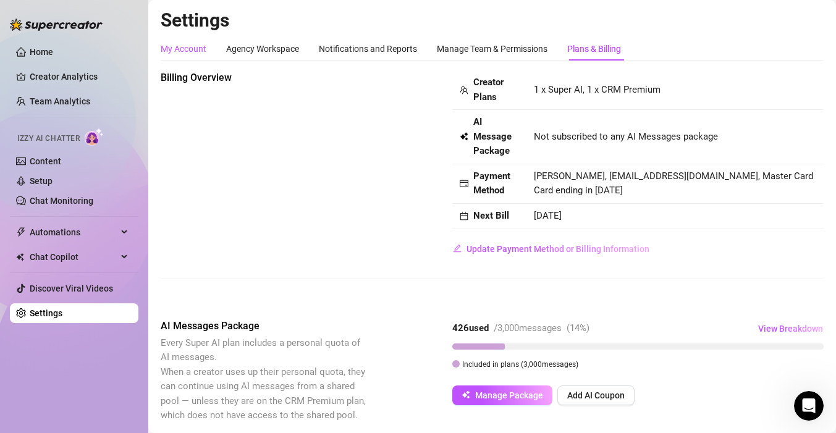
click at [172, 44] on div "My Account" at bounding box center [184, 49] width 46 height 14
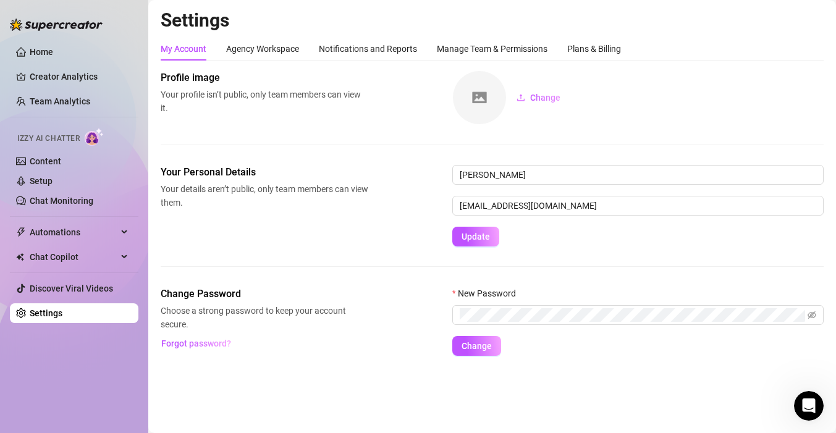
click at [280, 63] on div "My Account Agency Workspace Notifications and Reports Manage Team & Permissions…" at bounding box center [492, 196] width 663 height 319
click at [280, 51] on div "Agency Workspace" at bounding box center [262, 49] width 73 height 14
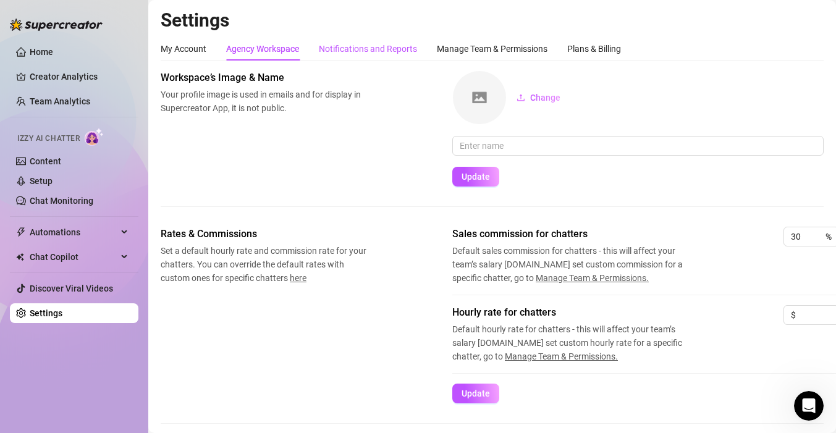
click at [361, 46] on div "Notifications and Reports" at bounding box center [368, 49] width 98 height 14
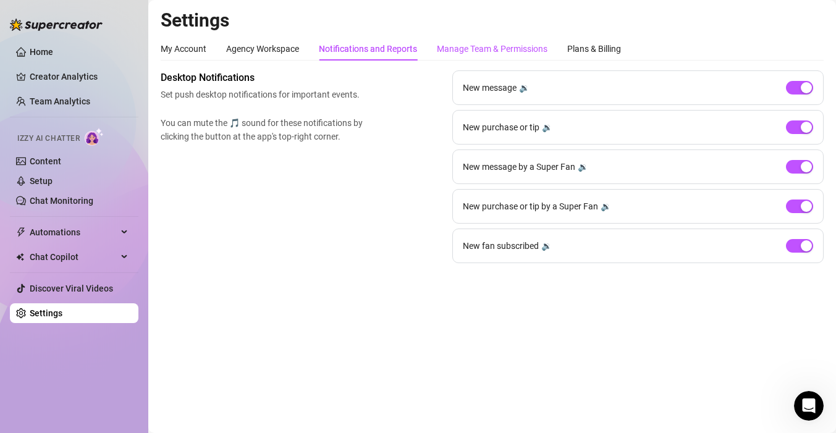
click at [461, 46] on div "Manage Team & Permissions" at bounding box center [492, 49] width 111 height 14
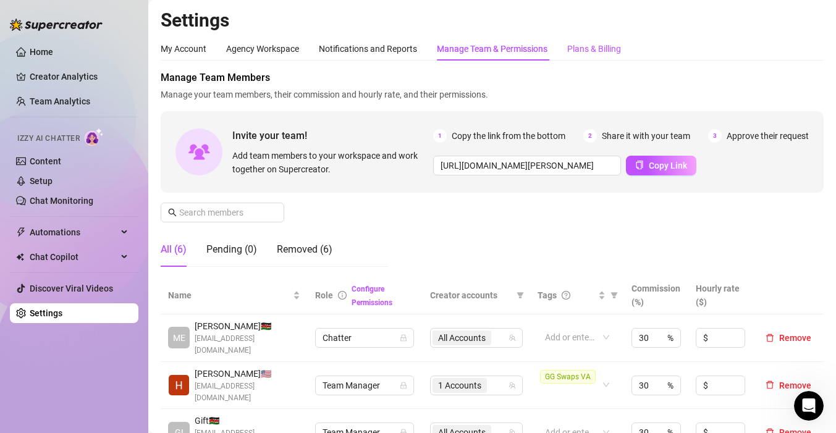
click at [592, 48] on div "Plans & Billing" at bounding box center [594, 49] width 54 height 14
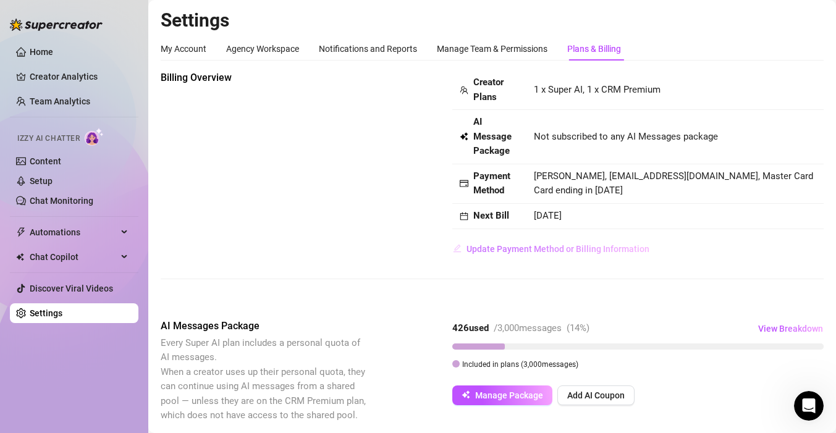
click at [574, 245] on span "Update Payment Method or Billing Information" at bounding box center [557, 249] width 183 height 10
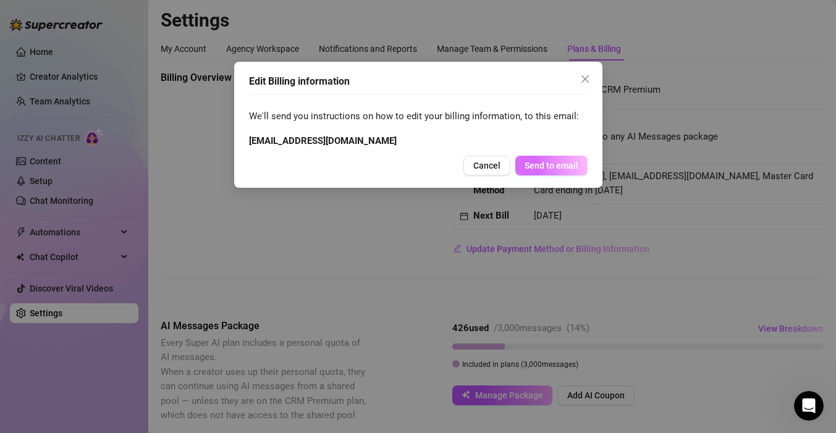
click at [547, 157] on button "Send to email" at bounding box center [551, 166] width 72 height 20
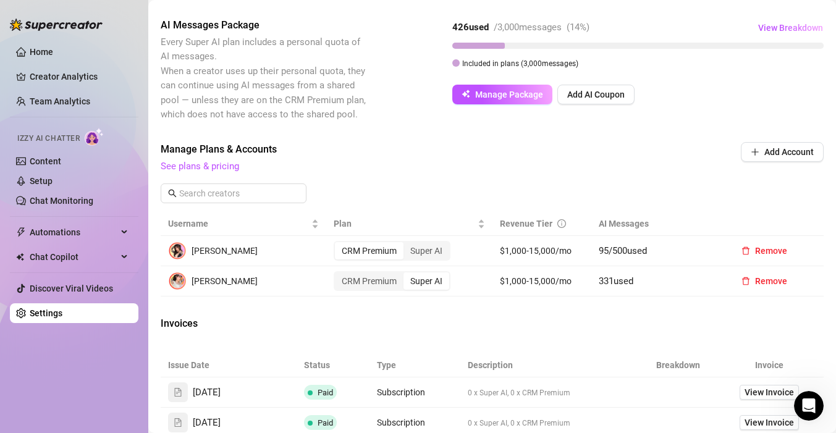
scroll to position [304, 0]
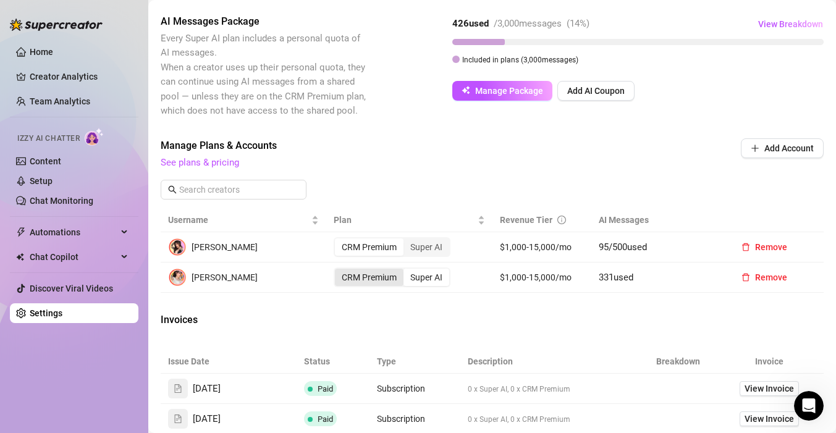
click at [373, 275] on div "CRM Premium" at bounding box center [369, 277] width 69 height 17
click at [338, 270] on input "CRM Premium" at bounding box center [338, 270] width 0 height 0
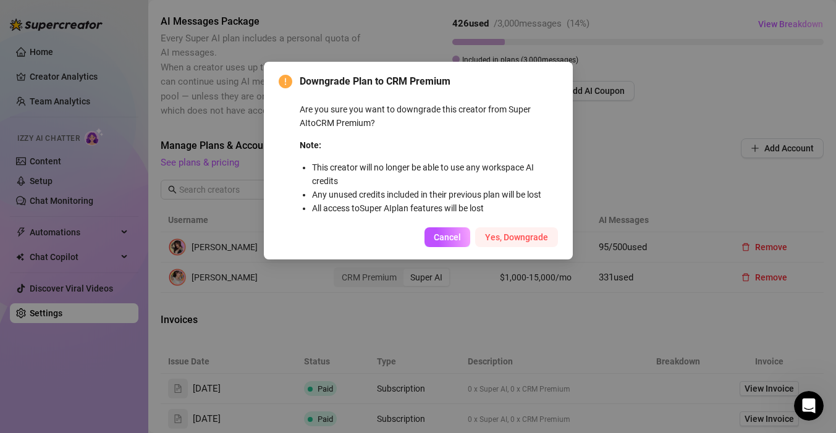
click at [513, 235] on span "Yes, Downgrade" at bounding box center [516, 237] width 63 height 10
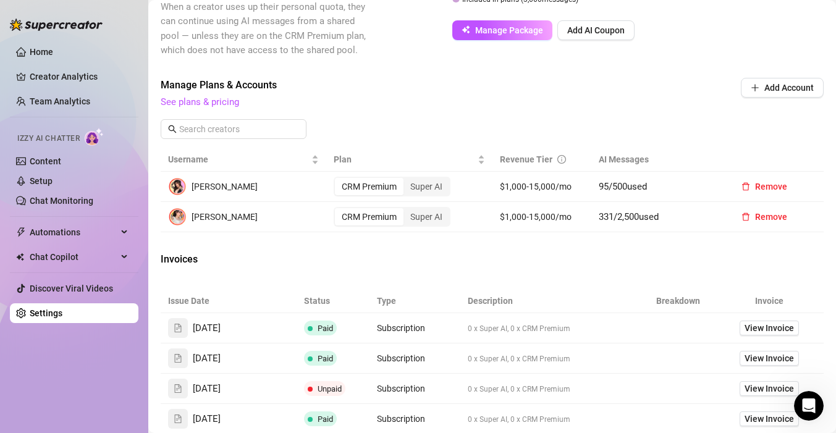
scroll to position [366, 0]
click at [211, 98] on link "See plans & pricing" at bounding box center [200, 101] width 78 height 11
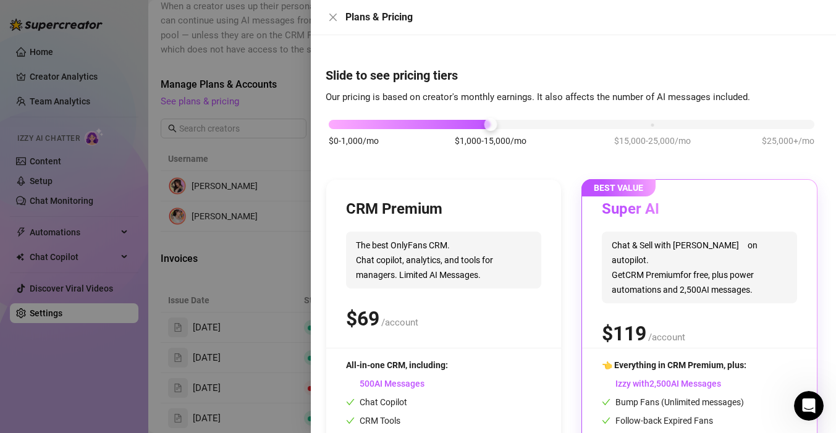
scroll to position [114, 0]
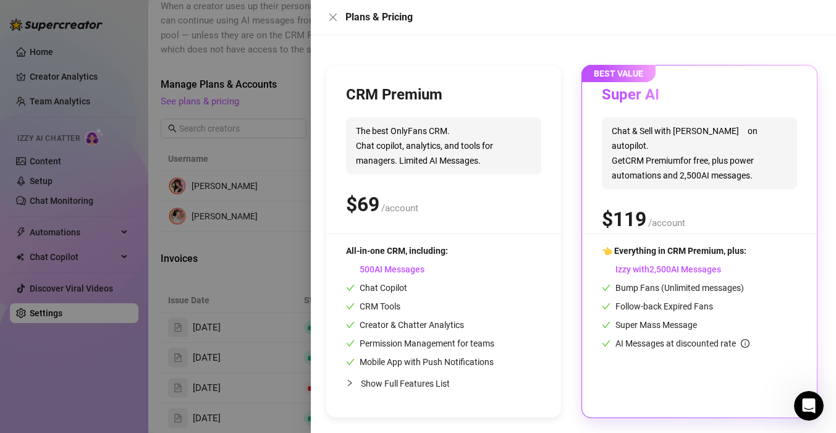
click at [460, 261] on div "All-in-one CRM, including: AI Messages Chat Copilot CRM Tools Creator & Chatter…" at bounding box center [420, 306] width 148 height 125
click at [489, 229] on div "CRM Premium The best OnlyFans CRM. Chat copilot, analytics, and tools for manag…" at bounding box center [443, 159] width 195 height 148
click at [349, 384] on icon "collapsed" at bounding box center [349, 382] width 7 height 7
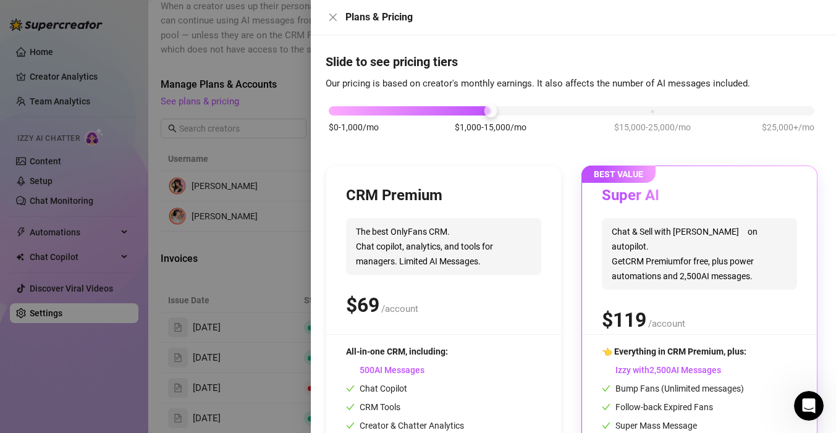
scroll to position [0, 0]
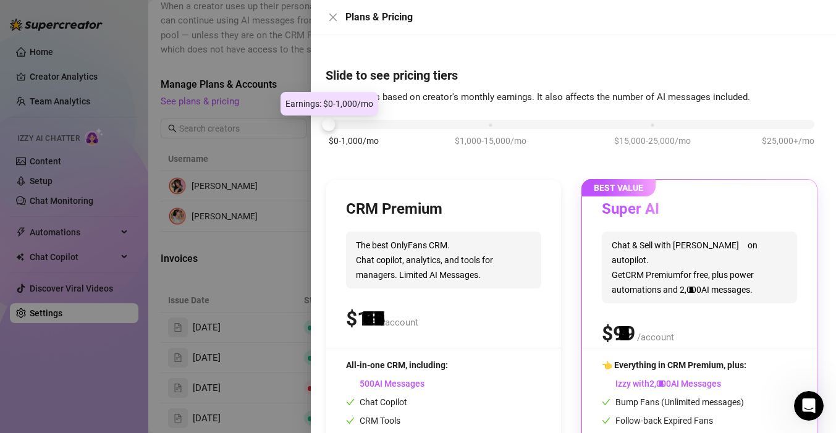
drag, startPoint x: 487, startPoint y: 128, endPoint x: 341, endPoint y: 130, distance: 145.8
click at [341, 130] on div "$0-1,000/mo $1,000-15,000/mo $15,000-25,000/mo $25,000+/mo" at bounding box center [571, 139] width 492 height 70
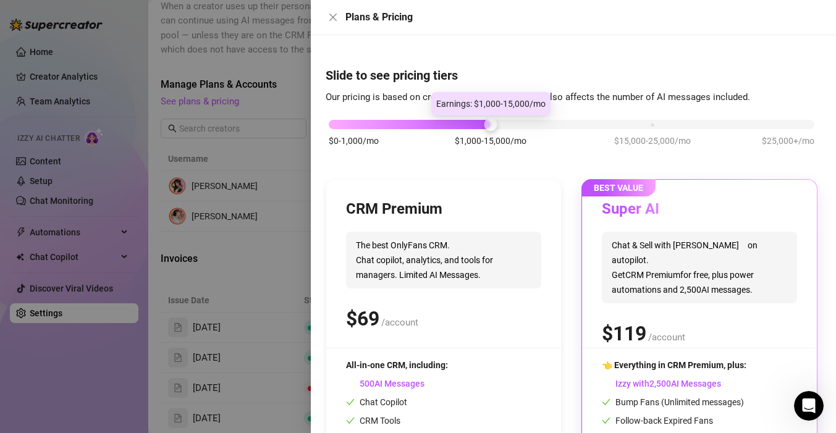
drag, startPoint x: 327, startPoint y: 127, endPoint x: 484, endPoint y: 126, distance: 156.9
click at [484, 126] on div at bounding box center [490, 124] width 13 height 13
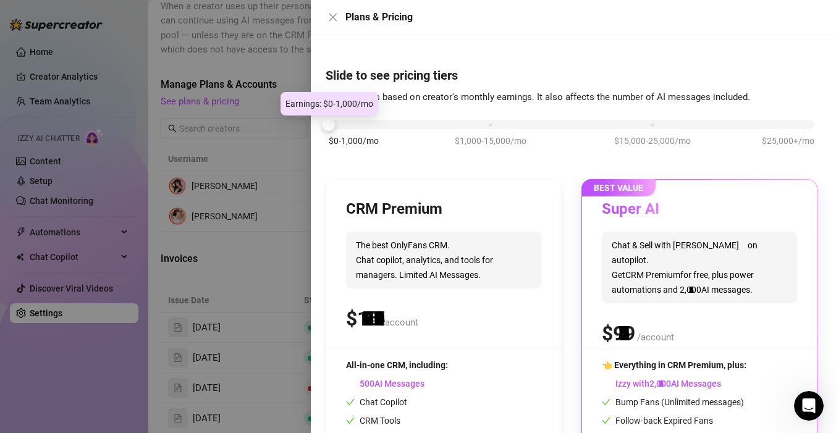
drag, startPoint x: 484, startPoint y: 126, endPoint x: 337, endPoint y: 126, distance: 147.0
click at [337, 125] on div "$0-1,000/mo $1,000-15,000/mo $15,000-25,000/mo $25,000+/mo" at bounding box center [571, 120] width 485 height 7
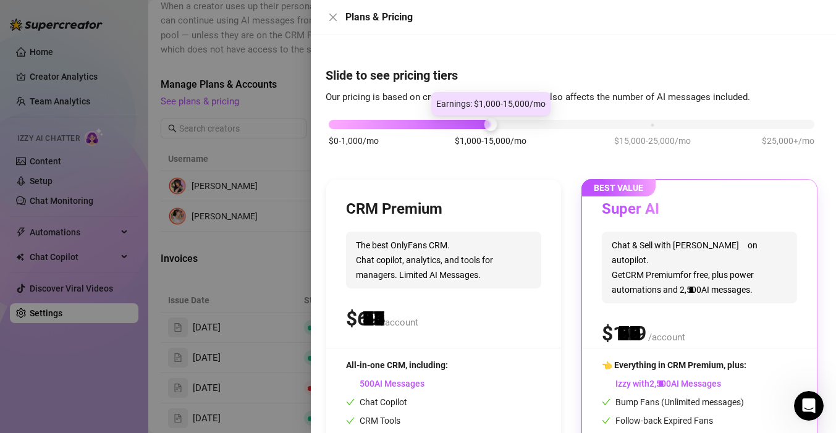
drag, startPoint x: 333, startPoint y: 126, endPoint x: 468, endPoint y: 126, distance: 134.6
click at [468, 125] on div "$0-1,000/mo $1,000-15,000/mo $15,000-25,000/mo $25,000+/mo" at bounding box center [571, 120] width 485 height 7
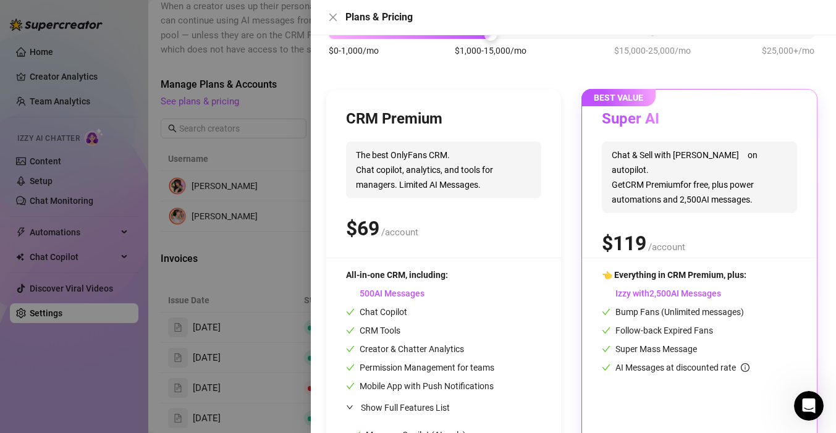
scroll to position [96, 0]
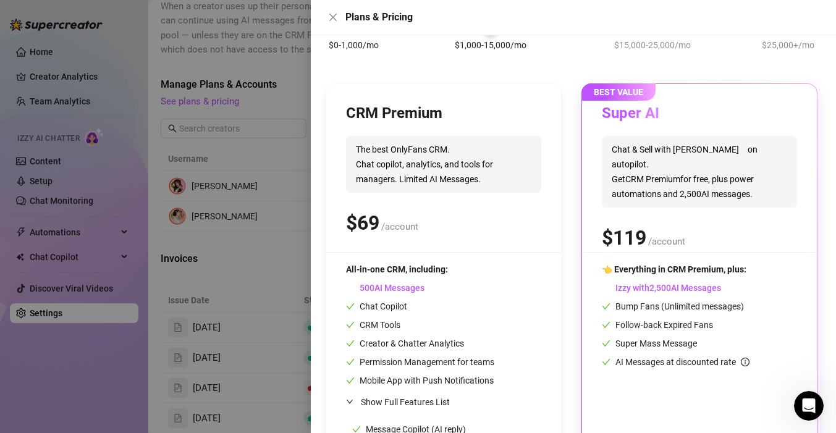
click at [468, 127] on div "CRM Premium The best OnlyFans CRM. Chat copilot, analytics, and tools for manag…" at bounding box center [443, 178] width 195 height 148
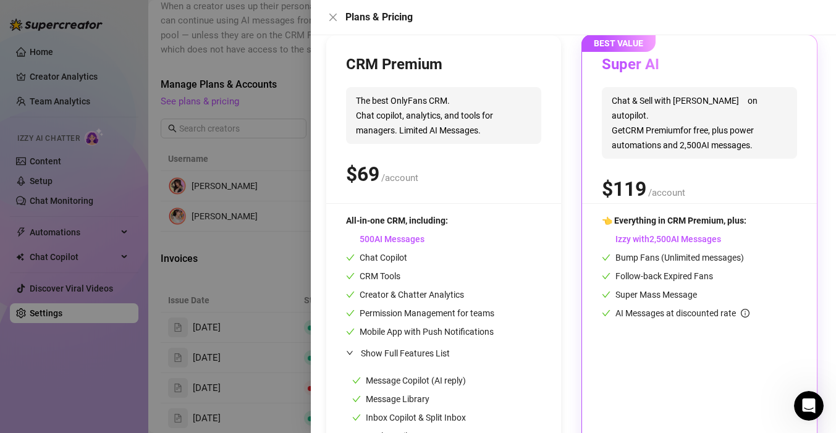
scroll to position [146, 0]
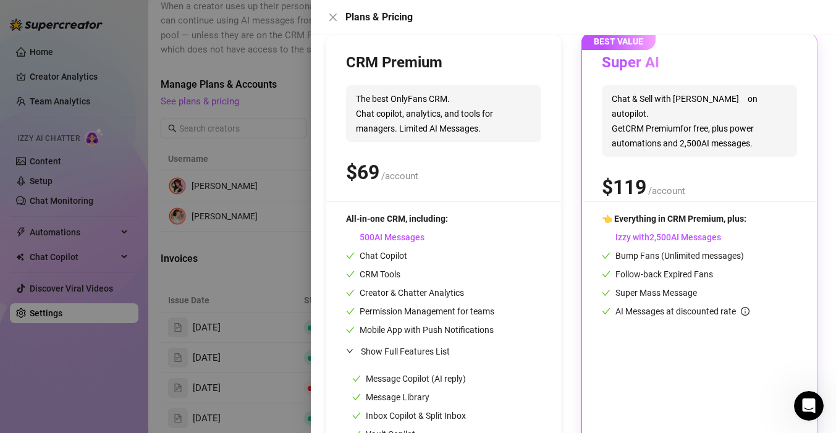
click at [330, 168] on div "CRM Premium The best OnlyFans CRM. Chat copilot, analytics, and tools for manag…" at bounding box center [443, 296] width 235 height 526
click at [253, 190] on div at bounding box center [418, 216] width 836 height 433
